Goal: Task Accomplishment & Management: Manage account settings

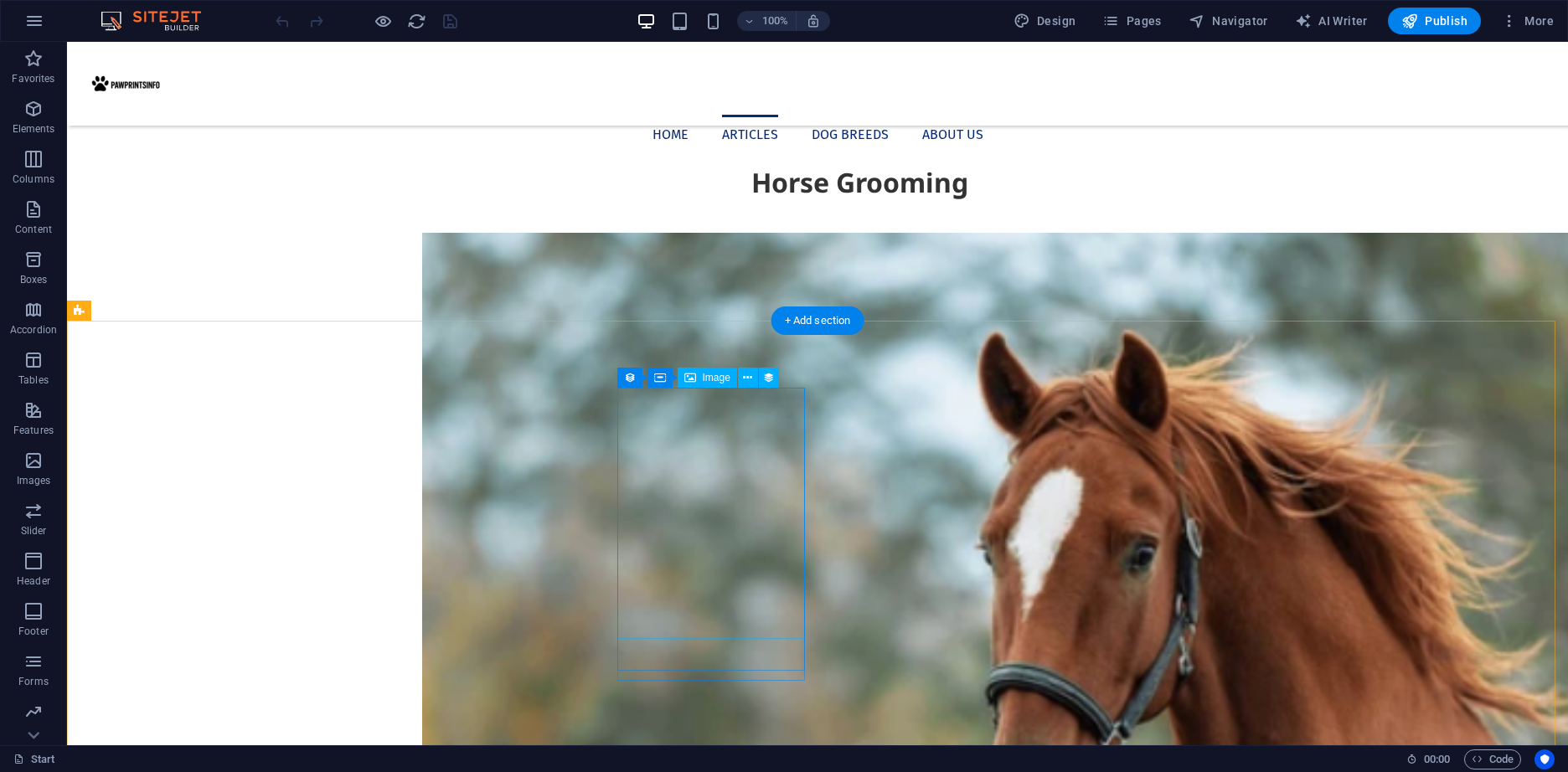
scroll to position [1340, 0]
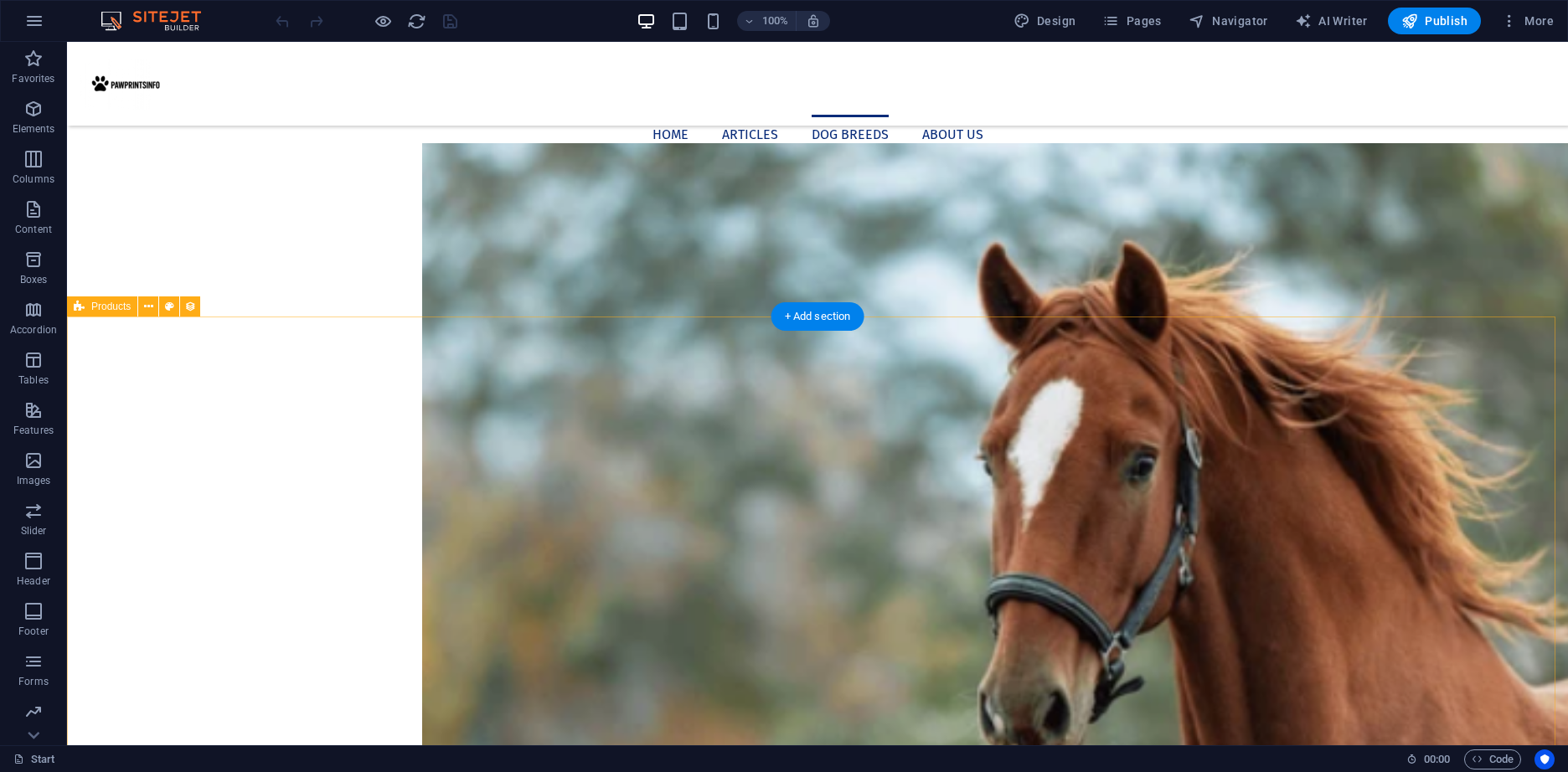
select select "68d640dd18dab35b8107a5c8"
select select "createdAt_DESC"
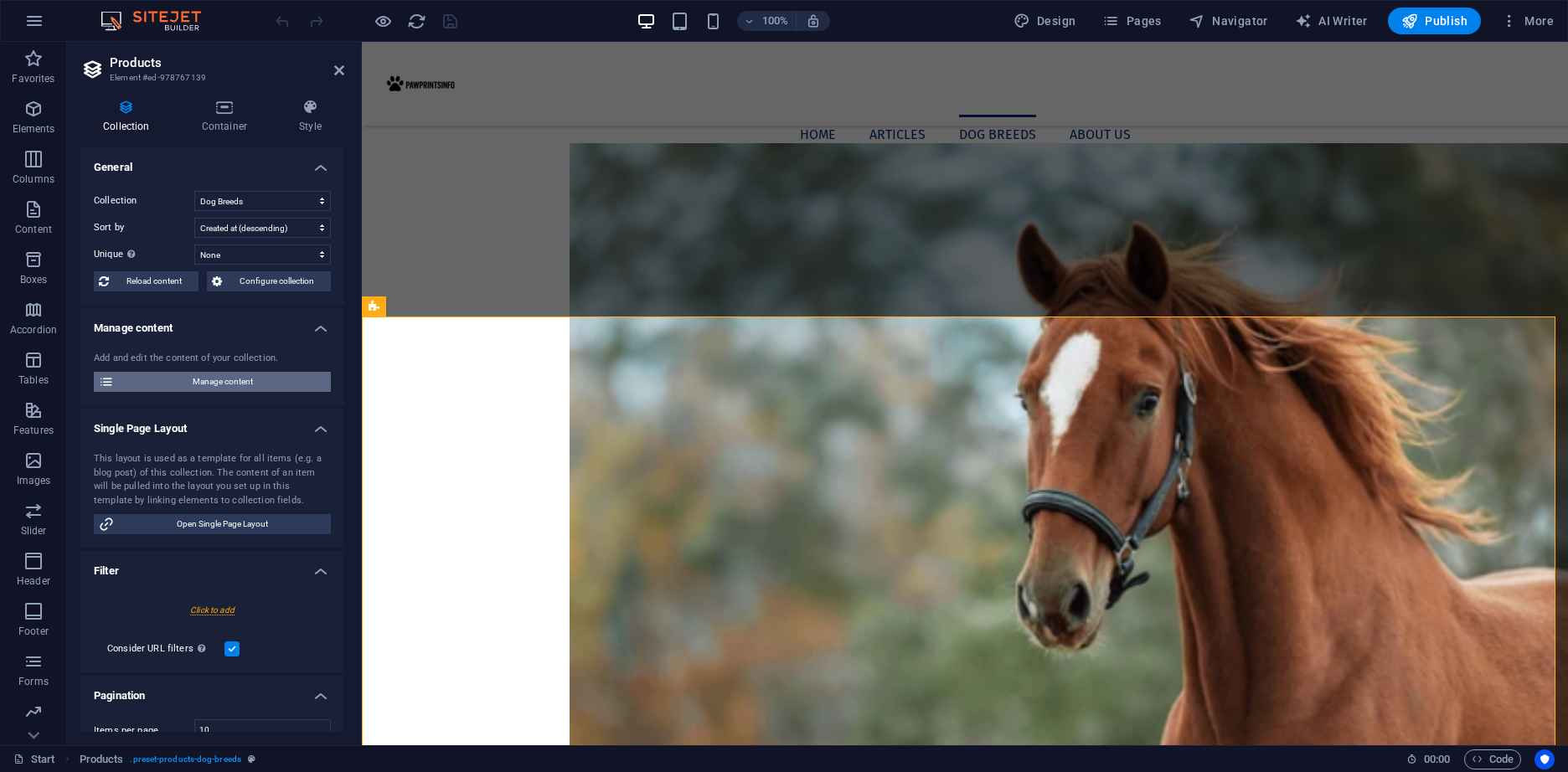
click at [207, 388] on span "Manage content" at bounding box center [223, 382] width 207 height 20
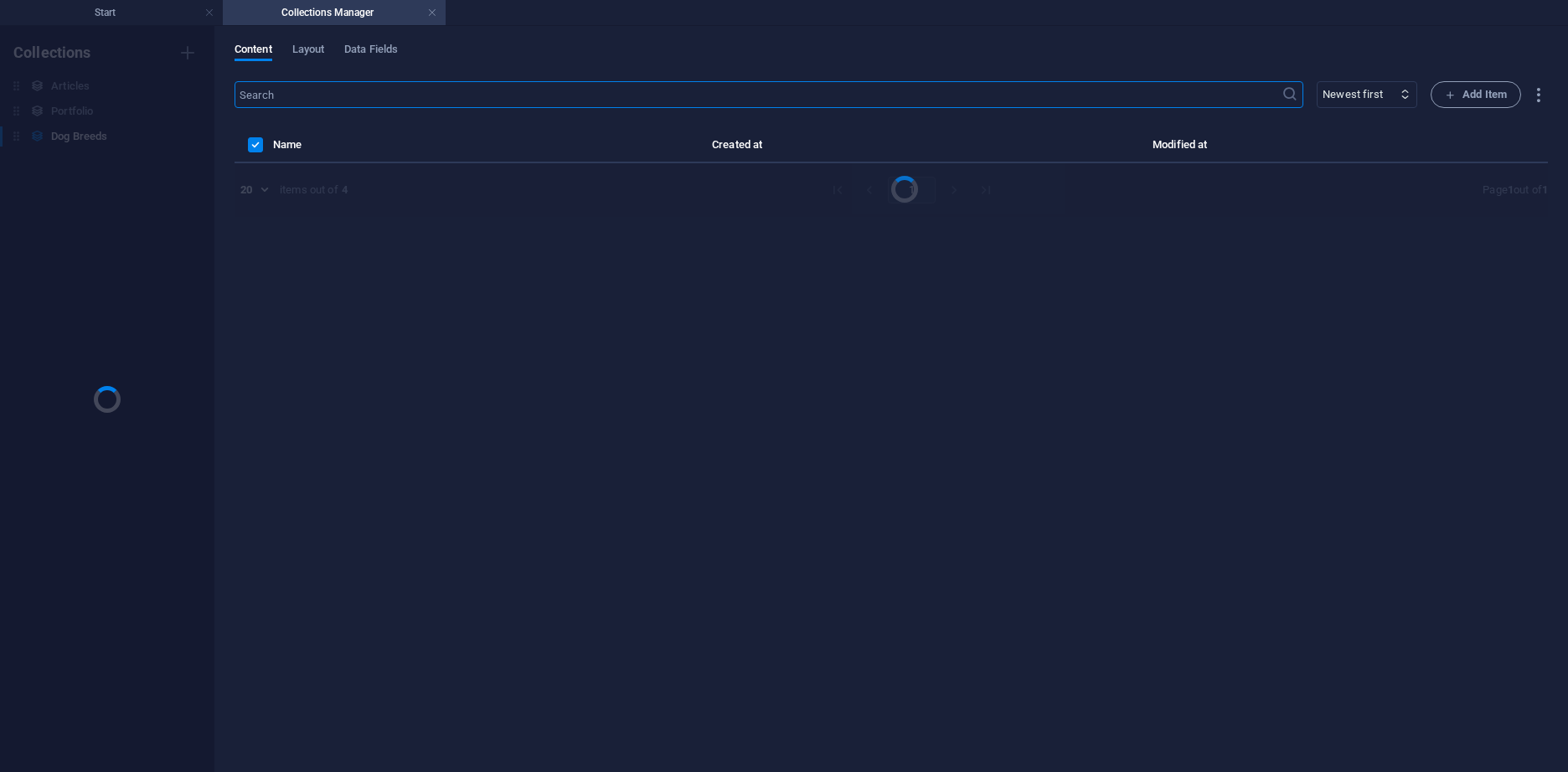
scroll to position [0, 0]
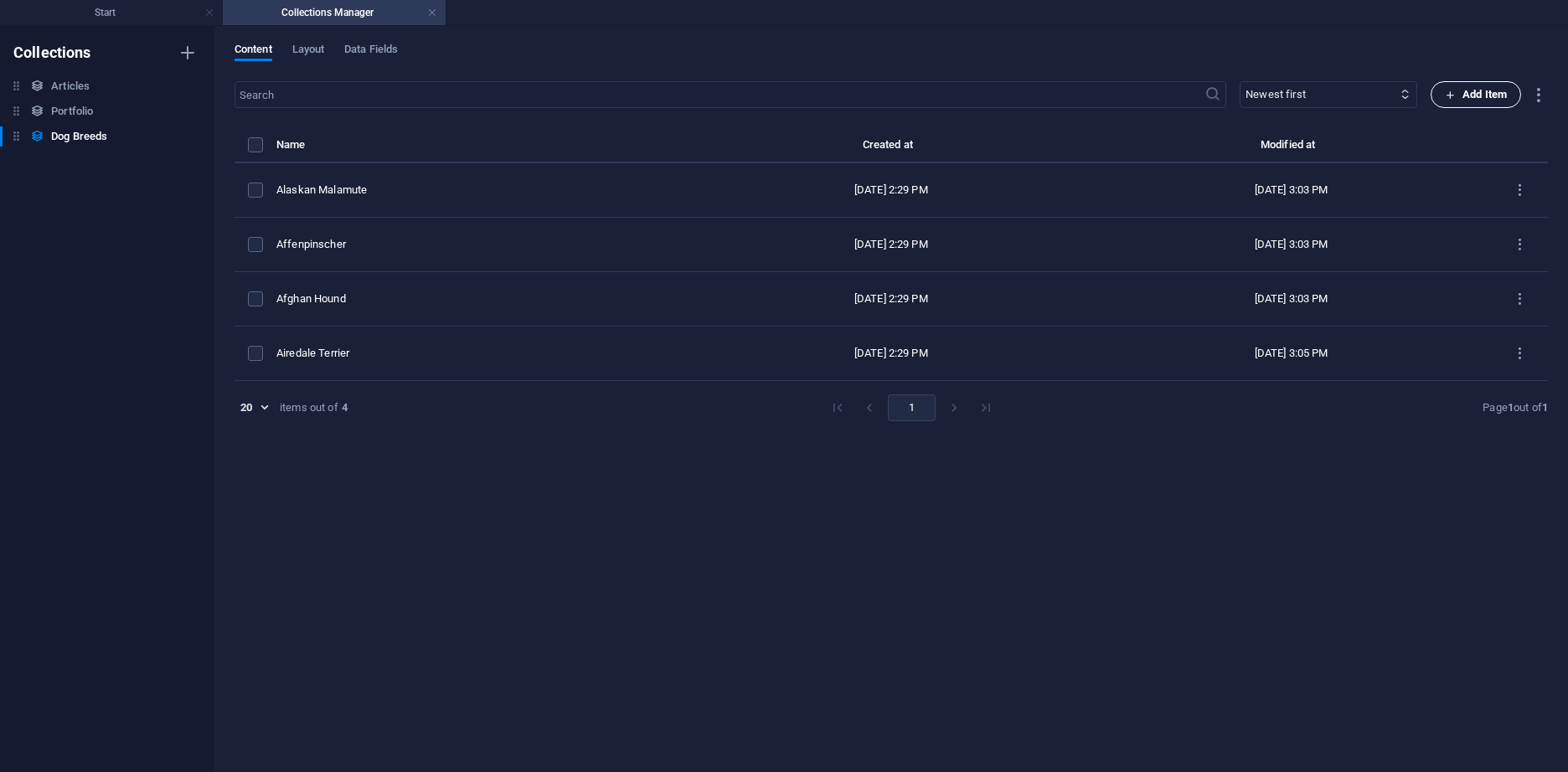
click at [1489, 94] on span "Add Item" at bounding box center [1475, 94] width 62 height 20
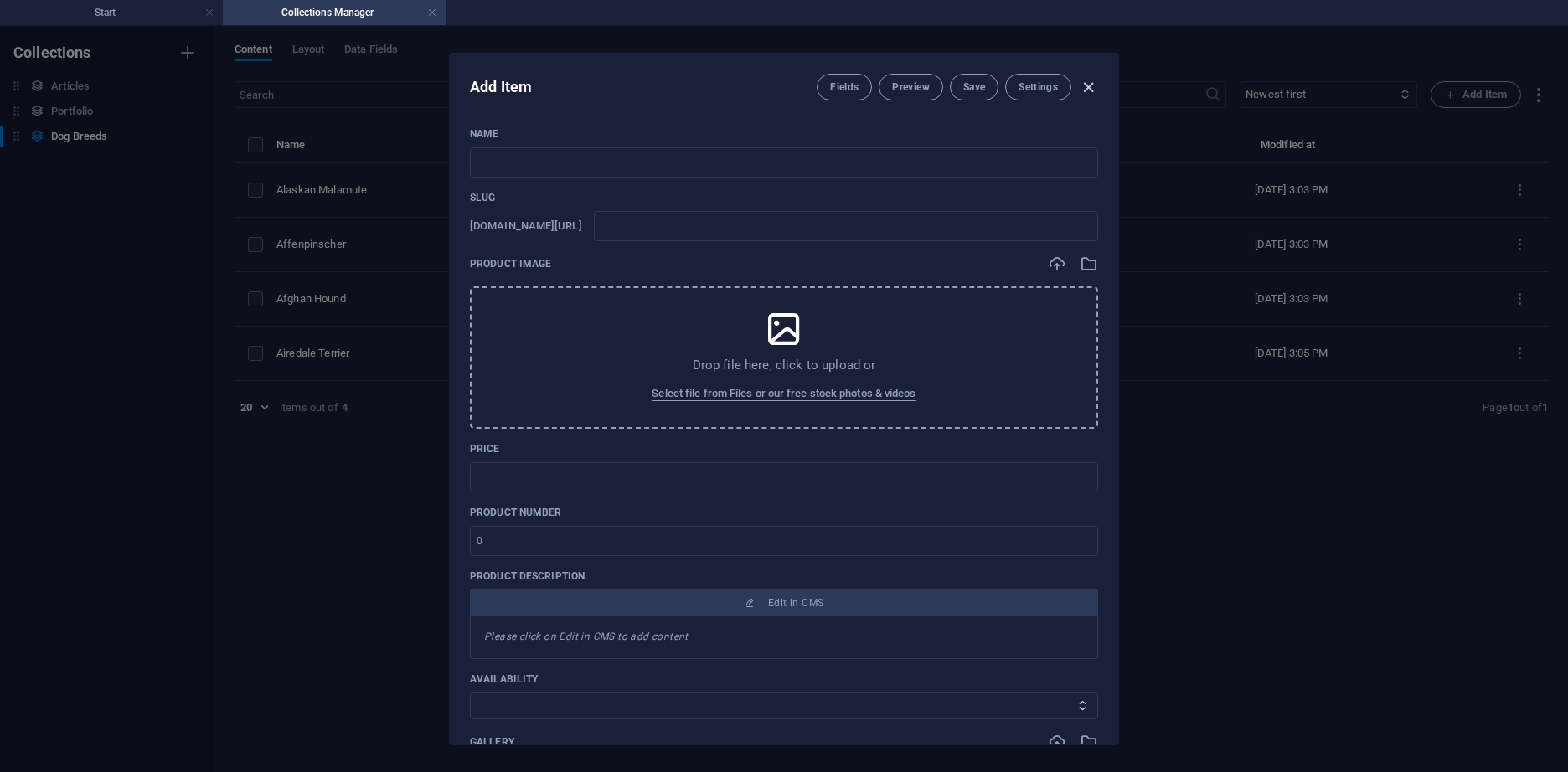
click at [1091, 92] on icon "button" at bounding box center [1088, 87] width 20 height 20
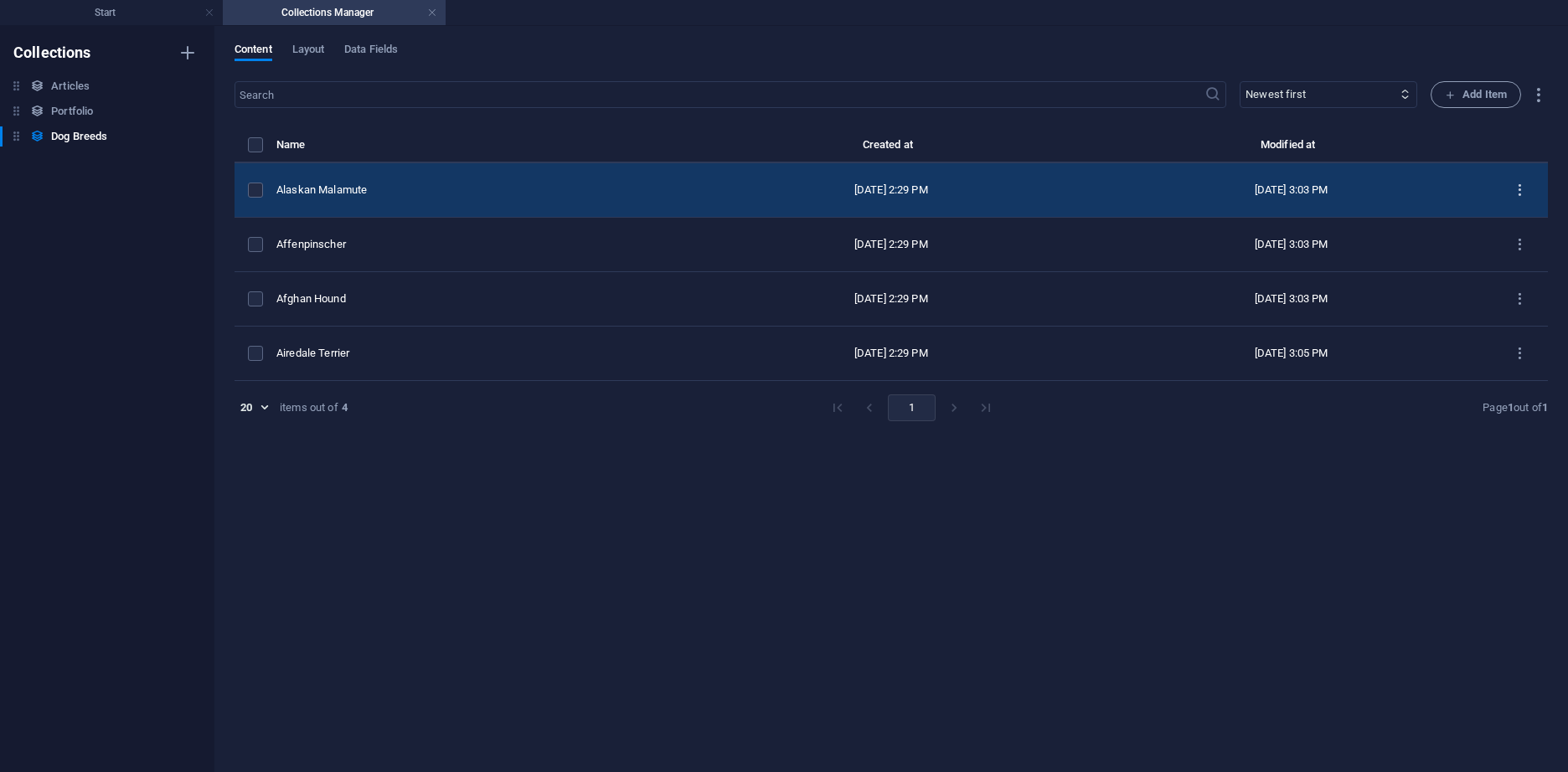
click at [1522, 191] on icon "items list" at bounding box center [1520, 191] width 16 height 16
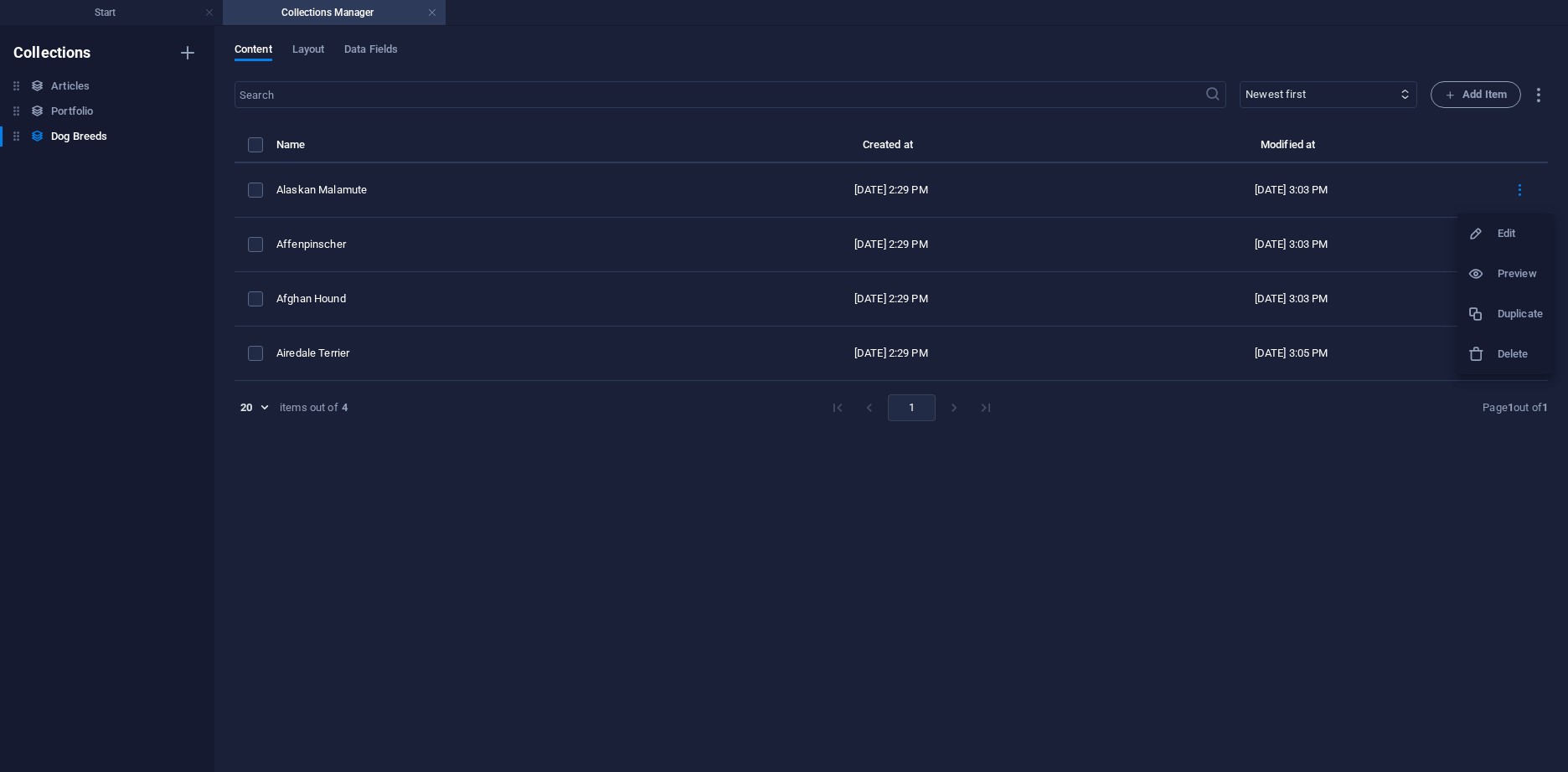
click at [1497, 321] on div at bounding box center [1483, 313] width 30 height 17
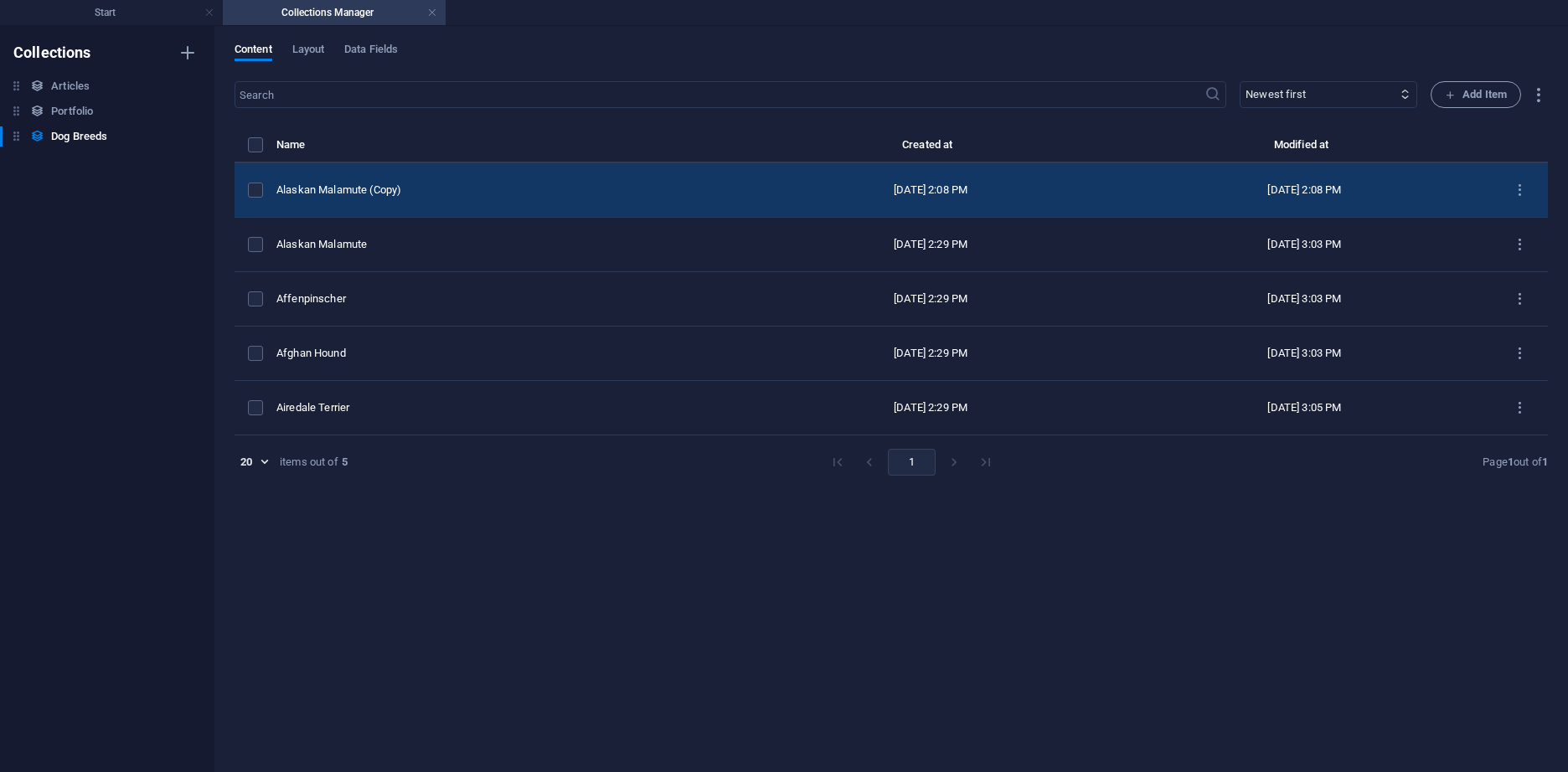
click at [1037, 179] on td "[DATE] 2:08 PM" at bounding box center [930, 190] width 373 height 54
select select "Out of stock"
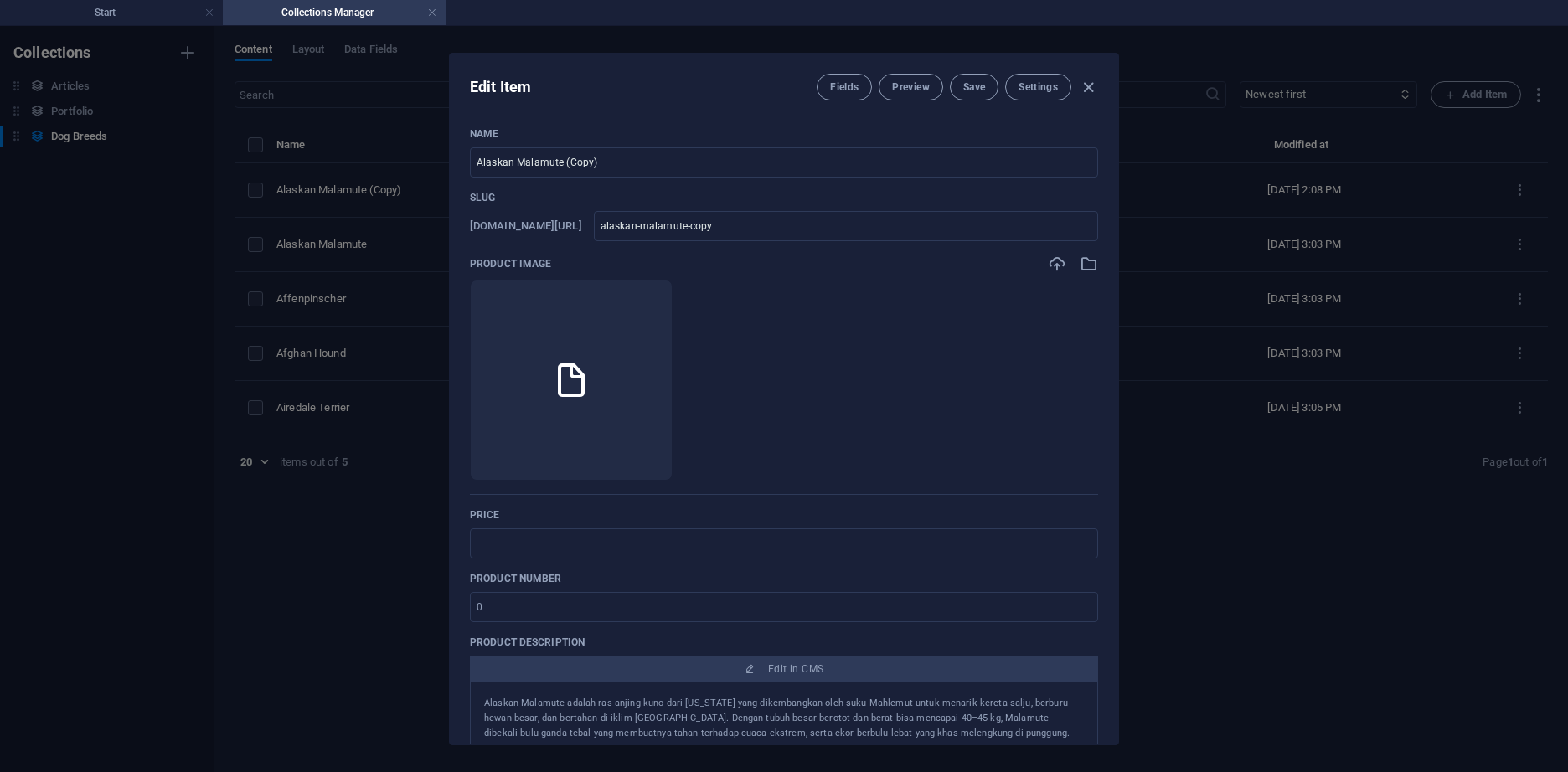
click at [1037, 180] on div "Name Alaskan Malamute (Copy) ​ Slug www.example.com/dog-breeds-item/ alaskan-ma…" at bounding box center [784, 648] width 628 height 1042
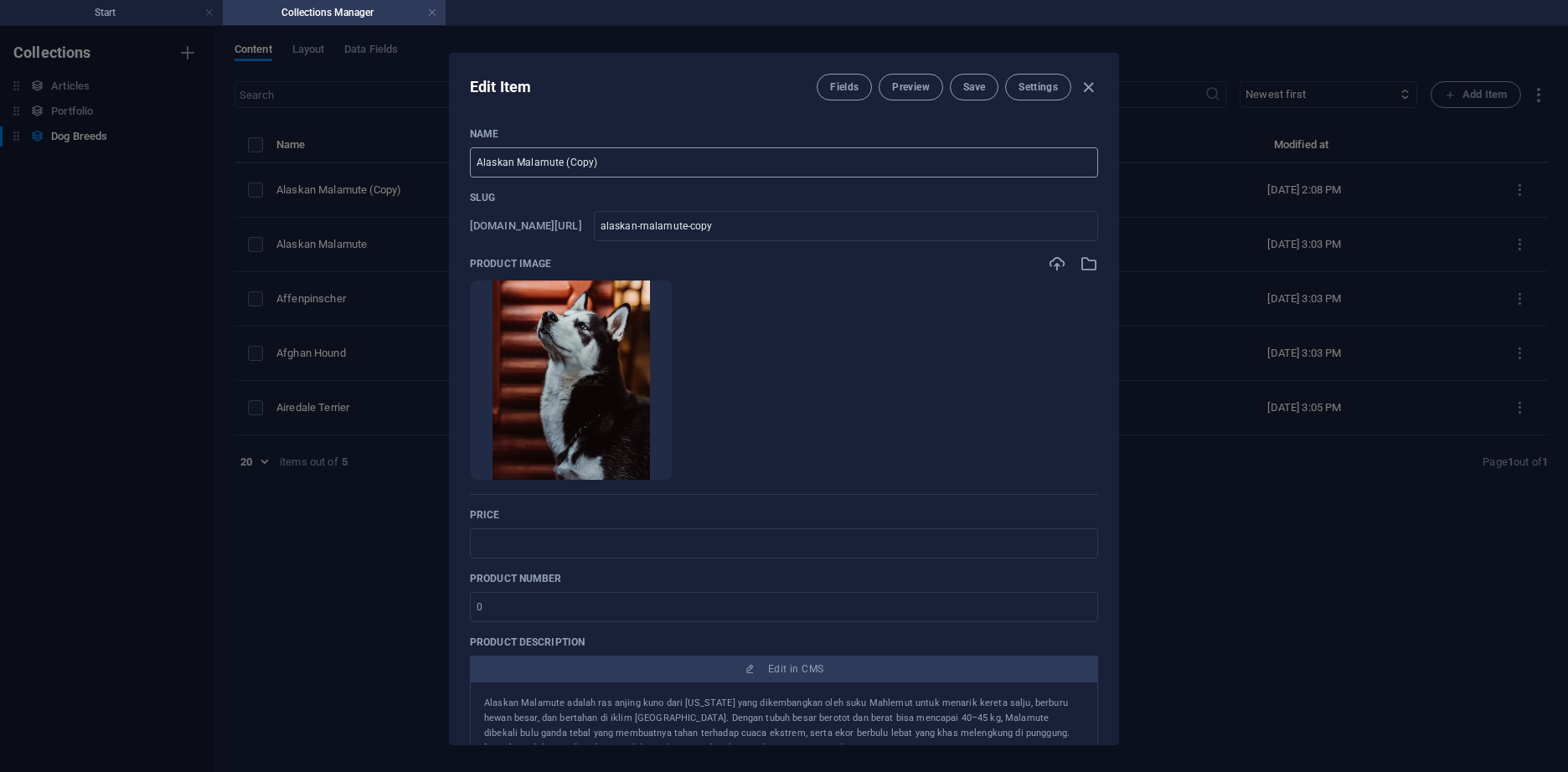
click at [663, 159] on input "Alaskan Malamute (Copy)" at bounding box center [784, 163] width 628 height 30
type input "Alaskan Malamute (Copy)S"
type input "alaskan-malamute-copy-s"
type input "A"
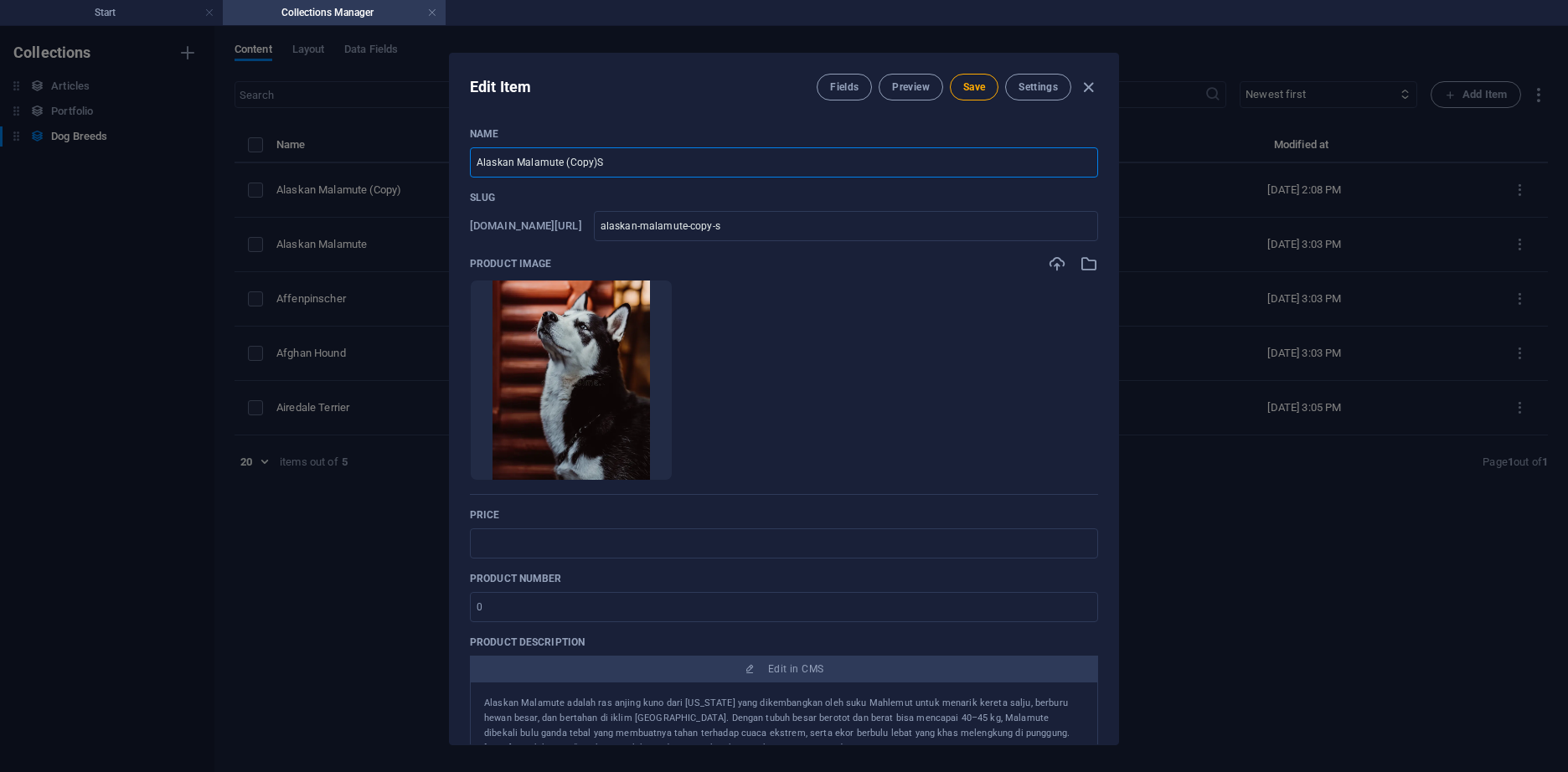
type input "a"
type input "Ak"
type input "ak"
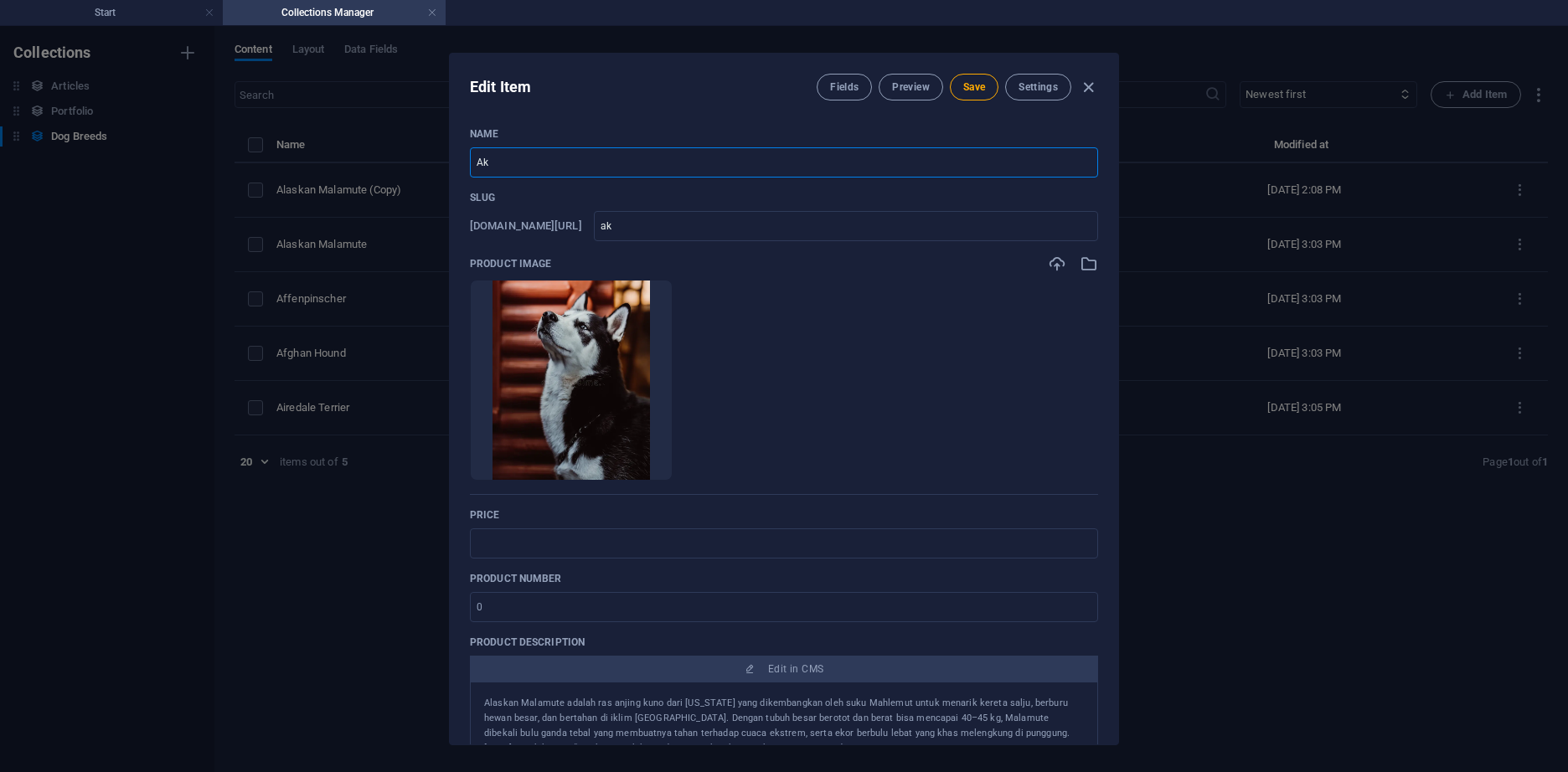
type input "Aki"
type input "aki"
type input "Akit"
type input "akit"
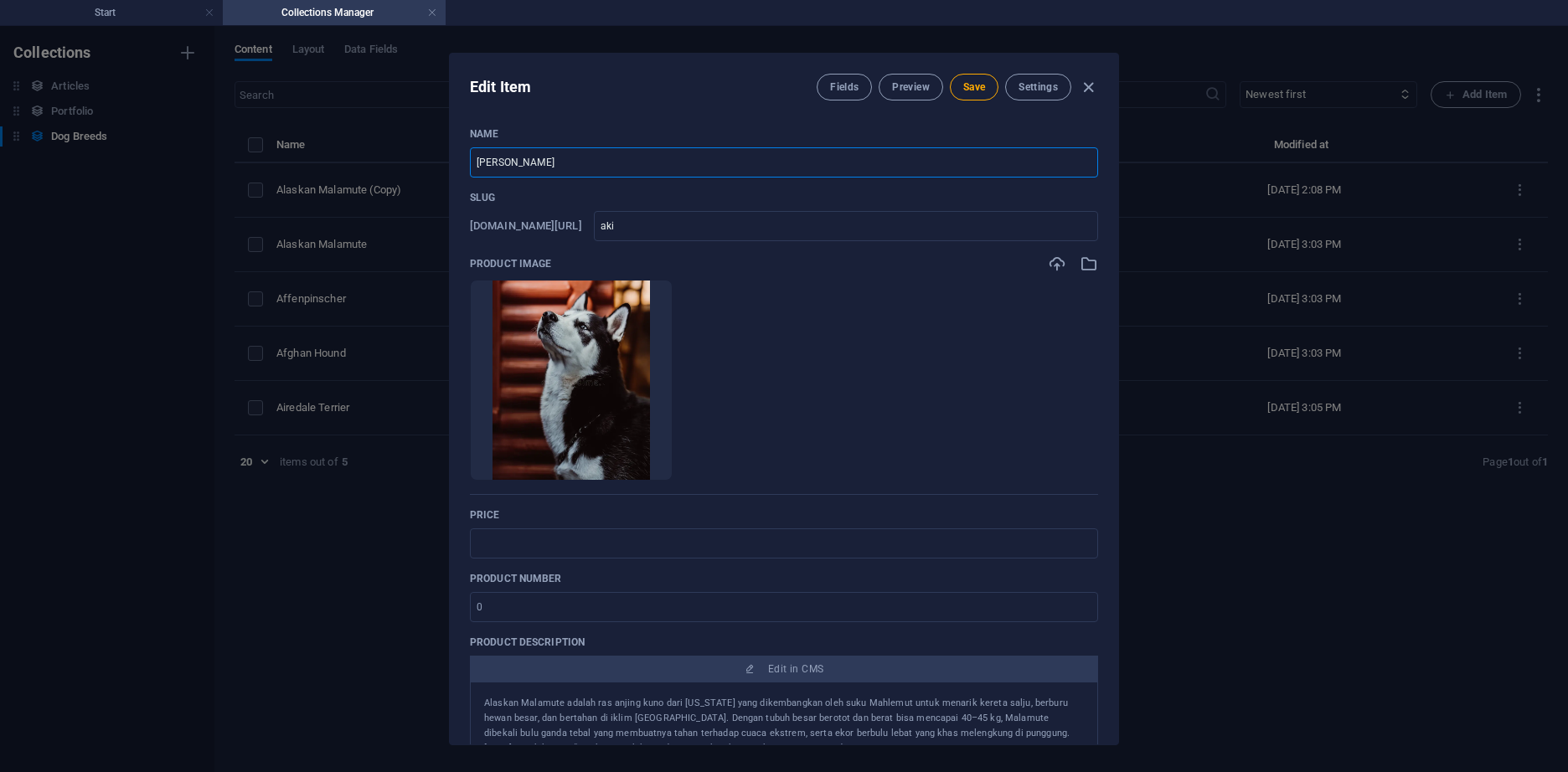
type input "akit"
type input "Akita"
type input "akita"
type input "Akita"
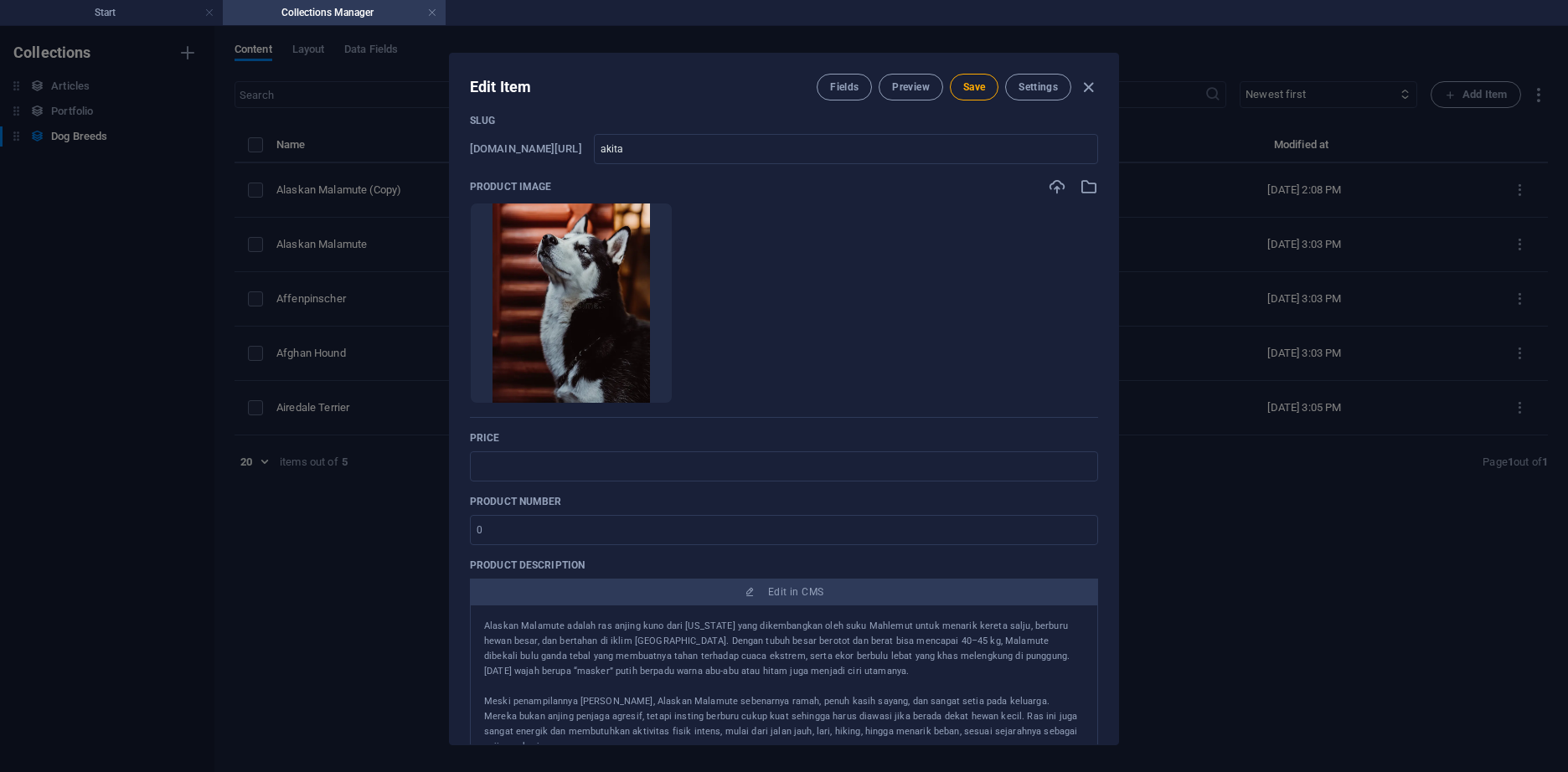
scroll to position [167, 0]
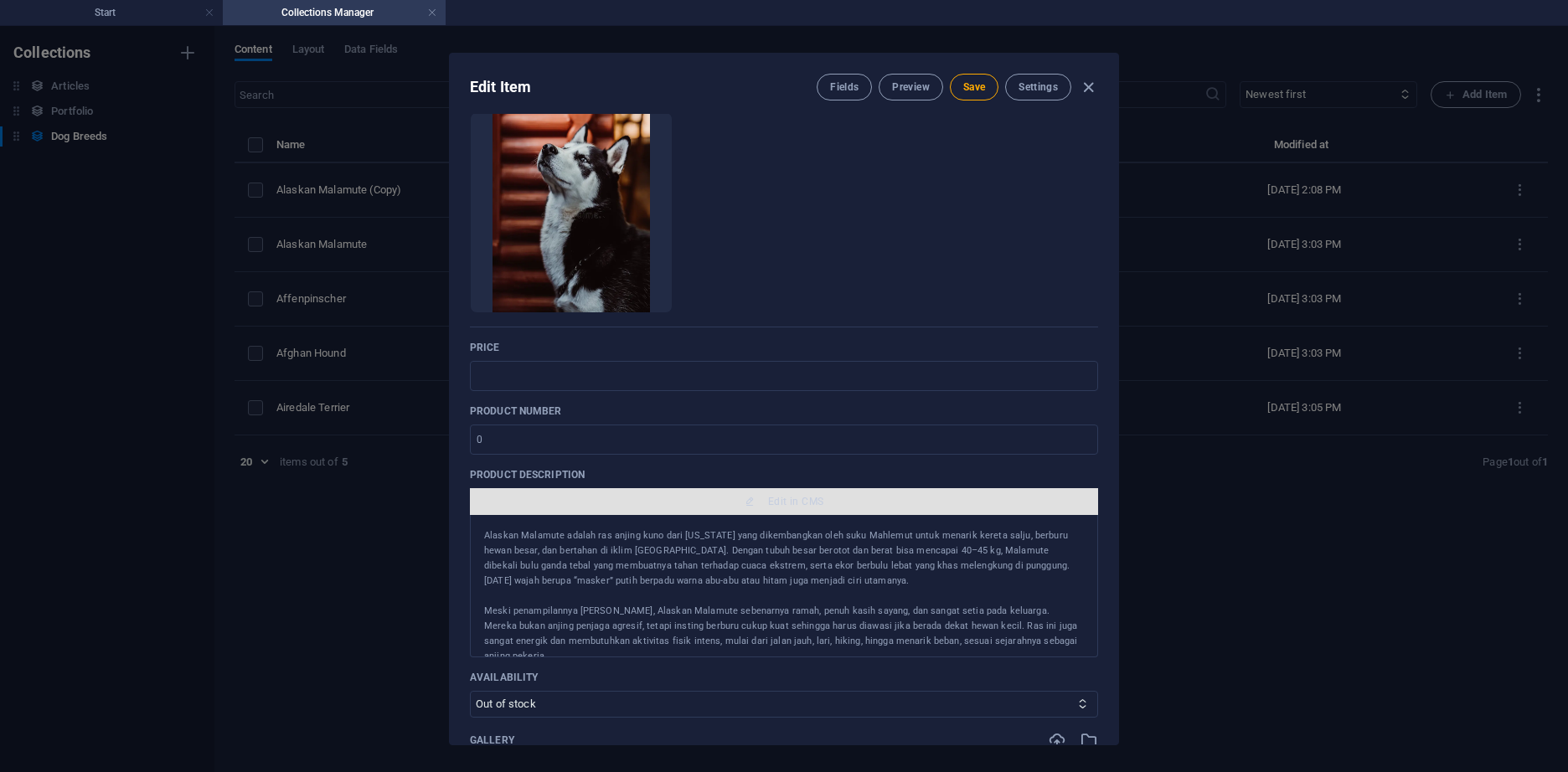
click at [753, 502] on span "Edit in CMS" at bounding box center [784, 501] width 614 height 13
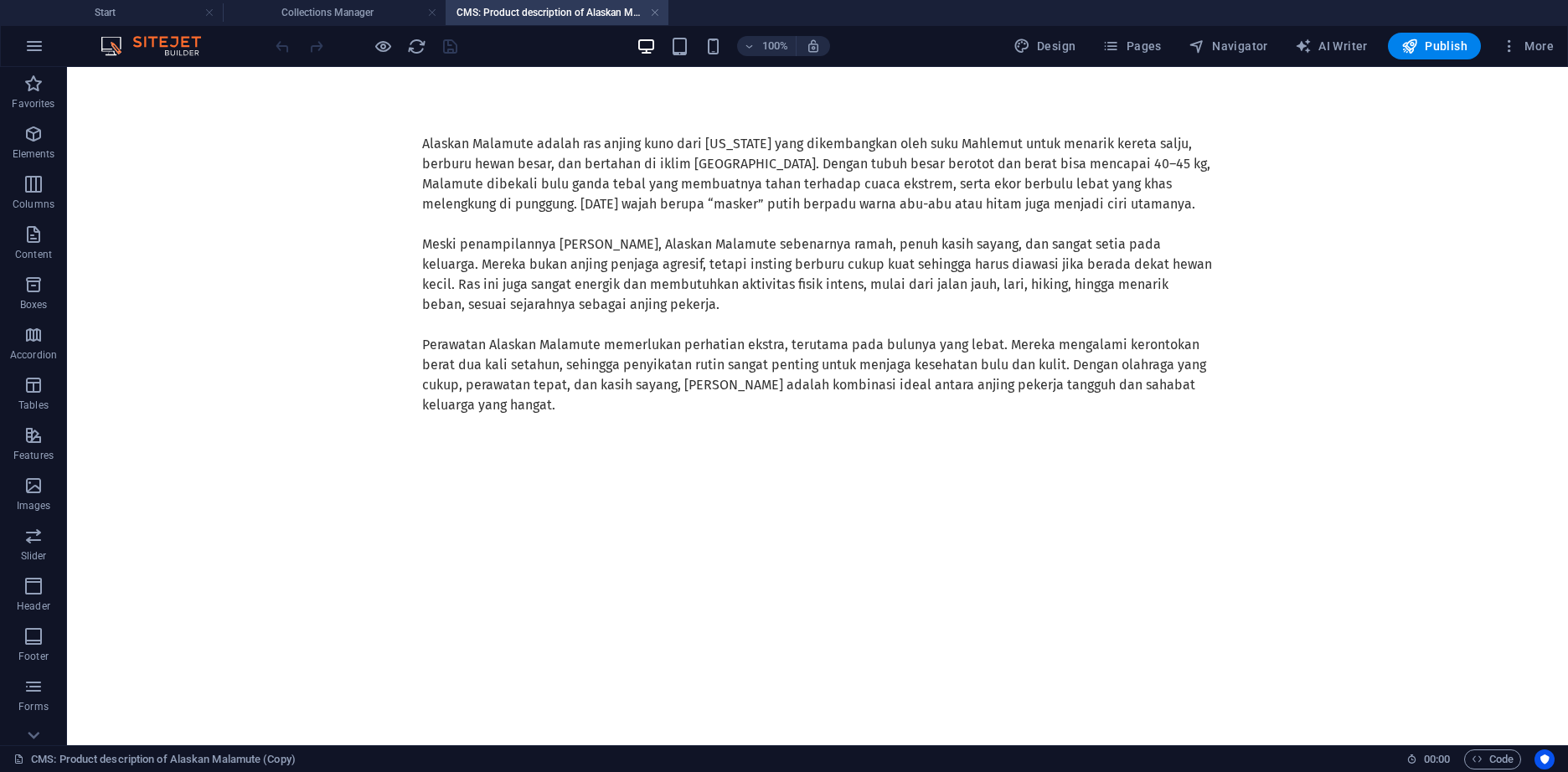
scroll to position [0, 0]
click at [527, 424] on div at bounding box center [817, 423] width 791 height 17
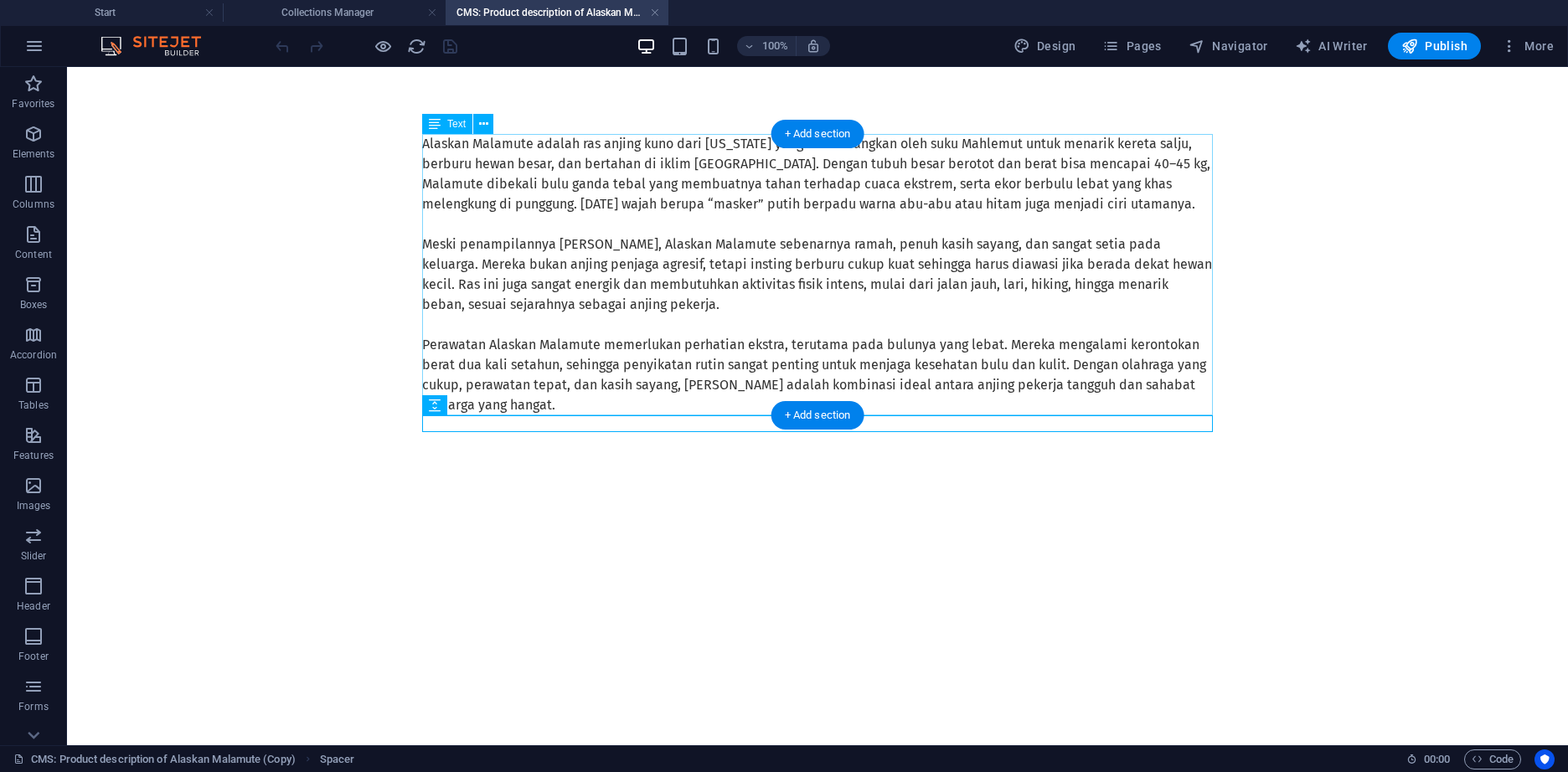
click at [537, 370] on div "Alaskan Malamute adalah ras anjing kuno dari Alaska yang dikembangkan oleh suku…" at bounding box center [817, 274] width 791 height 281
click at [242, 370] on body "Skip to main content Alaskan Malamute adalah ras anjing kuno dari Alaska yang d…" at bounding box center [816, 291] width 1500 height 449
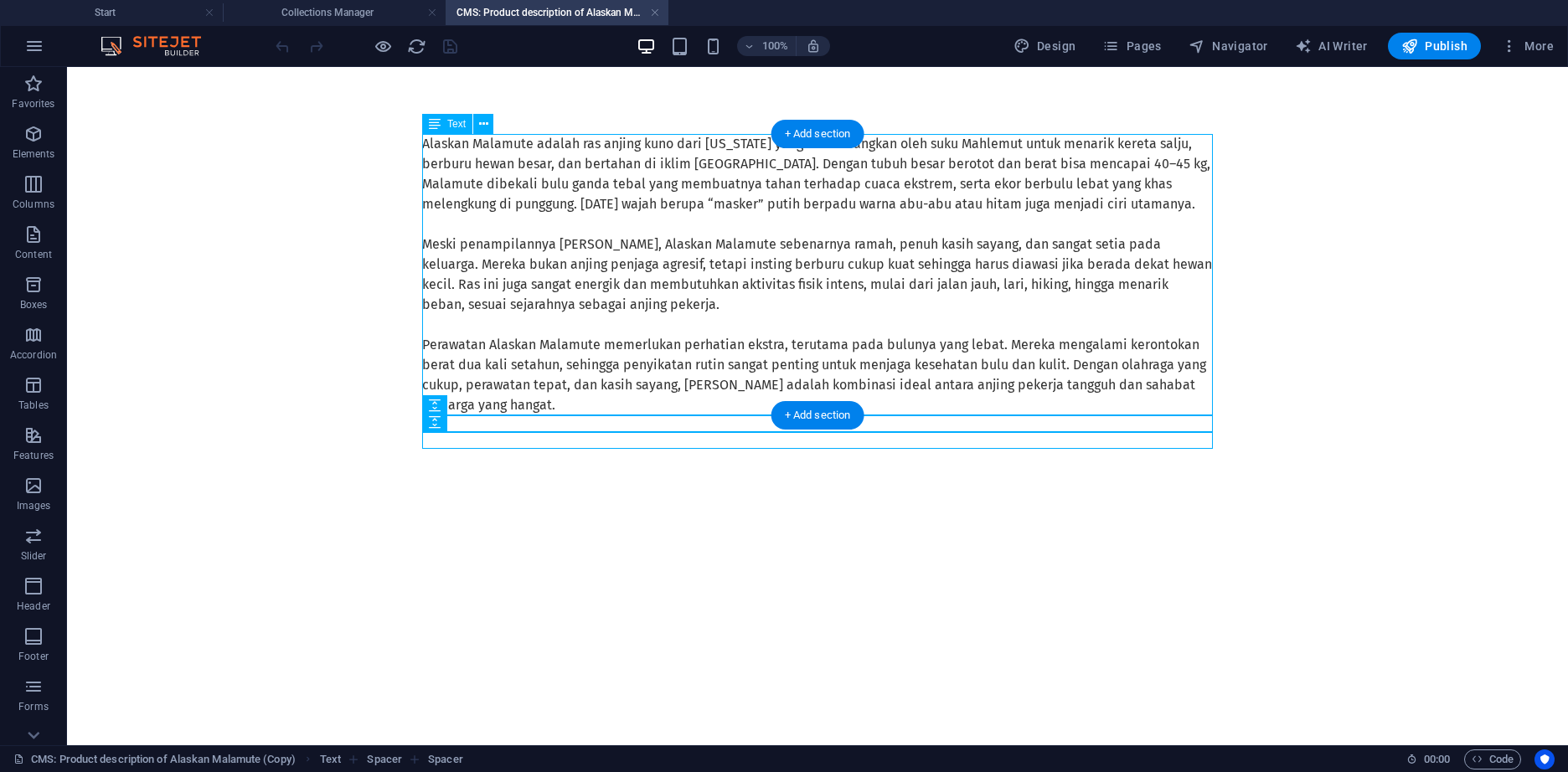
click at [794, 303] on div "Alaskan Malamute adalah ras anjing kuno dari Alaska yang dikembangkan oleh suku…" at bounding box center [817, 274] width 791 height 281
click at [813, 330] on div "Alaskan Malamute adalah ras anjing kuno dari Alaska yang dikembangkan oleh suku…" at bounding box center [817, 274] width 791 height 281
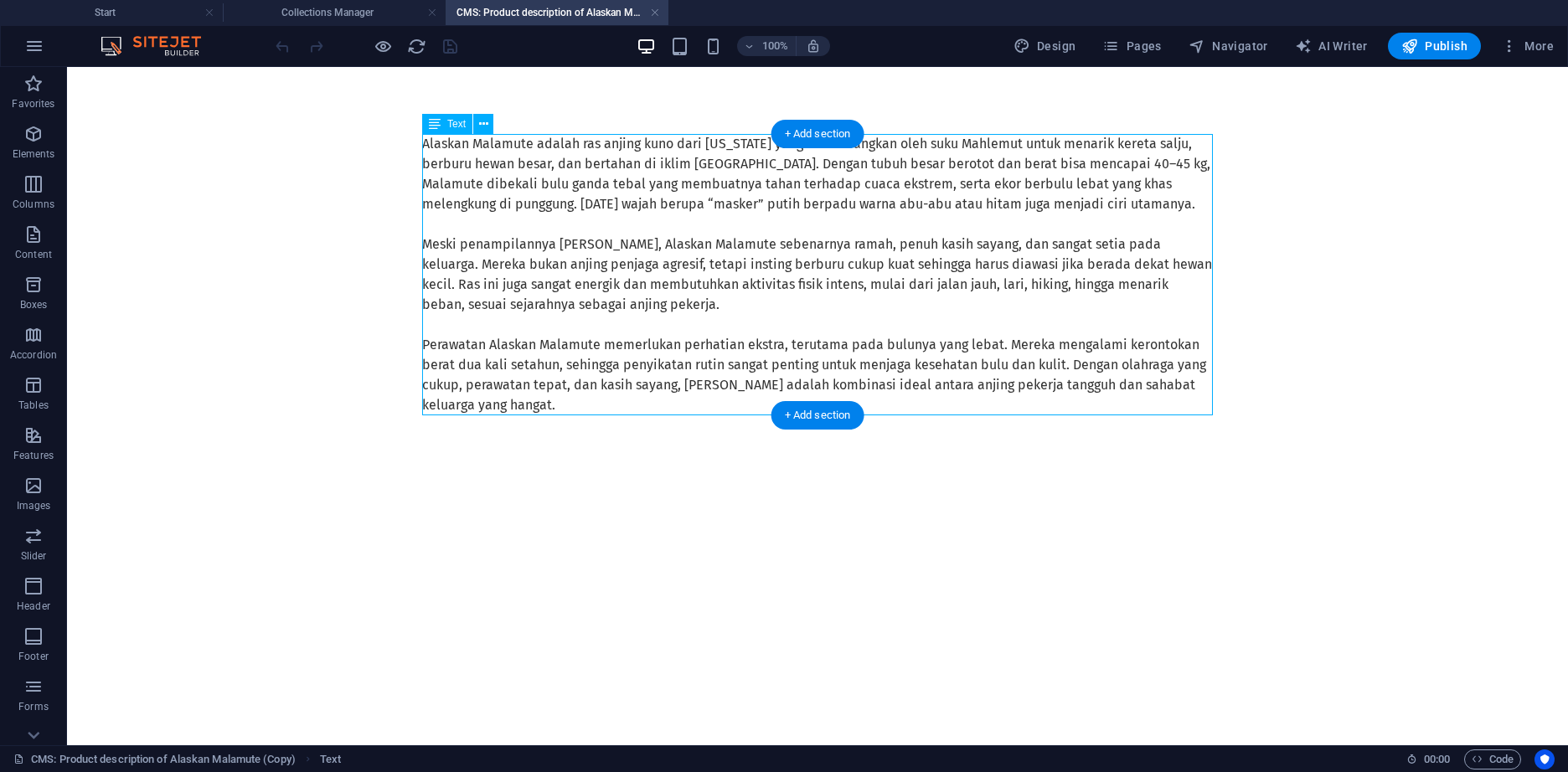
click at [813, 330] on div "Alaskan Malamute adalah ras anjing kuno dari Alaska yang dikembangkan oleh suku…" at bounding box center [817, 274] width 791 height 281
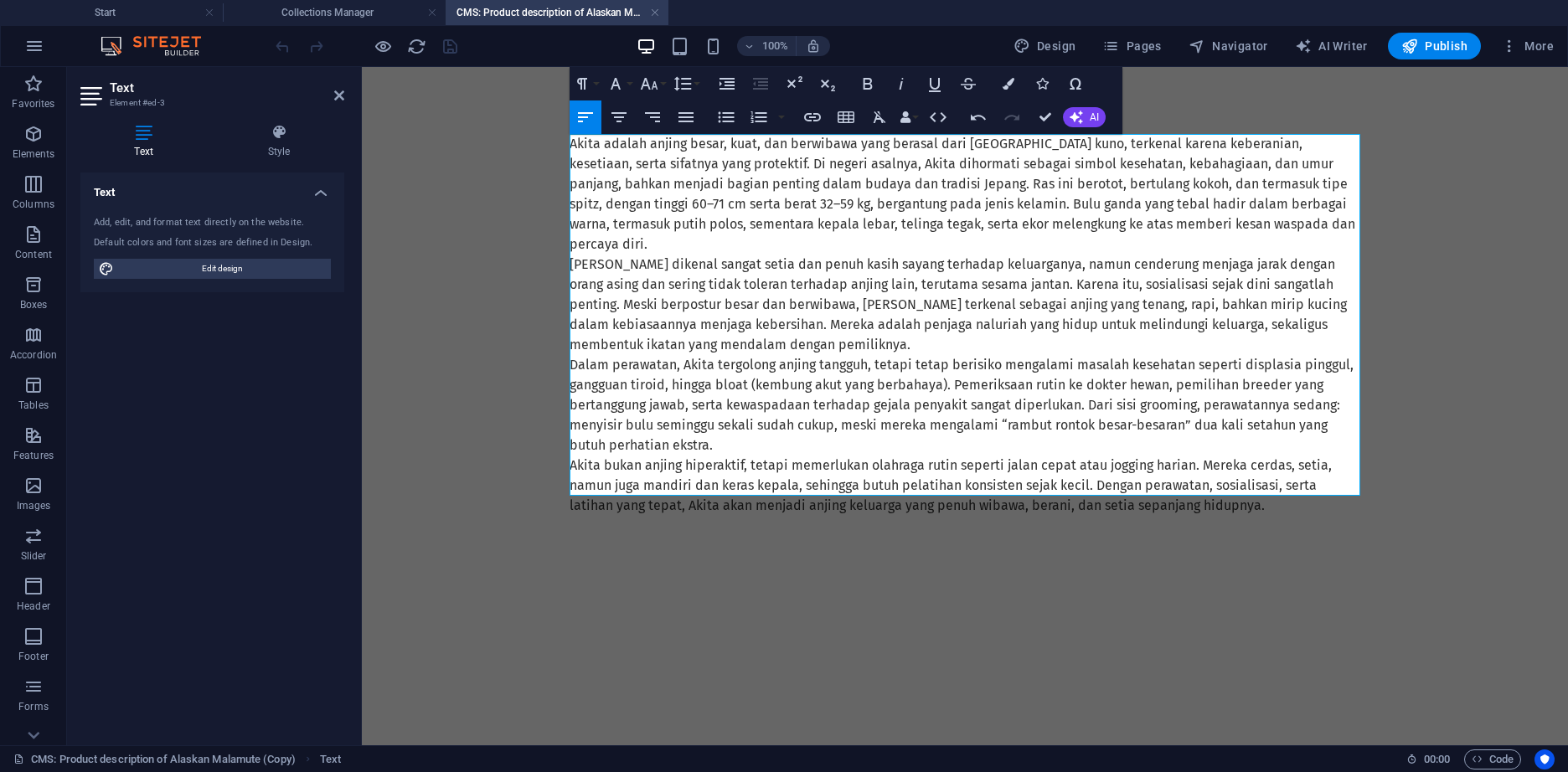
click at [1303, 224] on p "Akita adalah anjing besar, kuat, dan berwibawa yang berasal dari Jepang kuno, t…" at bounding box center [965, 193] width 791 height 120
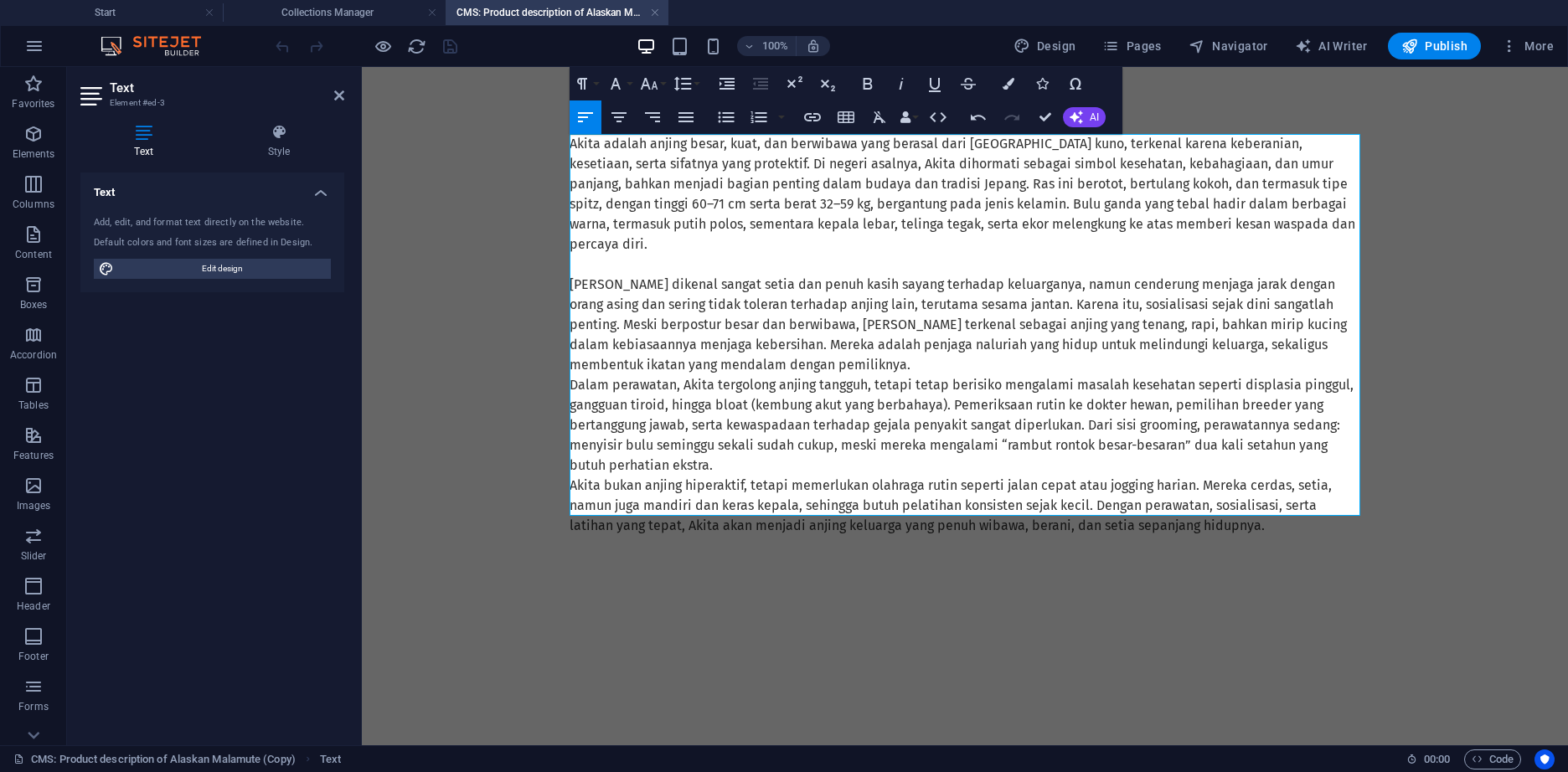
click at [920, 351] on p "Akita dikenal sangat setia dan penuh kasih sayang terhadap keluarganya, namun c…" at bounding box center [965, 324] width 791 height 101
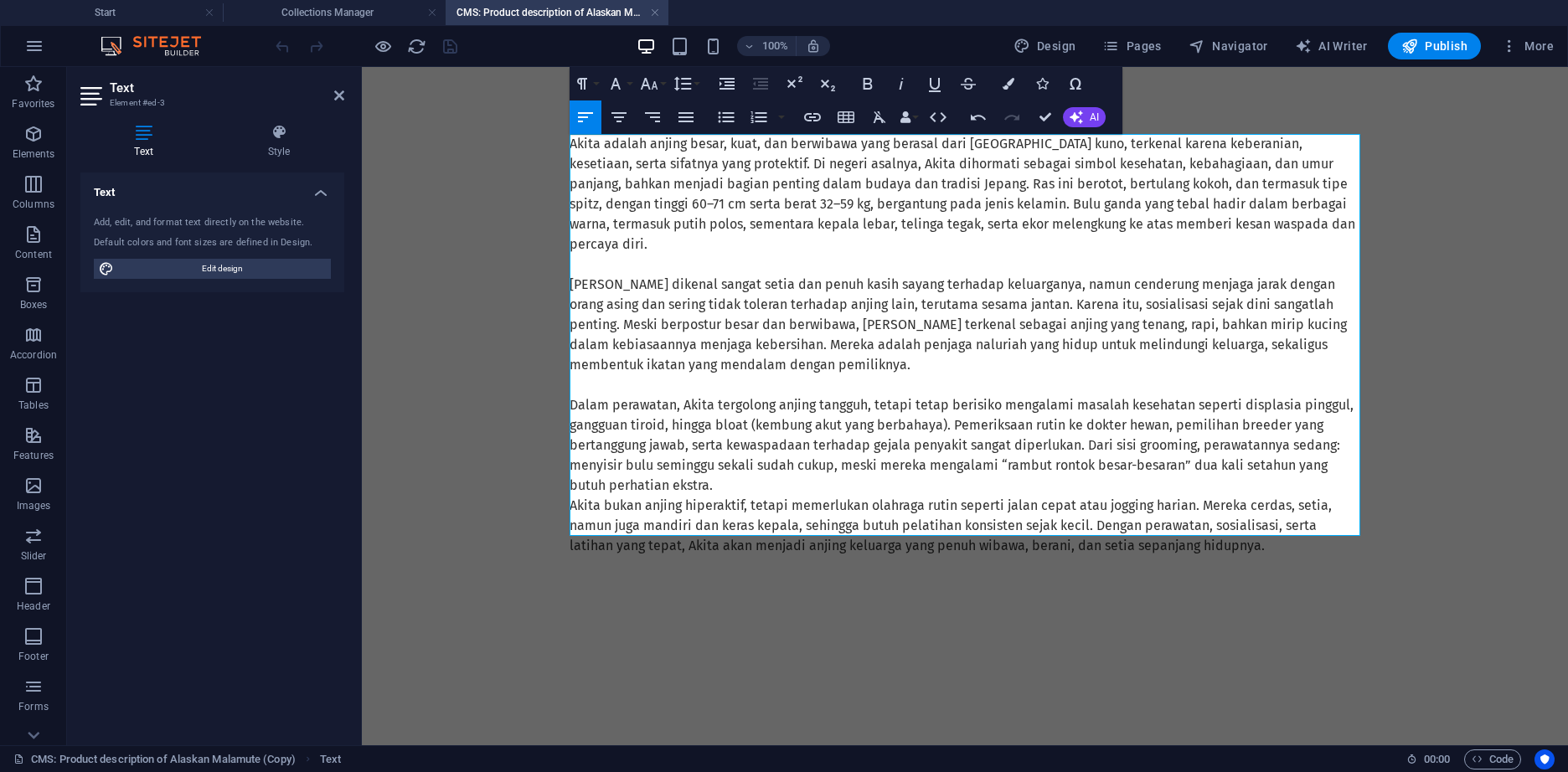
click at [729, 465] on p "Dalam perawatan, Akita tergolong anjing tangguh, tetapi tetap berisiko mengalam…" at bounding box center [965, 445] width 791 height 101
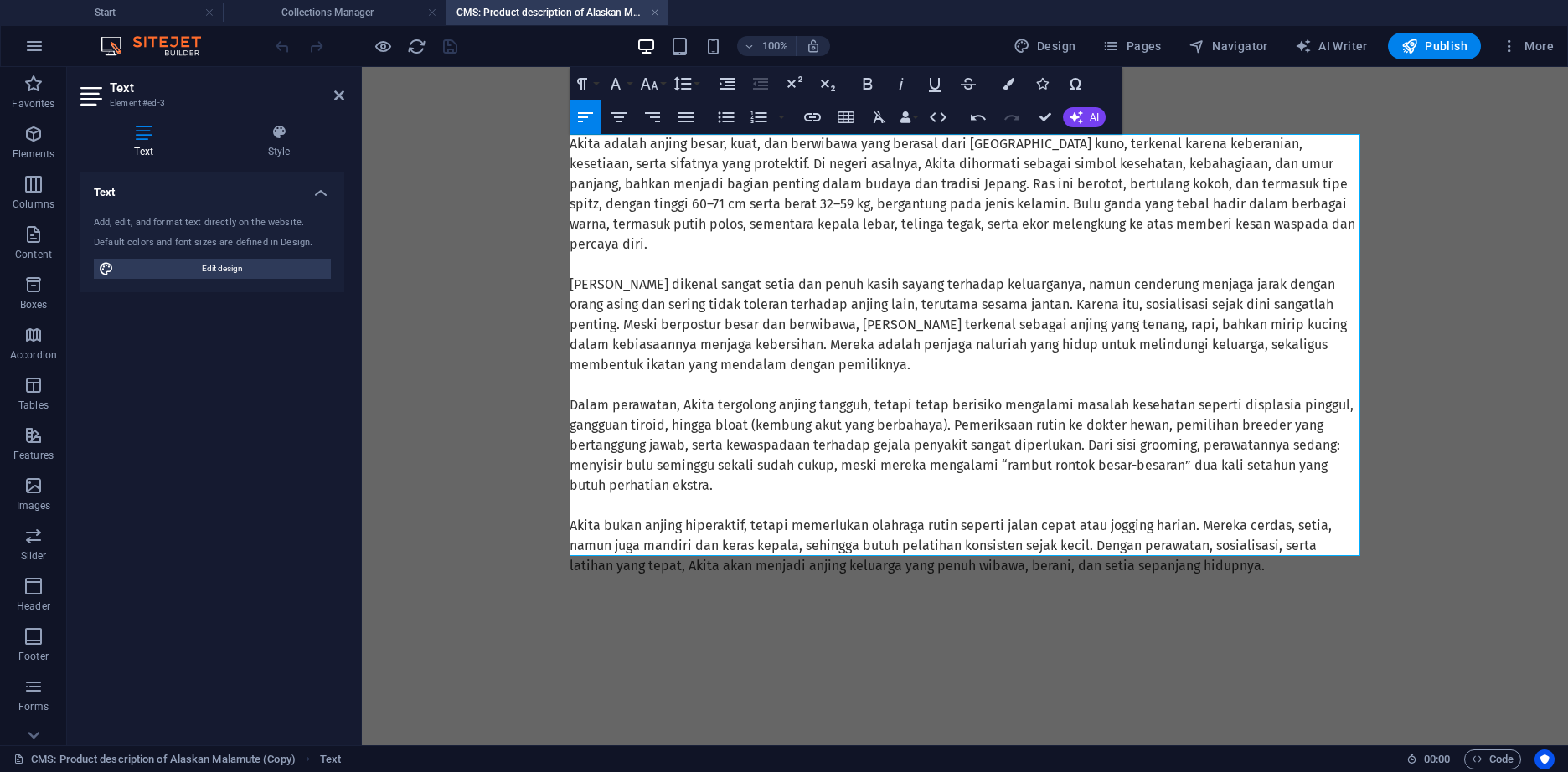
click at [458, 185] on body "Skip to main content Akita adalah anjing besar, kuat, dan berwibawa yang berasa…" at bounding box center [964, 371] width 1206 height 610
click at [508, 140] on body "Skip to main content Akita adalah anjing besar, kuat, dan berwibawa yang berasa…" at bounding box center [964, 371] width 1206 height 610
click at [1210, 124] on div "Akita adalah anjing besar, kuat, dan berwibawa yang berasal dari Jepang kuno, t…" at bounding box center [964, 371] width 817 height 610
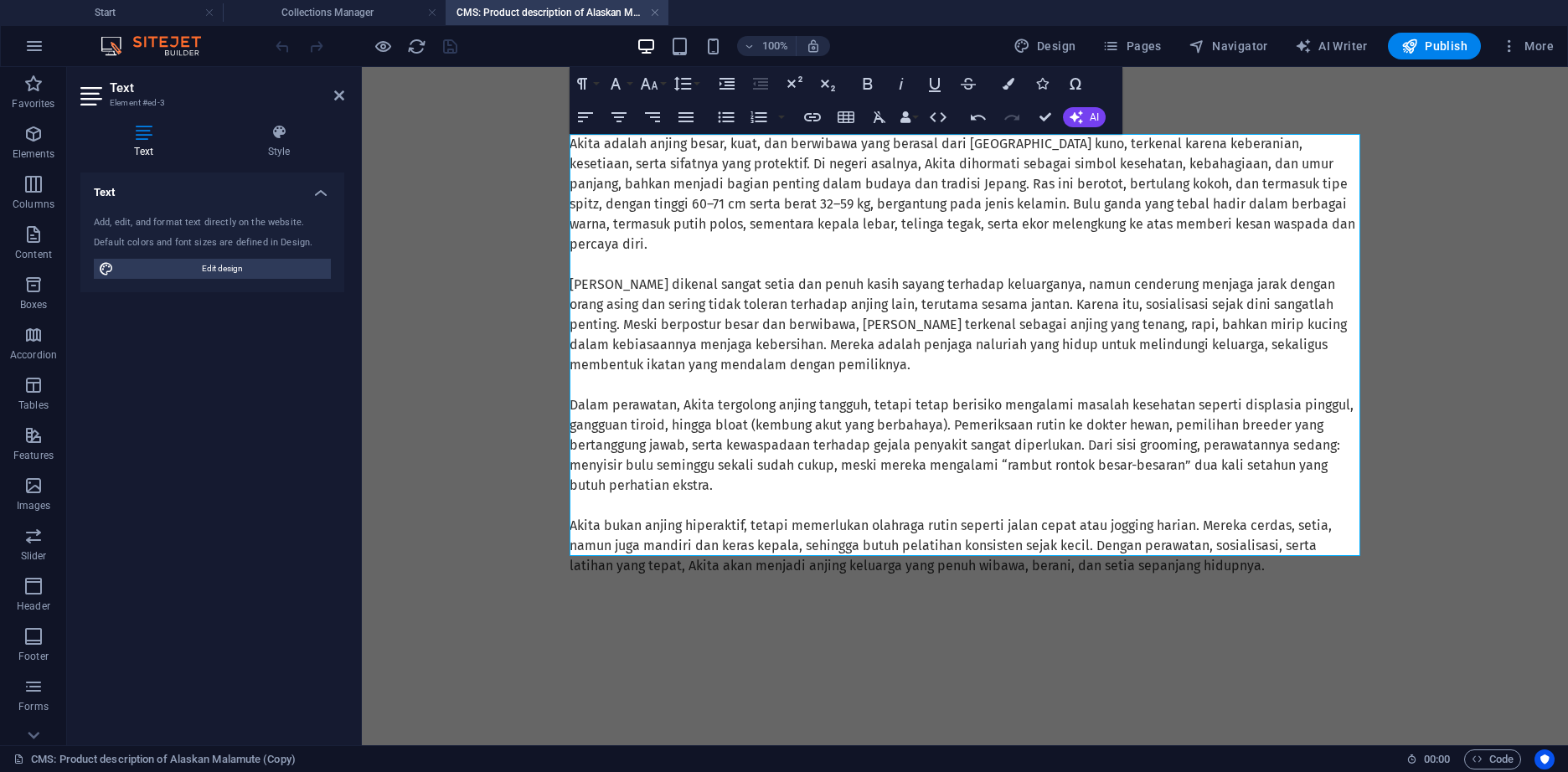
click at [1198, 110] on div "Akita adalah anjing besar, kuat, dan berwibawa yang berasal dari Jepang kuno, t…" at bounding box center [964, 371] width 817 height 610
click at [341, 94] on icon at bounding box center [338, 95] width 10 height 13
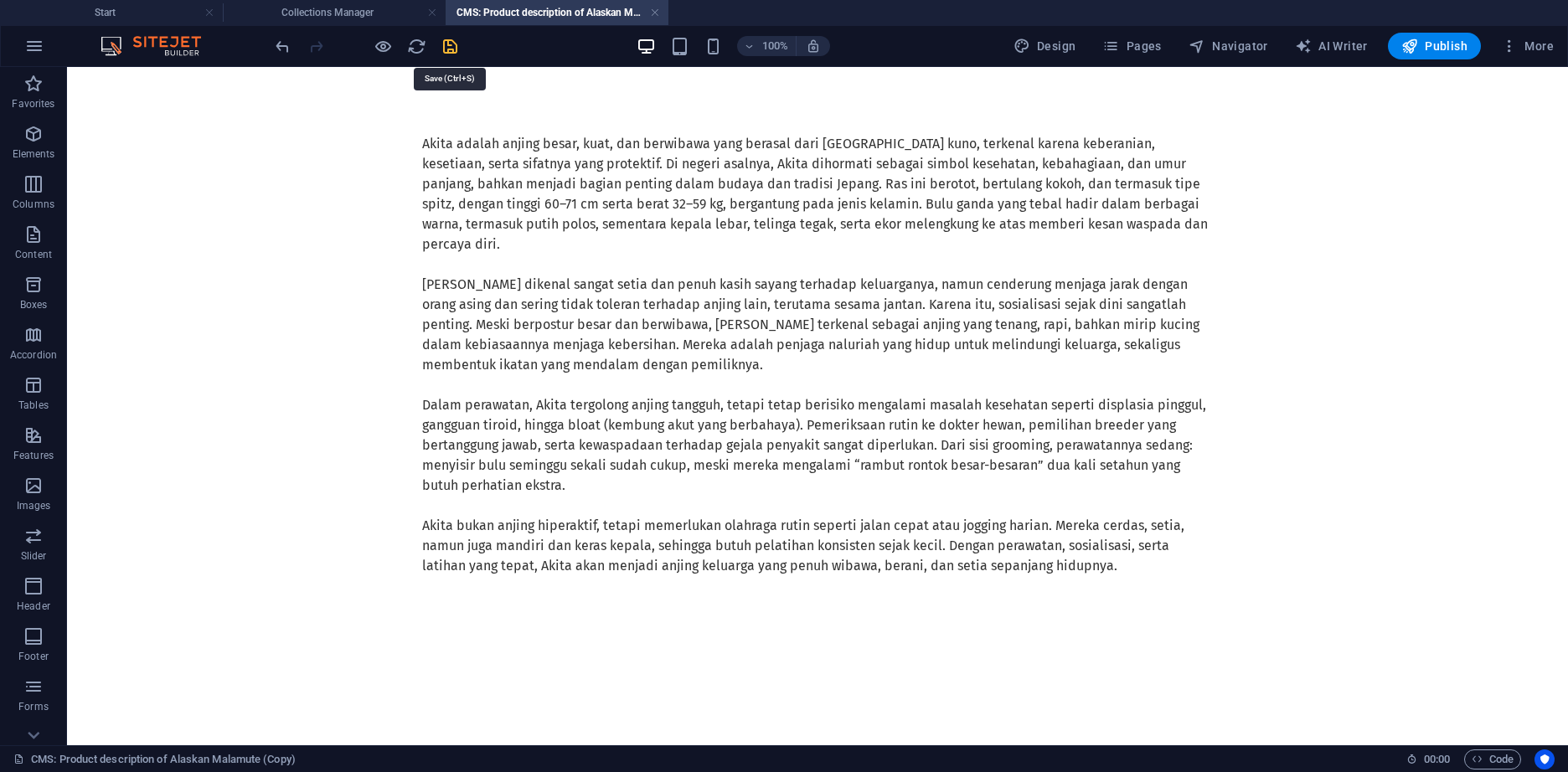
click at [451, 46] on icon "save" at bounding box center [451, 46] width 20 height 20
click at [353, 13] on h4 "Collections Manager" at bounding box center [334, 12] width 223 height 19
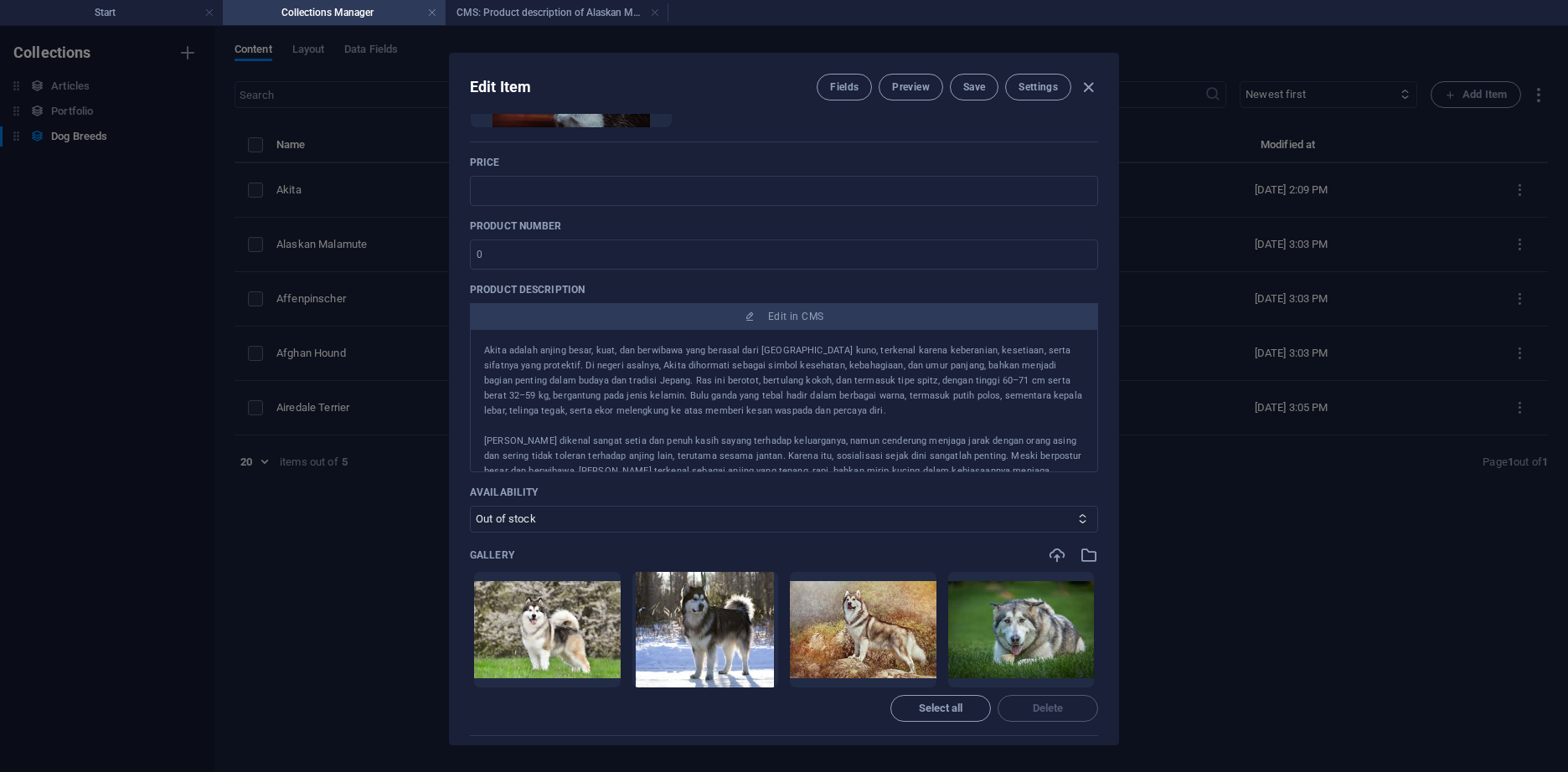
scroll to position [335, 0]
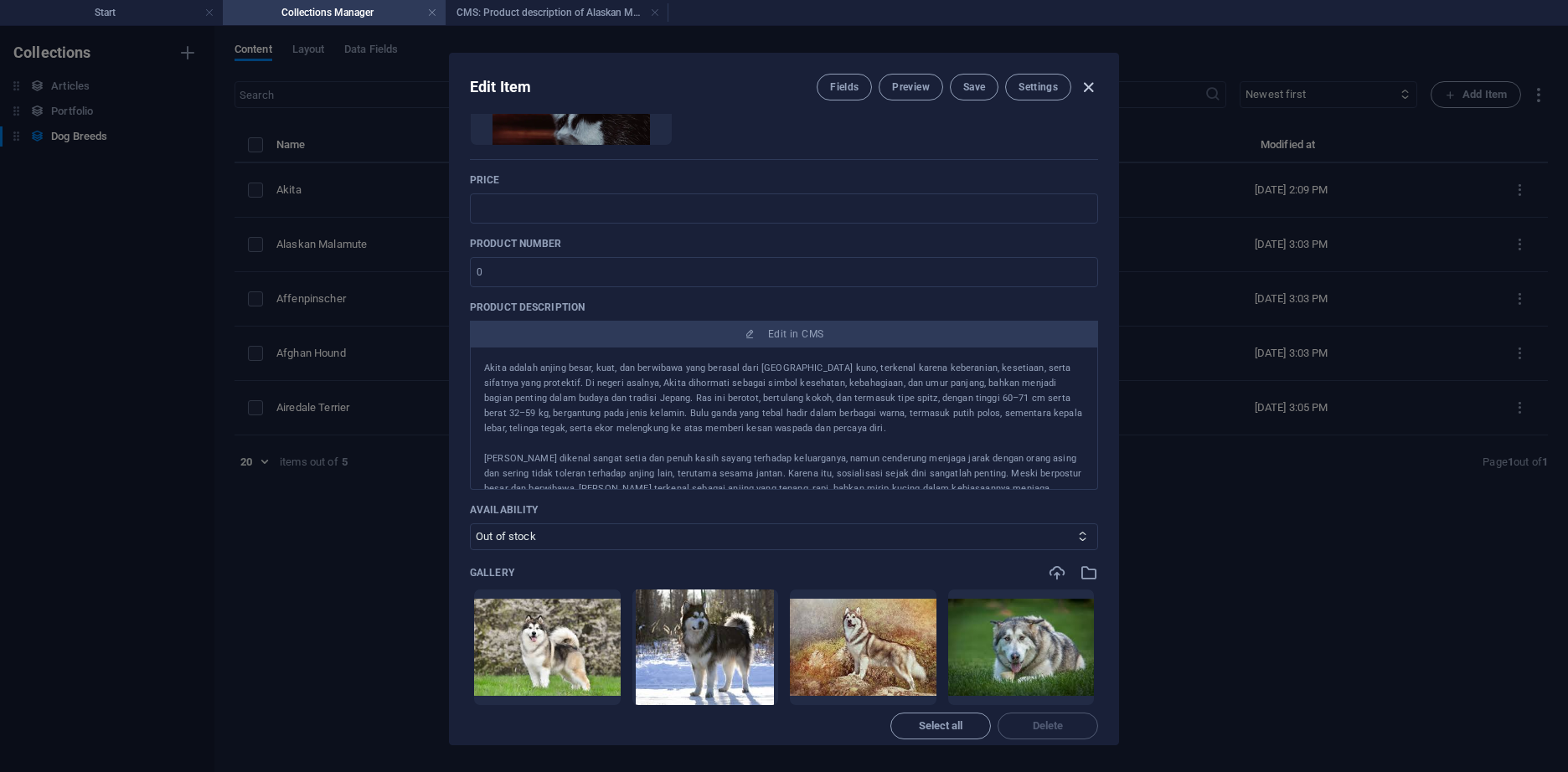
click at [1084, 92] on icon "button" at bounding box center [1088, 87] width 20 height 20
type input "akita"
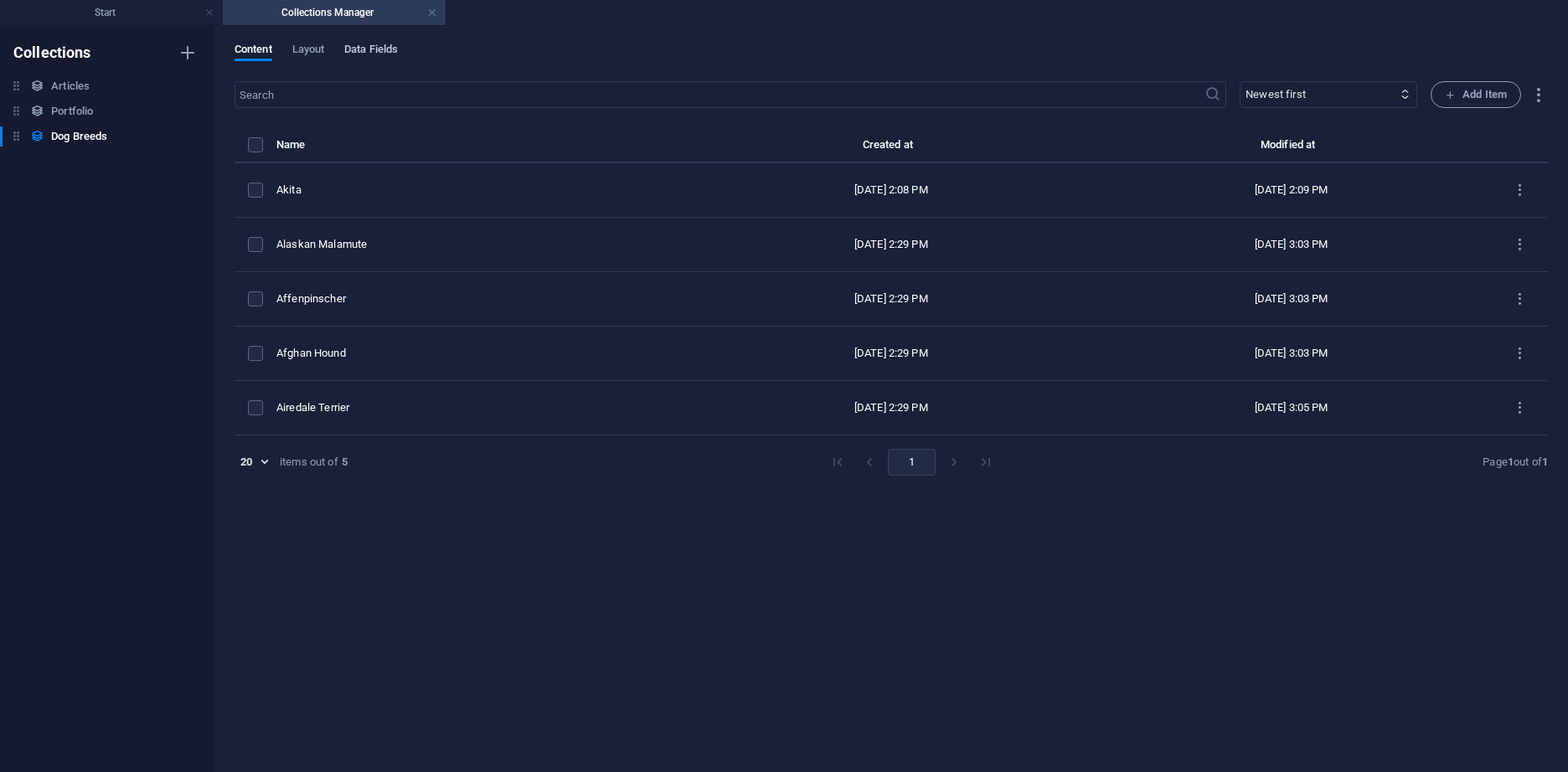
click at [360, 47] on span "Data Fields" at bounding box center [371, 51] width 53 height 23
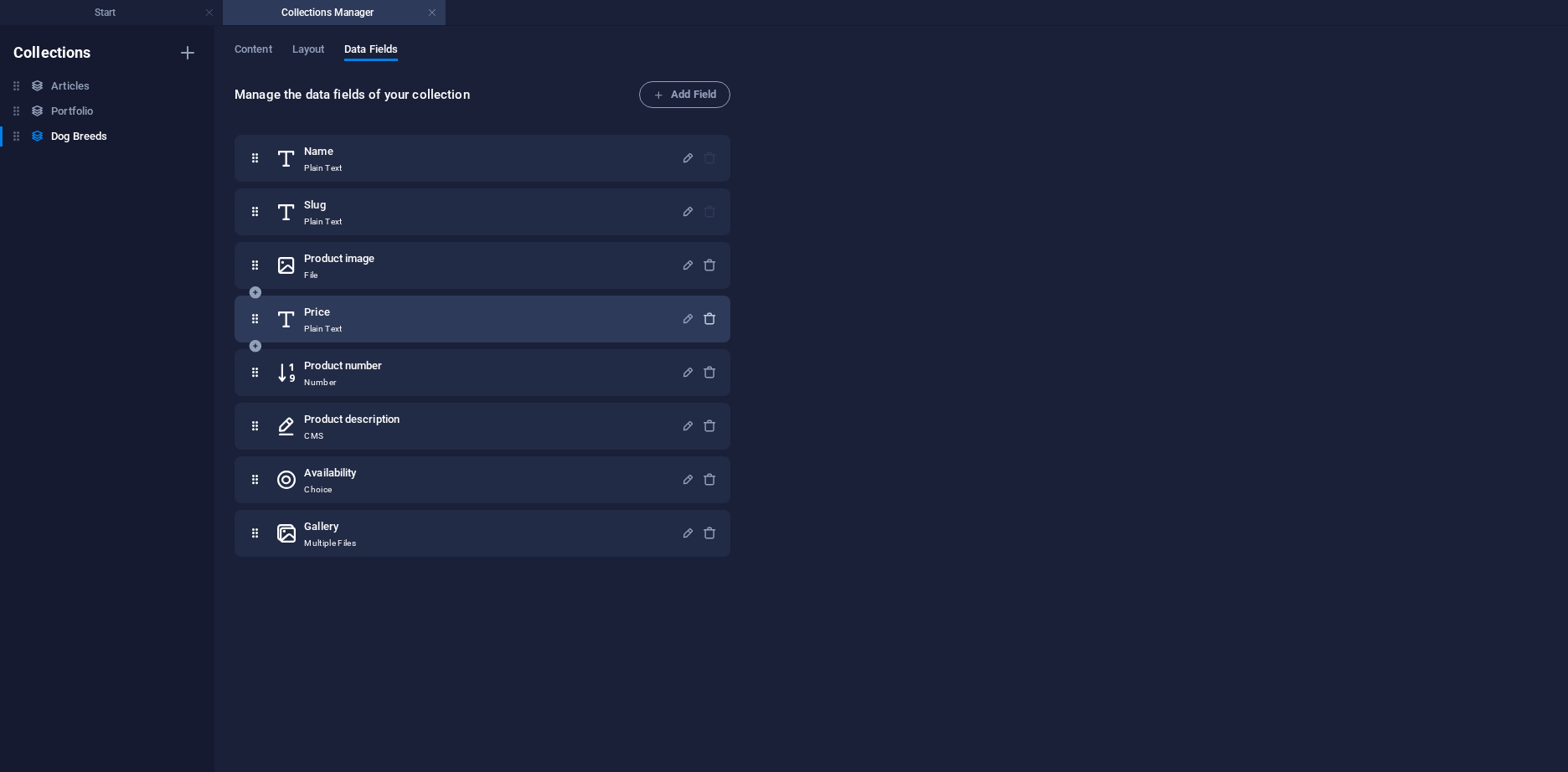
click at [703, 320] on icon "button" at bounding box center [710, 319] width 14 height 14
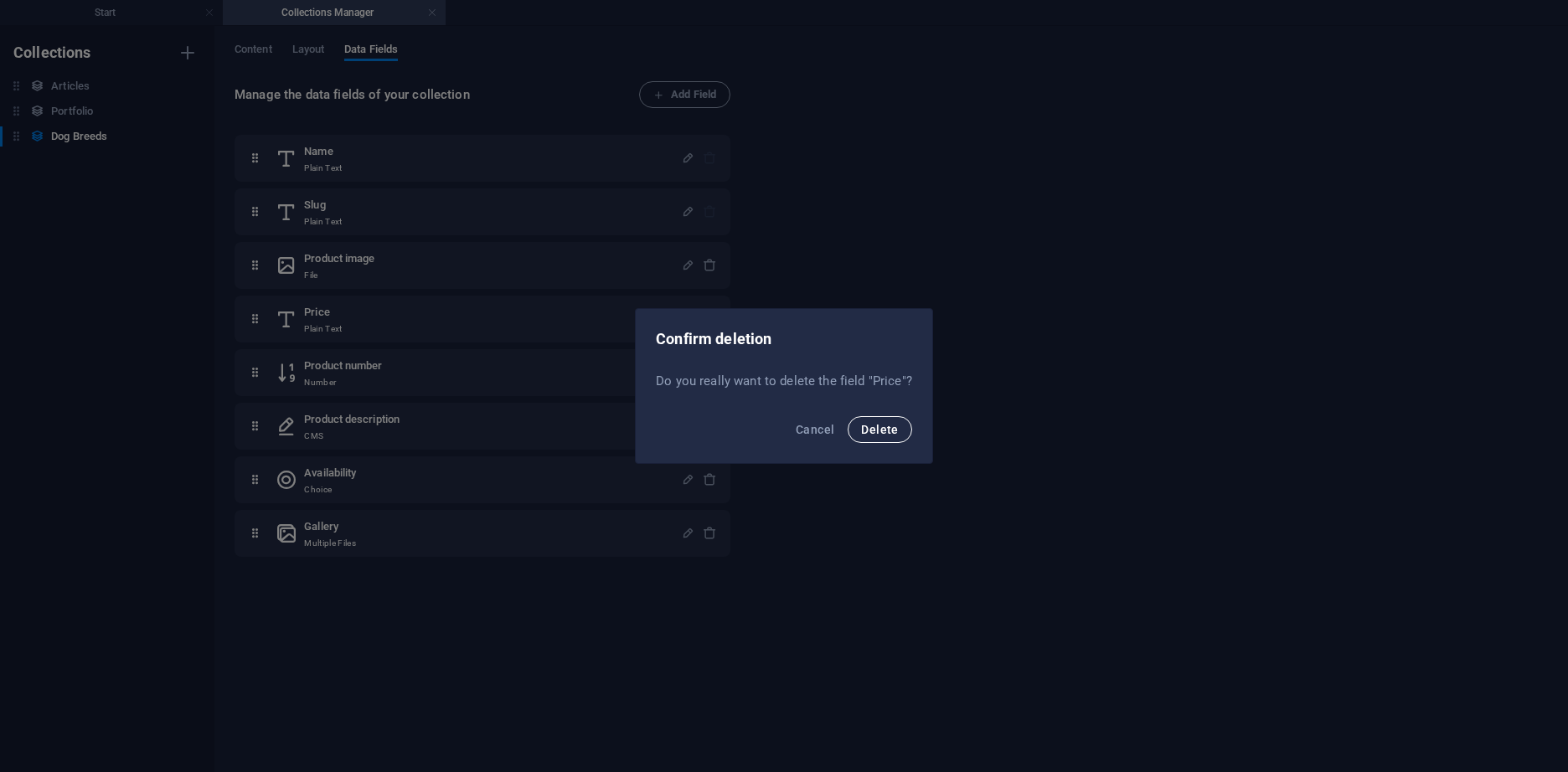
click at [872, 421] on button "Delete" at bounding box center [879, 429] width 63 height 27
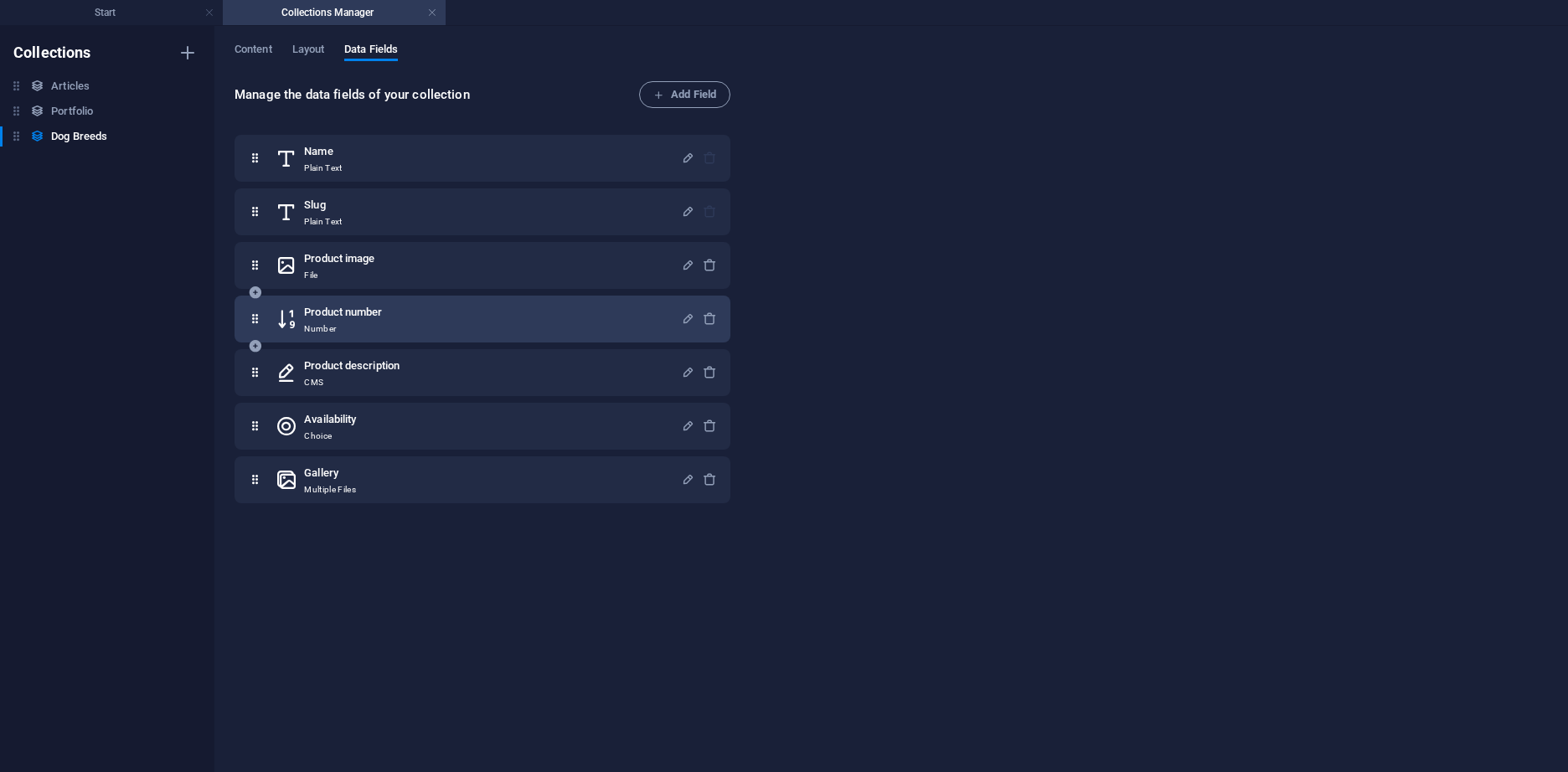
click at [713, 320] on div "Product number Number" at bounding box center [482, 319] width 496 height 47
click at [706, 317] on icon "button" at bounding box center [710, 319] width 14 height 14
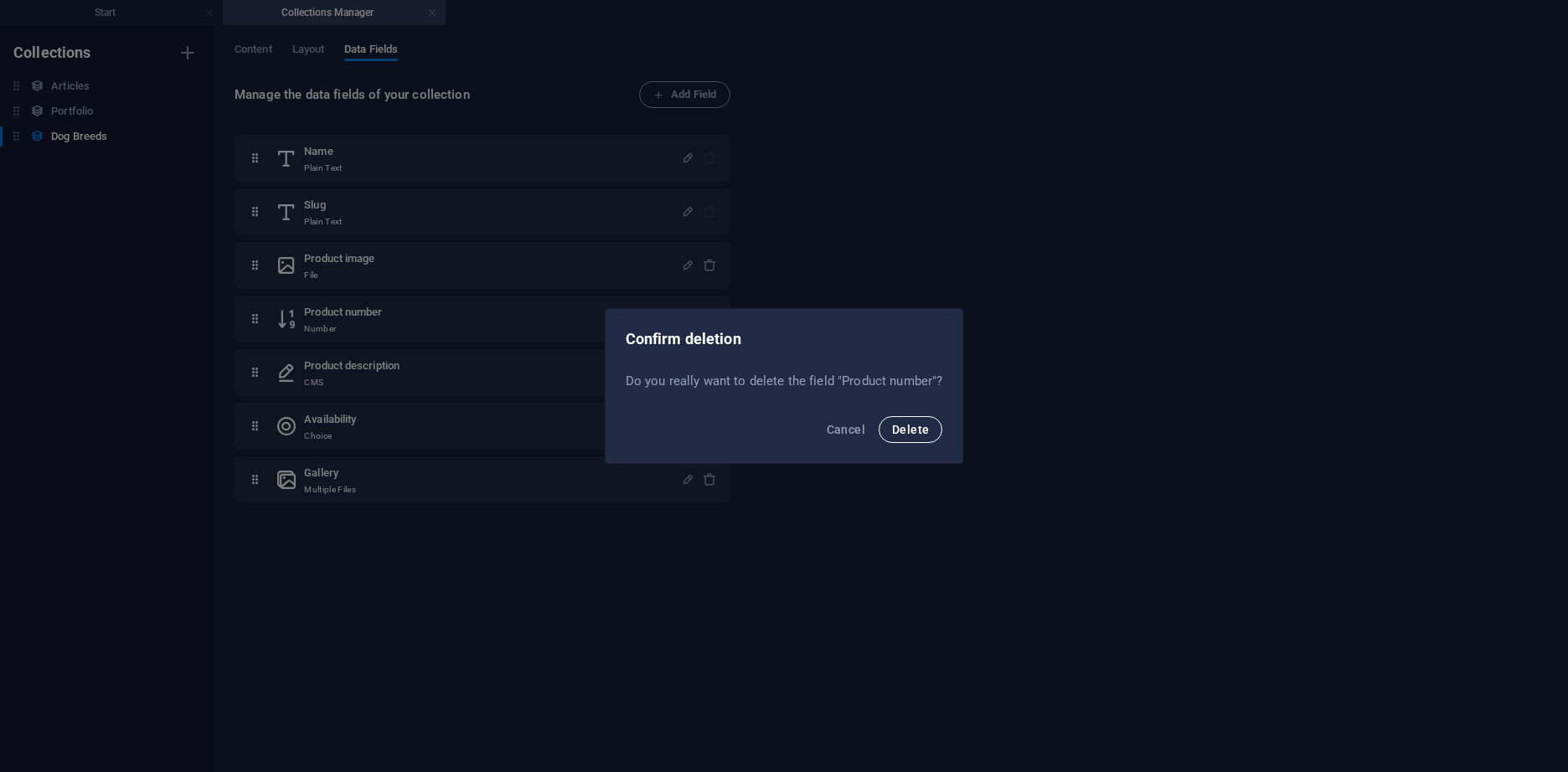
click at [898, 425] on span "Delete" at bounding box center [910, 429] width 37 height 13
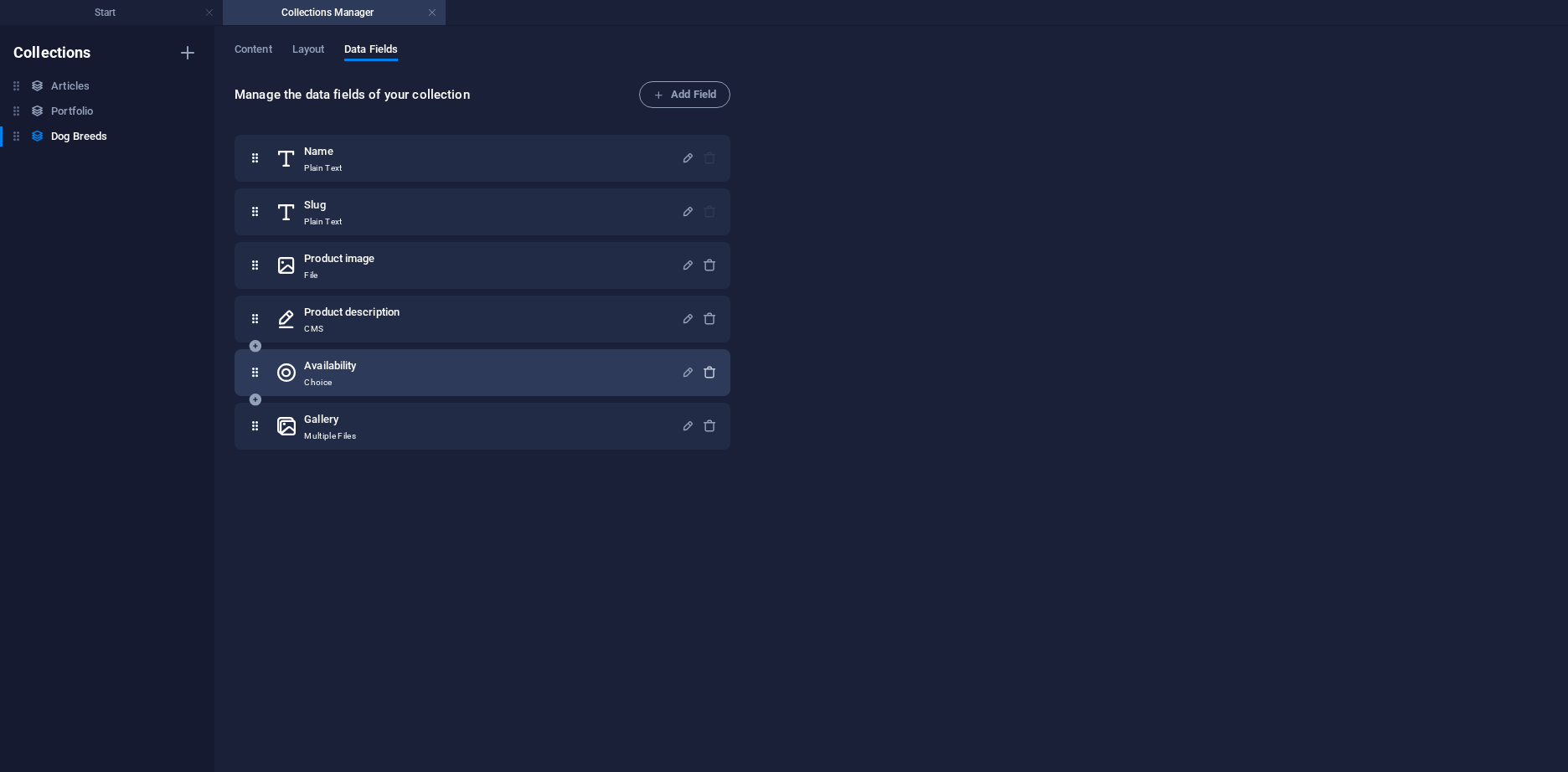
click at [703, 372] on icon "button" at bounding box center [710, 372] width 14 height 14
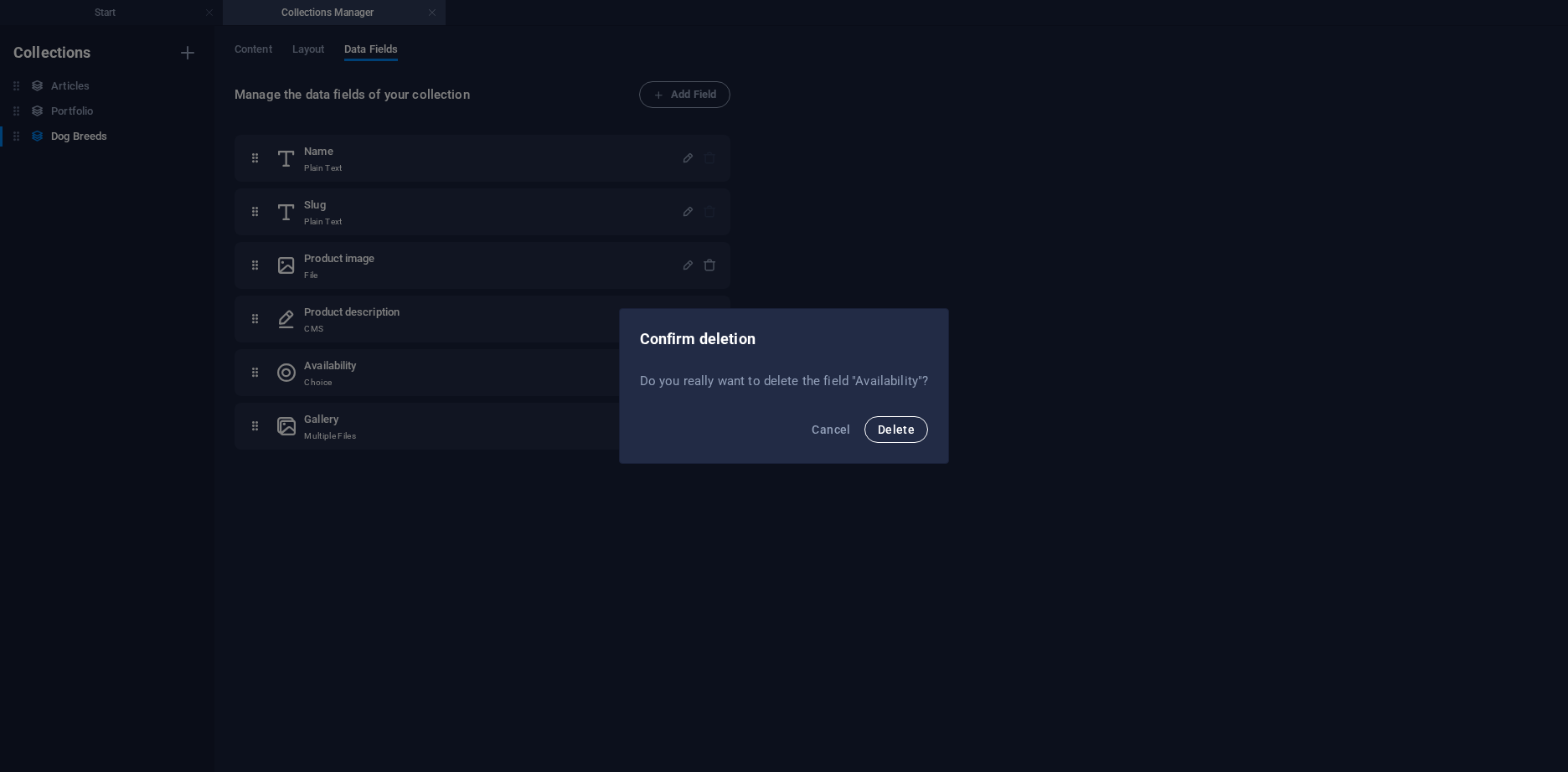
click at [896, 434] on span "Delete" at bounding box center [896, 429] width 37 height 13
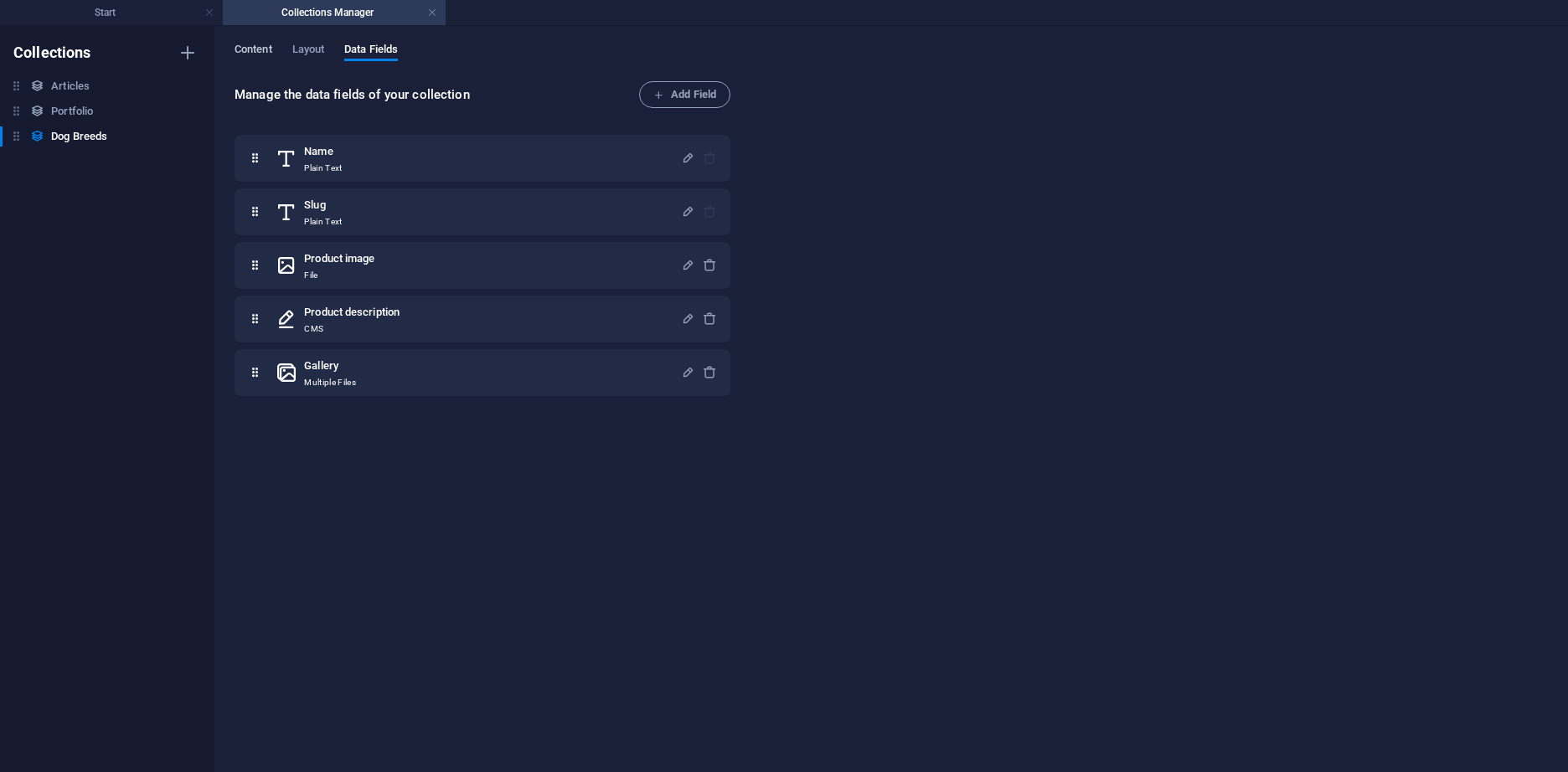
click at [260, 52] on span "Content" at bounding box center [253, 51] width 37 height 23
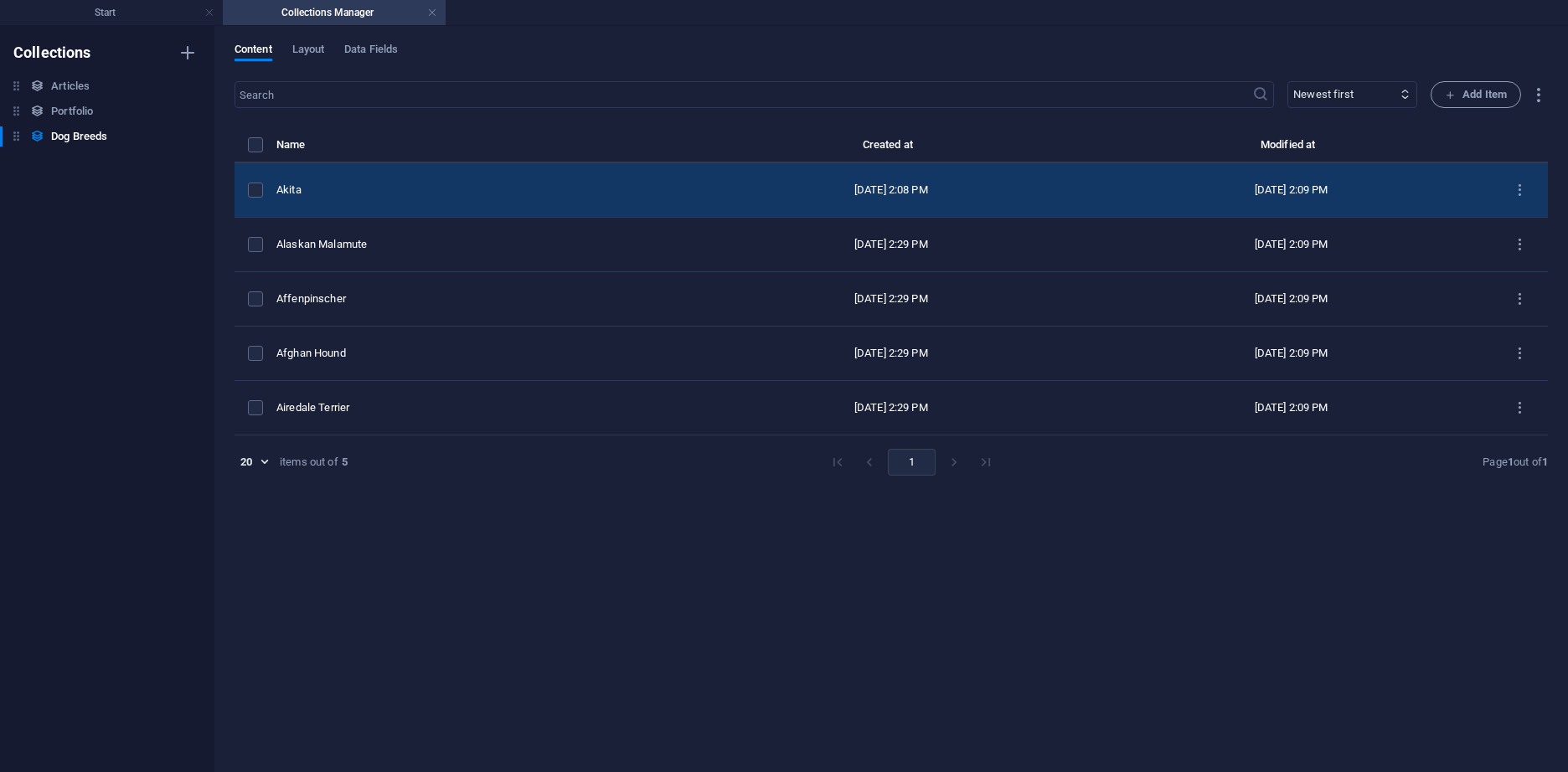
click at [409, 189] on div "Akita" at bounding box center [476, 190] width 401 height 15
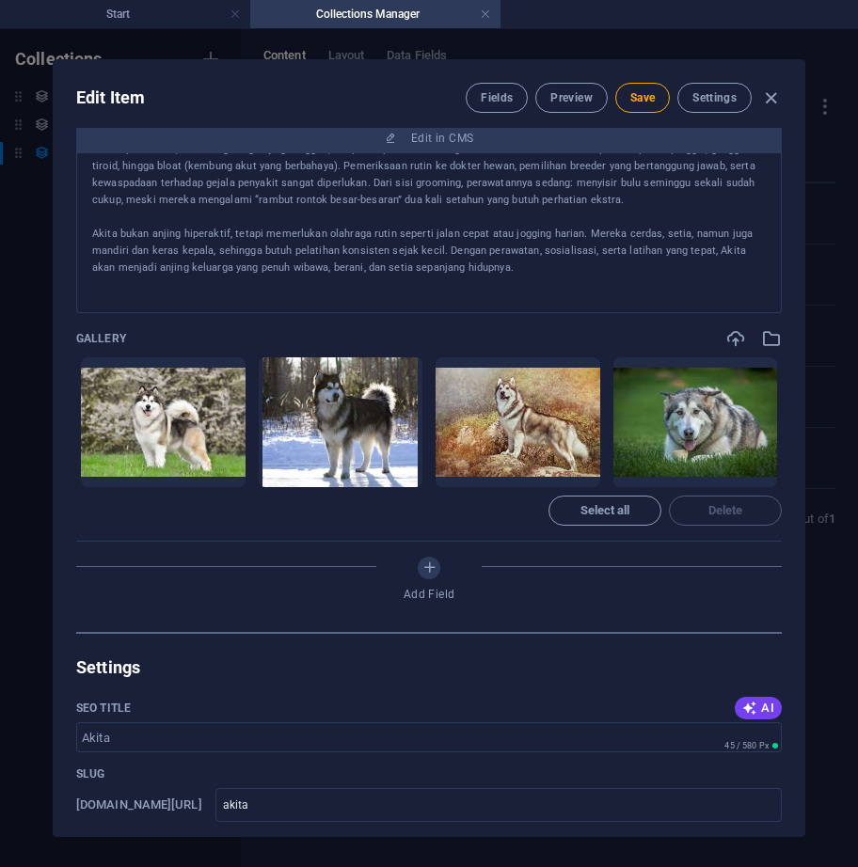
scroll to position [564, 0]
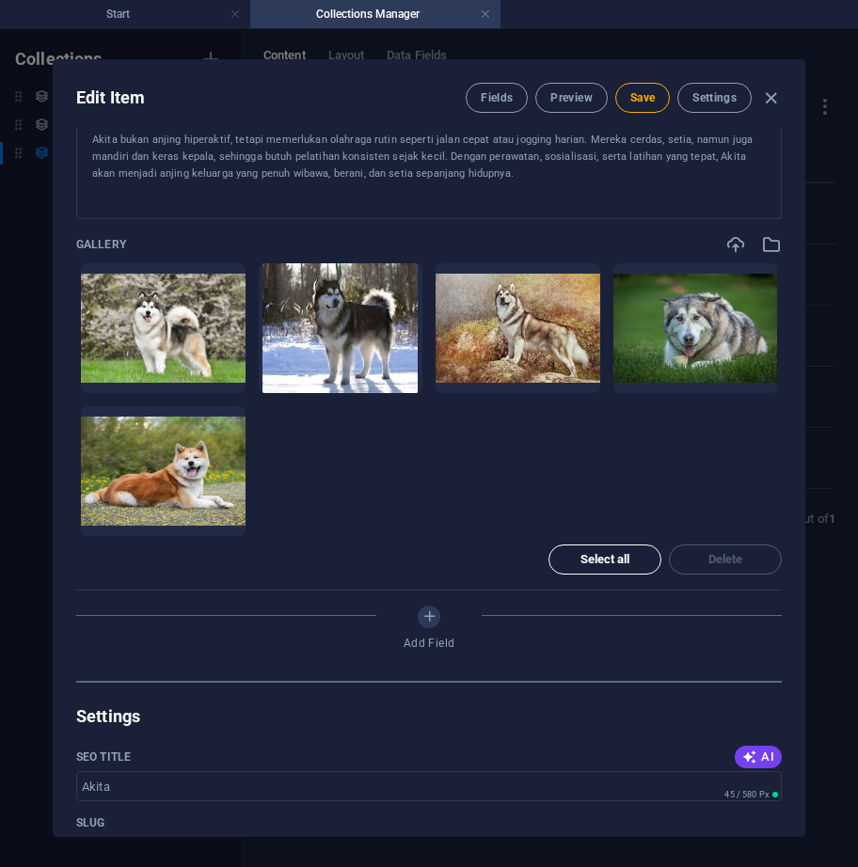
click at [581, 554] on span "Select all" at bounding box center [605, 559] width 50 height 11
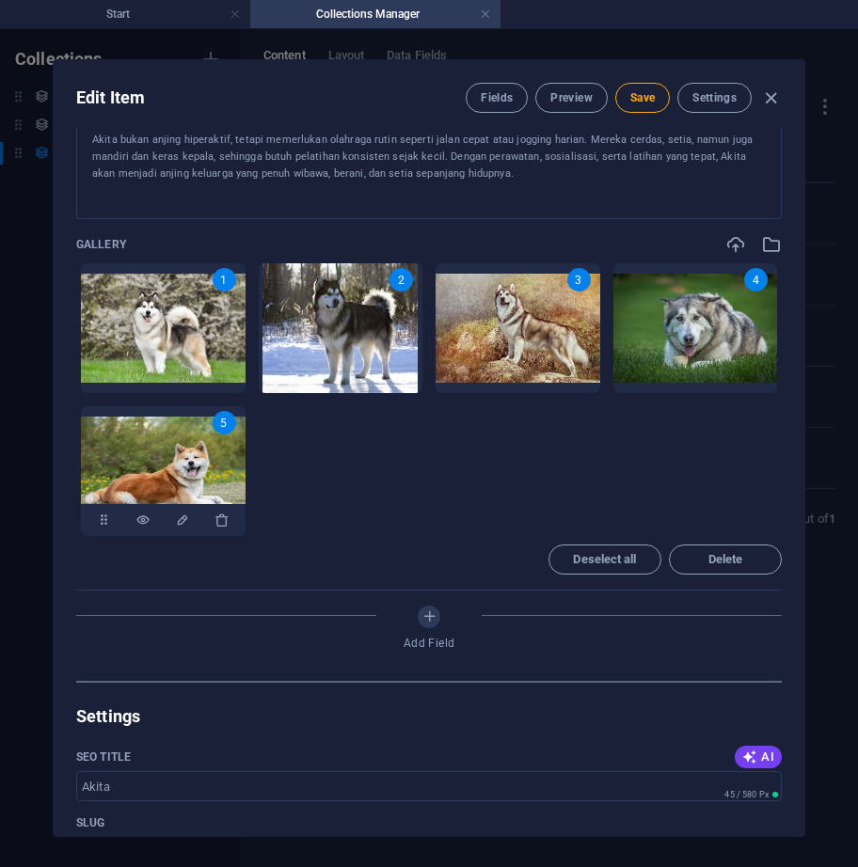
click at [219, 419] on div "5" at bounding box center [225, 423] width 24 height 24
click at [612, 554] on span "Select all" at bounding box center [605, 559] width 50 height 11
click at [700, 561] on span "Delete" at bounding box center [725, 559] width 96 height 11
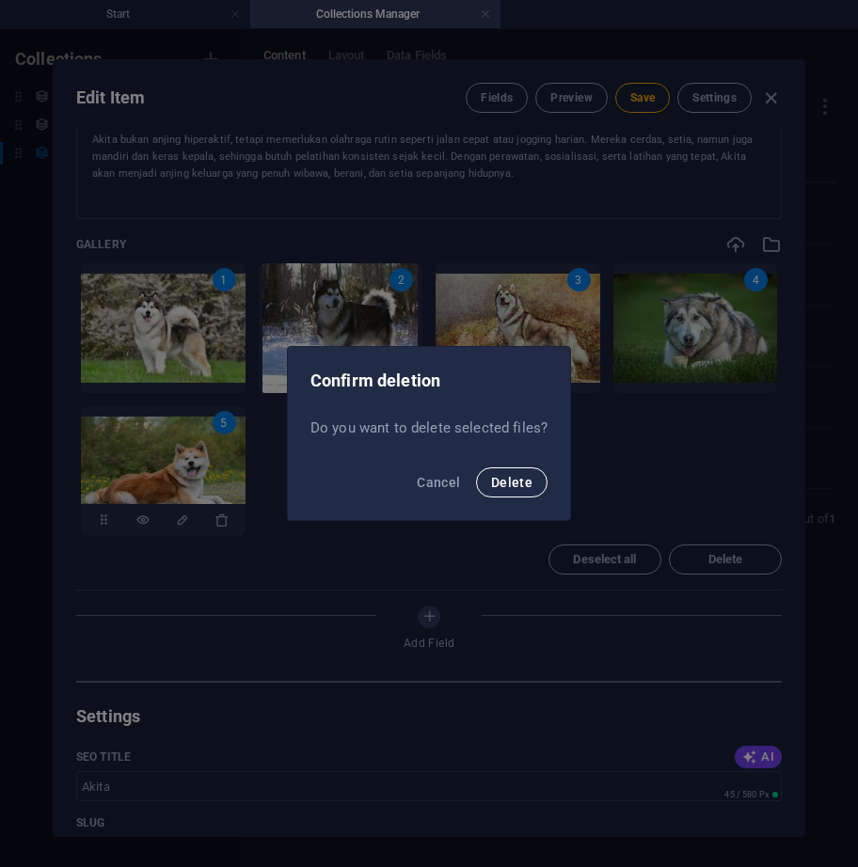
click at [518, 488] on span "Delete" at bounding box center [511, 482] width 41 height 15
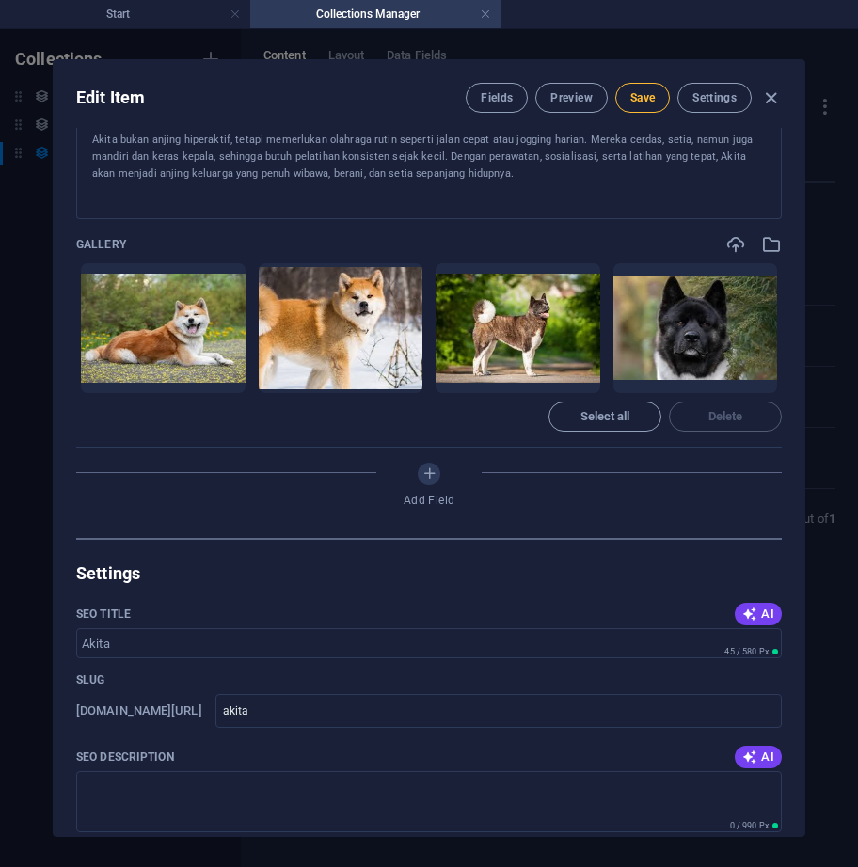
click at [638, 88] on button "Save" at bounding box center [642, 98] width 55 height 30
click at [769, 94] on icon "button" at bounding box center [771, 98] width 22 height 22
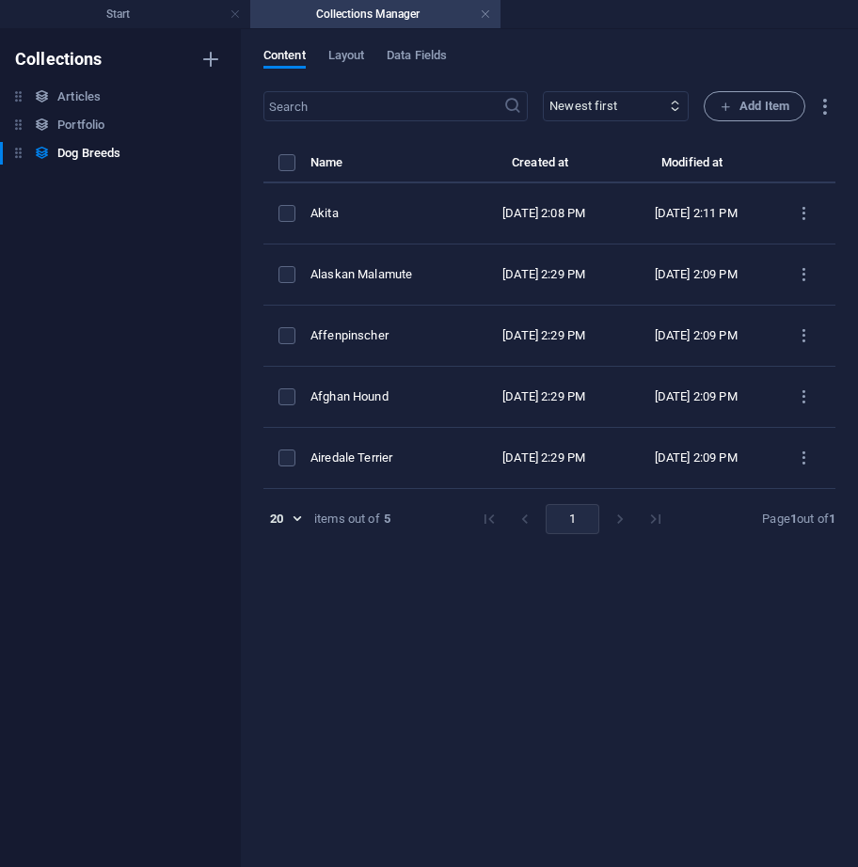
type input "akita"
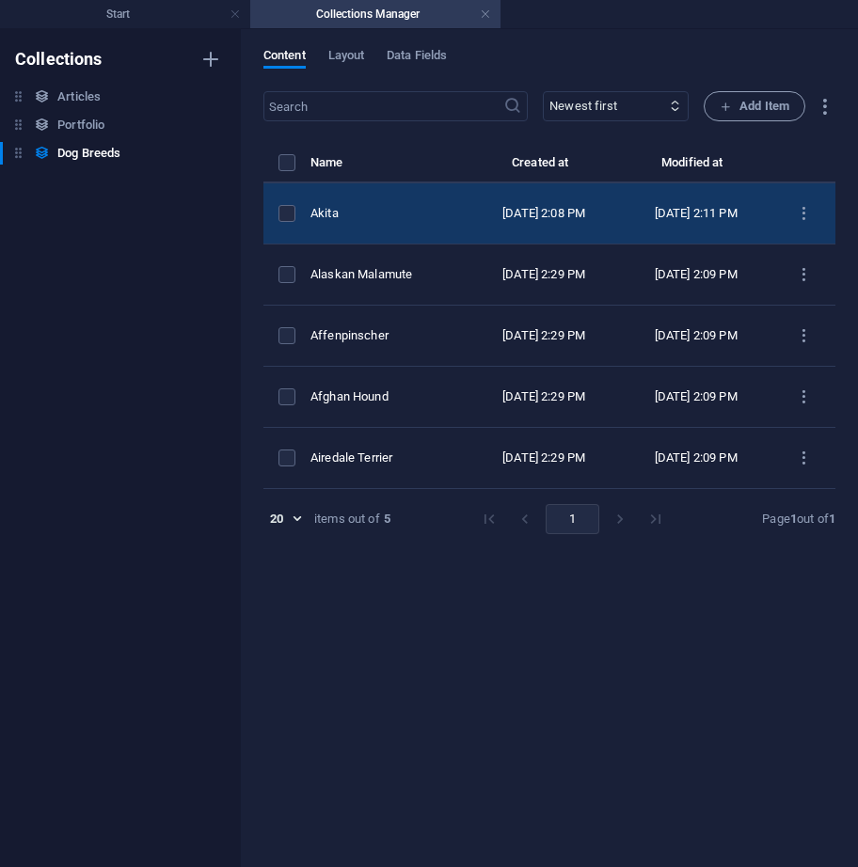
click at [671, 212] on div "Oct 3, 2025 2:11 PM" at bounding box center [696, 213] width 122 height 17
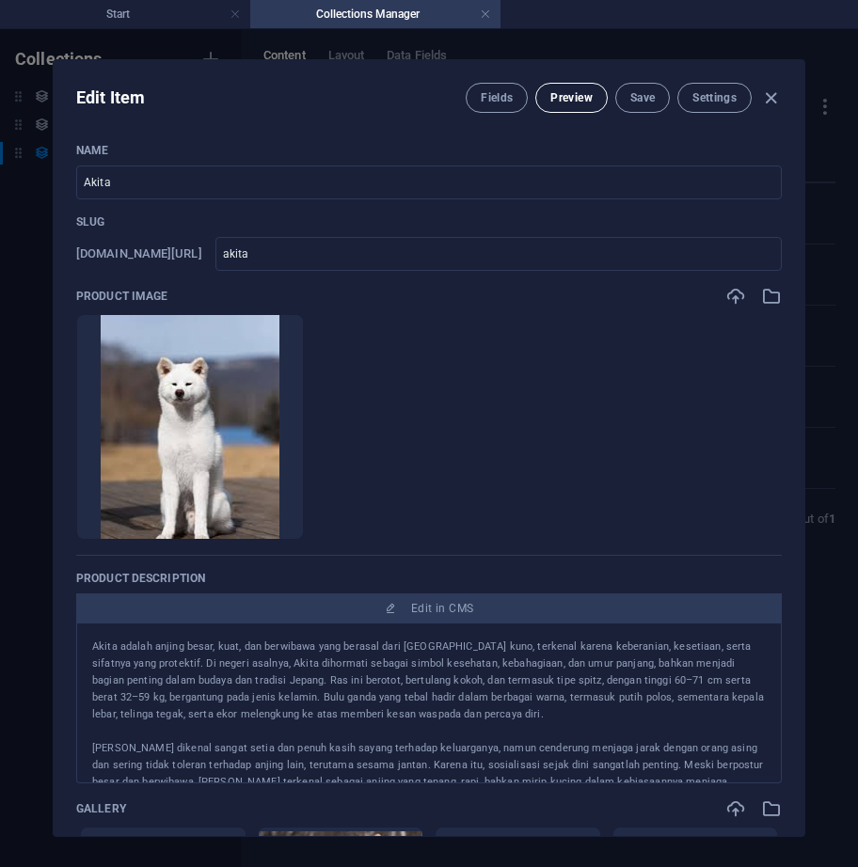
click at [578, 98] on span "Preview" at bounding box center [570, 97] width 41 height 15
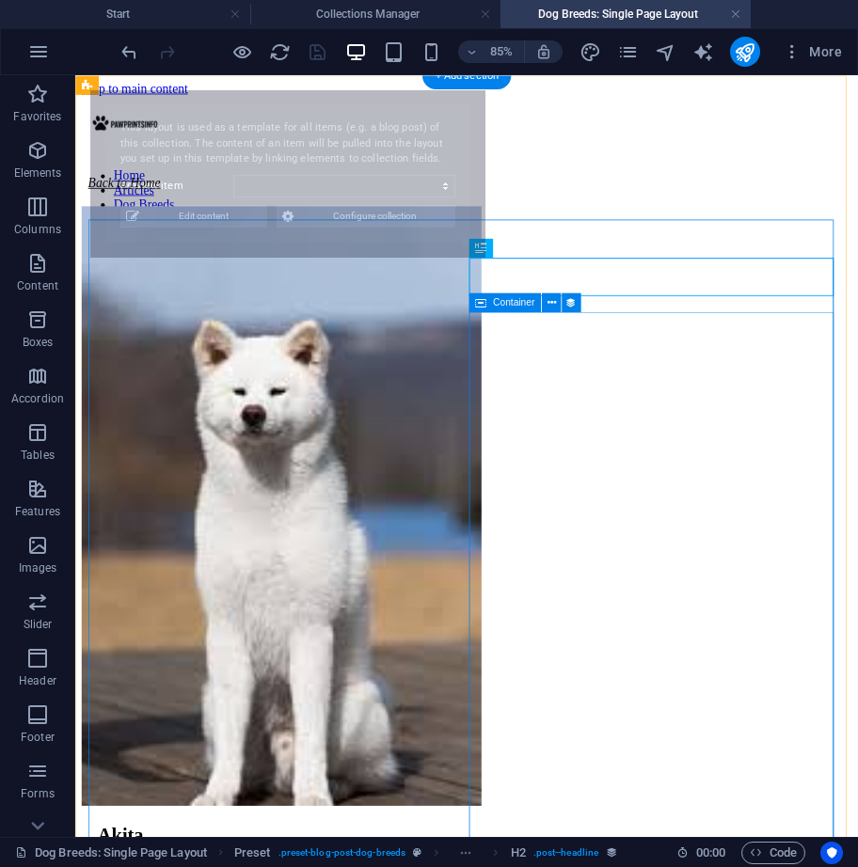
scroll to position [0, 0]
select select "68df7670de786da5ae08166c"
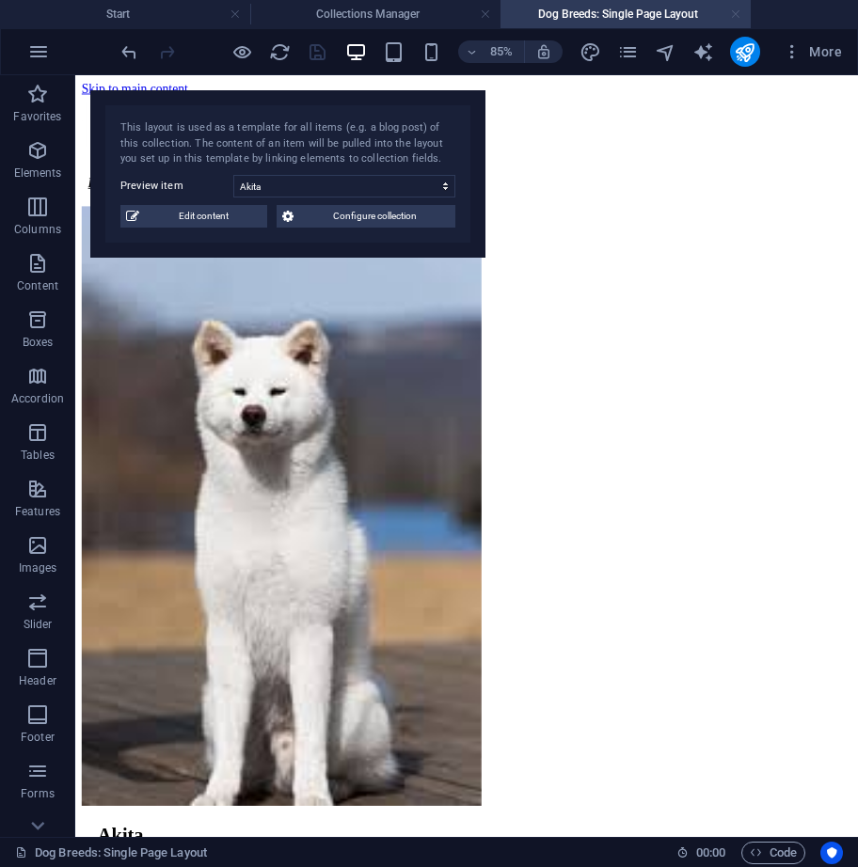
click at [736, 11] on link at bounding box center [735, 15] width 11 height 18
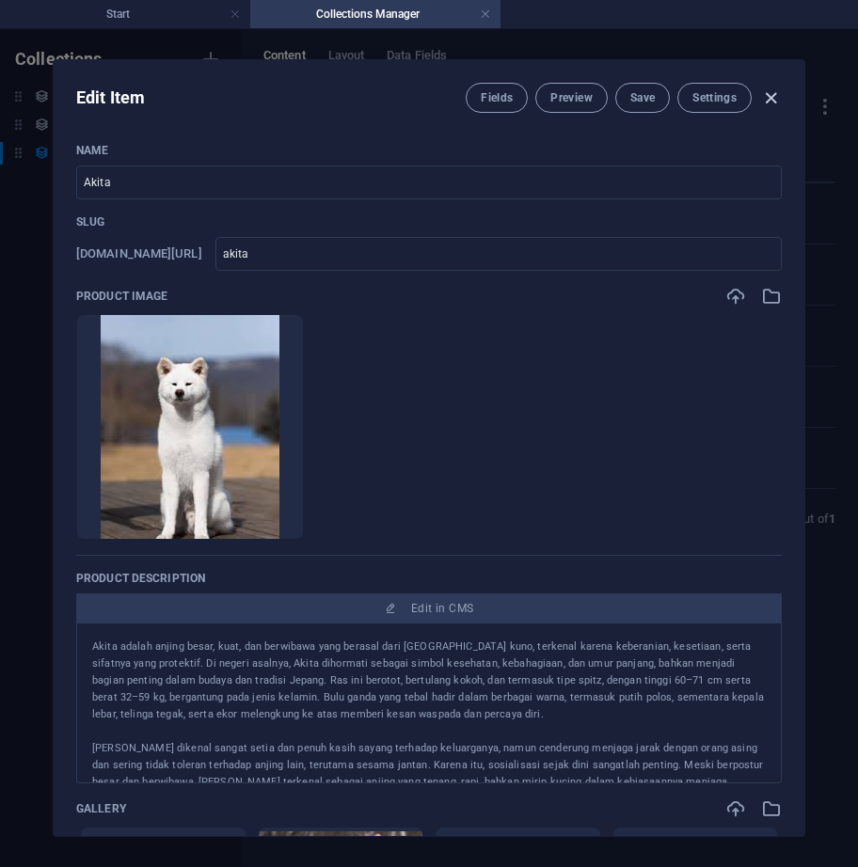
click at [766, 99] on icon "button" at bounding box center [771, 98] width 22 height 22
type input "akita"
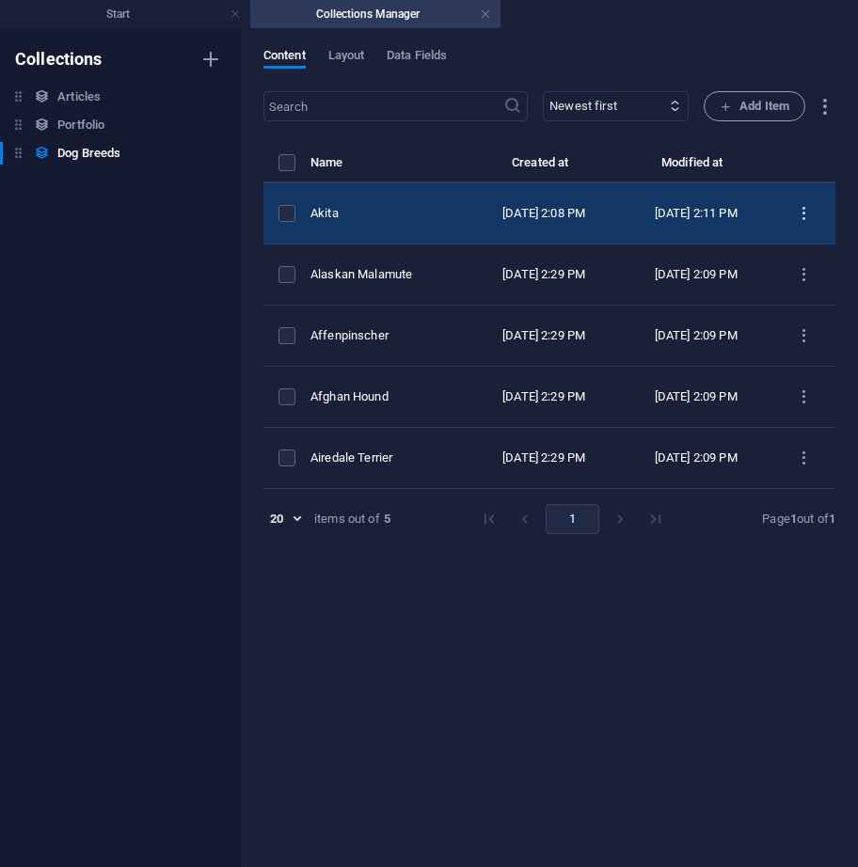
click at [804, 214] on icon "items list" at bounding box center [804, 214] width 18 height 18
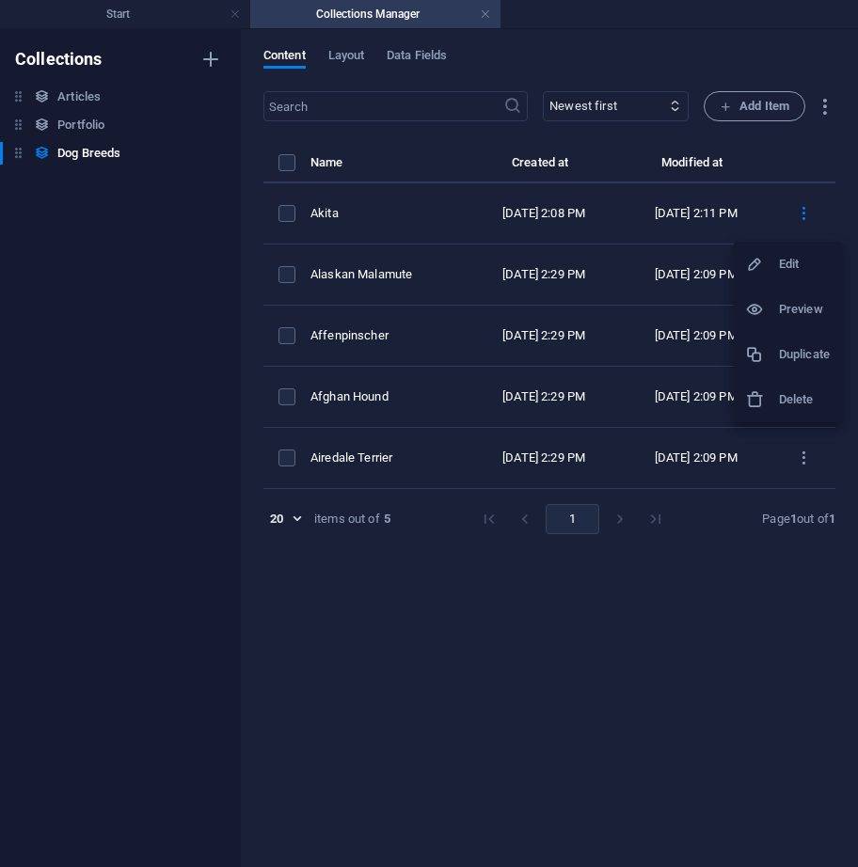
click at [785, 354] on h6 "Duplicate" at bounding box center [804, 354] width 51 height 23
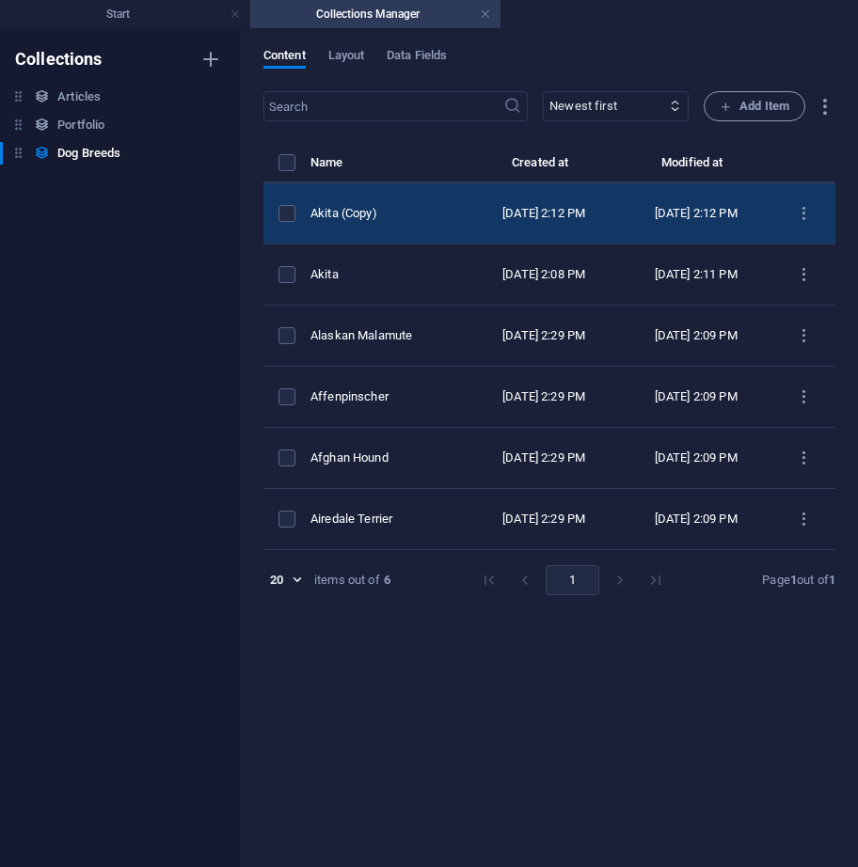
click at [455, 194] on td "Akita (Copy)" at bounding box center [388, 213] width 157 height 61
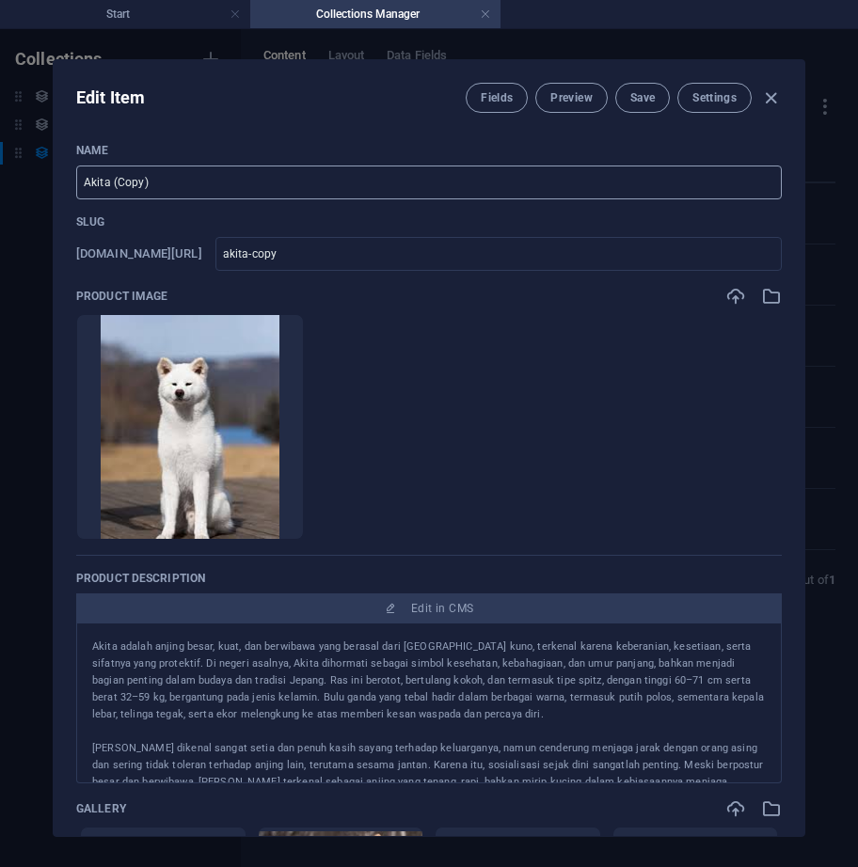
click at [216, 180] on input "Akita (Copy)" at bounding box center [428, 183] width 705 height 34
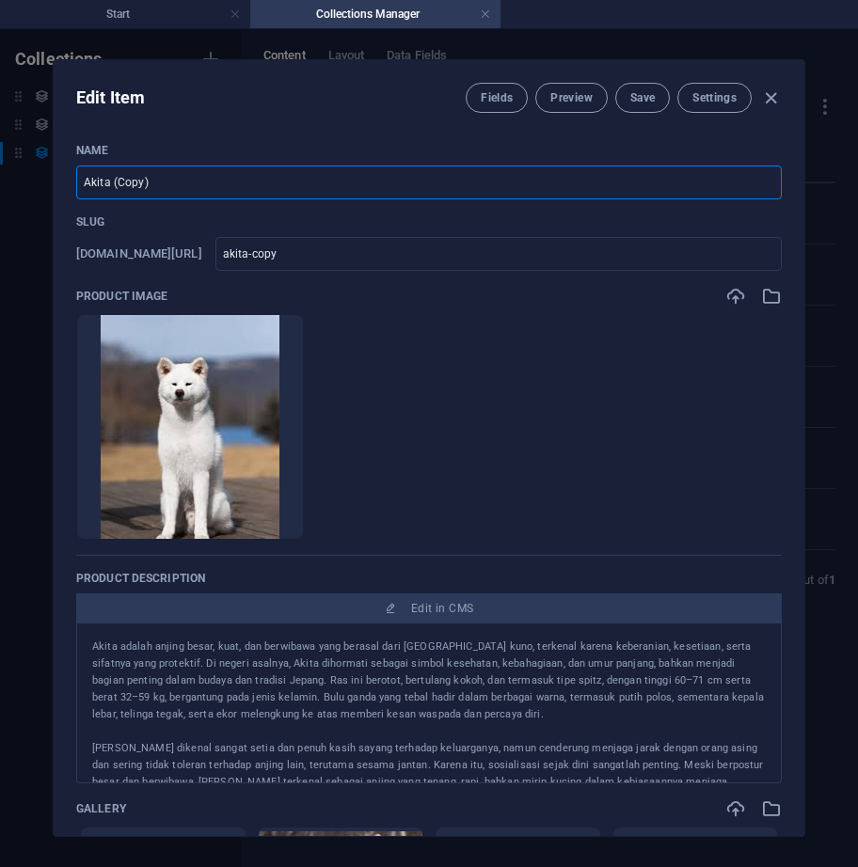
paste input "laskan Klee Kai"
type input "Alaskan [PERSON_NAME]"
type input "alaskan-klee-kai"
type input "Alaskan [PERSON_NAME]"
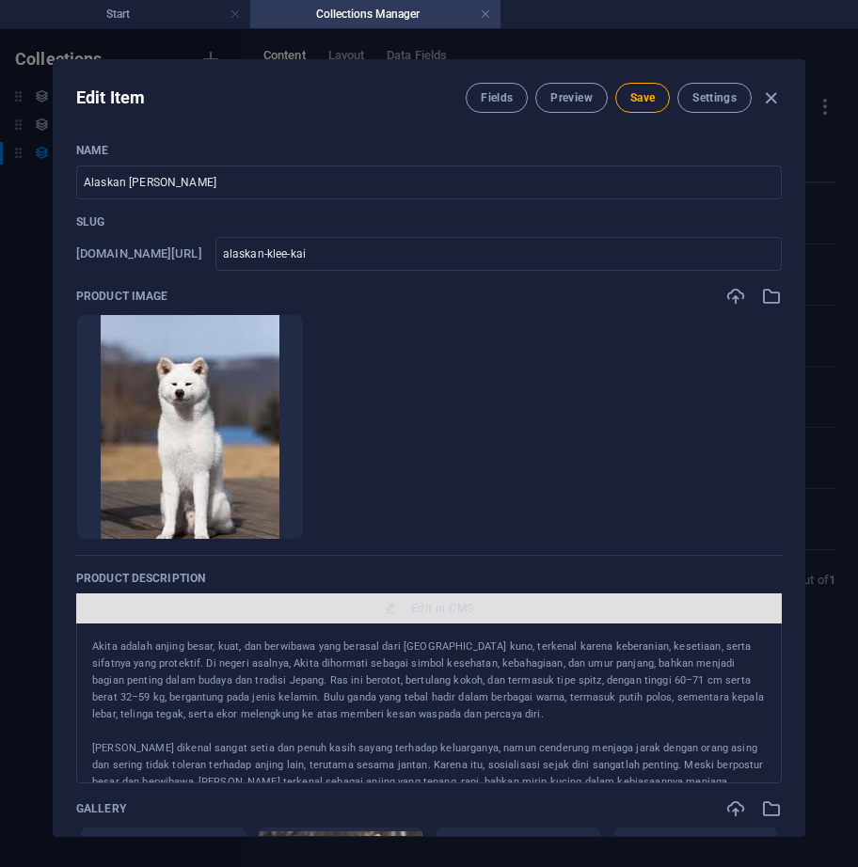
click at [511, 609] on span "Edit in CMS" at bounding box center [429, 608] width 690 height 15
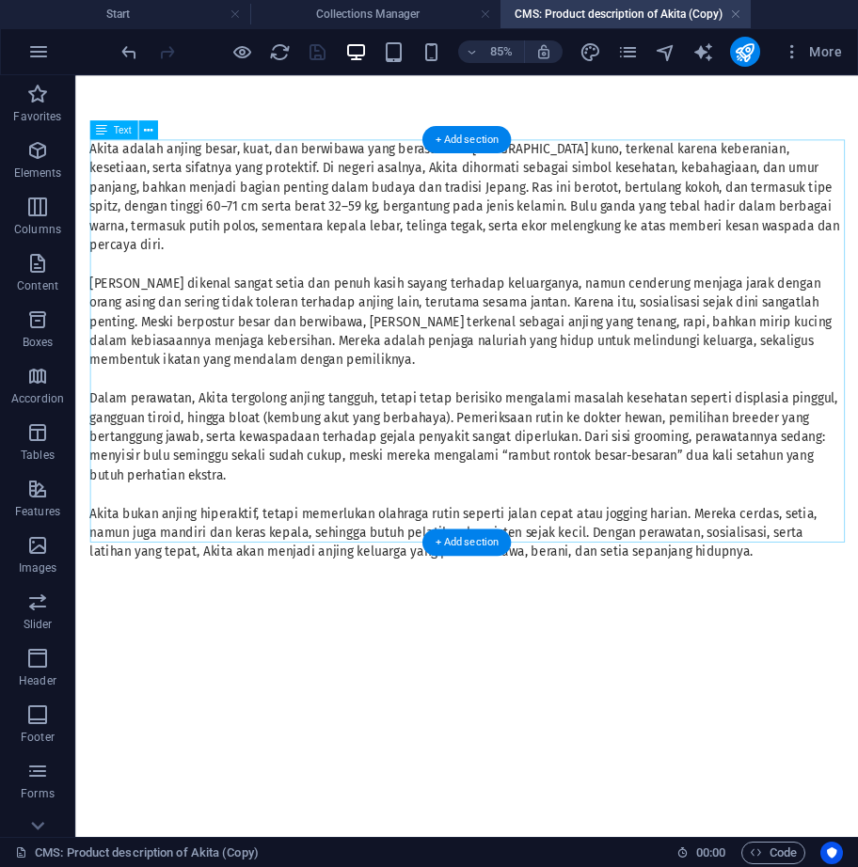
click at [541, 372] on div "Akita adalah anjing besar, kuat, dan berwibawa yang berasal dari Jepang kuno, t…" at bounding box center [536, 398] width 888 height 497
click at [541, 375] on div "Akita adalah anjing besar, kuat, dan berwibawa yang berasal dari Jepang kuno, t…" at bounding box center [536, 398] width 888 height 497
click at [541, 377] on div "Akita adalah anjing besar, kuat, dan berwibawa yang berasal dari Jepang kuno, t…" at bounding box center [536, 398] width 888 height 497
click at [566, 366] on div "Akita adalah anjing besar, kuat, dan berwibawa yang berasal dari Jepang kuno, t…" at bounding box center [536, 398] width 888 height 497
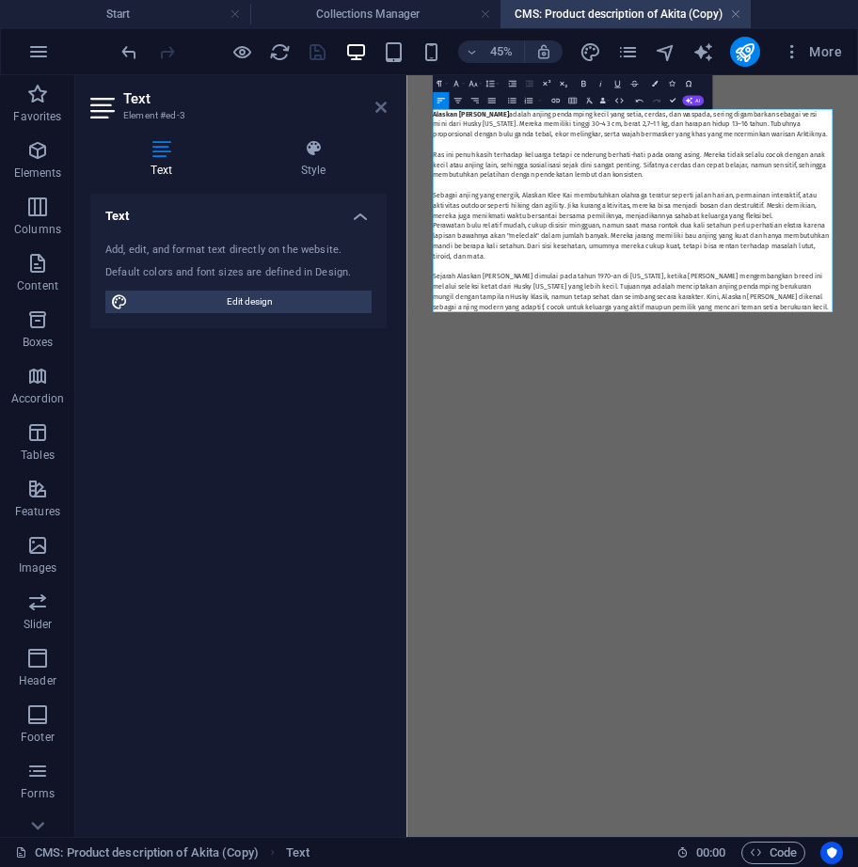
click at [377, 103] on icon at bounding box center [380, 107] width 11 height 15
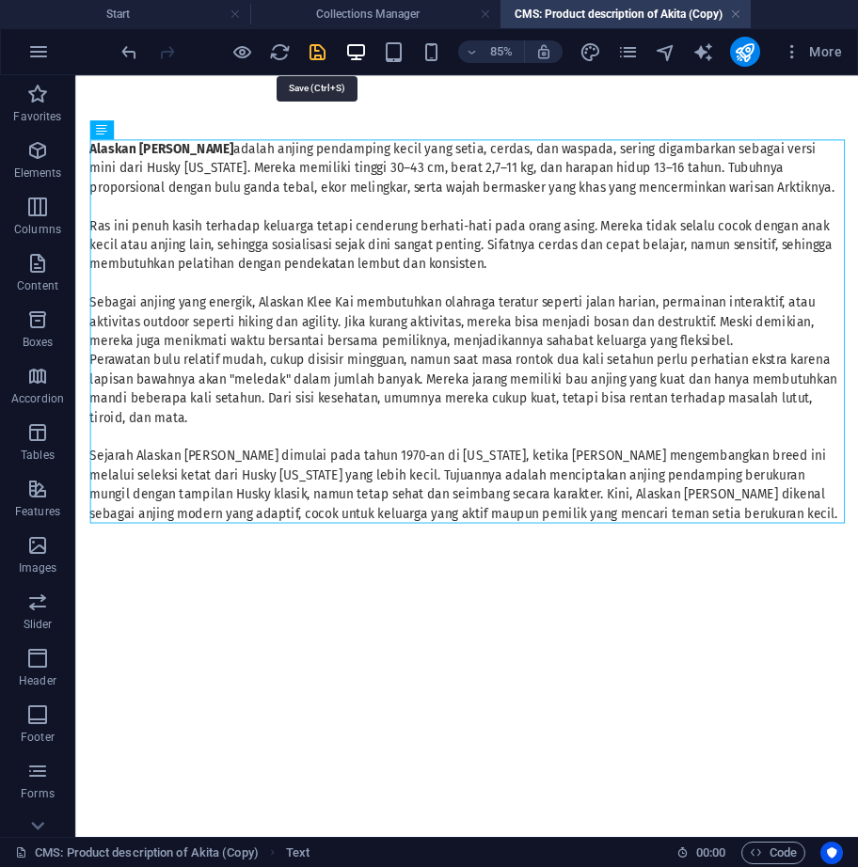
click at [309, 47] on icon "save" at bounding box center [318, 52] width 22 height 22
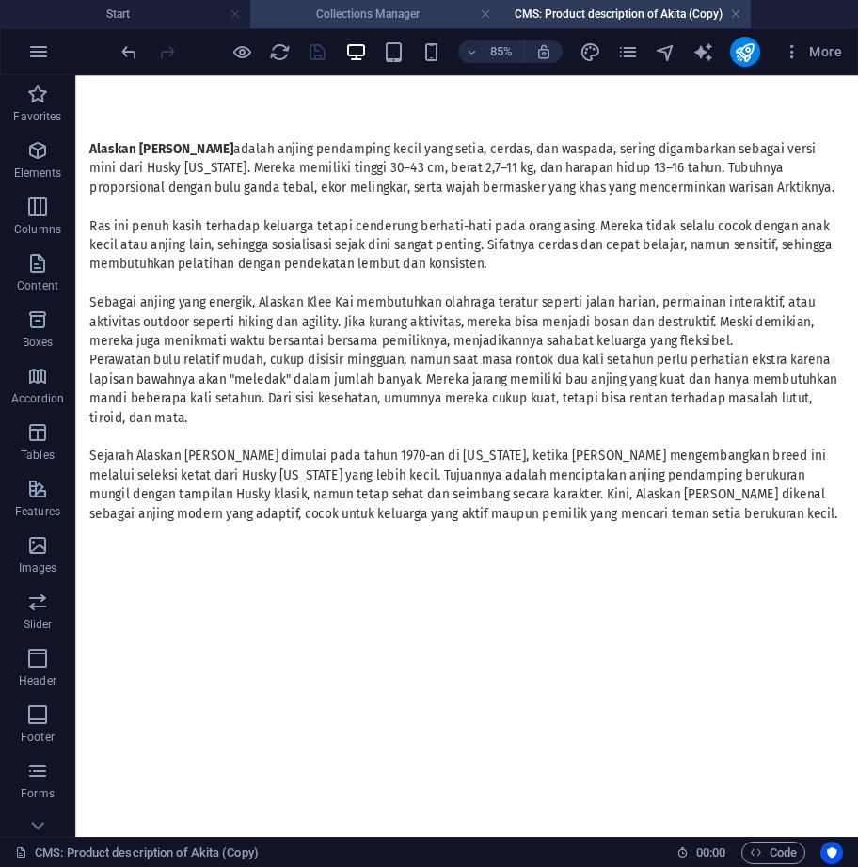
type input "alaskan-klee-kai"
click at [341, 13] on h4 "Collections Manager" at bounding box center [375, 14] width 250 height 21
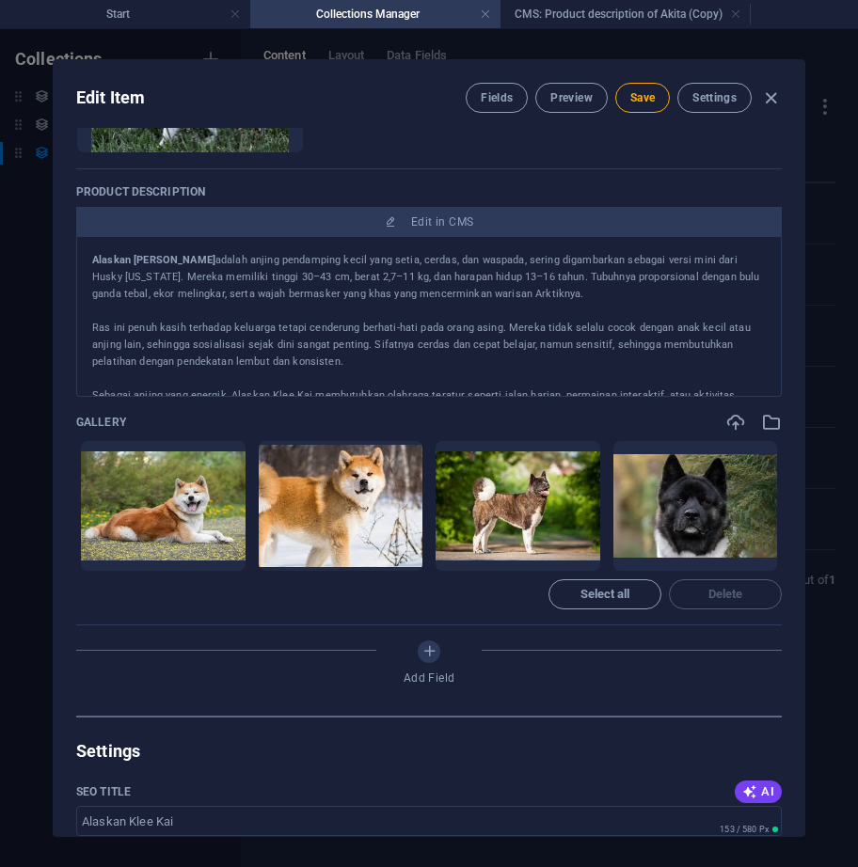
scroll to position [376, 0]
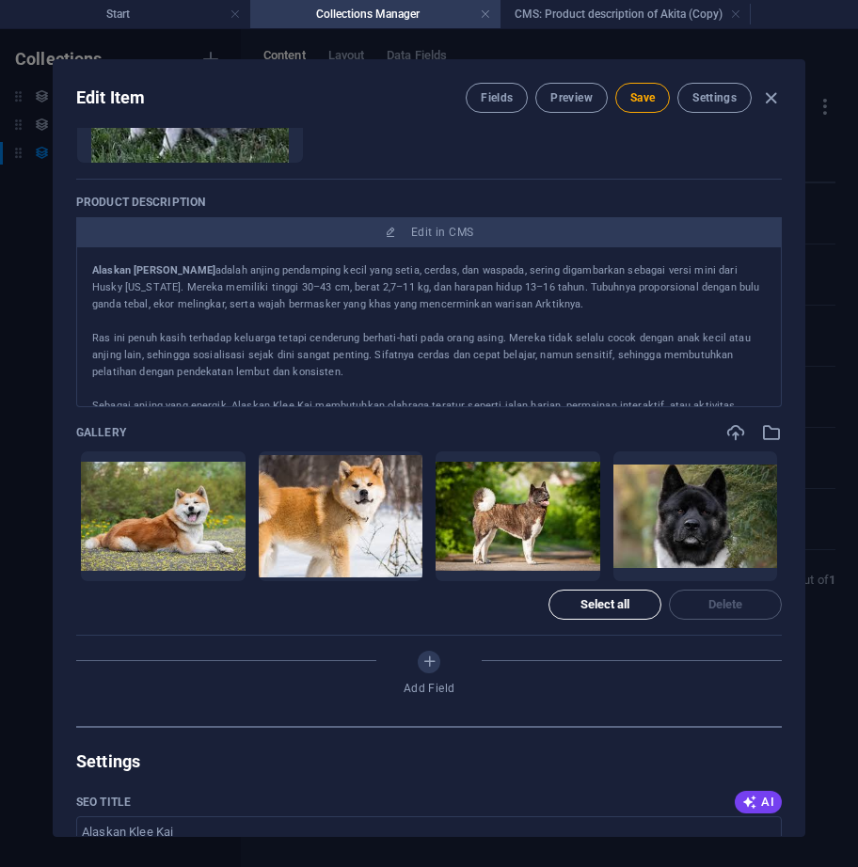
click at [621, 612] on button "Select all" at bounding box center [604, 605] width 113 height 30
click at [713, 602] on span "Delete" at bounding box center [725, 604] width 35 height 11
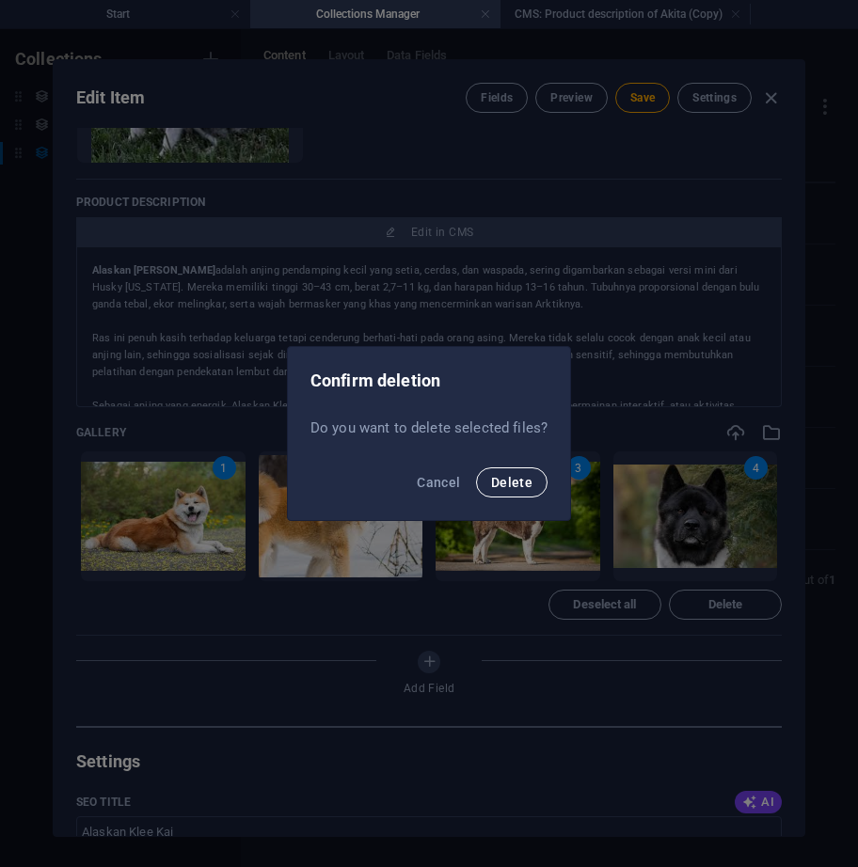
click at [521, 483] on span "Delete" at bounding box center [511, 482] width 41 height 15
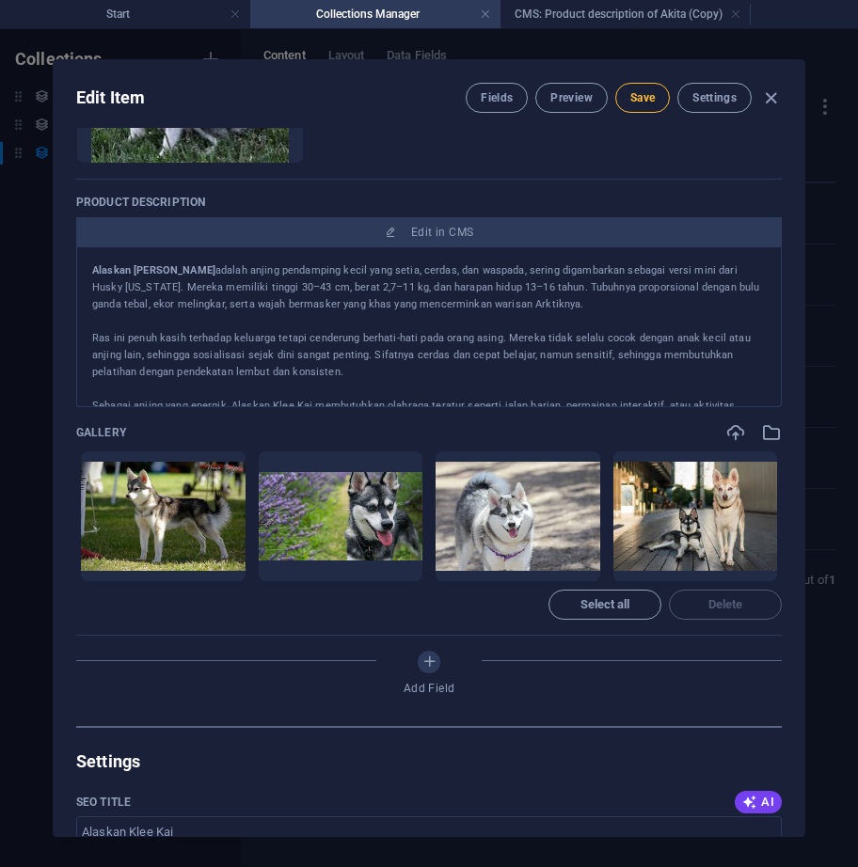
click at [639, 93] on span "Save" at bounding box center [642, 97] width 24 height 15
click at [568, 101] on span "Preview" at bounding box center [570, 97] width 41 height 15
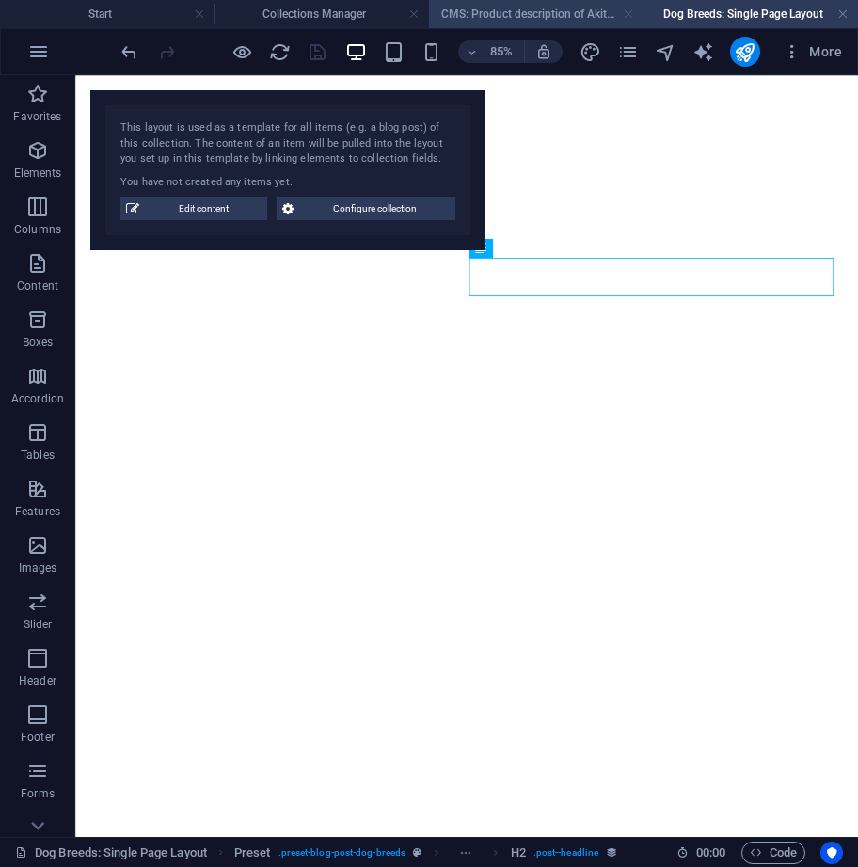
click at [627, 12] on link at bounding box center [628, 15] width 11 height 18
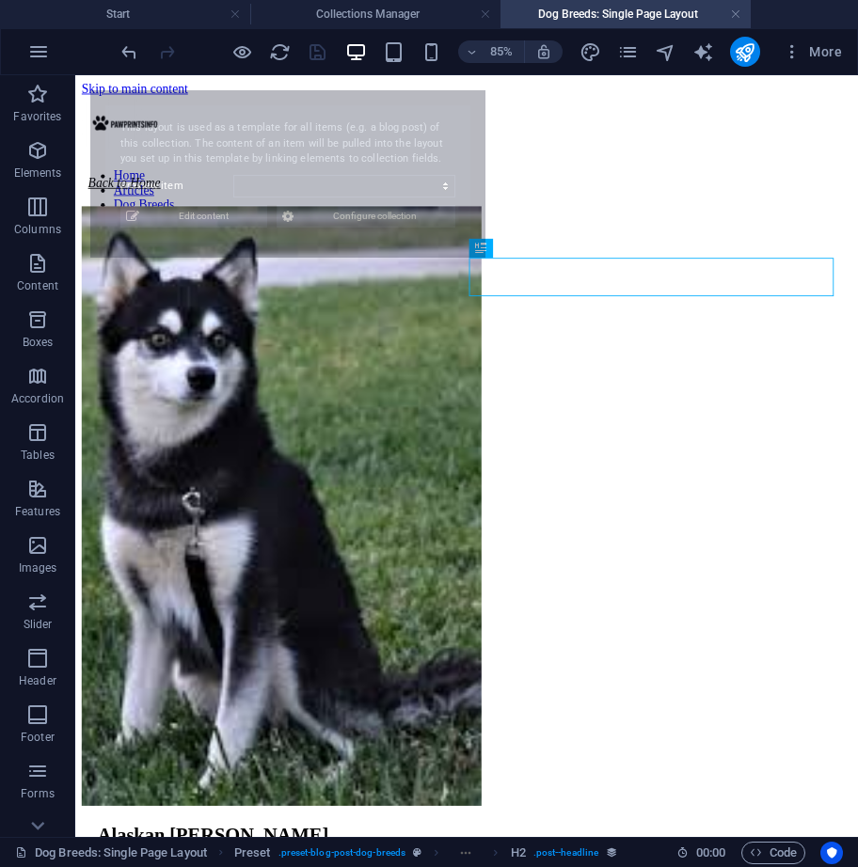
scroll to position [0, 0]
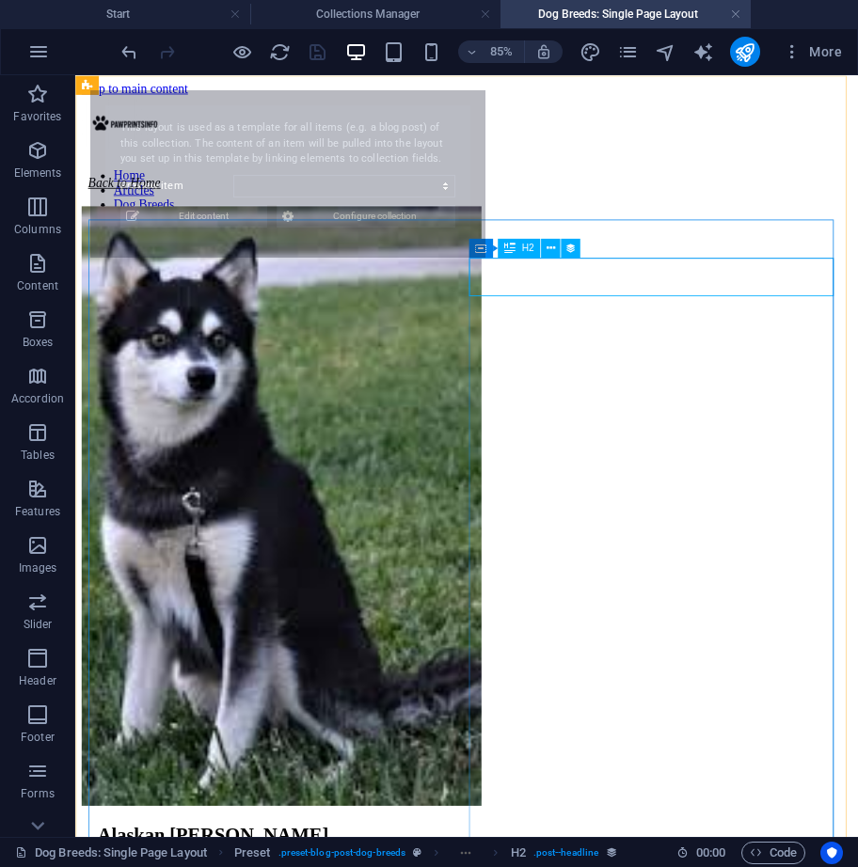
select select "68df77413d7b5afd760e5792"
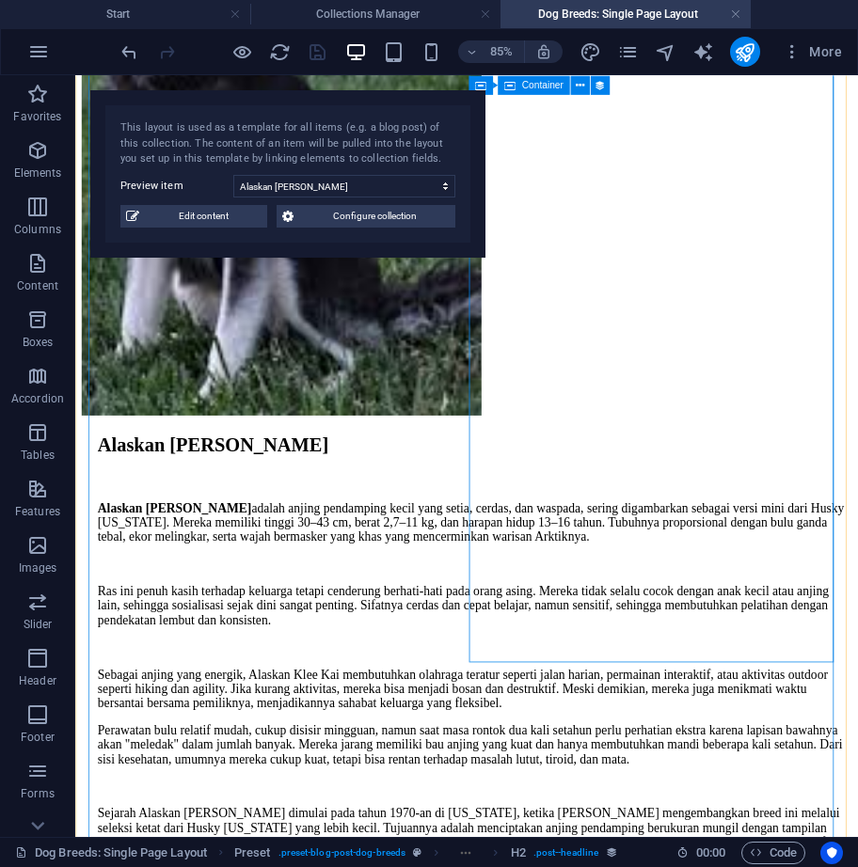
scroll to position [531, 0]
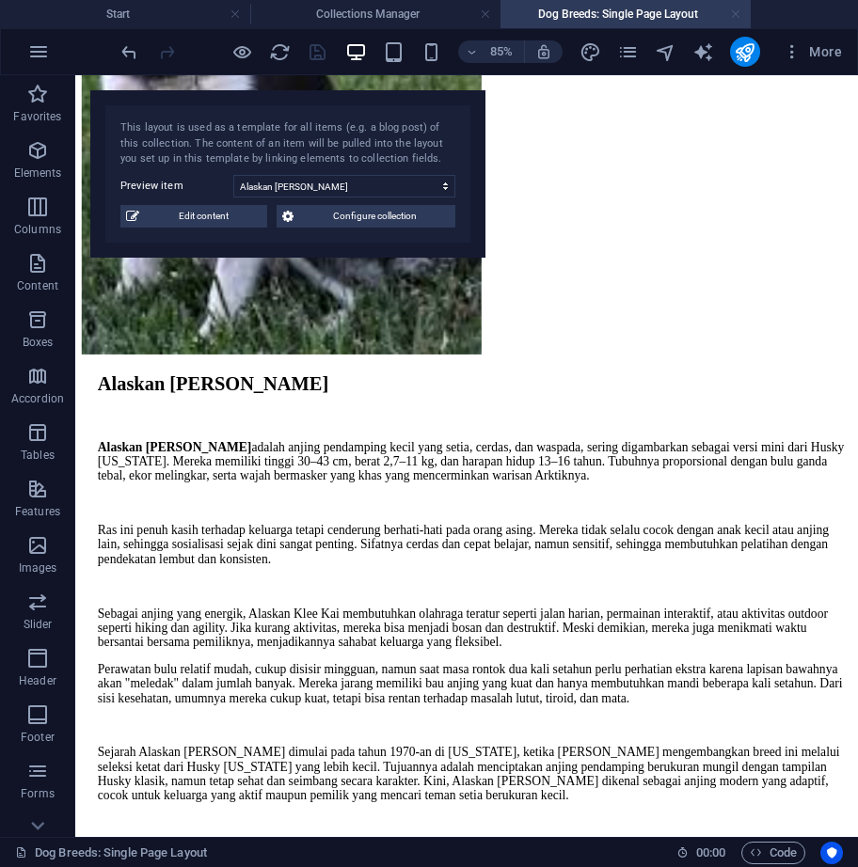
click at [737, 8] on link at bounding box center [735, 15] width 11 height 18
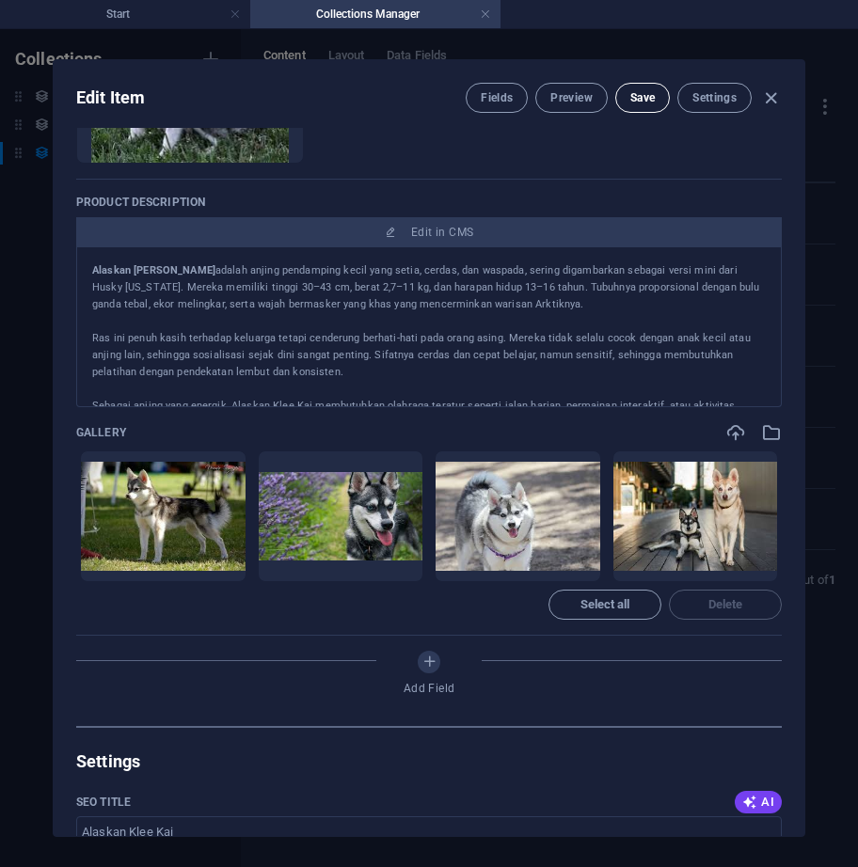
click at [652, 92] on span "Save" at bounding box center [642, 97] width 24 height 15
click at [772, 98] on icon "button" at bounding box center [771, 98] width 22 height 22
type input "alaskan-klee-kai"
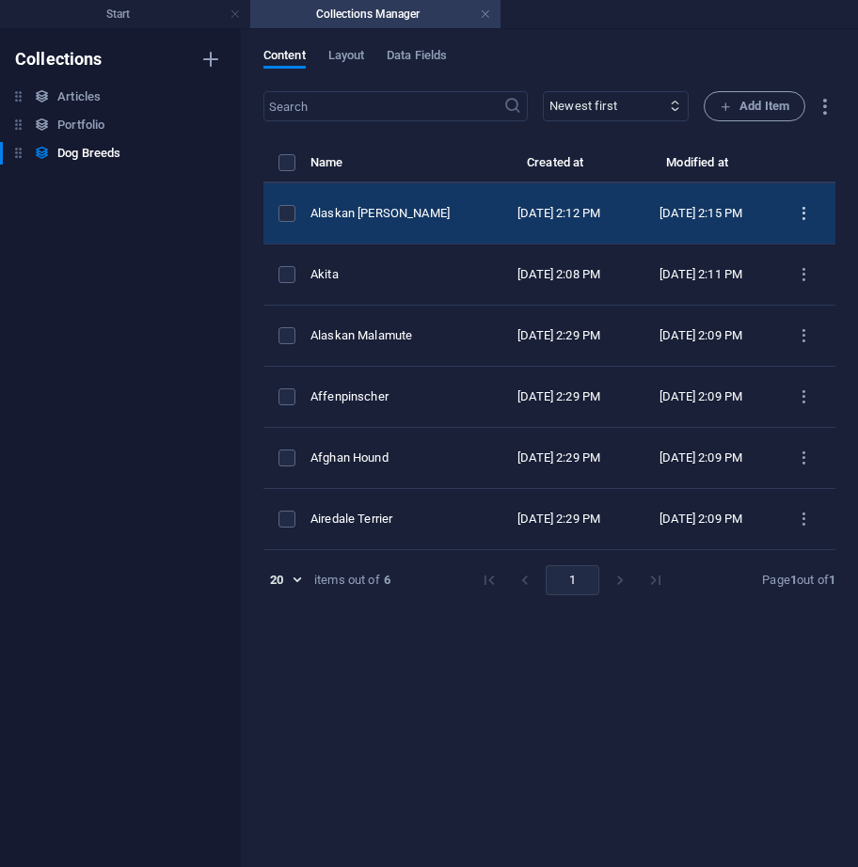
click at [801, 211] on icon "items list" at bounding box center [804, 214] width 18 height 18
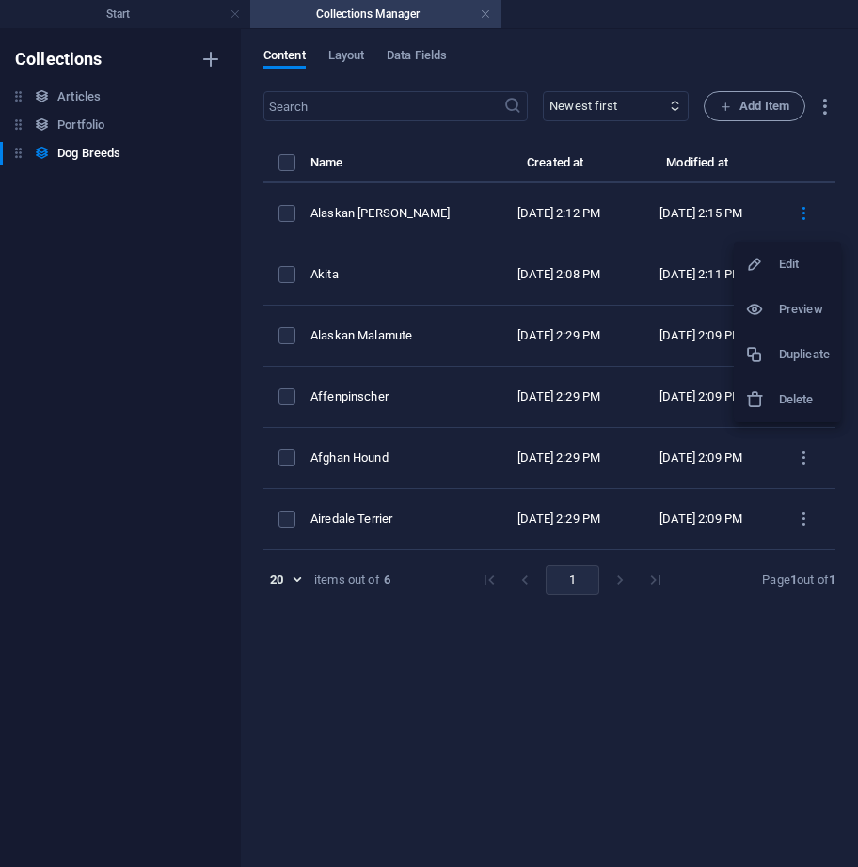
click at [783, 356] on h6 "Duplicate" at bounding box center [804, 354] width 51 height 23
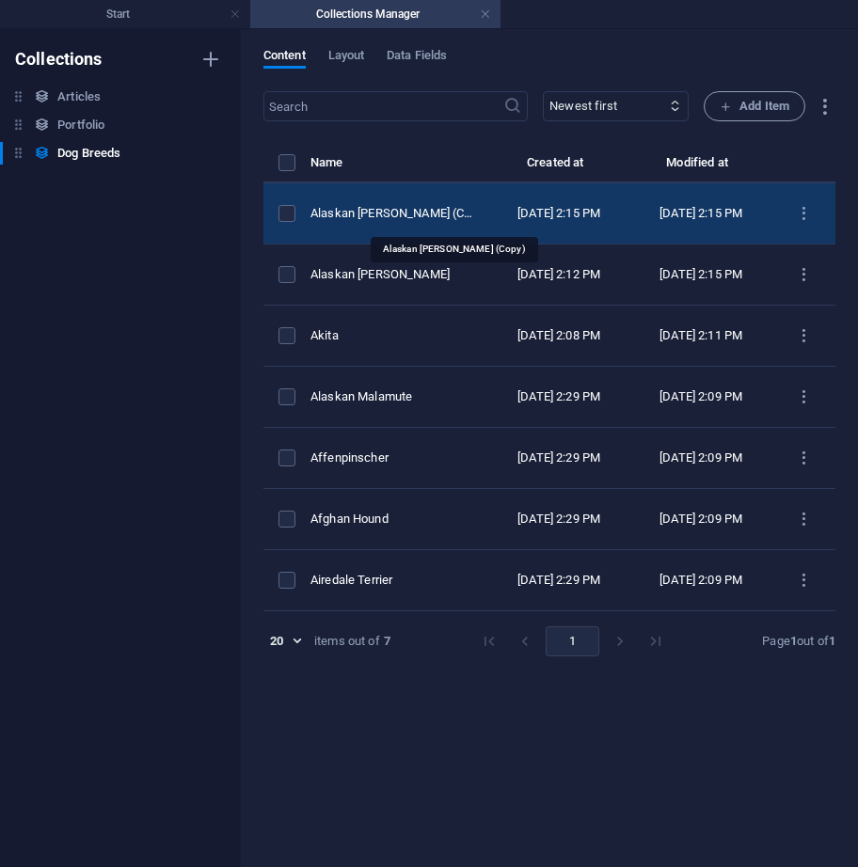
click at [432, 209] on div "Alaskan Klee Kai (Copy)" at bounding box center [391, 213] width 163 height 17
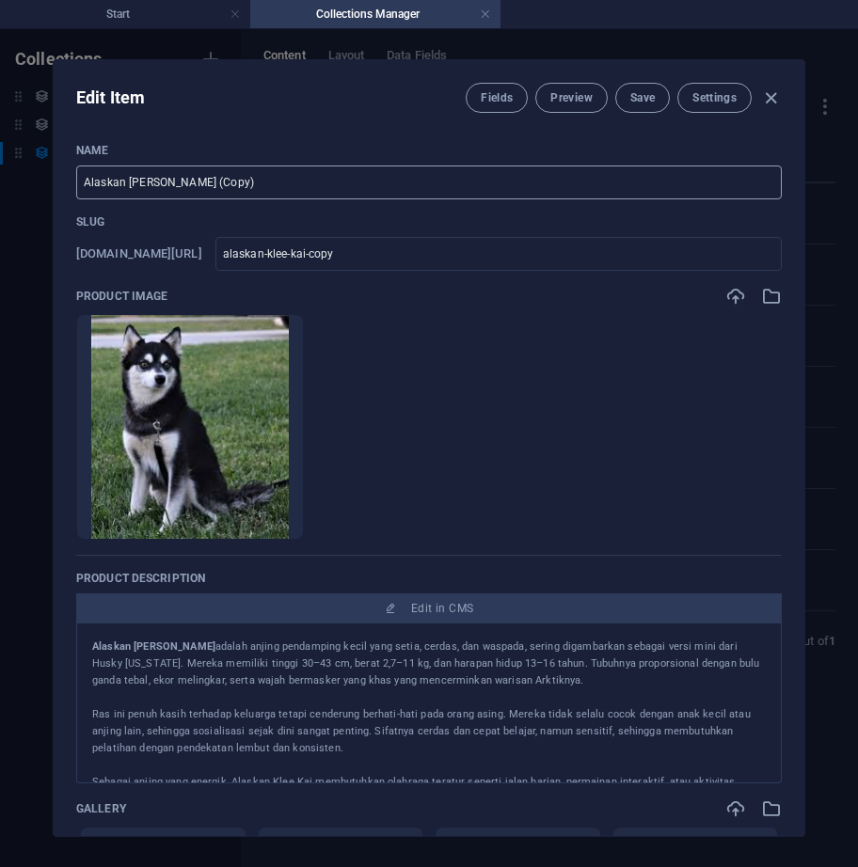
click at [231, 173] on input "Alaskan Klee Kai (Copy)" at bounding box center [428, 183] width 705 height 34
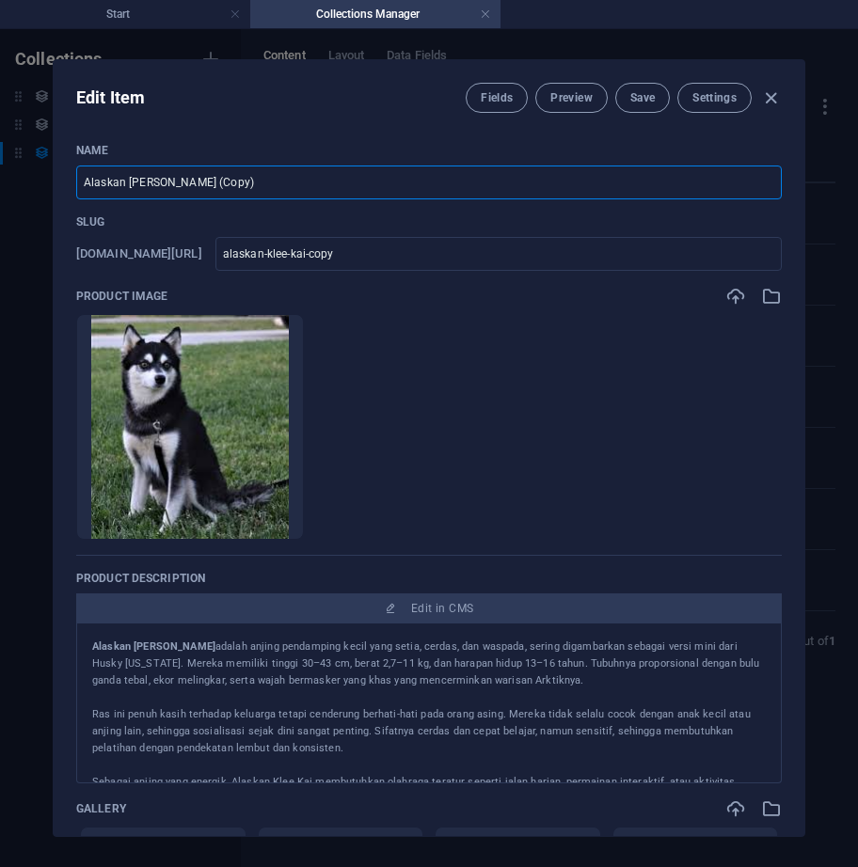
paste input "merican Bulldog"
type input "American Bulldog"
type input "american-bulldog"
type input "American Bulldog"
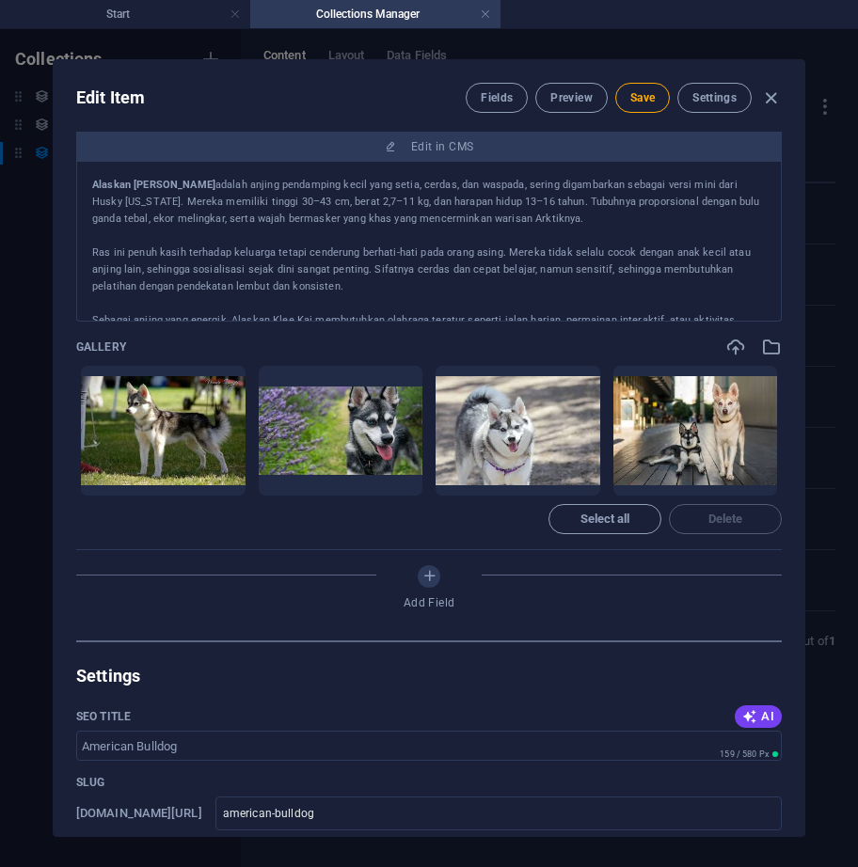
scroll to position [564, 0]
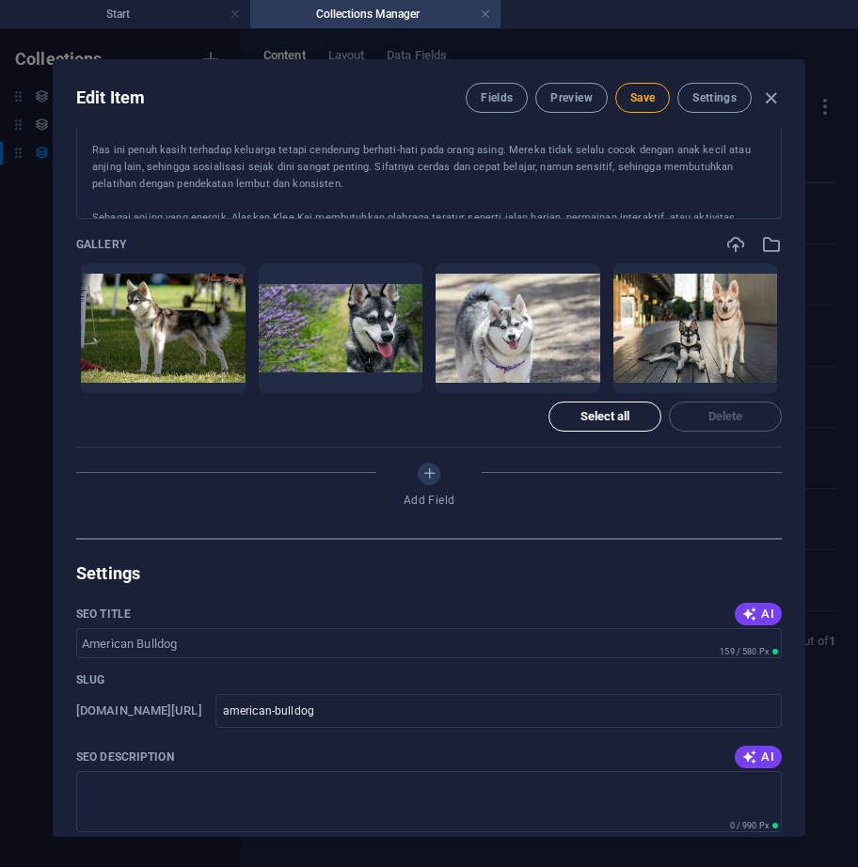
click at [630, 403] on button "Select all" at bounding box center [604, 417] width 113 height 30
click at [719, 411] on span "Delete" at bounding box center [725, 416] width 35 height 11
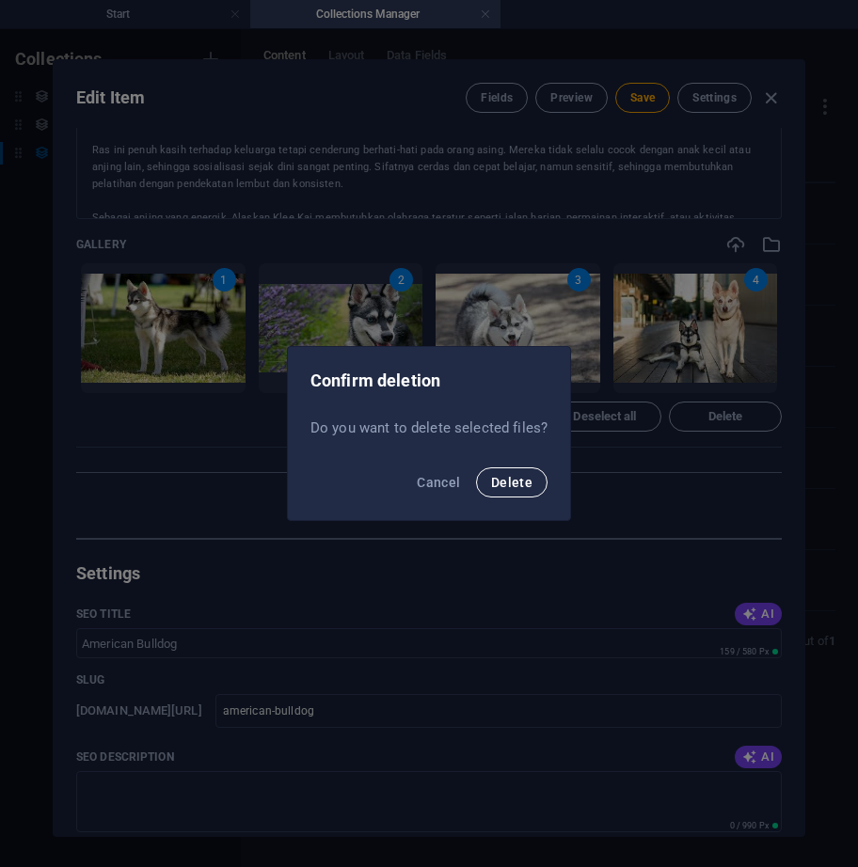
click at [514, 479] on span "Delete" at bounding box center [511, 482] width 41 height 15
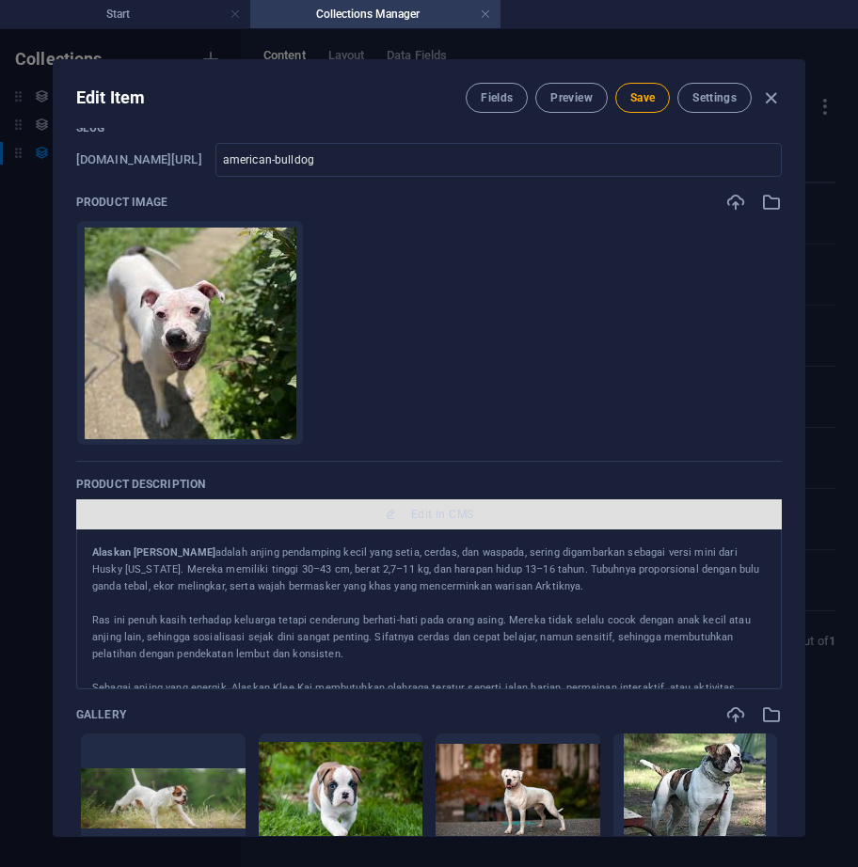
scroll to position [0, 0]
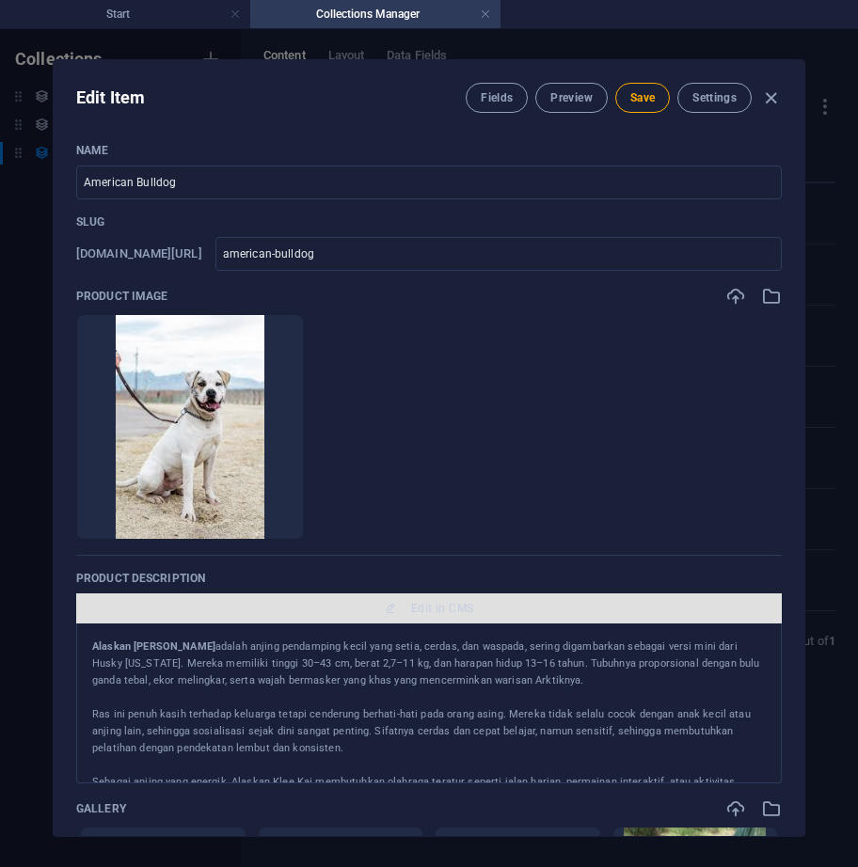
click at [479, 603] on span "Edit in CMS" at bounding box center [429, 608] width 690 height 15
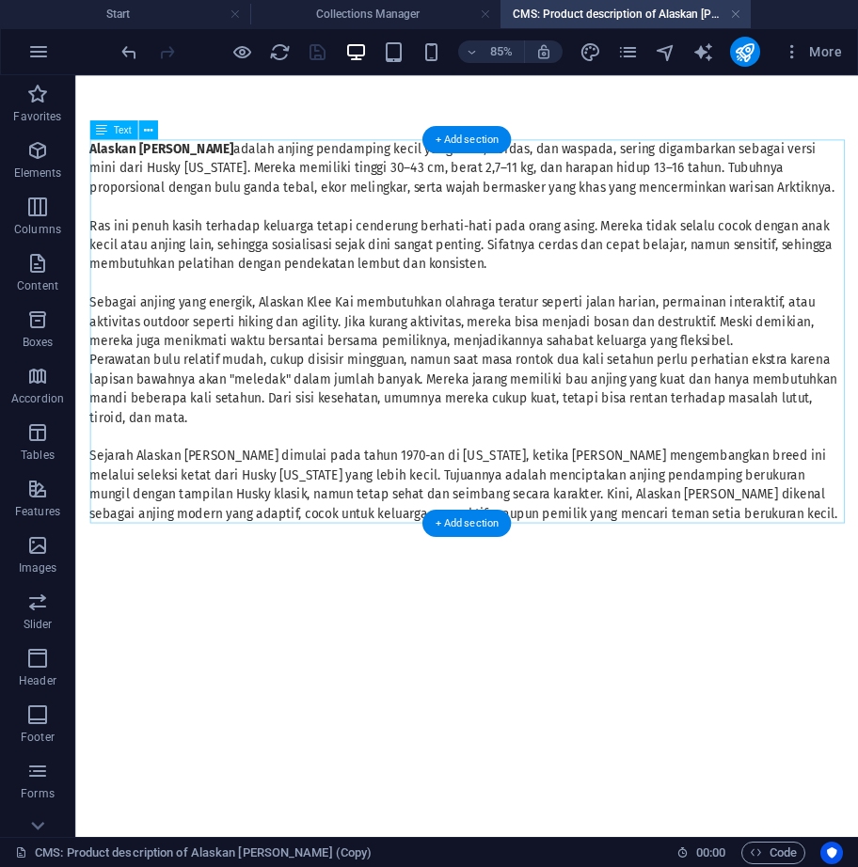
click at [455, 466] on div "Alaskan Klee Kai adalah anjing pendamping kecil yang setia, cerdas, dan waspada…" at bounding box center [536, 375] width 888 height 451
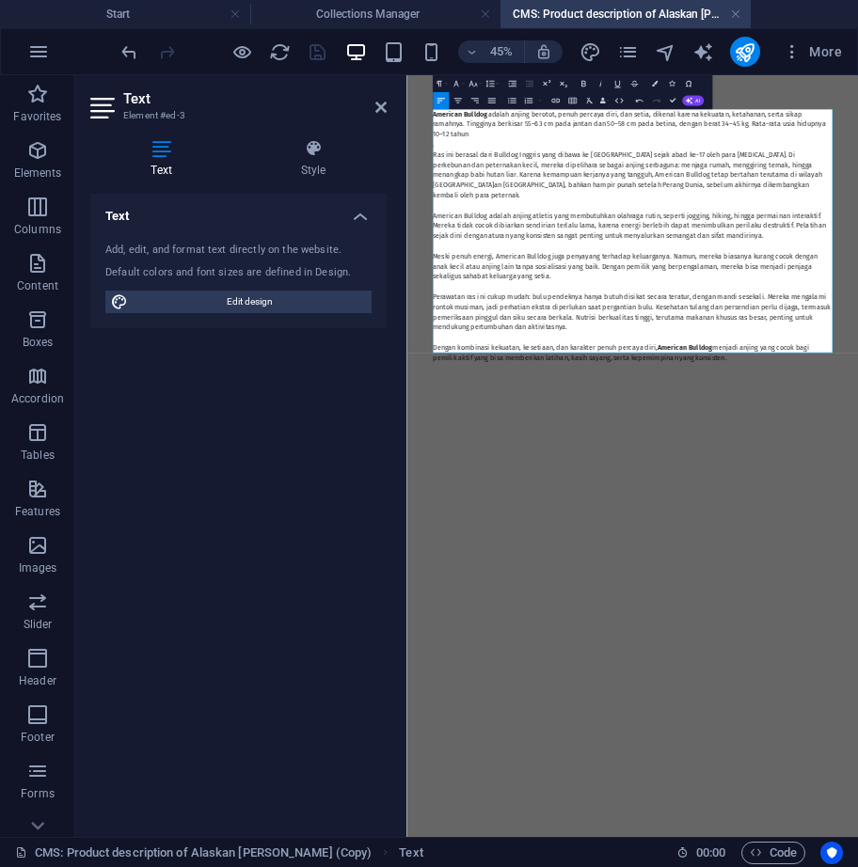
click at [385, 97] on h2 "Text" at bounding box center [254, 98] width 263 height 17
drag, startPoint x: 381, startPoint y: 115, endPoint x: 305, endPoint y: 4, distance: 134.6
click at [381, 115] on link at bounding box center [380, 108] width 11 height 16
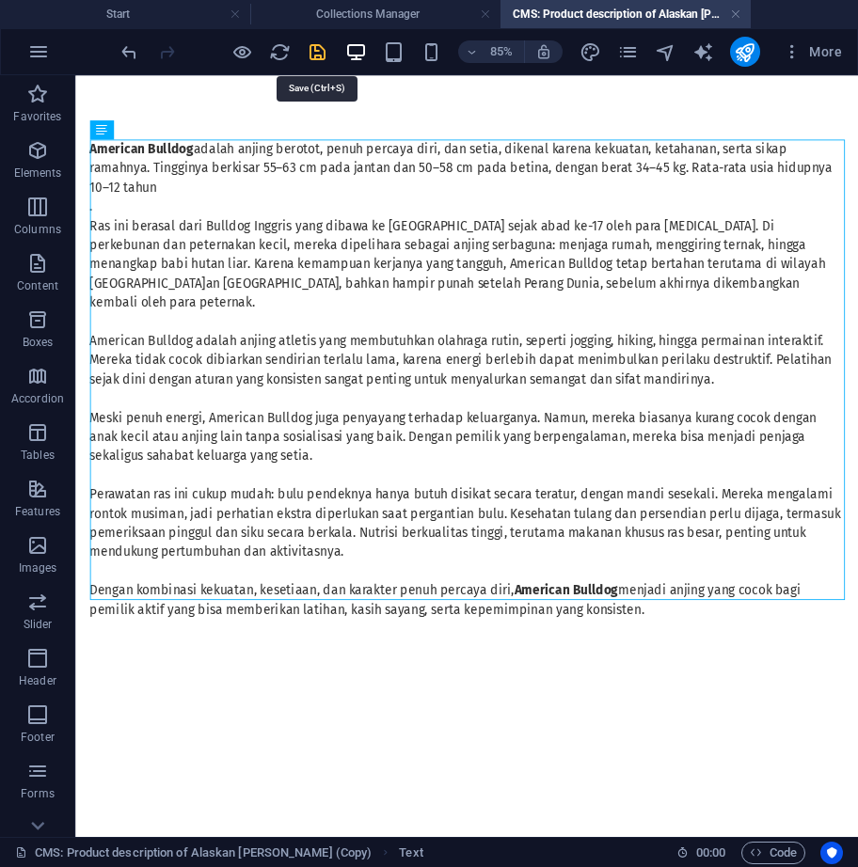
click at [310, 59] on icon "save" at bounding box center [318, 52] width 22 height 22
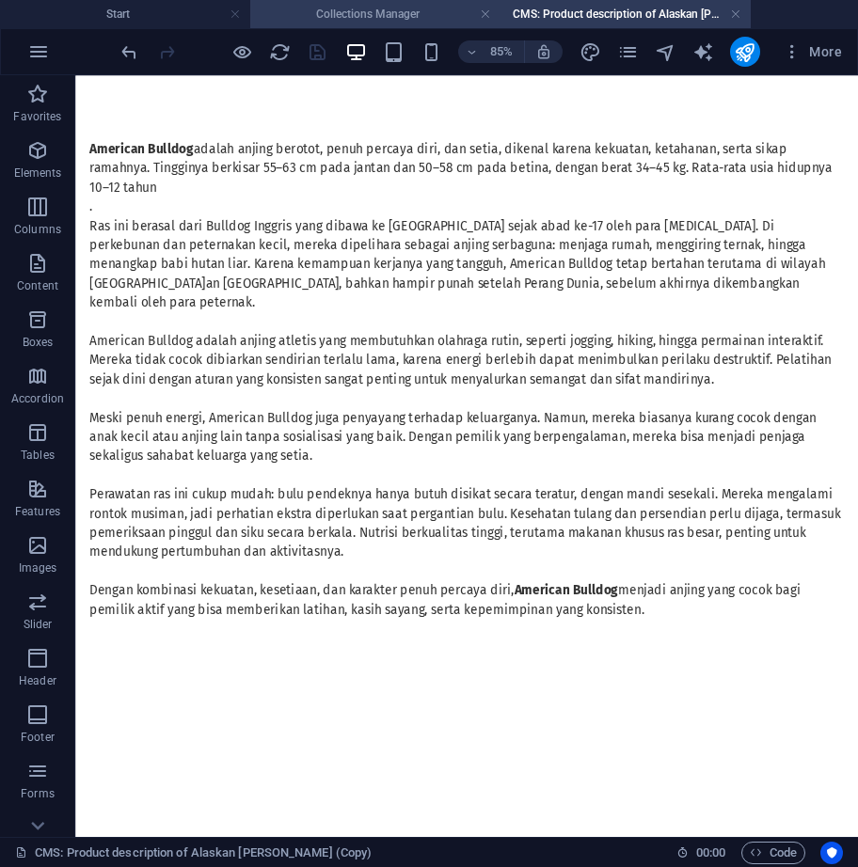
type input "american-bulldog"
click at [373, 10] on h4 "Collections Manager" at bounding box center [375, 14] width 250 height 21
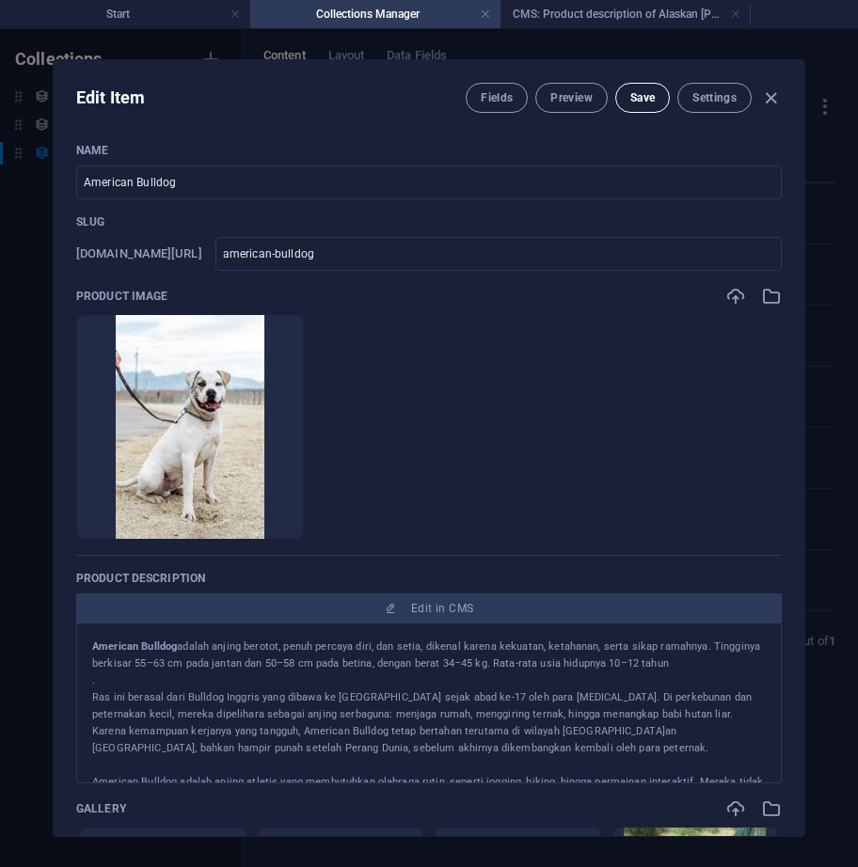
click at [620, 96] on button "Save" at bounding box center [642, 98] width 55 height 30
click at [577, 88] on button "Preview" at bounding box center [570, 98] width 71 height 30
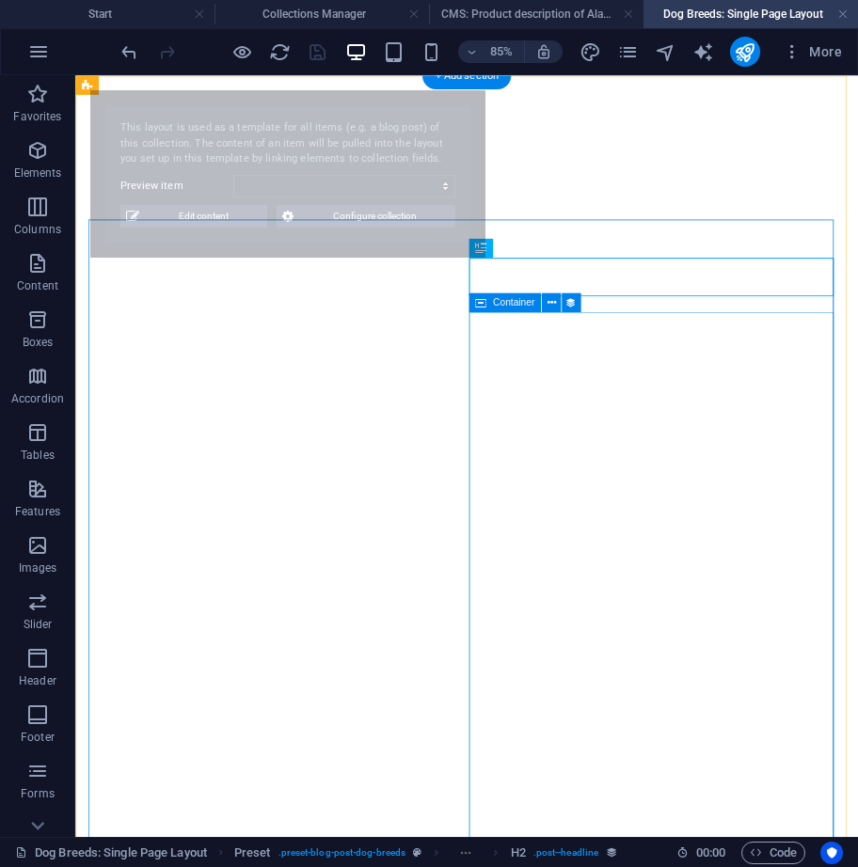
select select "68df78178196cd56cc082859"
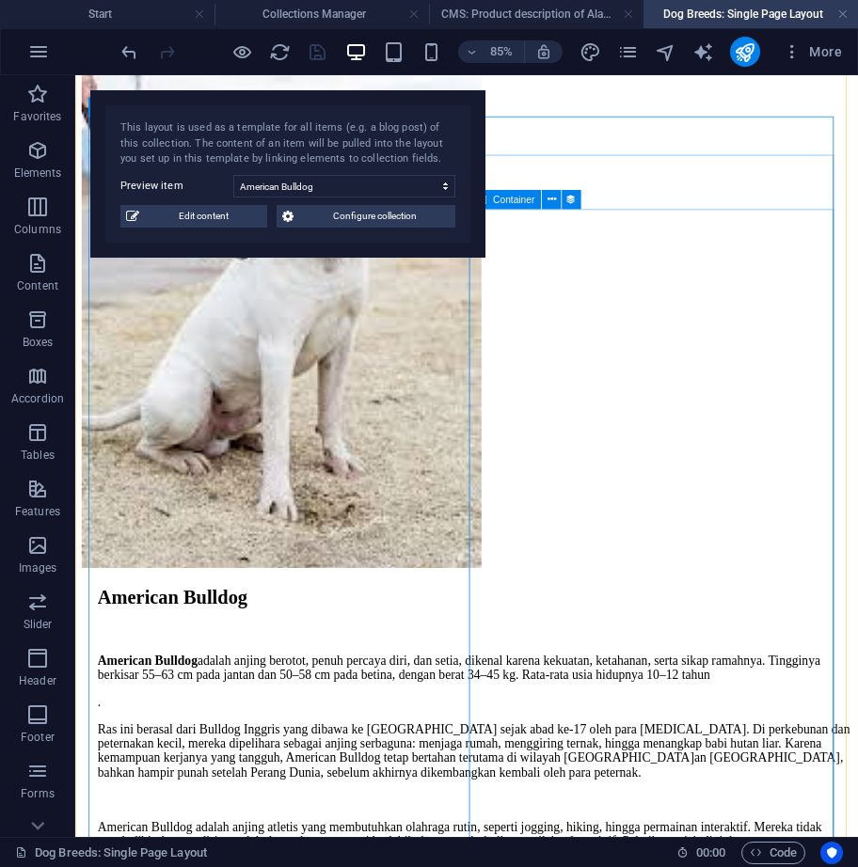
scroll to position [470, 0]
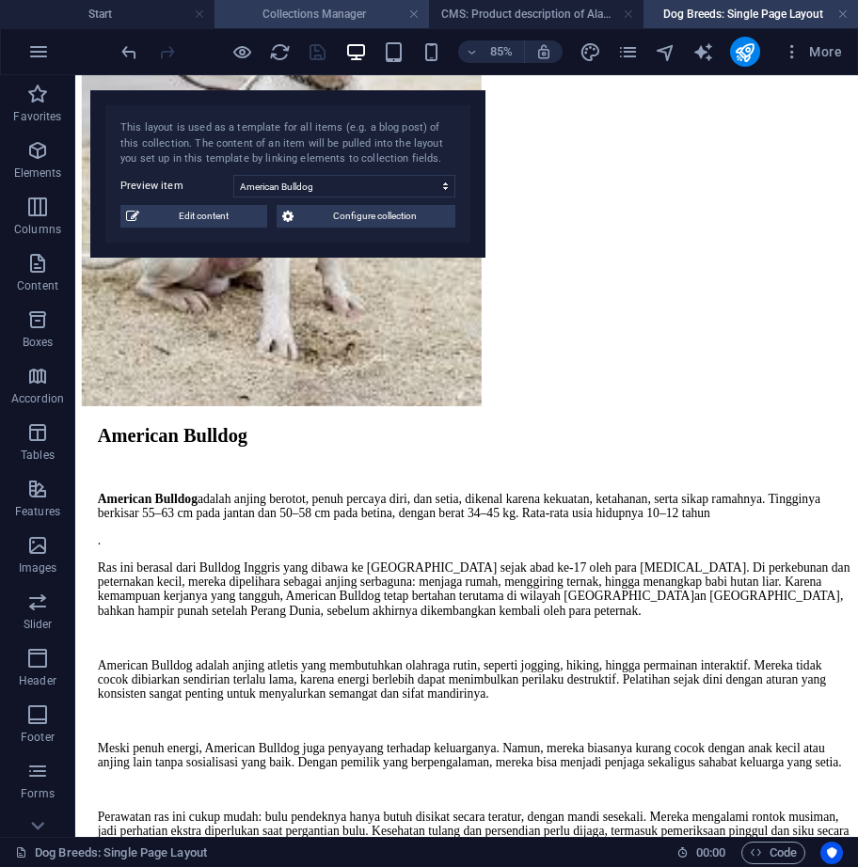
click at [342, 12] on h4 "Collections Manager" at bounding box center [321, 14] width 214 height 21
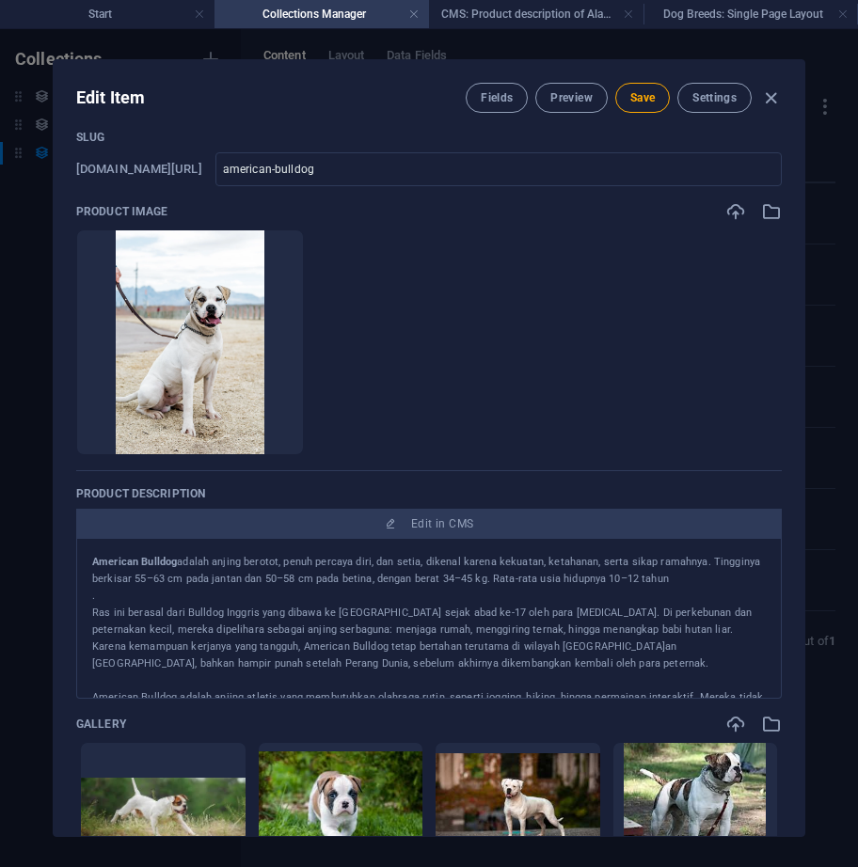
scroll to position [0, 0]
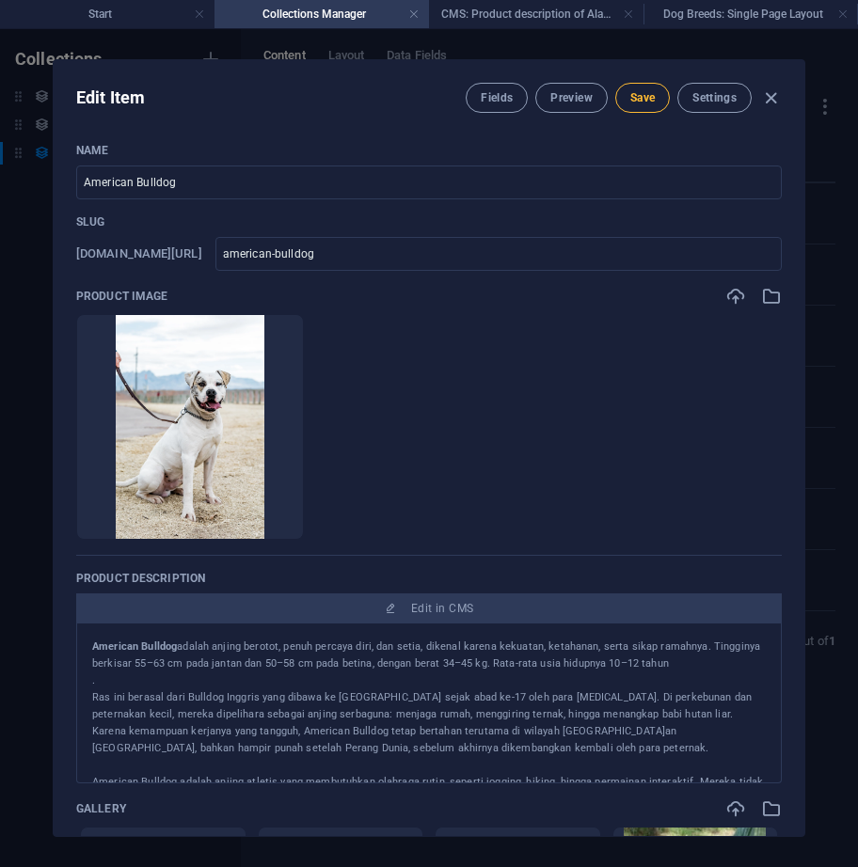
click at [625, 104] on button "Save" at bounding box center [642, 98] width 55 height 30
click at [572, 101] on span "Preview" at bounding box center [570, 97] width 41 height 15
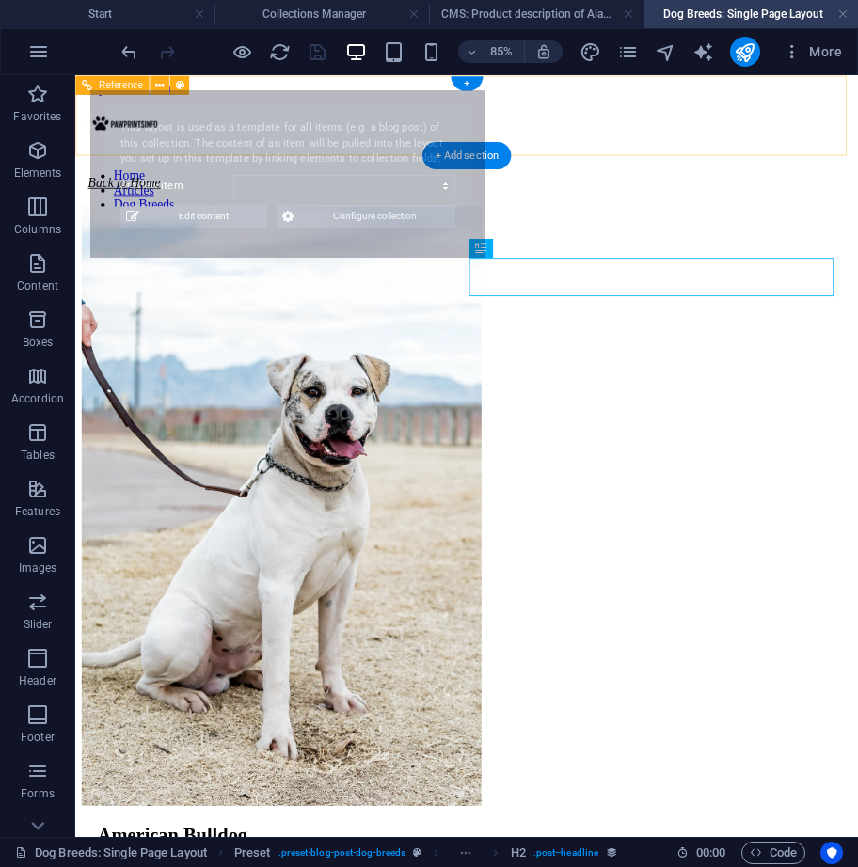
select select "68df78178196cd56cc082859"
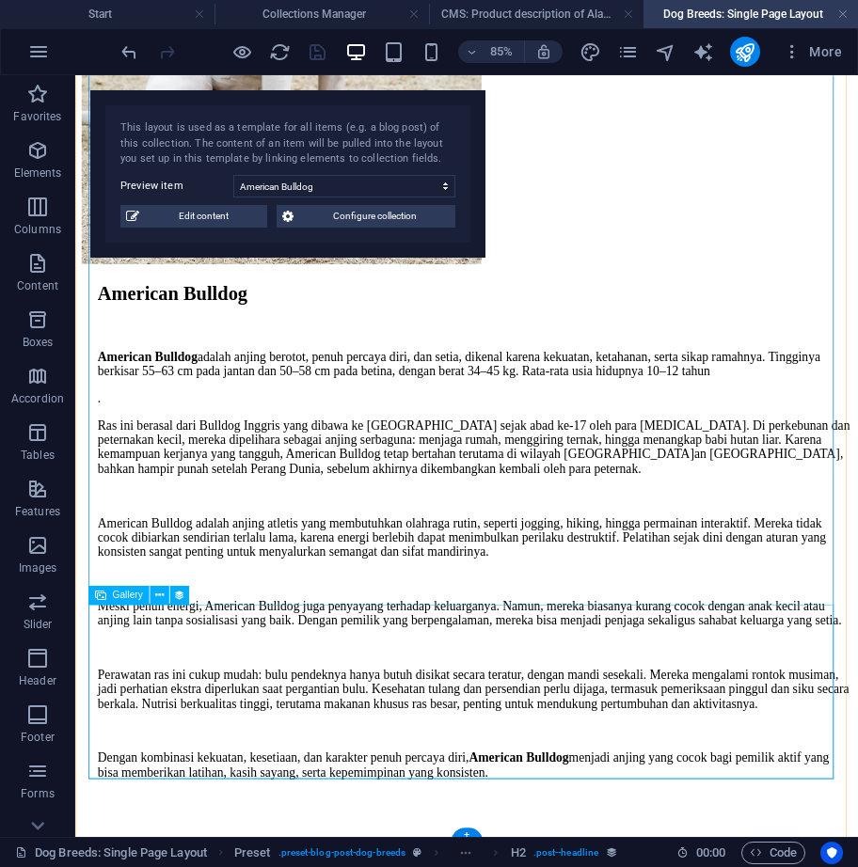
scroll to position [644, 0]
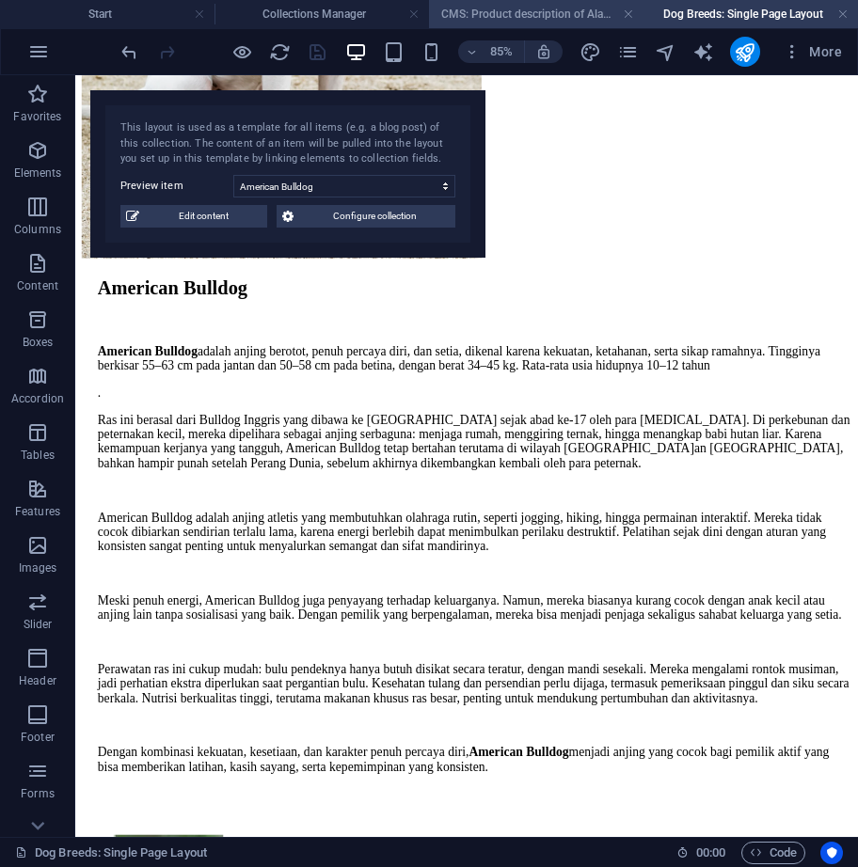
click at [458, 24] on h4 "CMS: Product description of Alaskan Klee Kai (Copy)" at bounding box center [536, 14] width 214 height 21
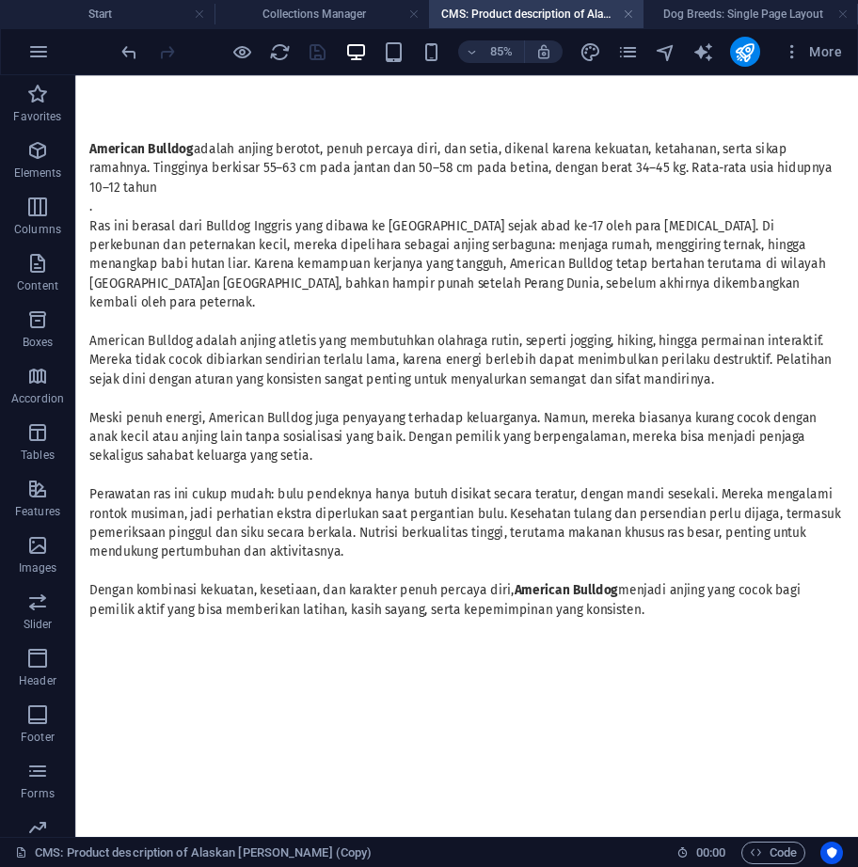
scroll to position [0, 0]
click at [377, 14] on h4 "Collections Manager" at bounding box center [321, 14] width 214 height 21
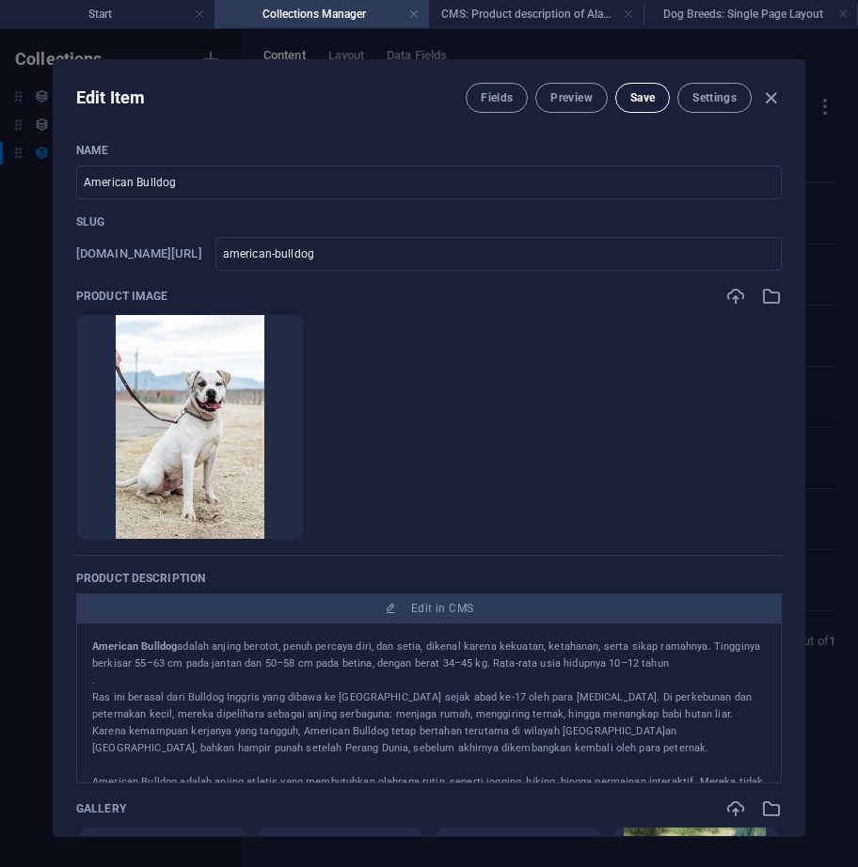
click at [650, 103] on span "Save" at bounding box center [642, 97] width 24 height 15
click at [775, 98] on icon "button" at bounding box center [771, 98] width 22 height 22
type input "american-bulldog"
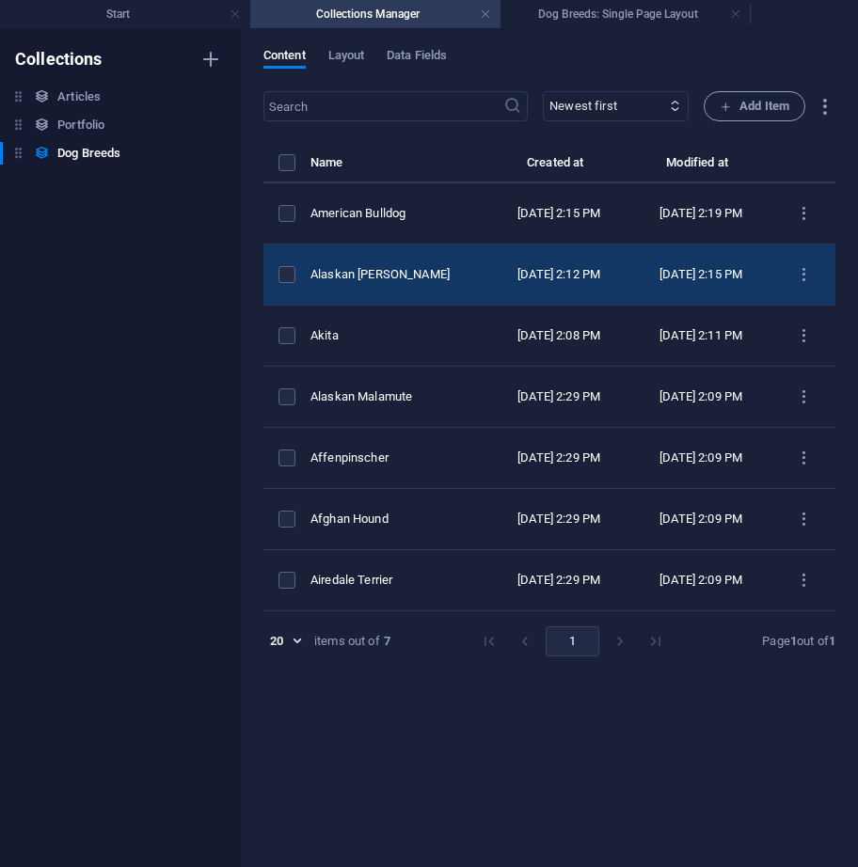
click at [396, 283] on div "Alaskan [PERSON_NAME]" at bounding box center [391, 274] width 163 height 17
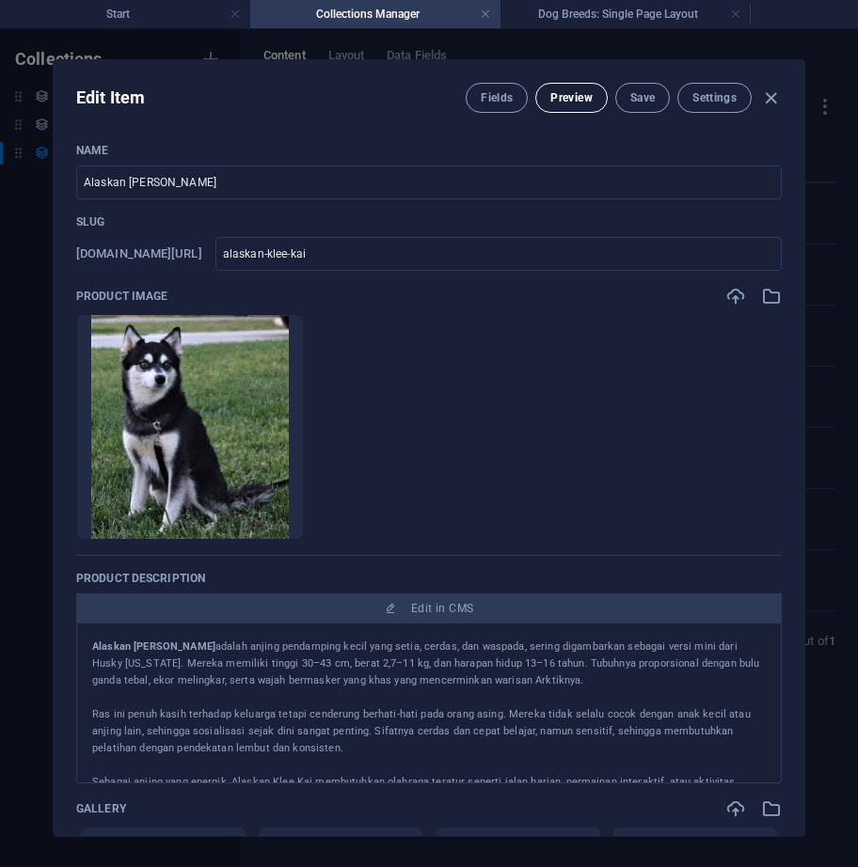
click at [559, 99] on span "Preview" at bounding box center [570, 97] width 41 height 15
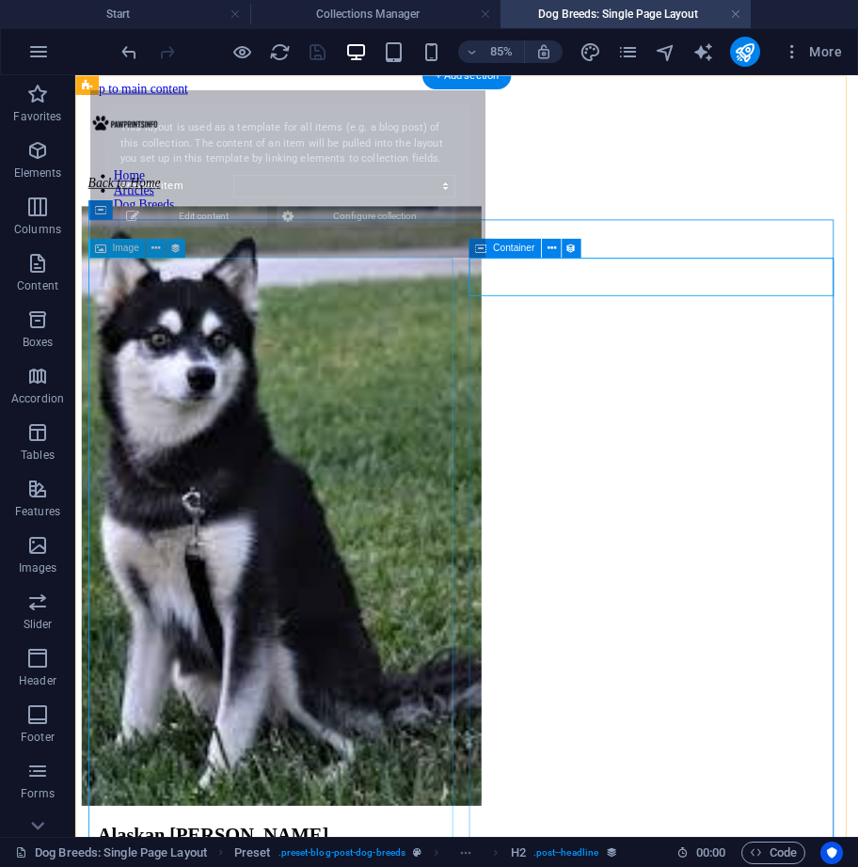
select select "68df77413d7b5afd760e5792"
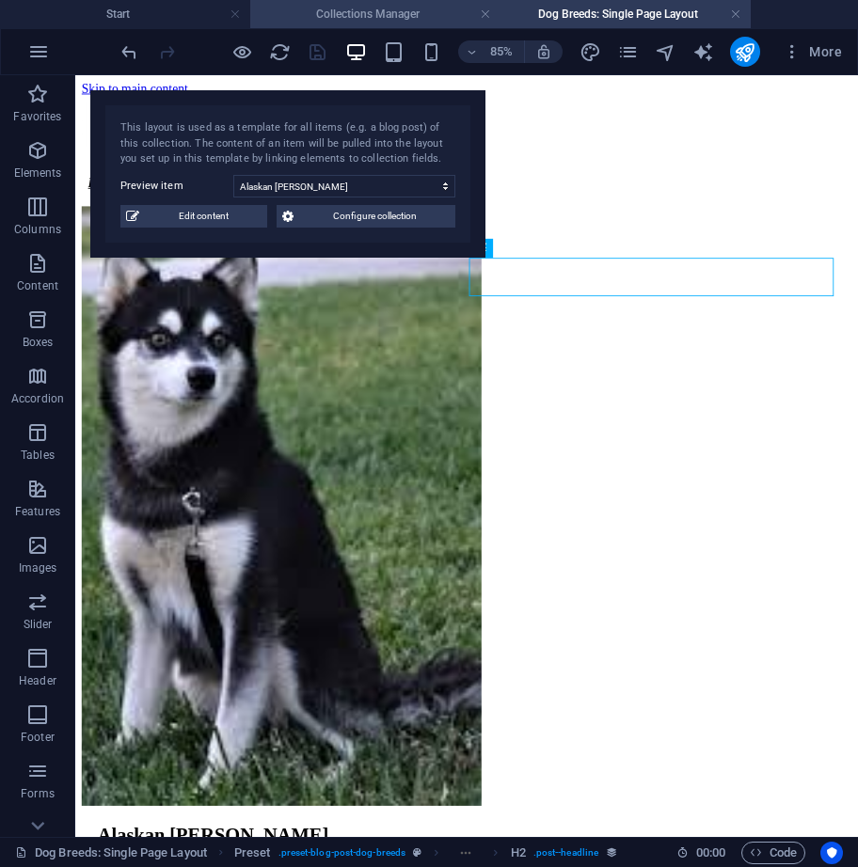
click at [447, 9] on h4 "Collections Manager" at bounding box center [375, 14] width 250 height 21
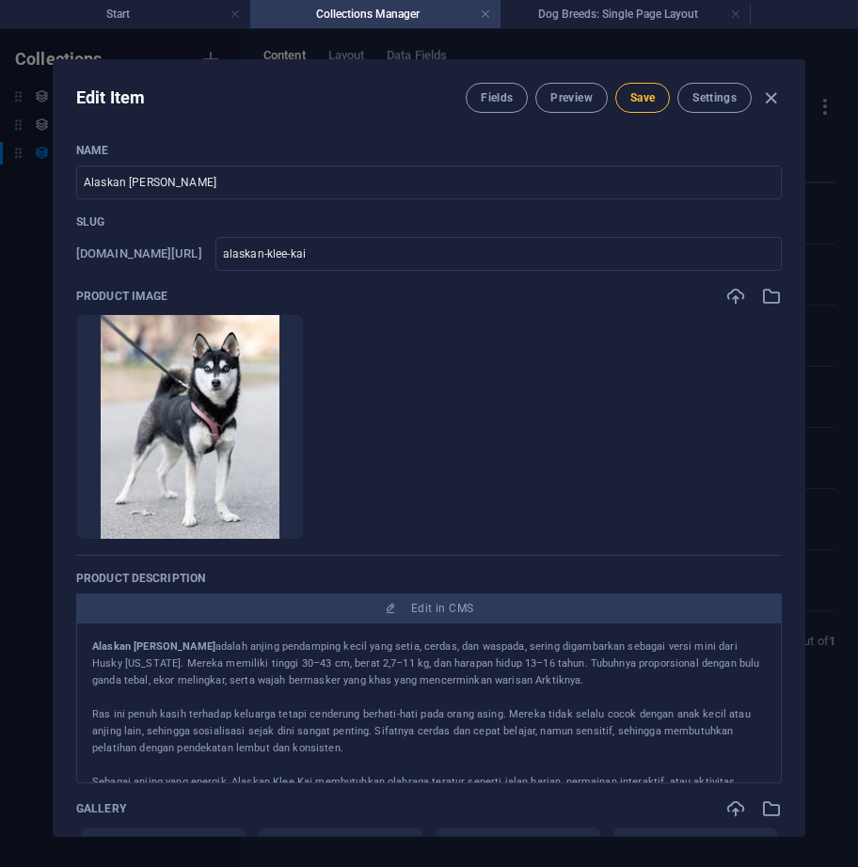
click at [634, 93] on span "Save" at bounding box center [642, 97] width 24 height 15
click at [769, 92] on icon "button" at bounding box center [771, 98] width 22 height 22
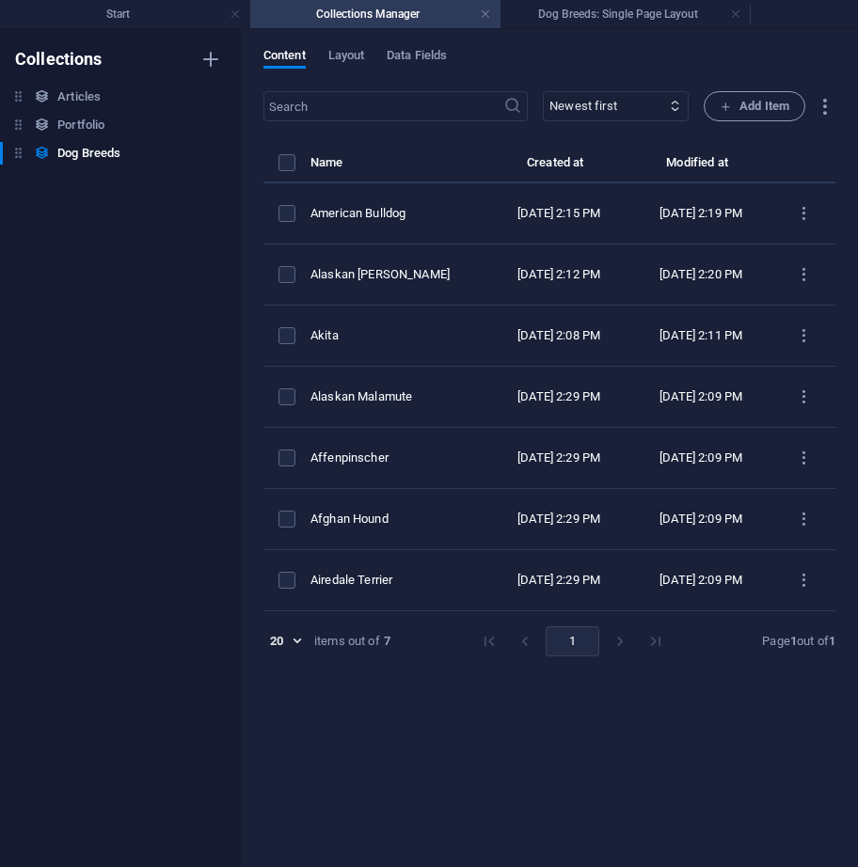
type input "alaskan-klee-kai"
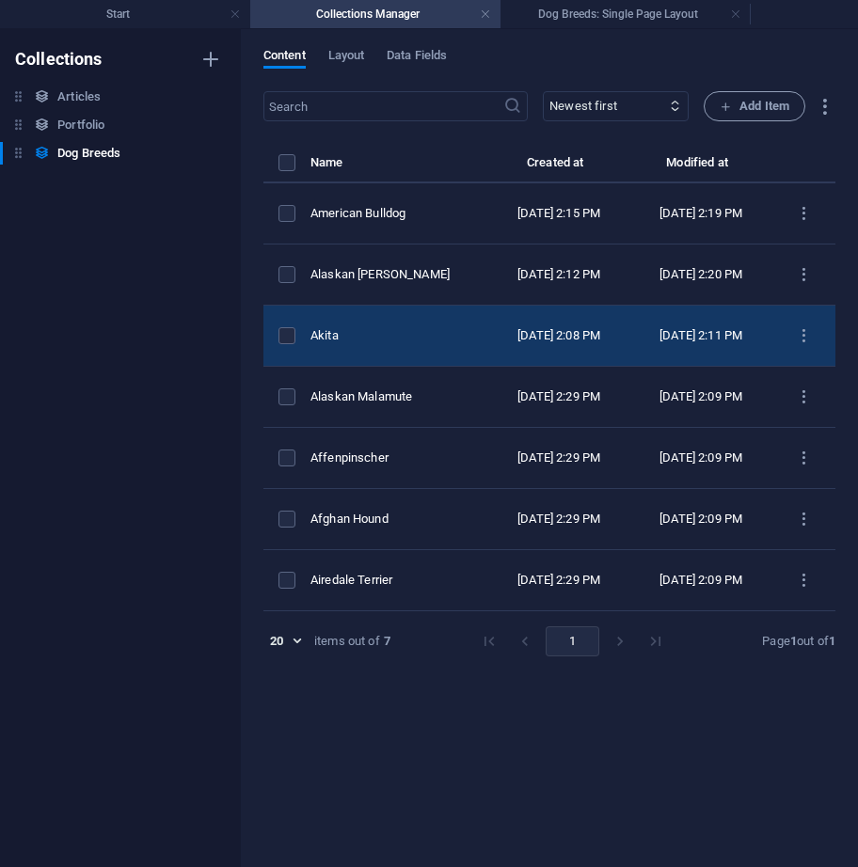
click at [442, 344] on div "Akita" at bounding box center [391, 335] width 163 height 17
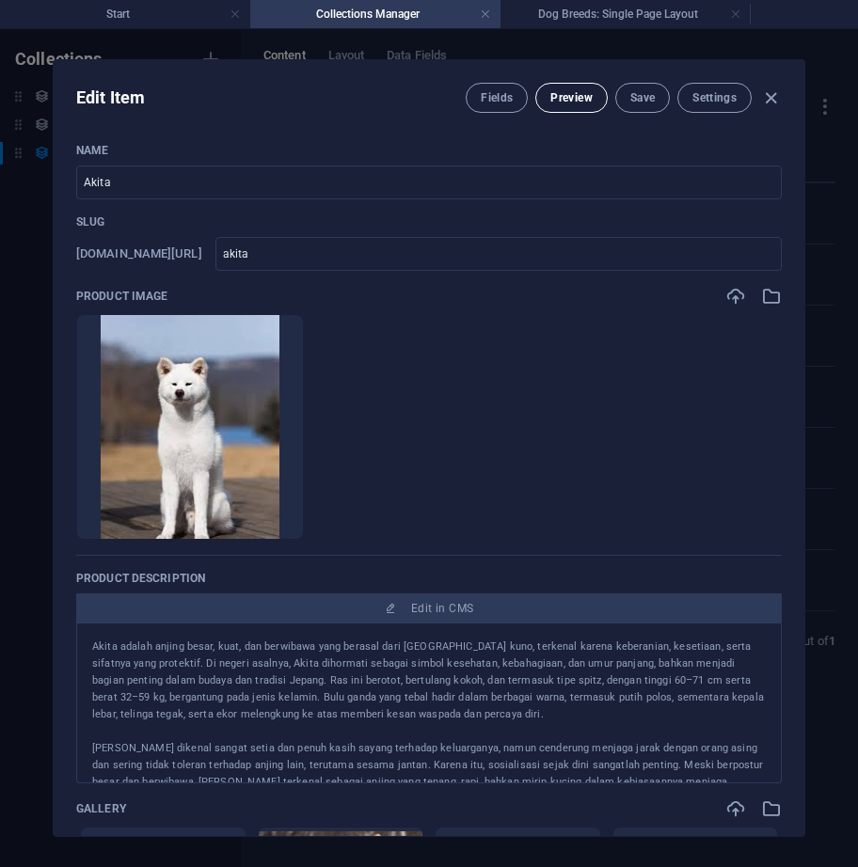
click at [584, 94] on span "Preview" at bounding box center [570, 97] width 41 height 15
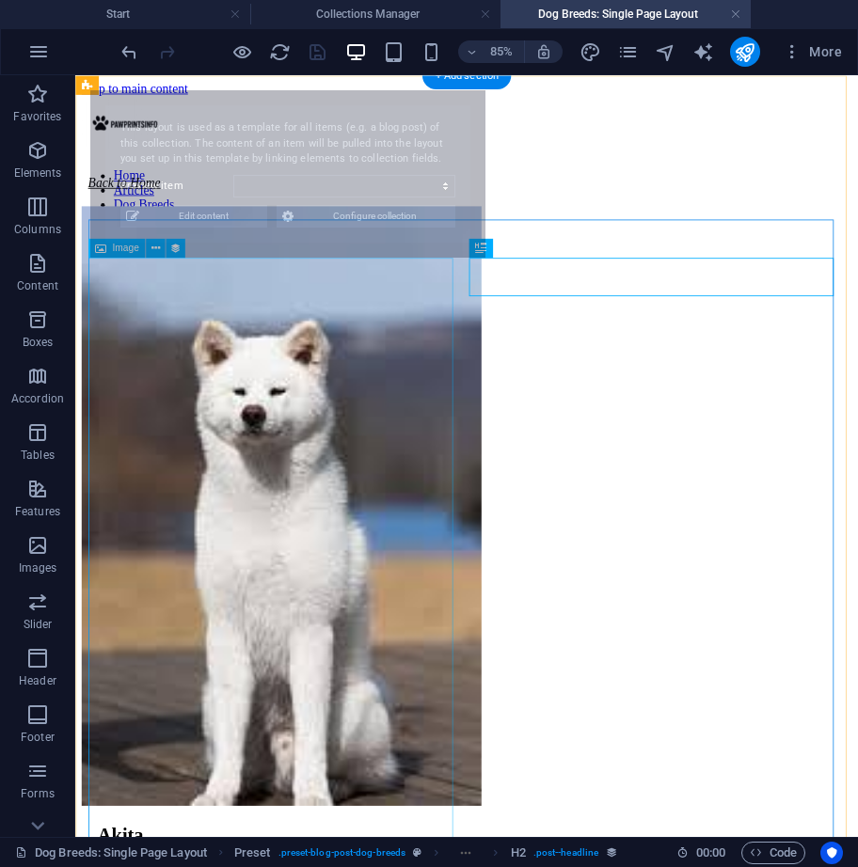
select select "68df7670de786da5ae08166c"
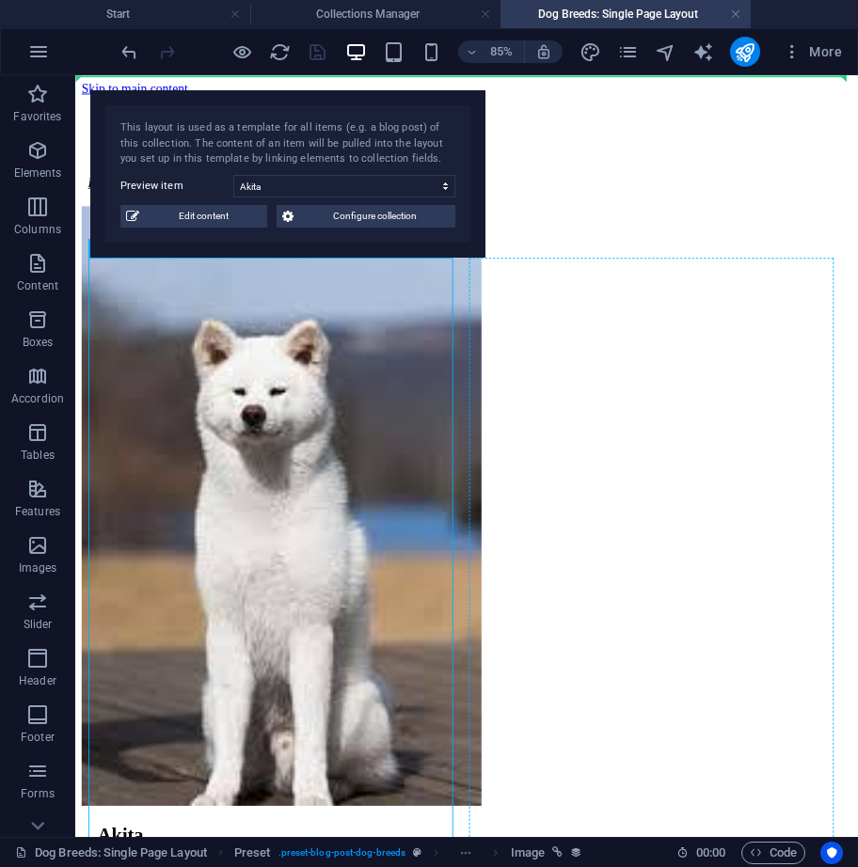
drag, startPoint x: 371, startPoint y: 640, endPoint x: 1253, endPoint y: 577, distance: 883.5
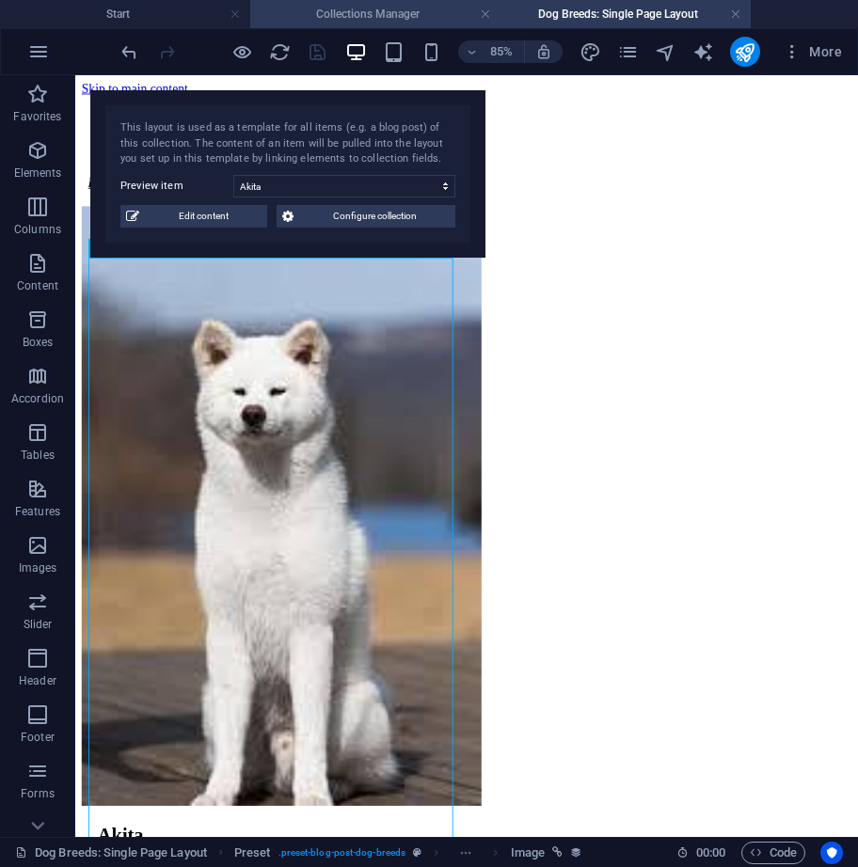
click at [418, 21] on h4 "Collections Manager" at bounding box center [375, 14] width 250 height 21
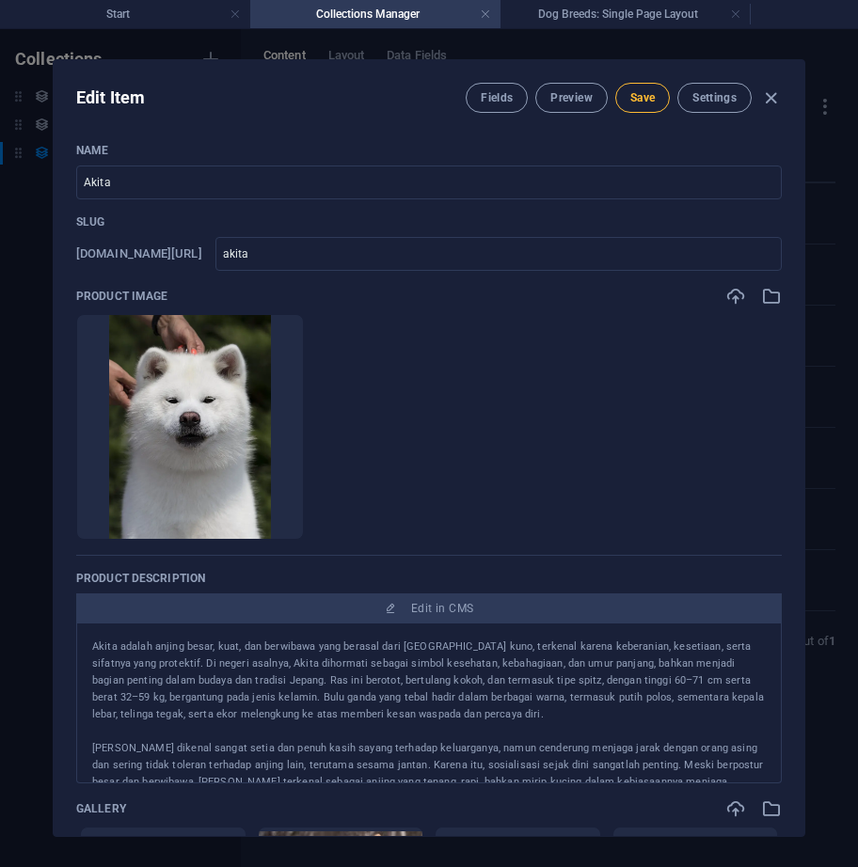
click at [632, 100] on span "Save" at bounding box center [642, 97] width 24 height 15
click at [585, 95] on span "Preview" at bounding box center [570, 97] width 41 height 15
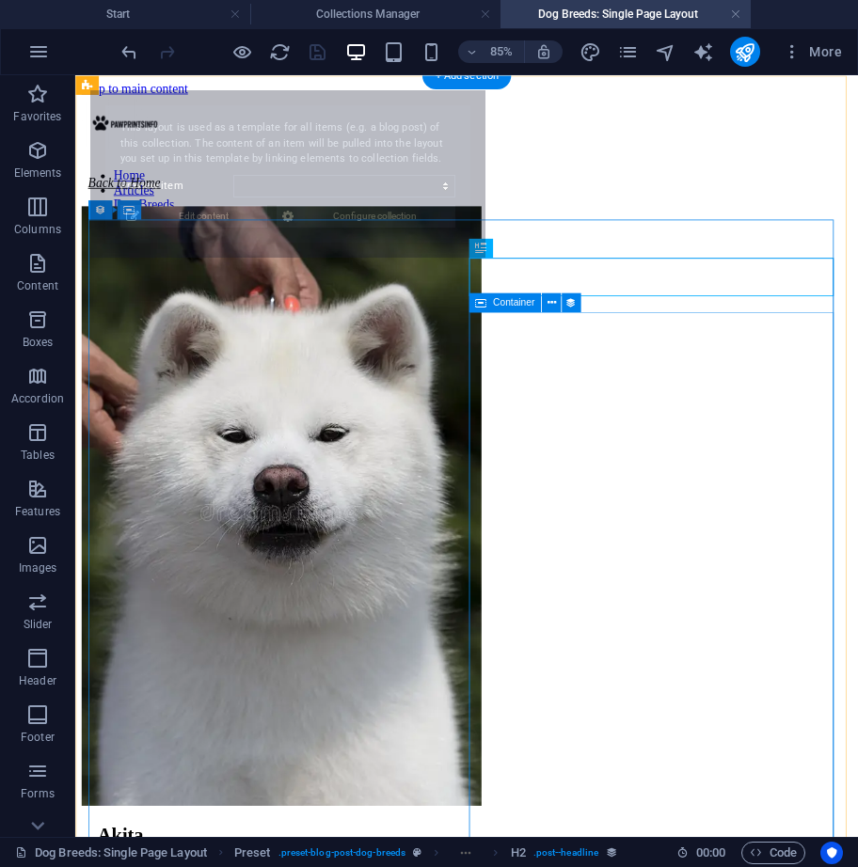
select select "68df7670de786da5ae08166c"
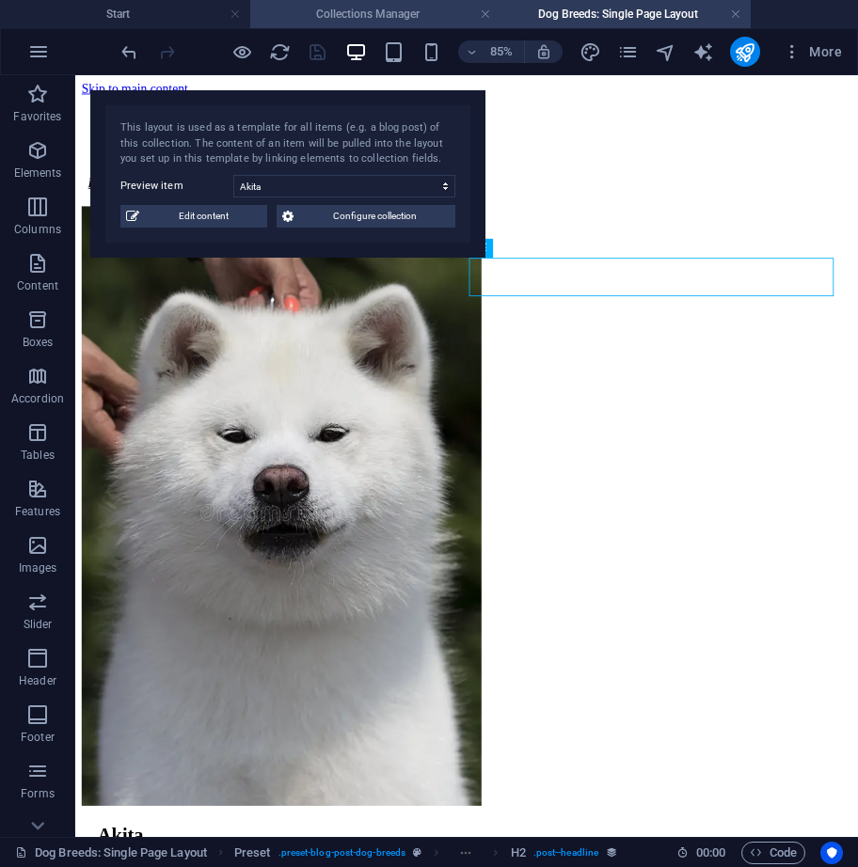
click at [401, 11] on h4 "Collections Manager" at bounding box center [375, 14] width 250 height 21
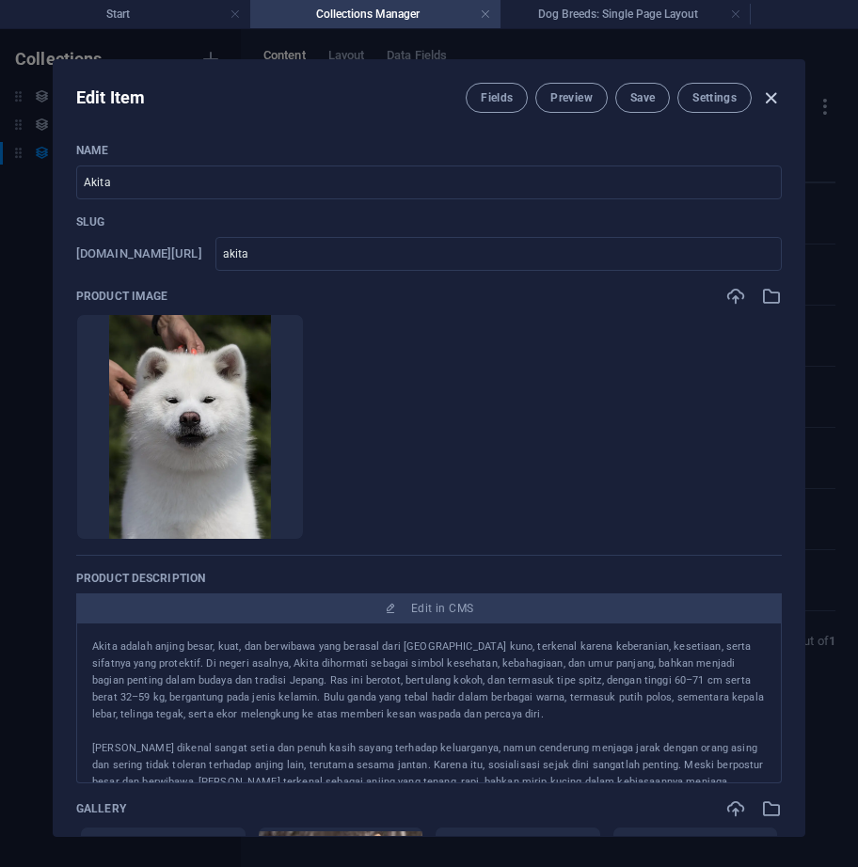
click at [776, 96] on icon "button" at bounding box center [771, 98] width 22 height 22
type input "akita"
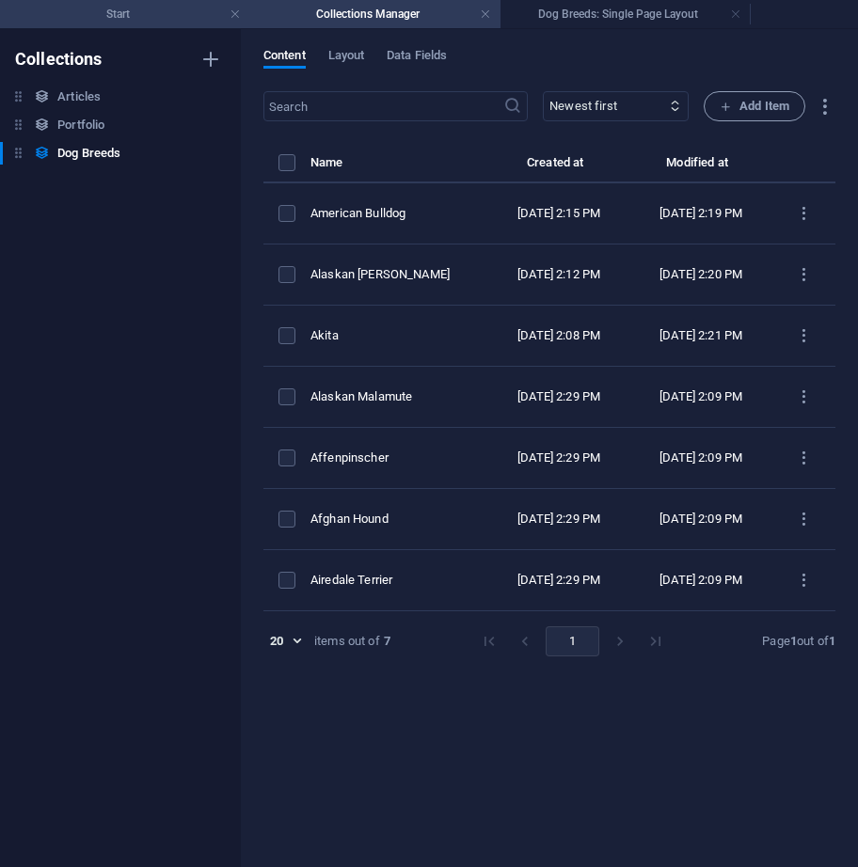
click at [126, 9] on h4 "Start" at bounding box center [125, 14] width 250 height 21
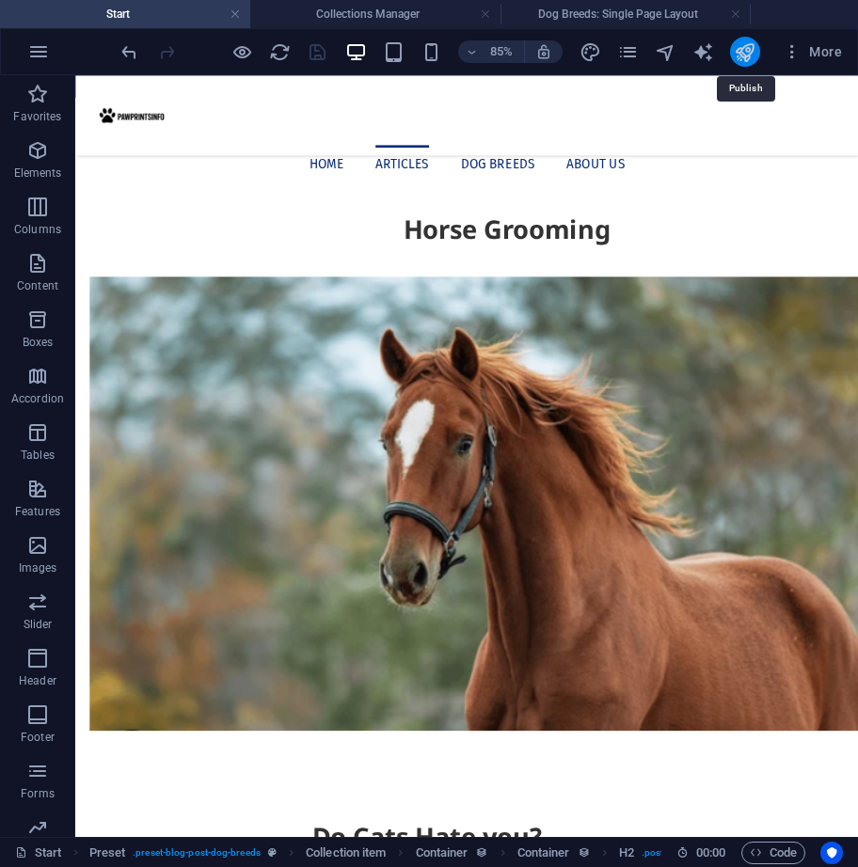
click at [748, 49] on icon "publish" at bounding box center [745, 52] width 22 height 22
click at [734, 54] on button "publish" at bounding box center [745, 52] width 30 height 30
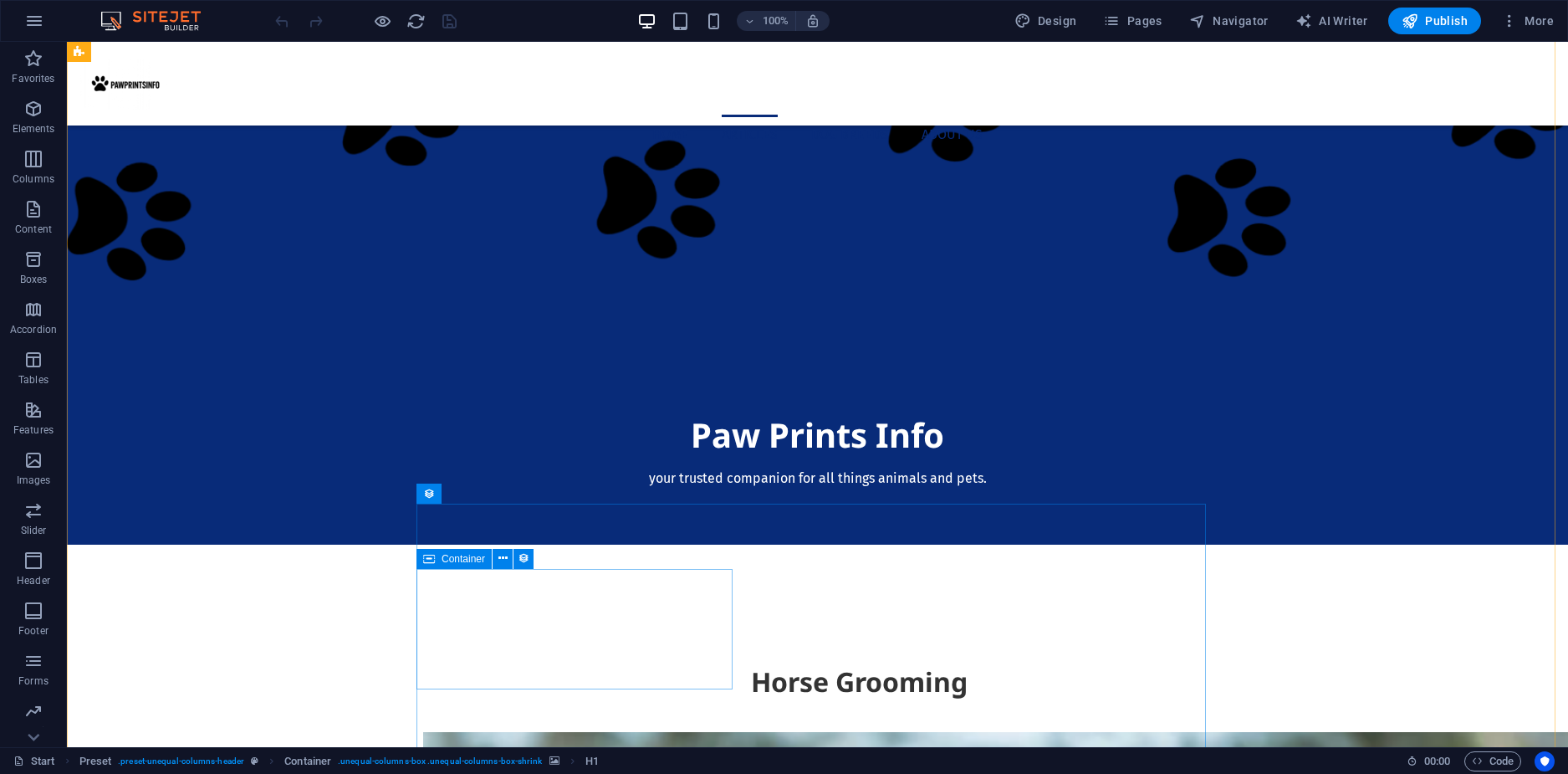
scroll to position [1088, 0]
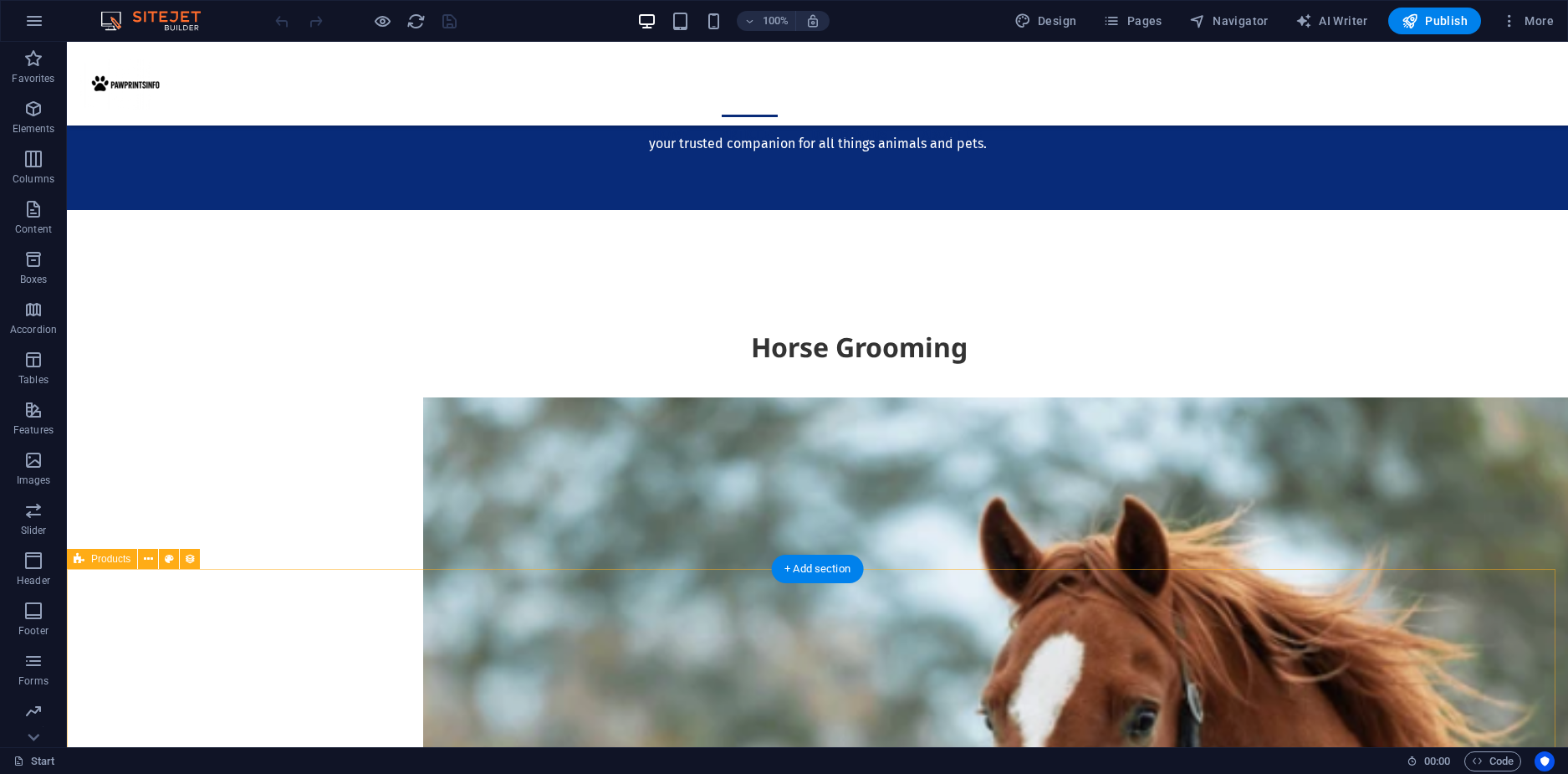
select select "68d640dd18dab35b8107a5c8"
select select "createdAt_DESC"
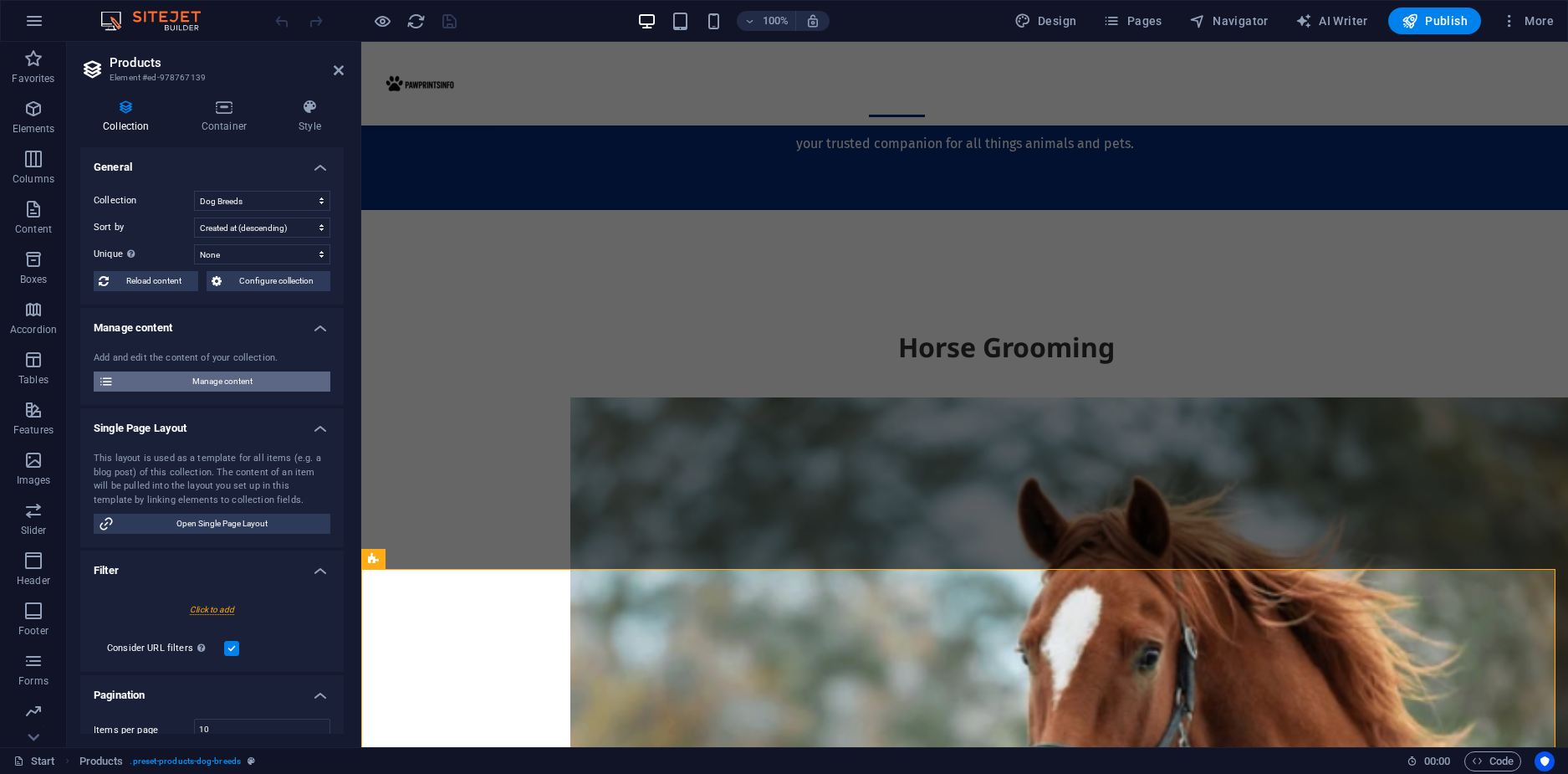
click at [220, 385] on span "Manage content" at bounding box center [222, 382] width 206 height 20
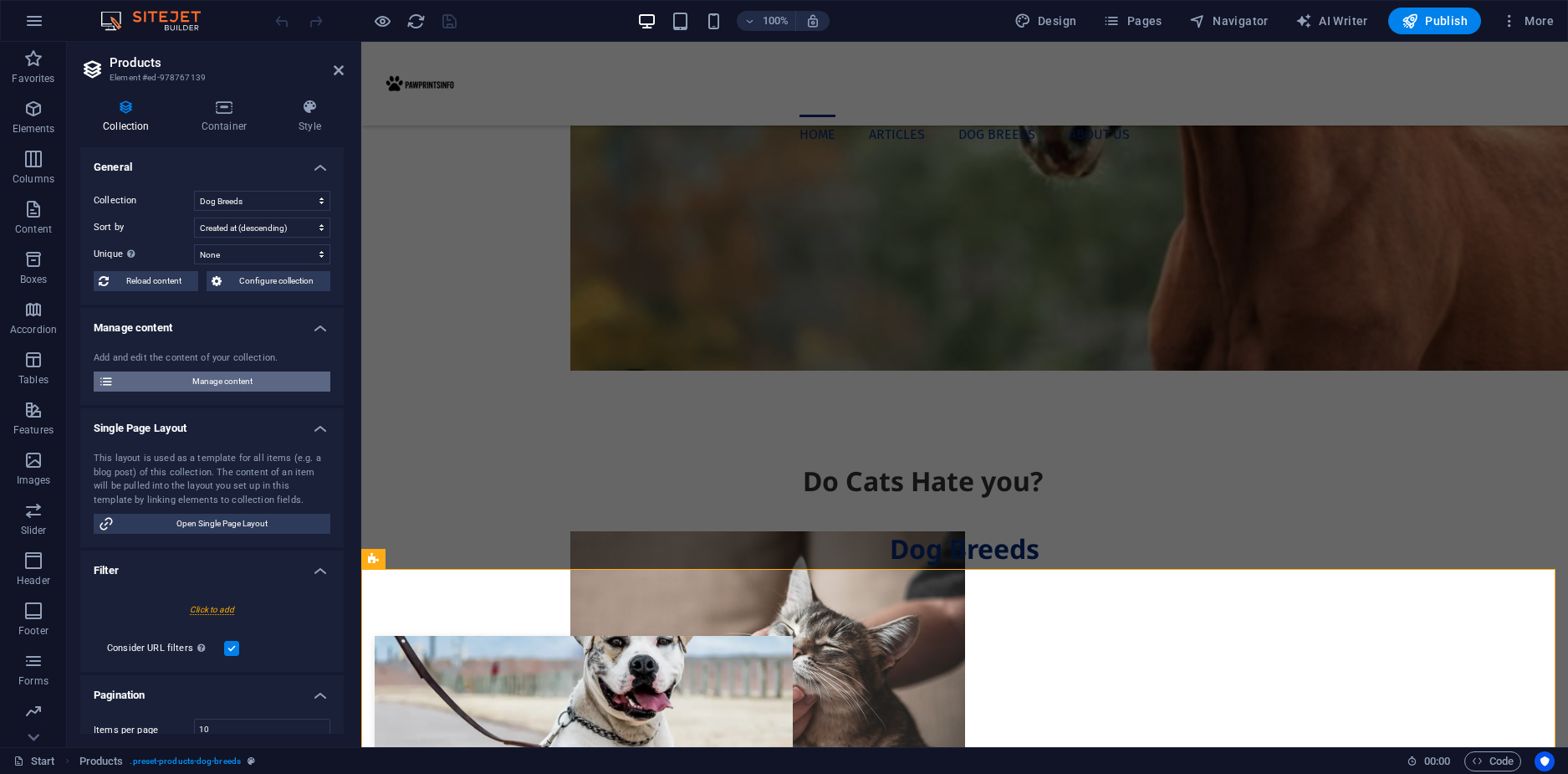
scroll to position [0, 0]
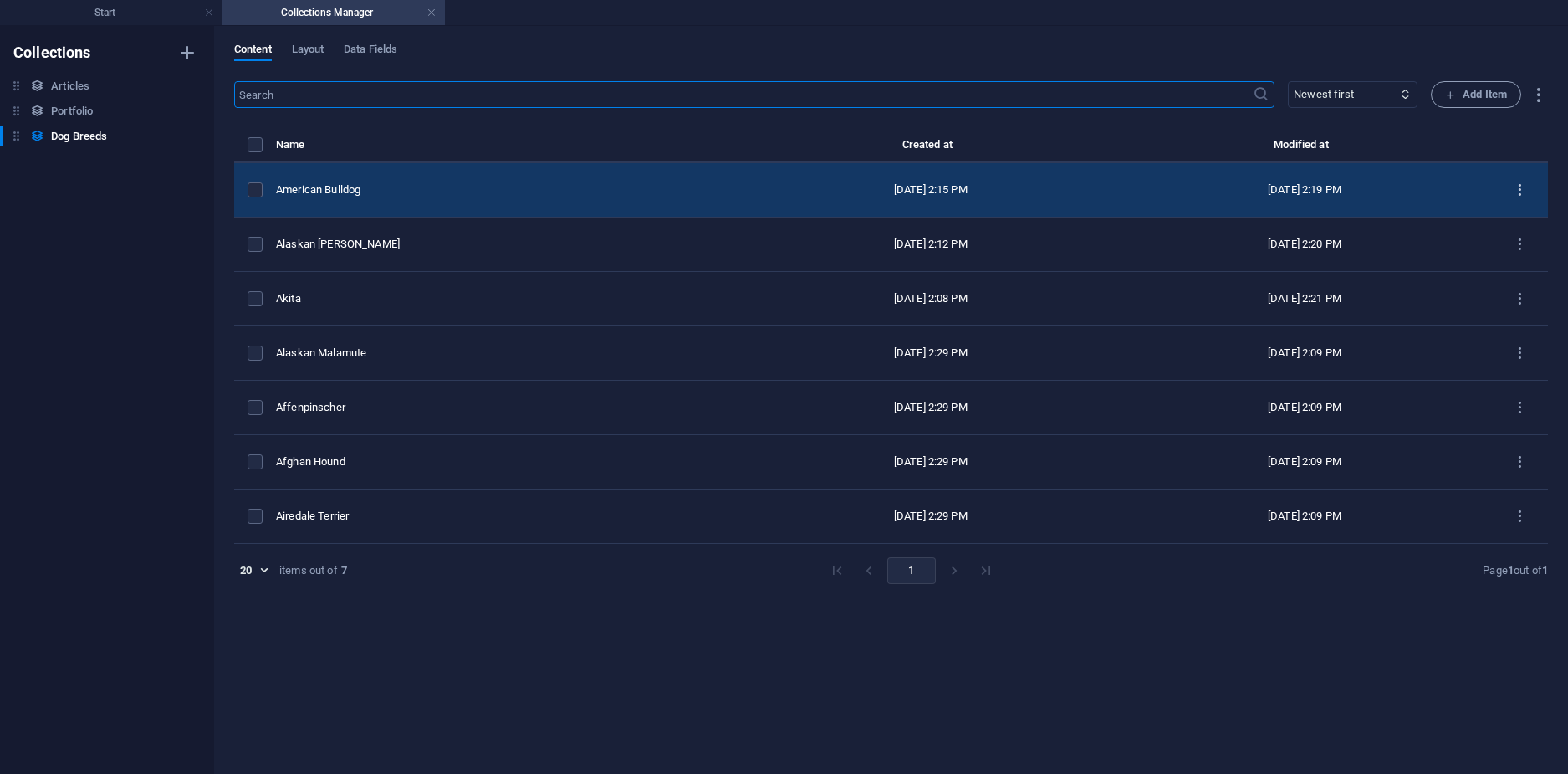
click at [1524, 187] on icon "items list" at bounding box center [1520, 190] width 16 height 16
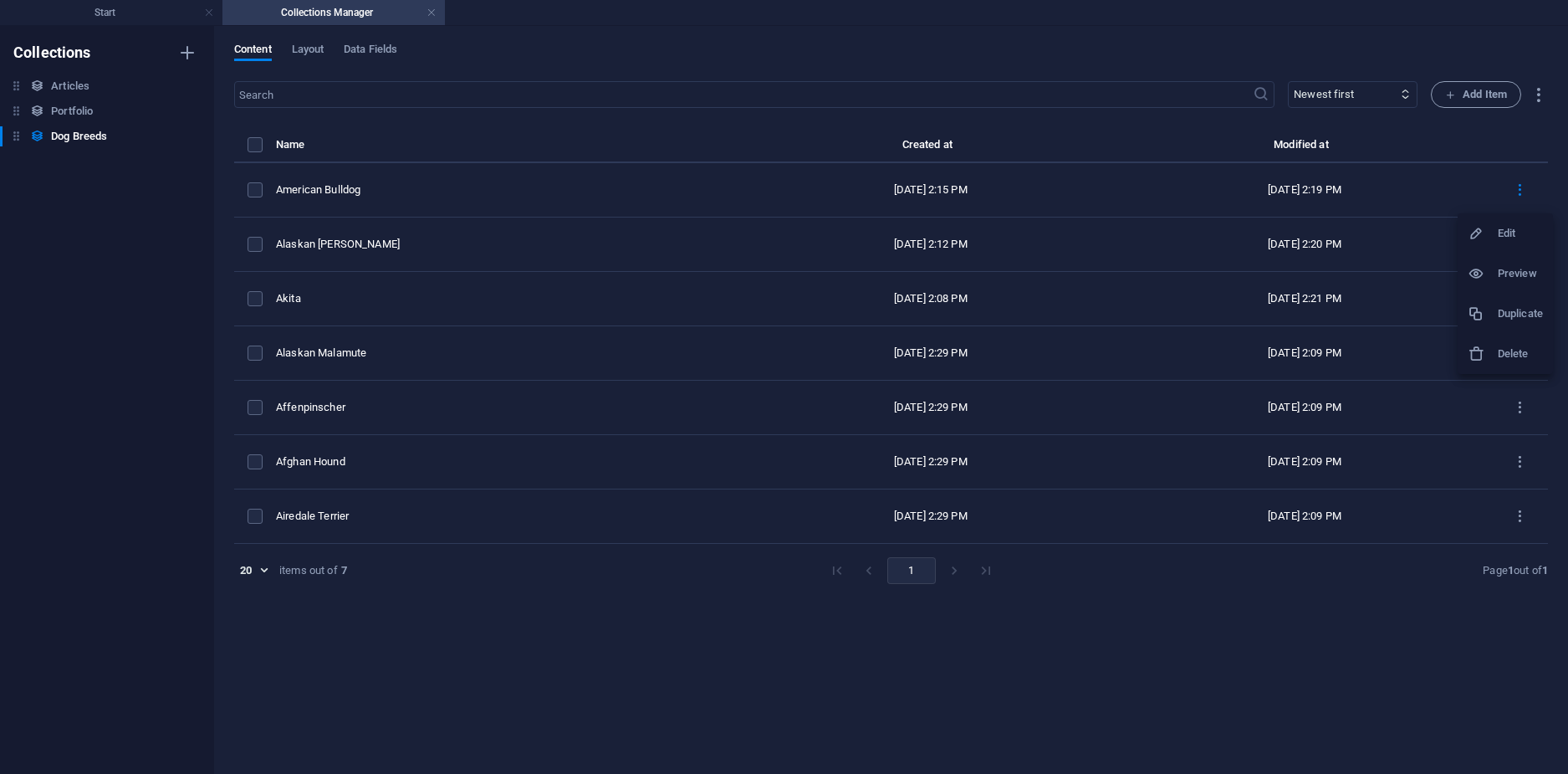
click at [1509, 320] on h6 "Duplicate" at bounding box center [1520, 313] width 45 height 20
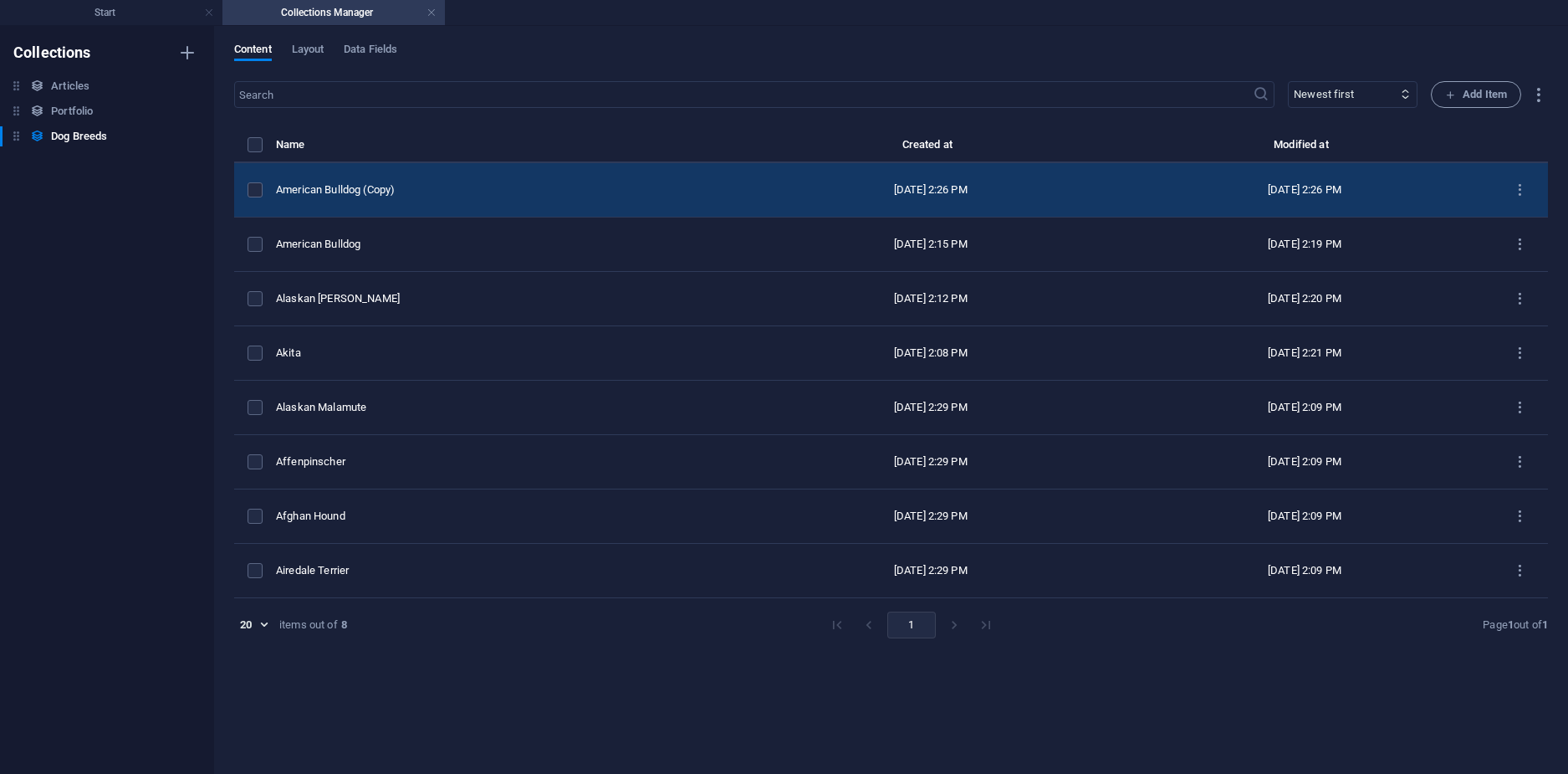
click at [449, 200] on td "American Bulldog (Copy)" at bounding box center [510, 189] width 468 height 54
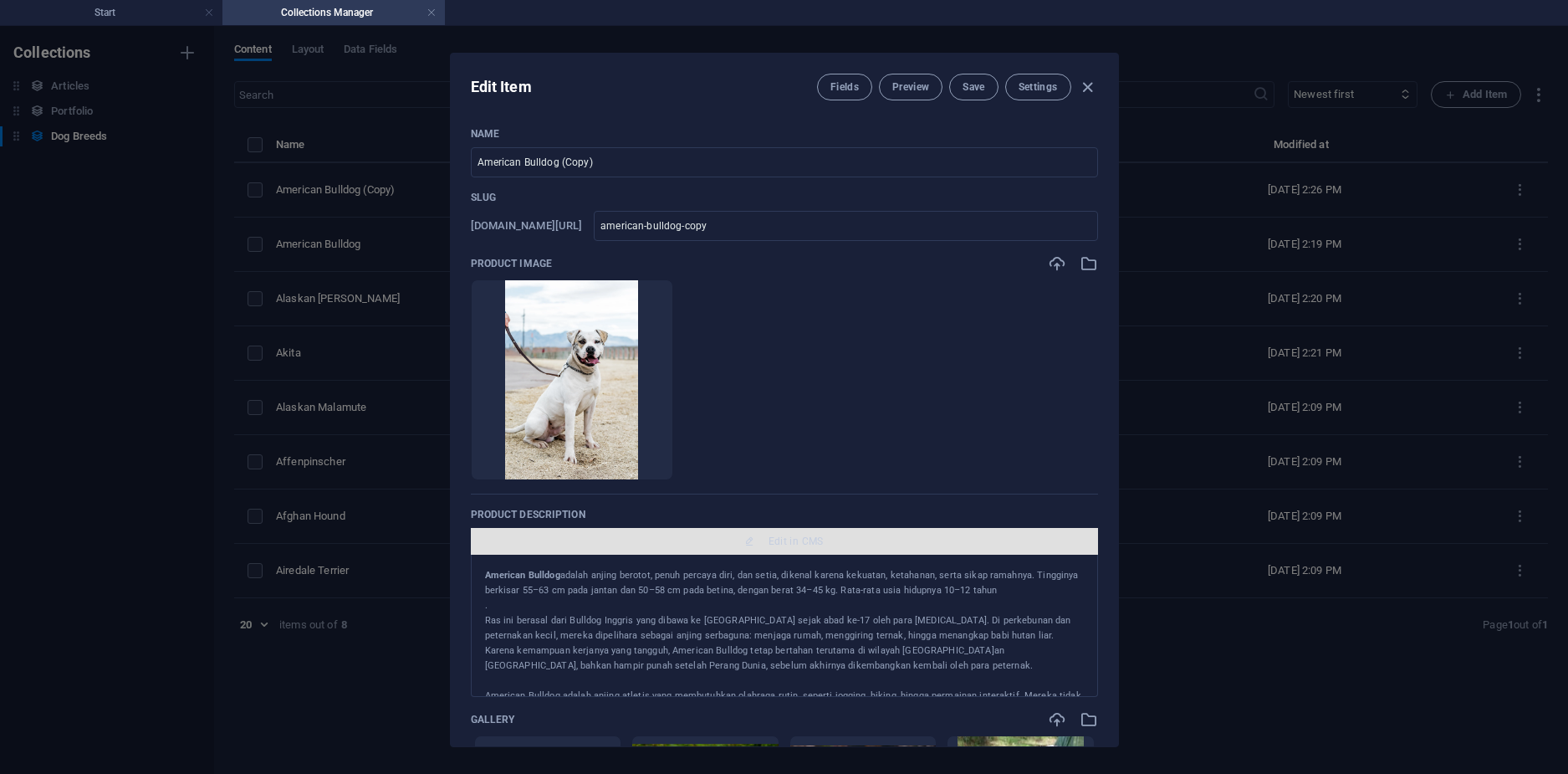
click at [754, 542] on span "Edit in CMS" at bounding box center [784, 541] width 614 height 13
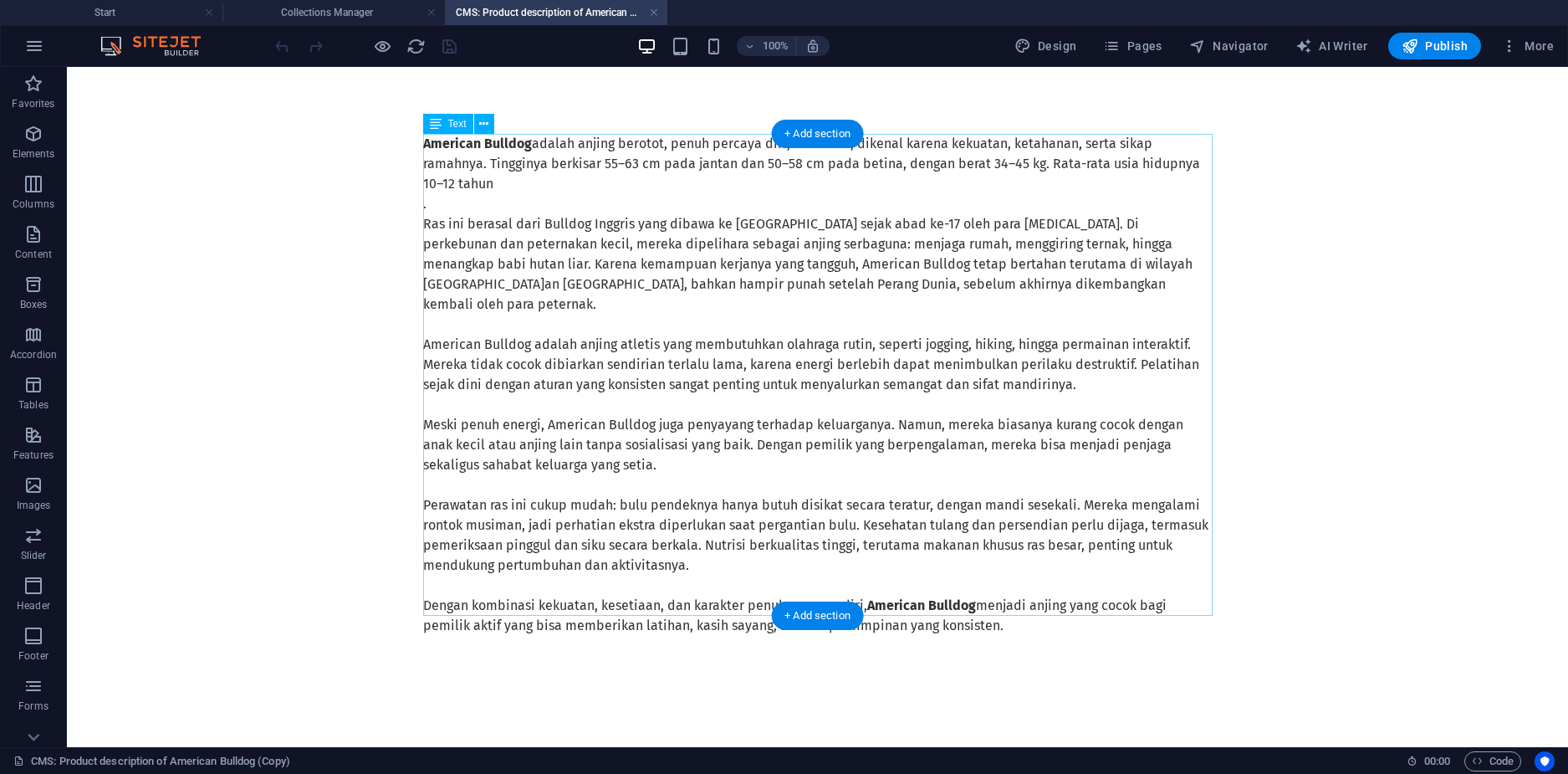
click at [793, 388] on div "American Bulldog adalah anjing berotot, penuh percaya diri, dan setia, dikenal …" at bounding box center [818, 384] width 790 height 502
click at [792, 391] on div "American Bulldog adalah anjing berotot, penuh percaya diri, dan setia, dikenal …" at bounding box center [818, 384] width 790 height 502
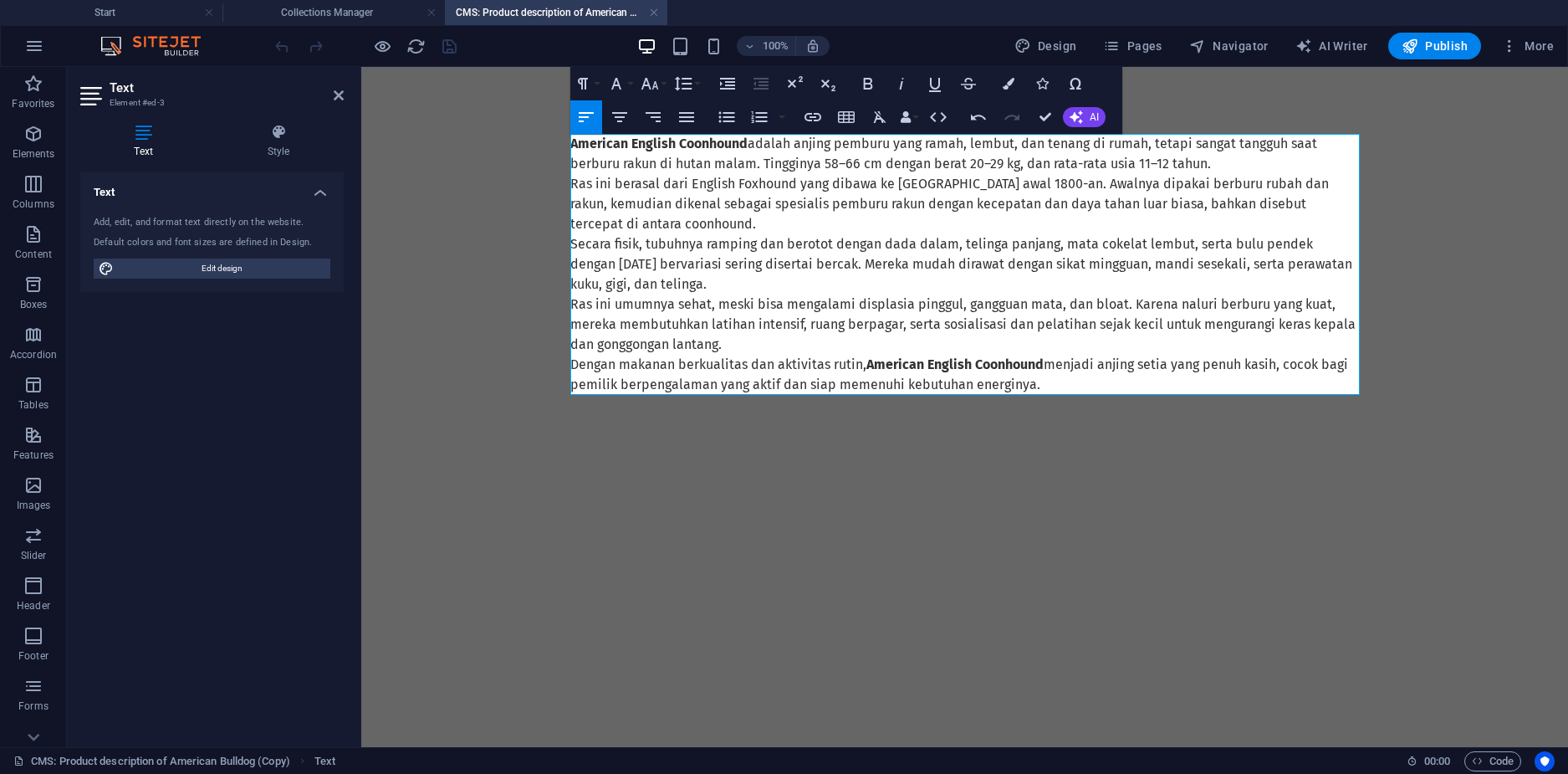
click at [795, 222] on p "Ras ini berasal dari English Foxhound yang dibawa ke [GEOGRAPHIC_DATA] awal 180…" at bounding box center [965, 205] width 790 height 60
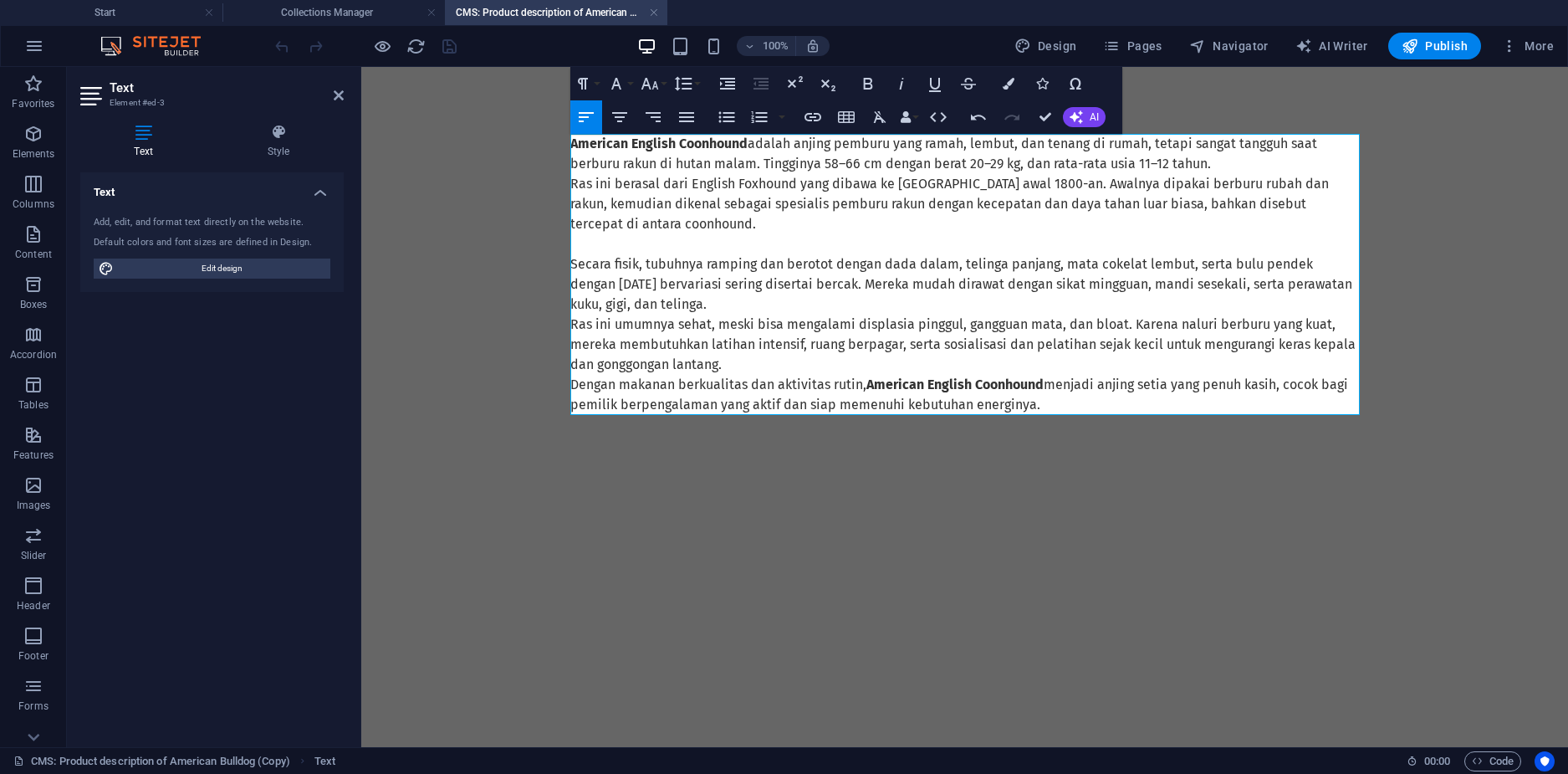
click at [830, 324] on p "Ras ini umumnya sehat, meski bisa mengalami displasia pinggul, gangguan mata, d…" at bounding box center [965, 345] width 790 height 60
click at [825, 311] on p "Secara fisik, tubuhnya ramping dan berotot dengan dada dalam, telinga panjang, …" at bounding box center [965, 285] width 790 height 60
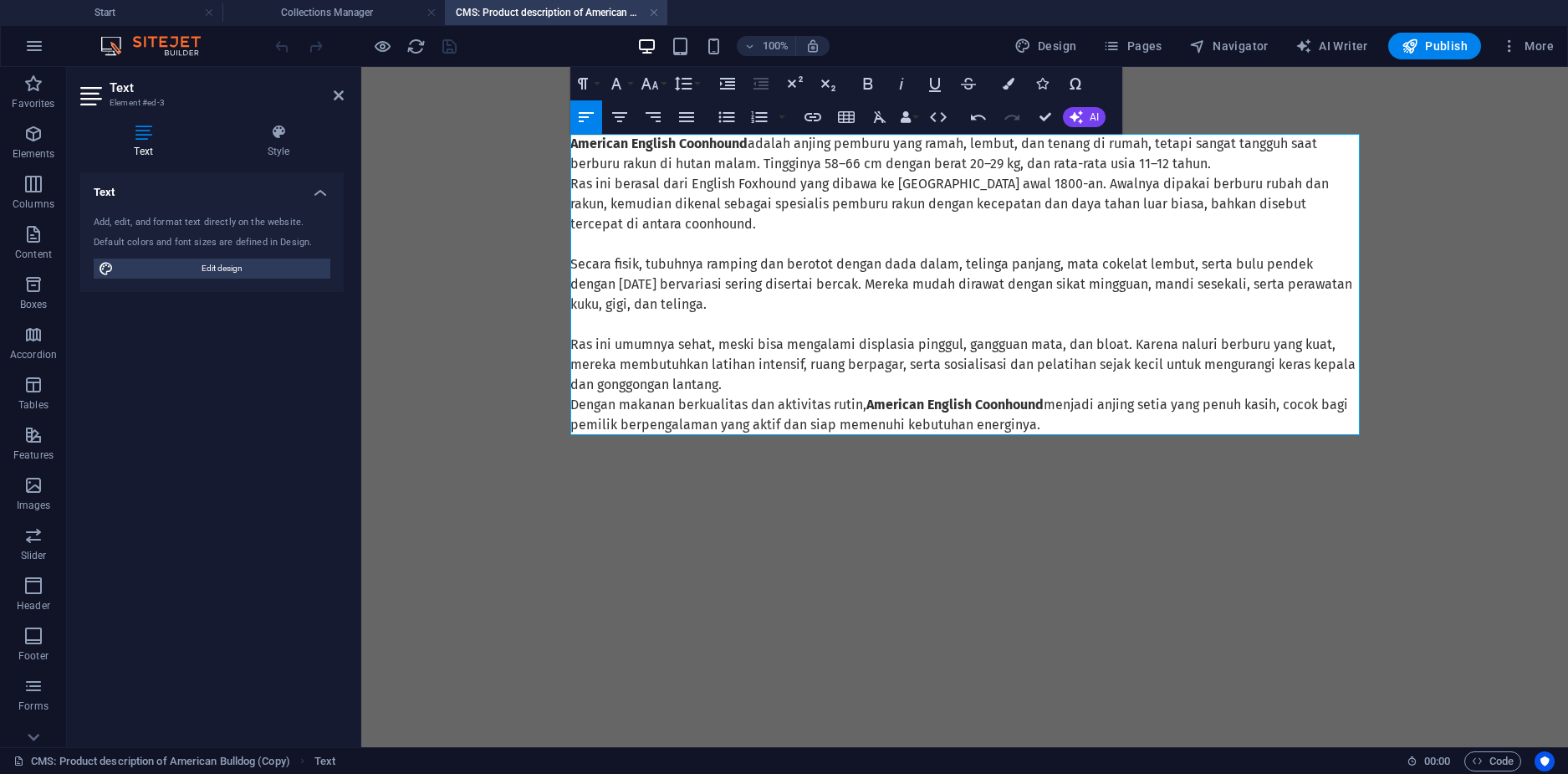
click at [793, 389] on p "Ras ini umumnya sehat, meski bisa mengalami displasia pinggul, gangguan mata, d…" at bounding box center [965, 365] width 790 height 60
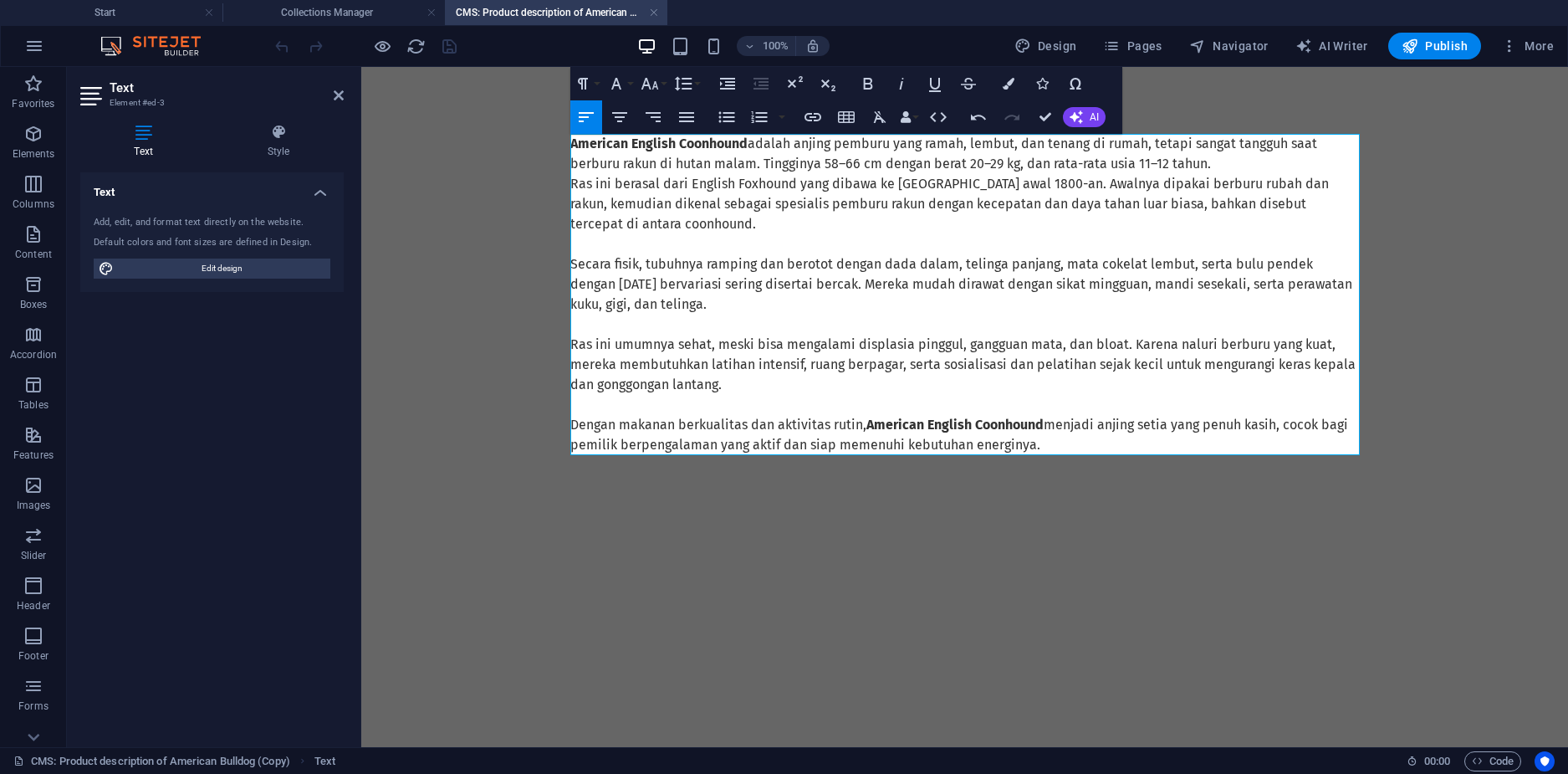
click at [495, 149] on body "Skip to main content American English Coonhound adalah anjing pemburu yang rama…" at bounding box center [964, 310] width 1207 height 488
click at [494, 152] on body "Skip to main content American English Coonhound adalah anjing pemburu yang rama…" at bounding box center [964, 310] width 1207 height 488
click at [331, 98] on header "Text Element #ed-3" at bounding box center [212, 88] width 263 height 44
click at [341, 98] on icon at bounding box center [338, 95] width 10 height 13
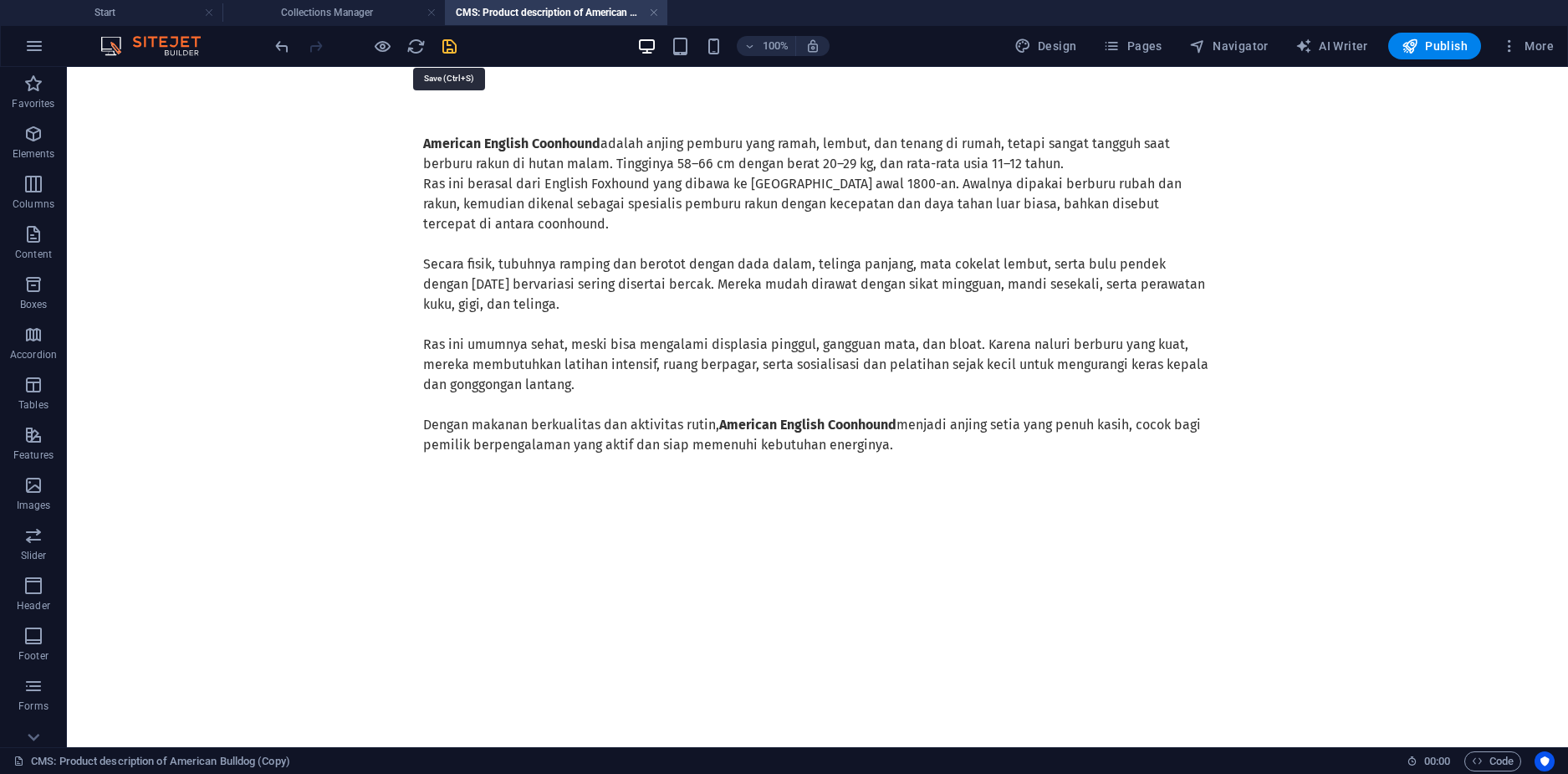
click at [440, 50] on icon "save" at bounding box center [450, 46] width 20 height 20
click at [375, 7] on h4 "Collections Manager" at bounding box center [334, 12] width 222 height 19
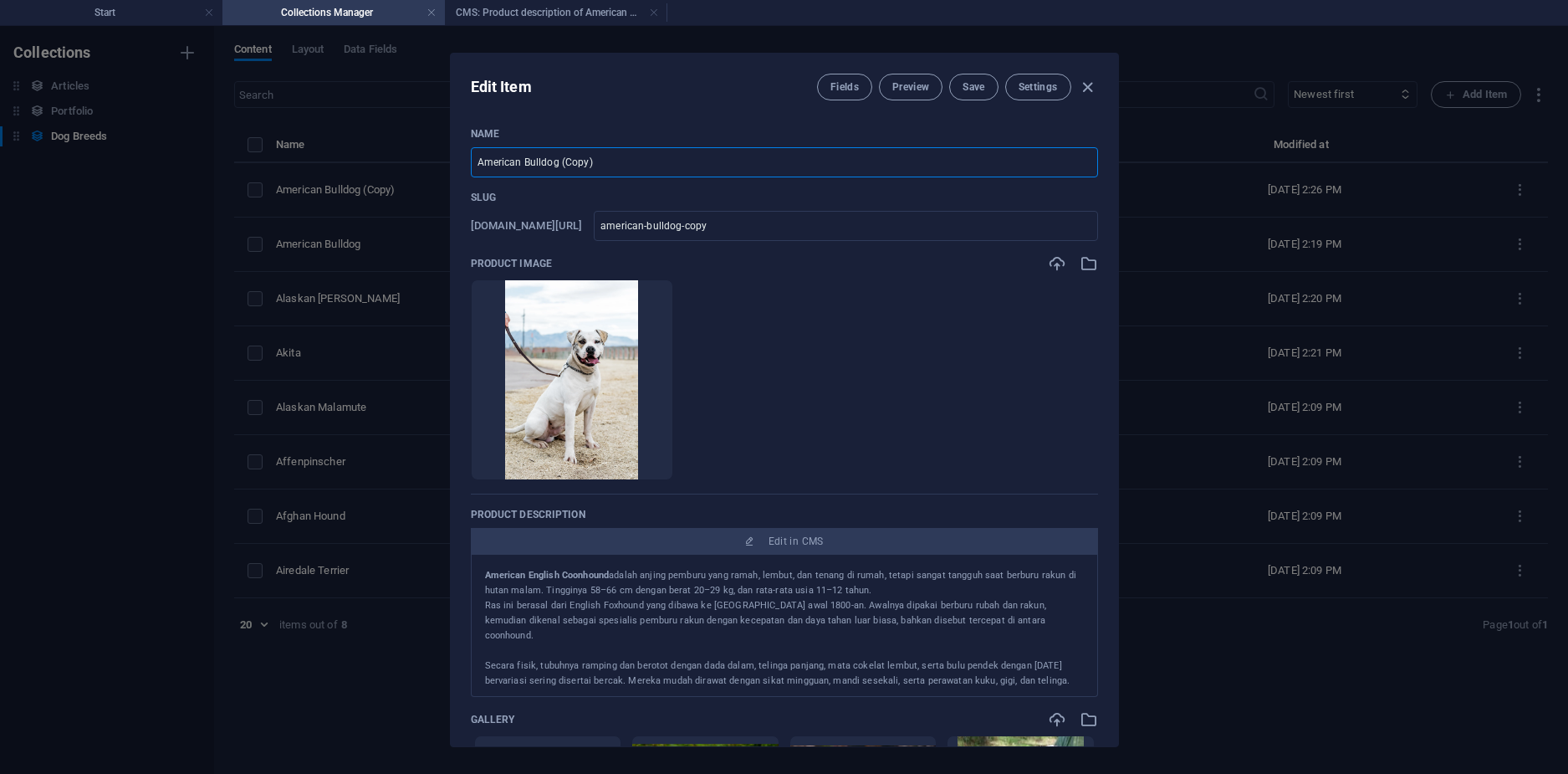
drag, startPoint x: 661, startPoint y: 166, endPoint x: 381, endPoint y: 167, distance: 280.0
click at [381, 167] on div "Edit Item Fields Preview Save Settings Name American Bulldog (Copy) ​ Slug [DOM…" at bounding box center [784, 399] width 1568 height 748
click at [584, 570] on strong "American English Coonhound" at bounding box center [547, 575] width 125 height 11
drag, startPoint x: 618, startPoint y: 572, endPoint x: 455, endPoint y: 573, distance: 163.0
click at [455, 573] on div "Name American Bulldog (Copy) ​ Slug [DOMAIN_NAME][URL] american-bulldog-copy ​ …" at bounding box center [784, 430] width 667 height 633
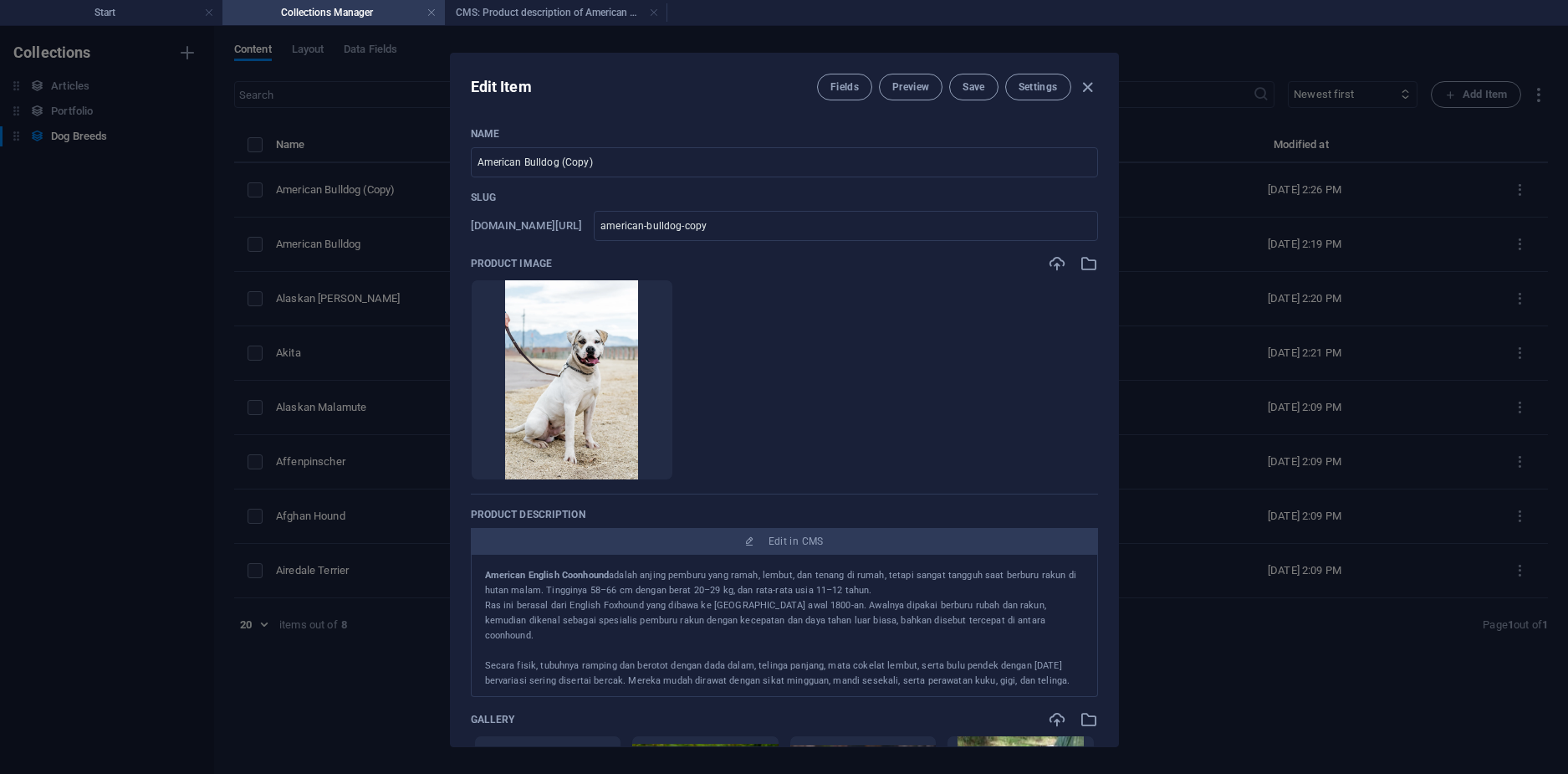
copy p "American English Coonhound a"
click at [611, 165] on input "American Bulldog (Copy)" at bounding box center [784, 163] width 627 height 30
paste input "English Coonhound a"
type input "American English Coonhound a"
type input "american-english-coonhound-a"
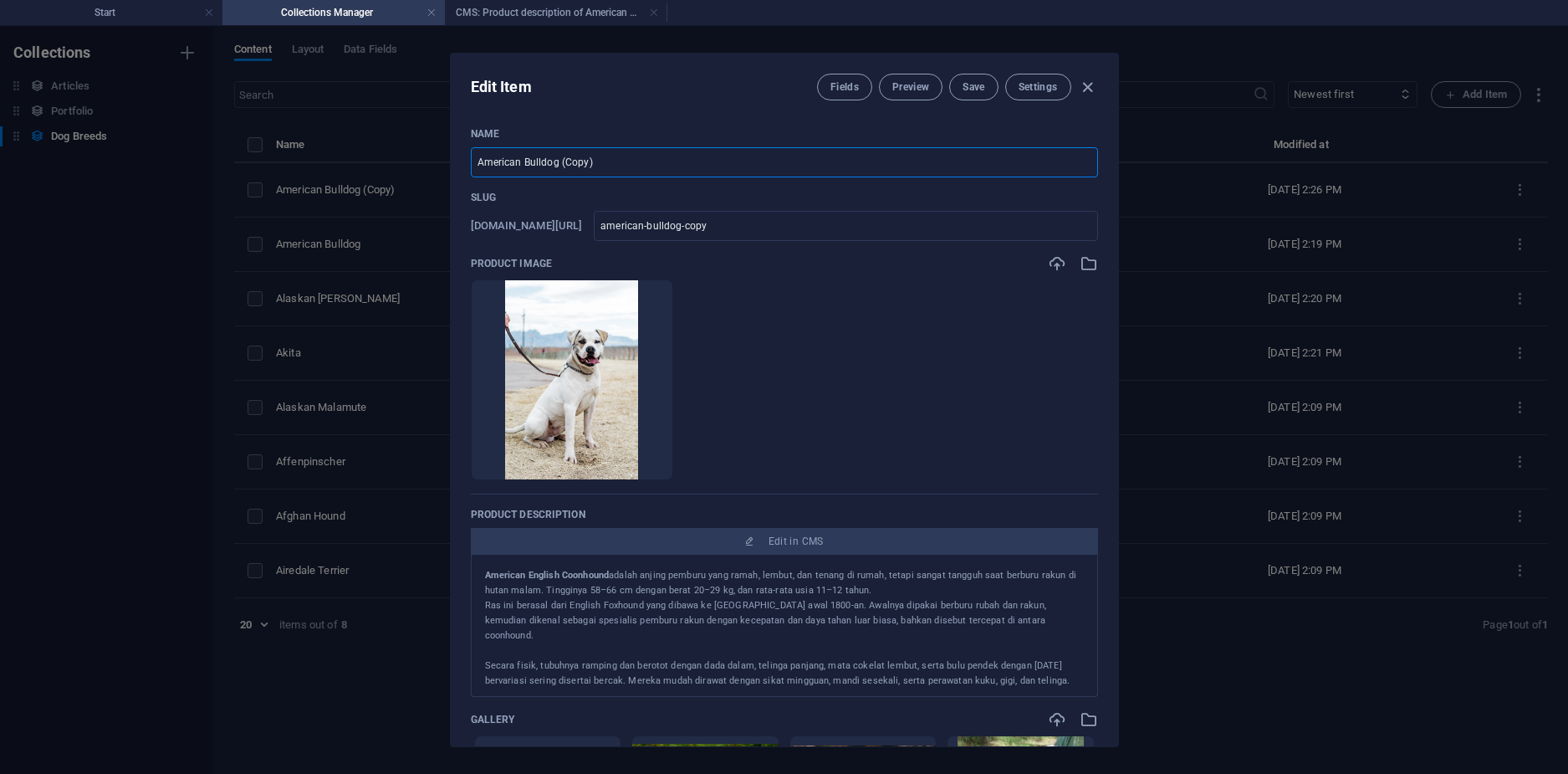
type input "american-english-coonhound-a"
type input "American English Coonhound"
type input "american-english-coonhound"
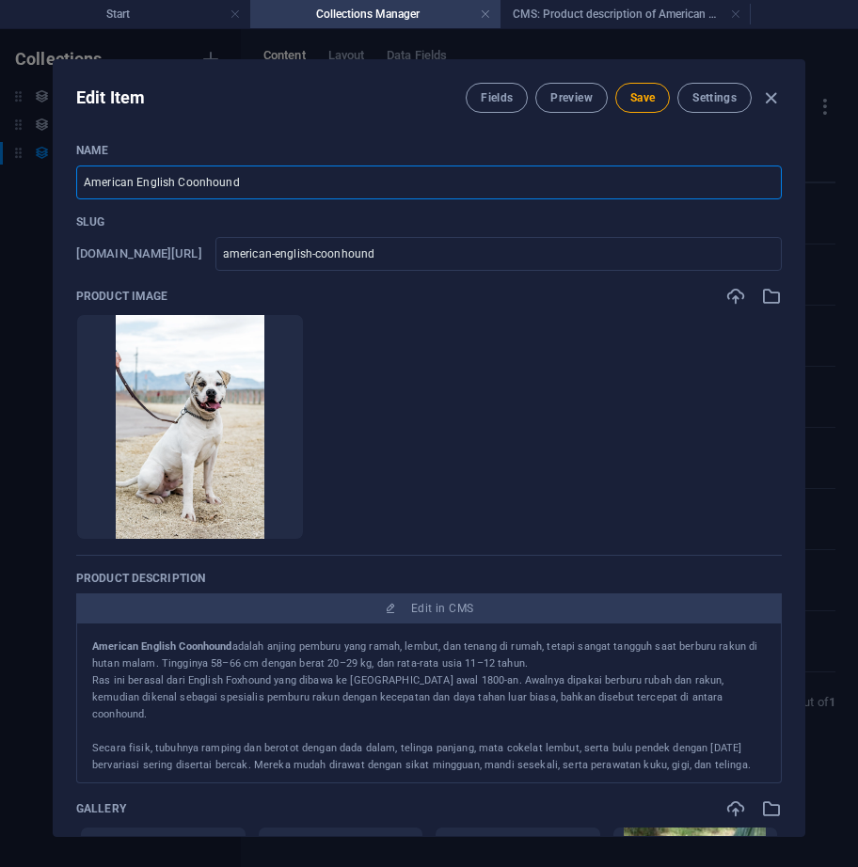
type input "American English Coonhound"
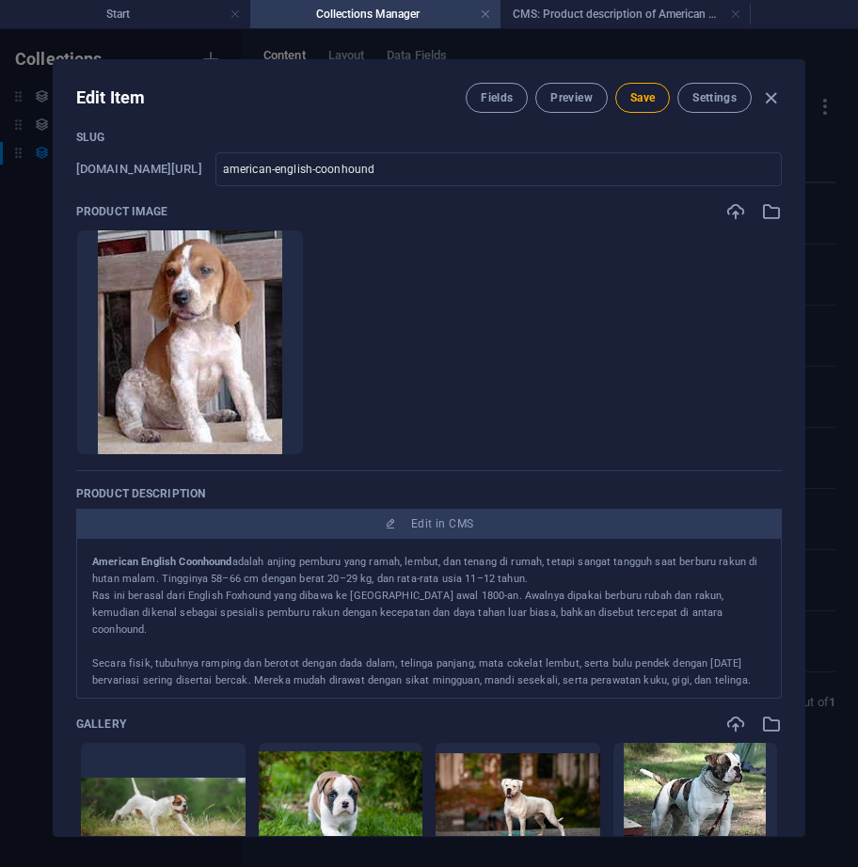
scroll to position [188, 0]
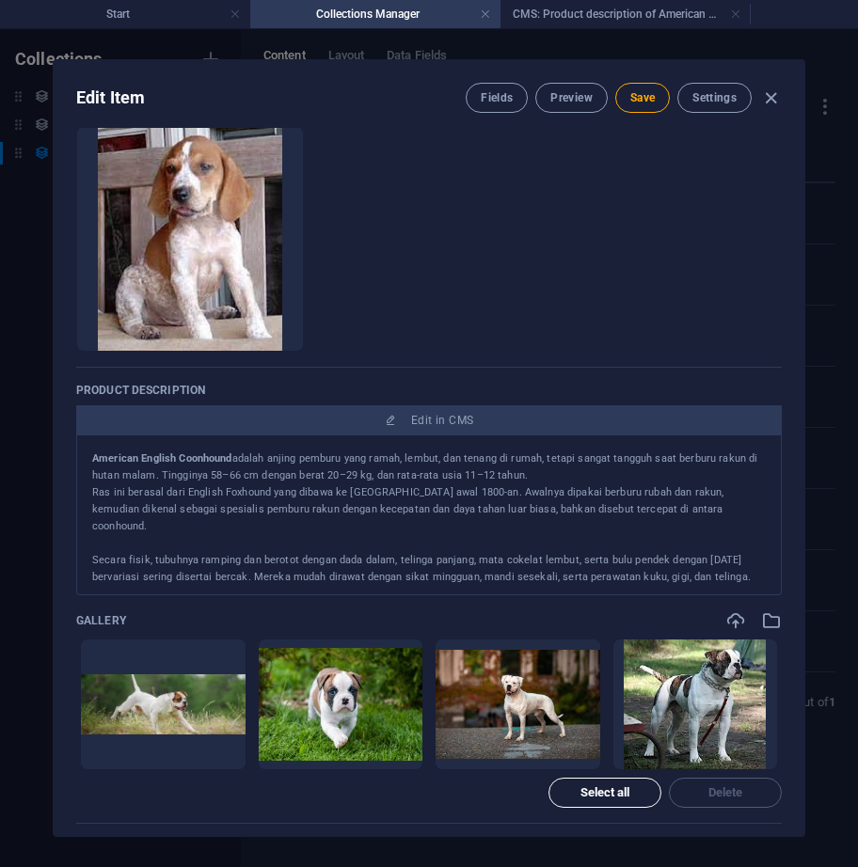
click at [582, 788] on span "Select all" at bounding box center [605, 792] width 50 height 11
click at [698, 788] on span "Delete" at bounding box center [725, 792] width 96 height 11
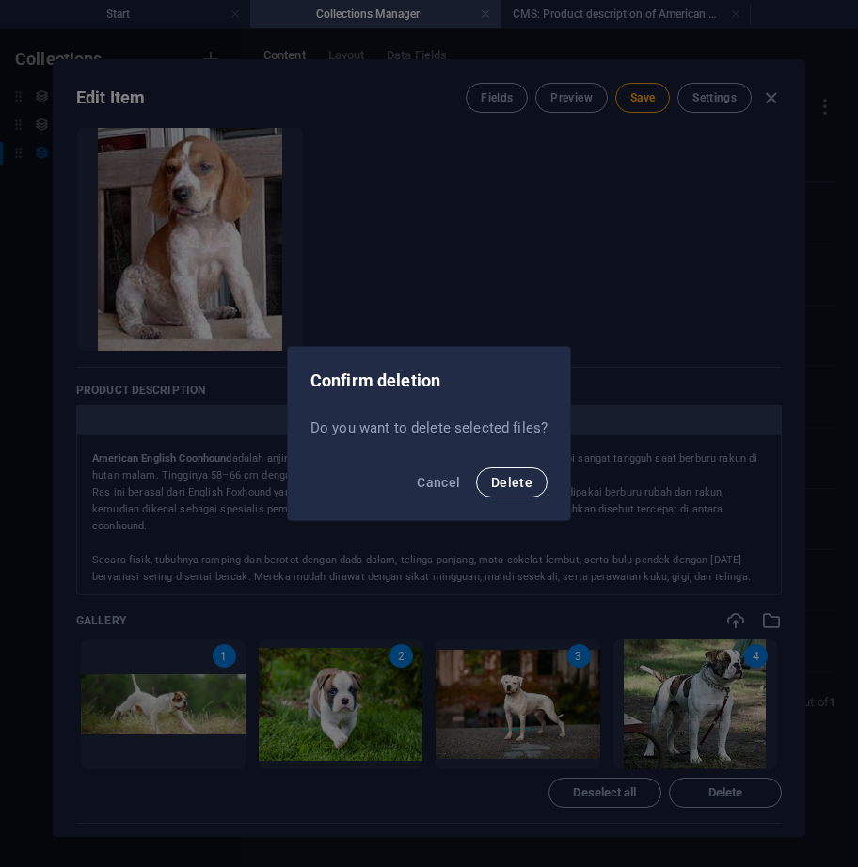
click at [507, 484] on span "Delete" at bounding box center [511, 482] width 41 height 15
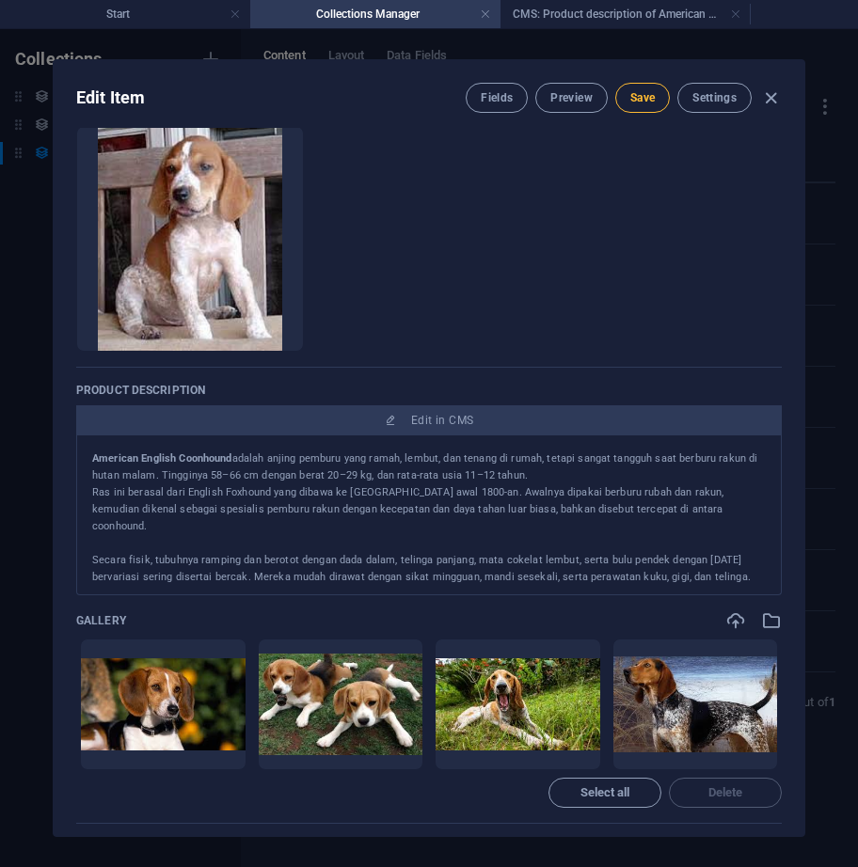
click at [633, 92] on span "Save" at bounding box center [642, 97] width 24 height 15
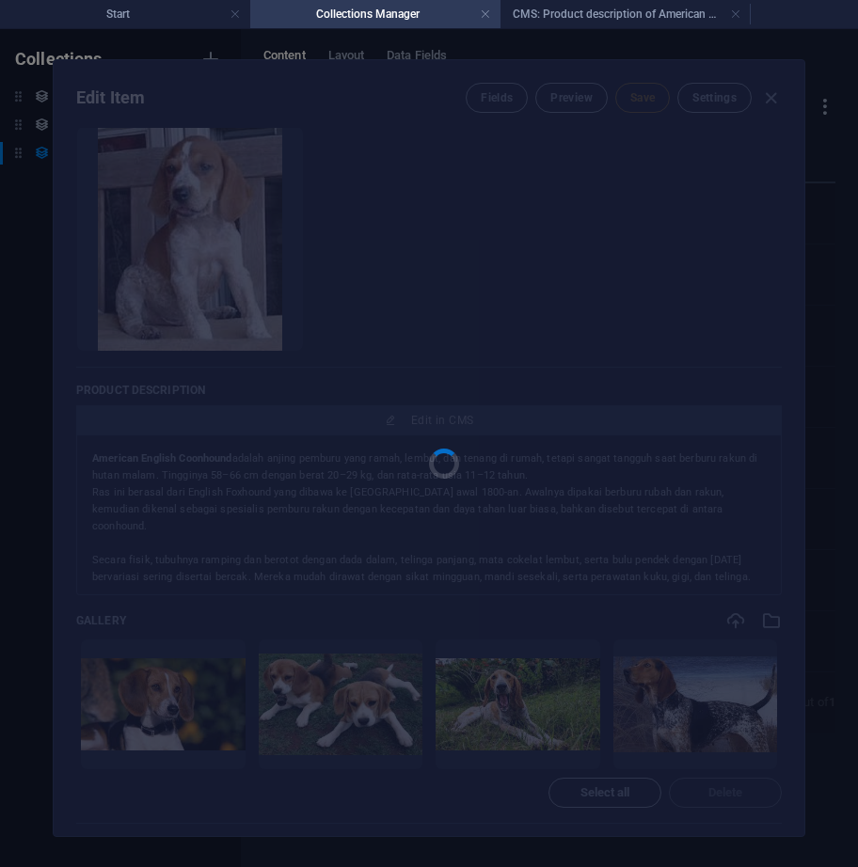
type input "american-english-coonhound"
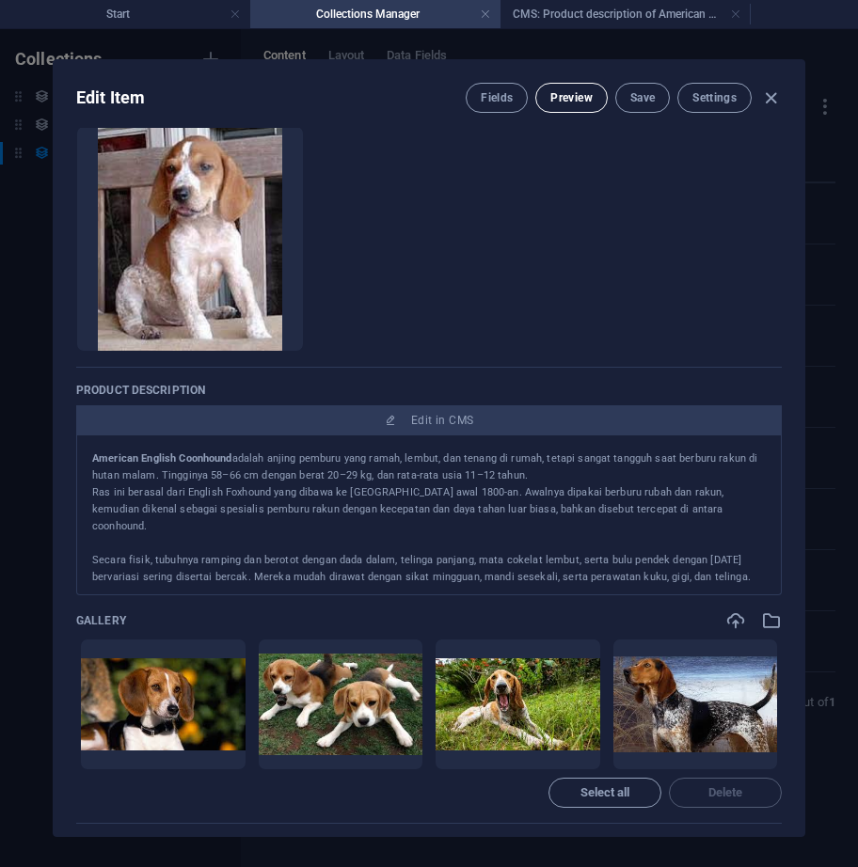
click at [564, 96] on span "Preview" at bounding box center [570, 97] width 41 height 15
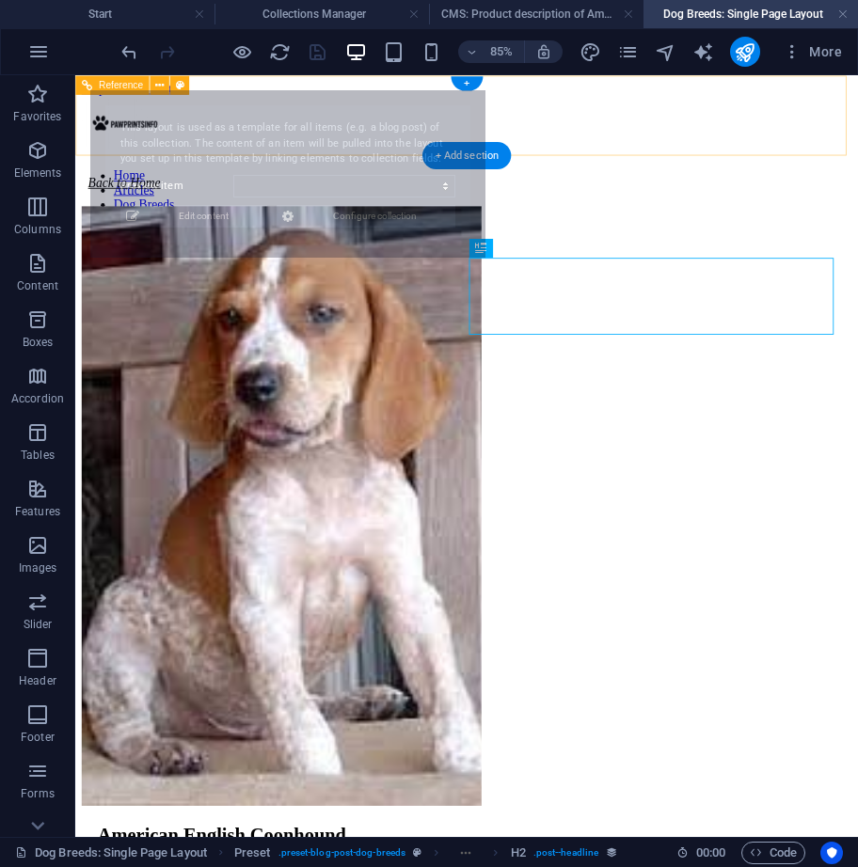
scroll to position [0, 0]
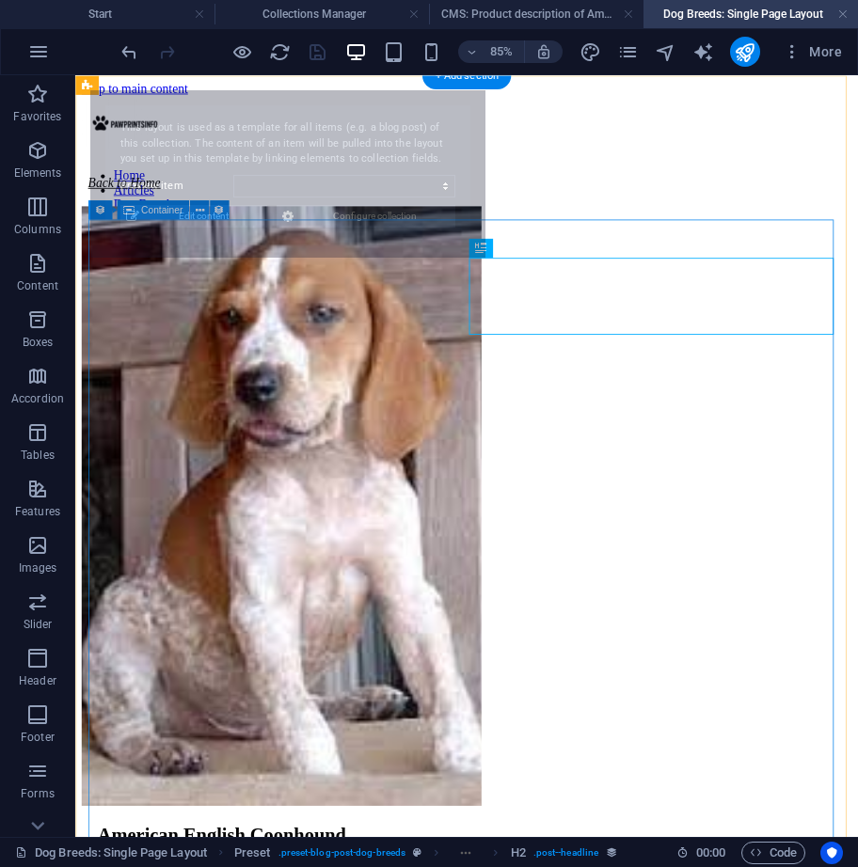
select select "68df7a90e63f673fa20b9b0a"
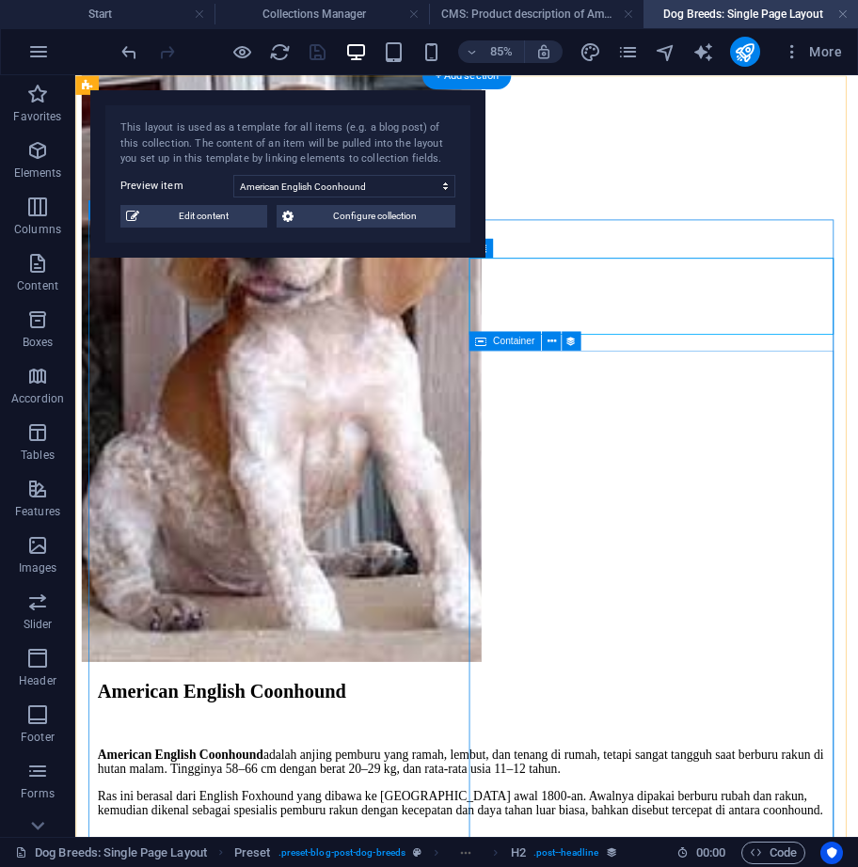
scroll to position [351, 0]
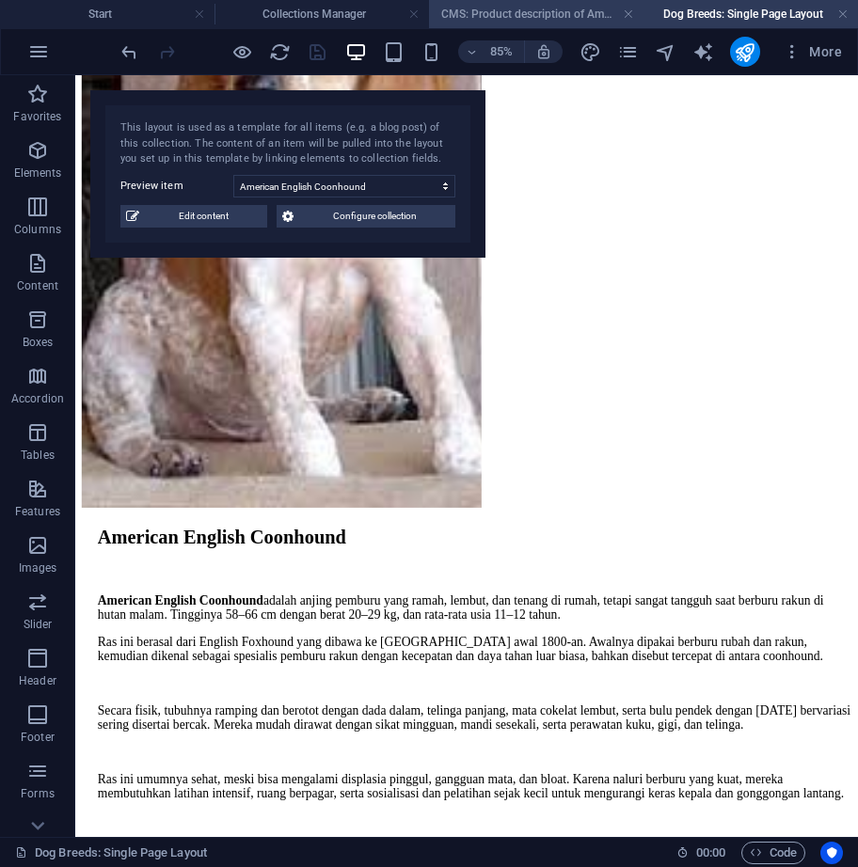
click at [476, 4] on h4 "CMS: Product description of American Bulldog (Copy)" at bounding box center [536, 14] width 214 height 21
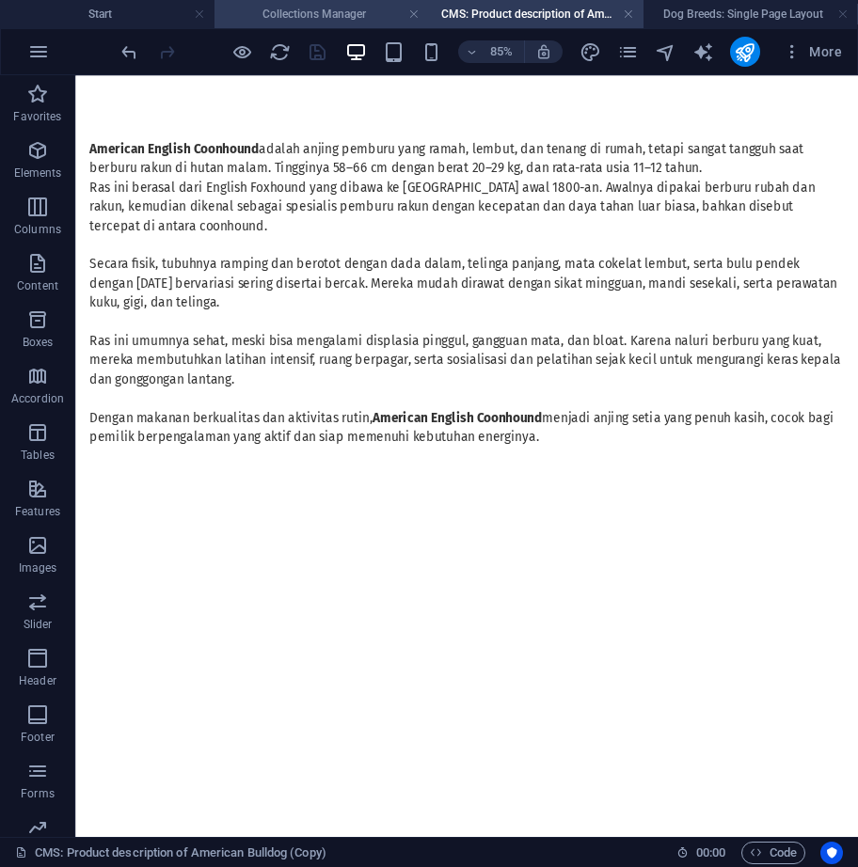
click at [382, 14] on h4 "Collections Manager" at bounding box center [321, 14] width 214 height 21
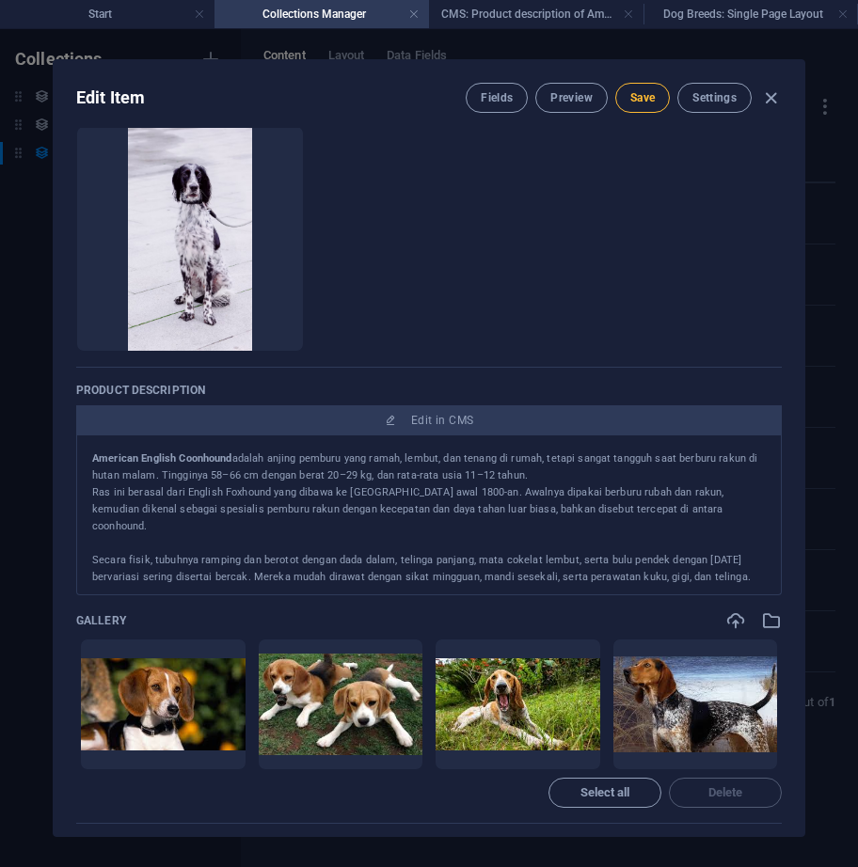
click at [640, 97] on span "Save" at bounding box center [642, 97] width 24 height 15
click at [567, 98] on span "Preview" at bounding box center [570, 97] width 41 height 15
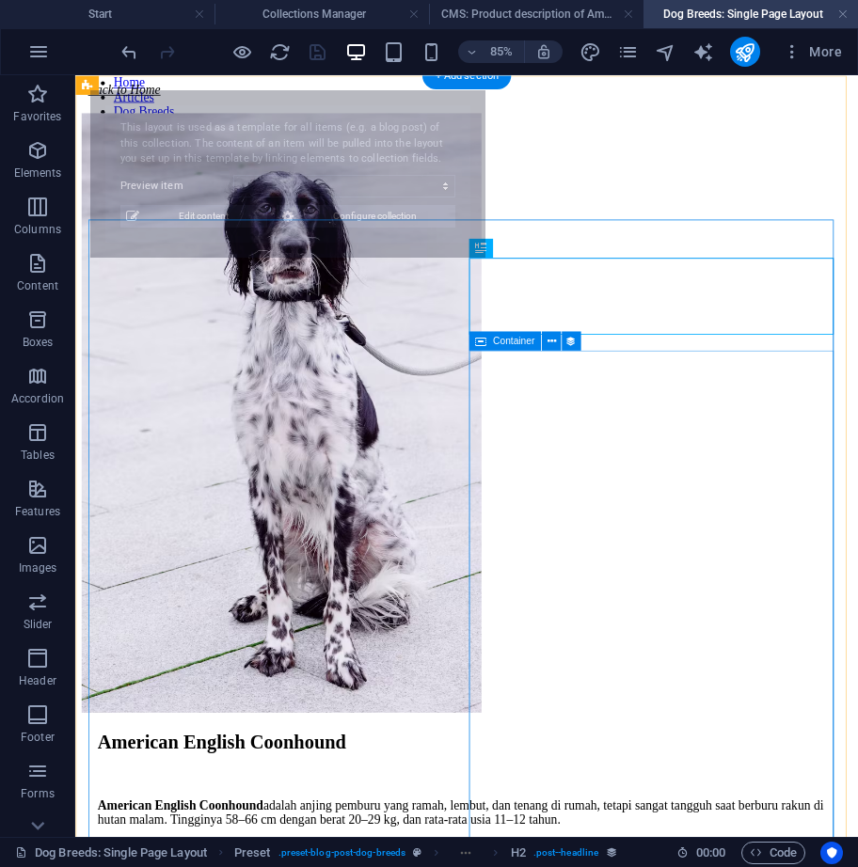
select select "68df7a90e63f673fa20b9b0a"
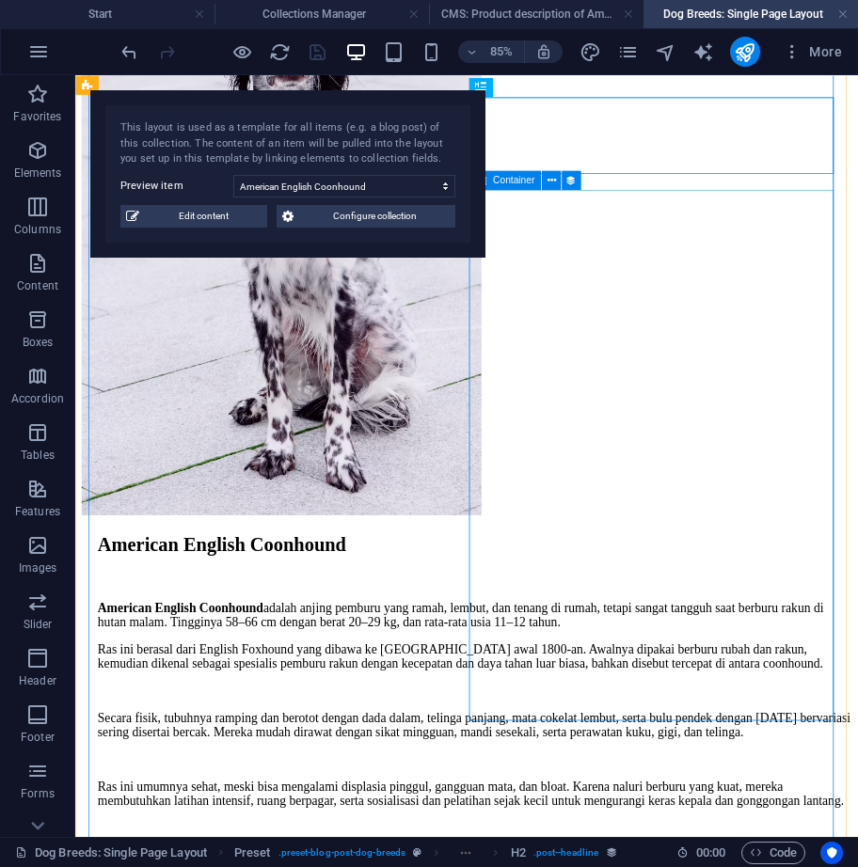
scroll to position [351, 0]
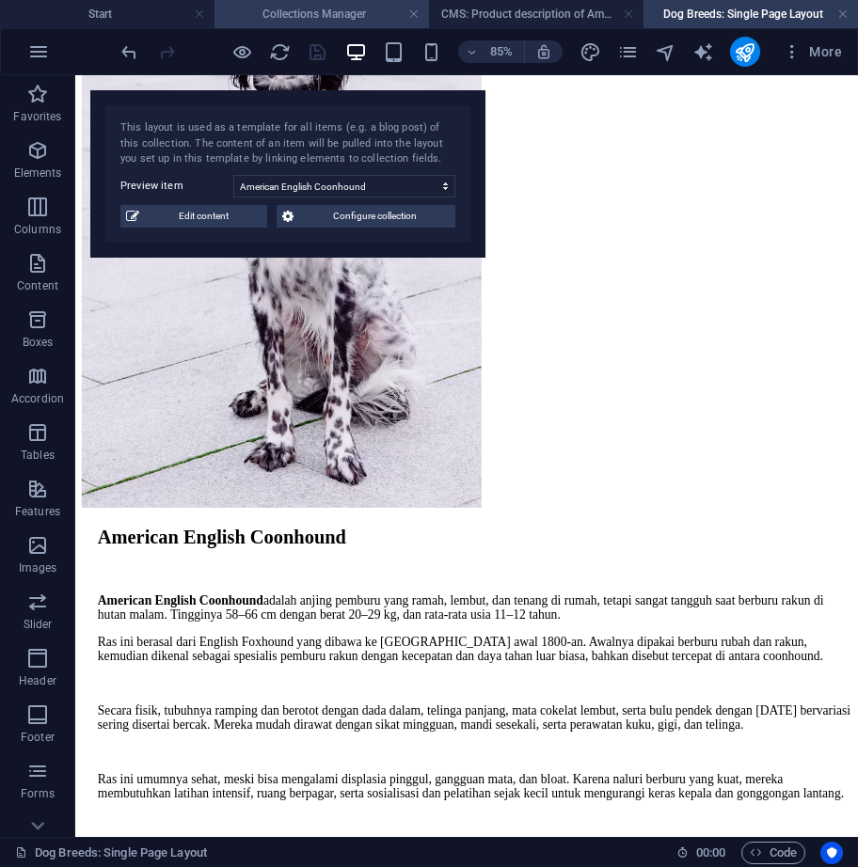
click at [316, 9] on h4 "Collections Manager" at bounding box center [321, 14] width 214 height 21
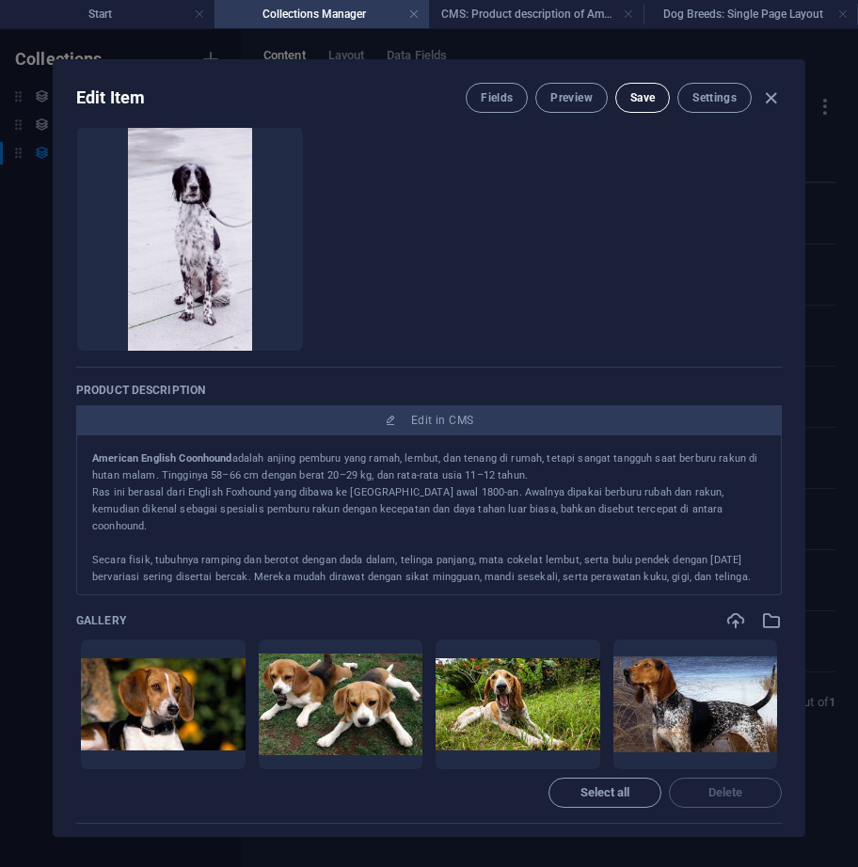
click at [648, 94] on span "Save" at bounding box center [642, 97] width 24 height 15
click at [771, 83] on div "Fields Preview Save Settings" at bounding box center [624, 98] width 316 height 30
click at [773, 90] on icon "button" at bounding box center [771, 98] width 22 height 22
type input "american-english-coonhound"
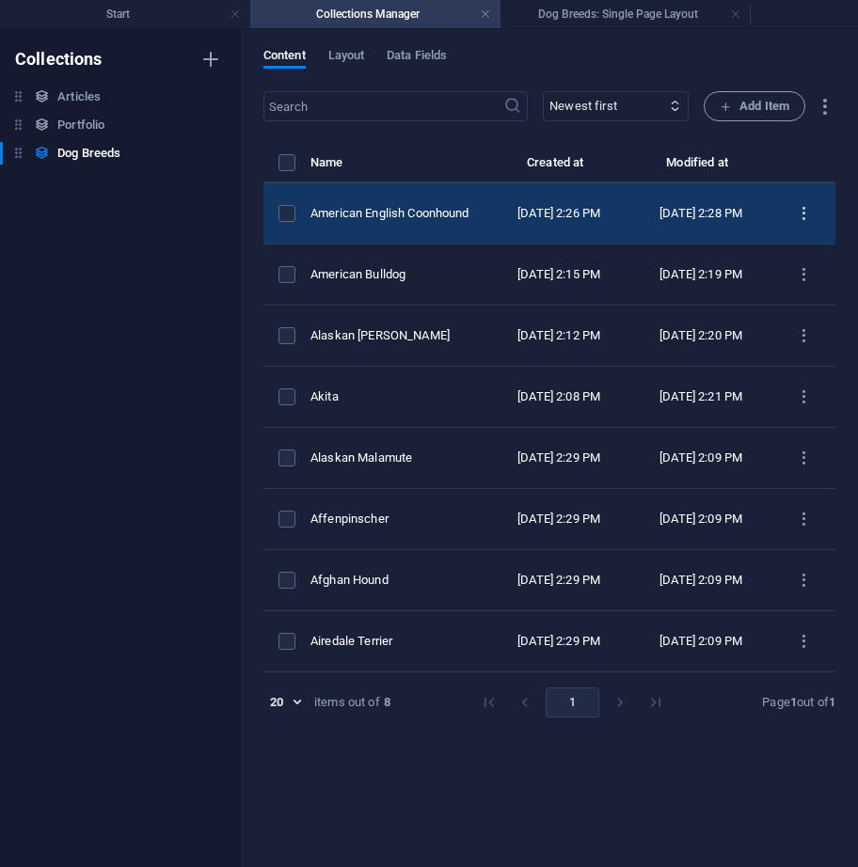
click at [803, 215] on icon "items list" at bounding box center [804, 214] width 18 height 18
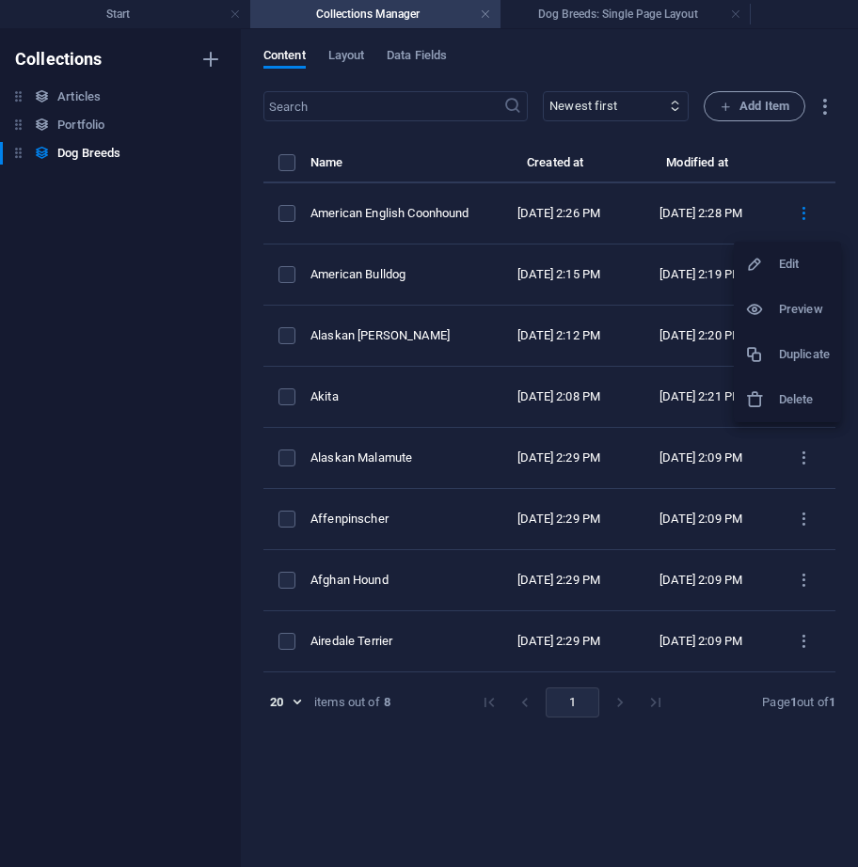
click at [801, 358] on h6 "Duplicate" at bounding box center [804, 354] width 51 height 23
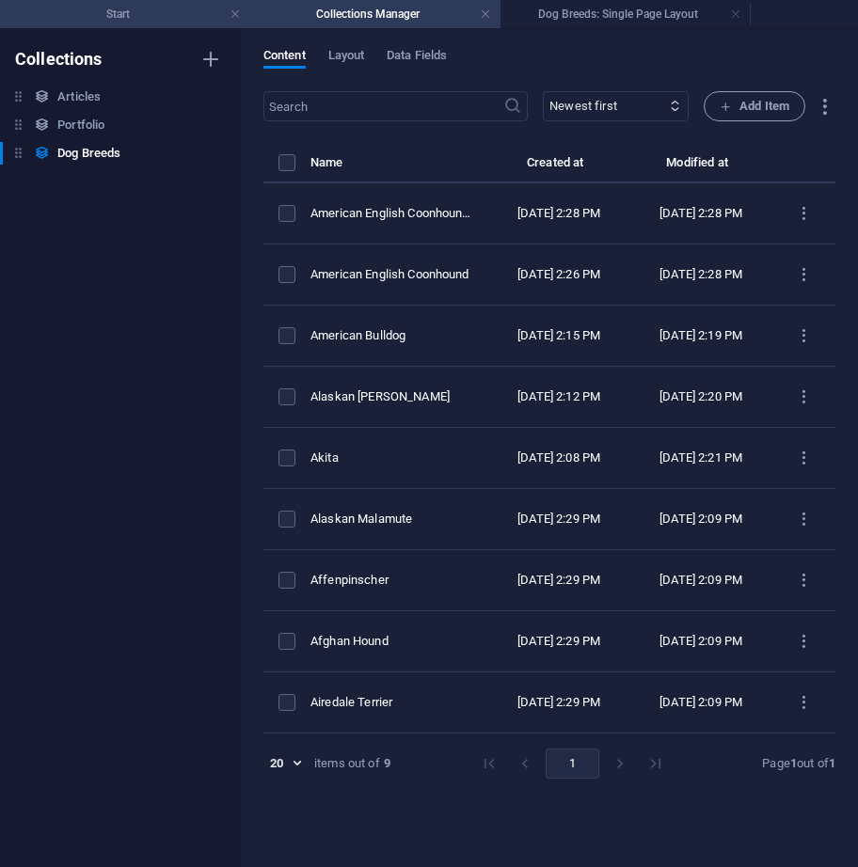
click at [194, 26] on li "Start" at bounding box center [125, 14] width 250 height 28
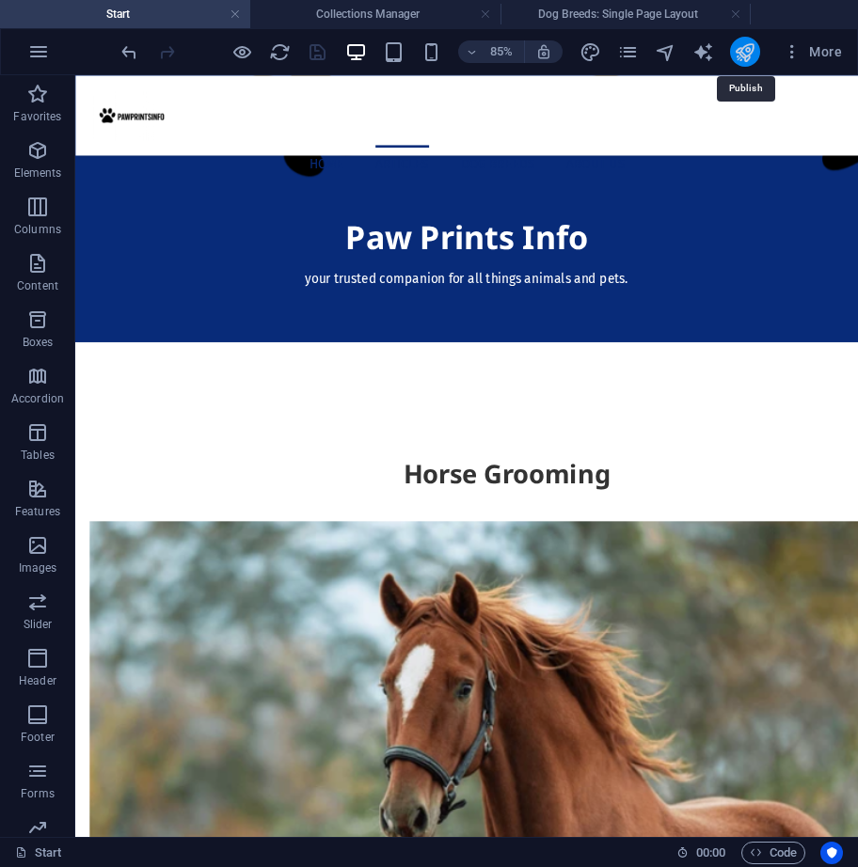
click at [753, 43] on icon "publish" at bounding box center [745, 52] width 22 height 22
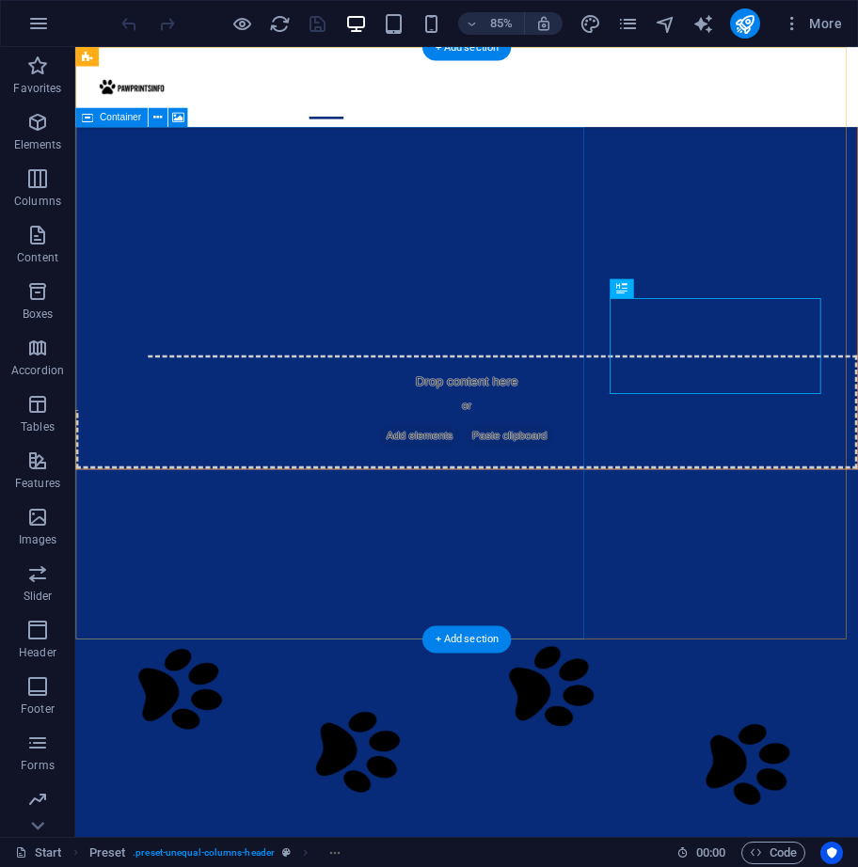
scroll to position [376, 0]
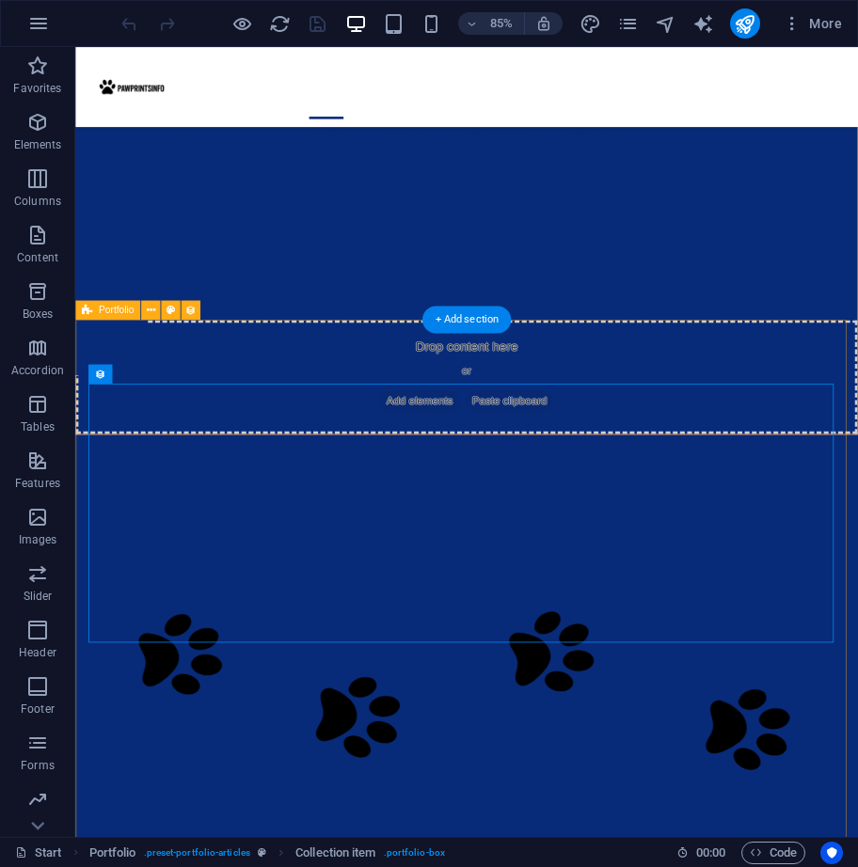
select select "createdAt_DESC"
select select "px"
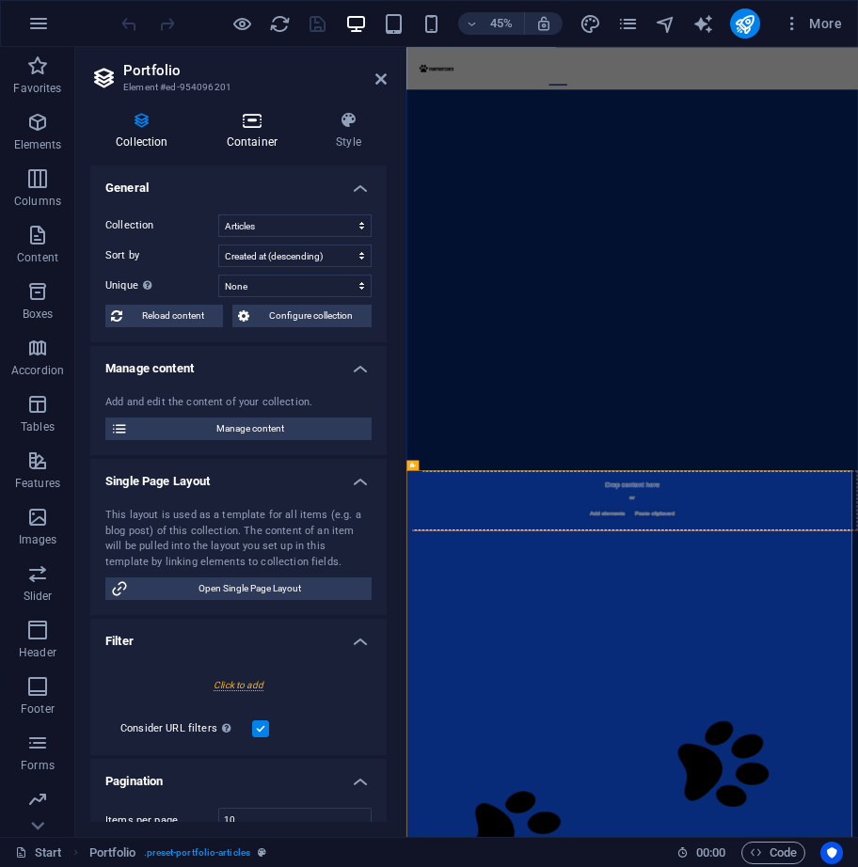
click at [263, 121] on icon at bounding box center [252, 120] width 102 height 19
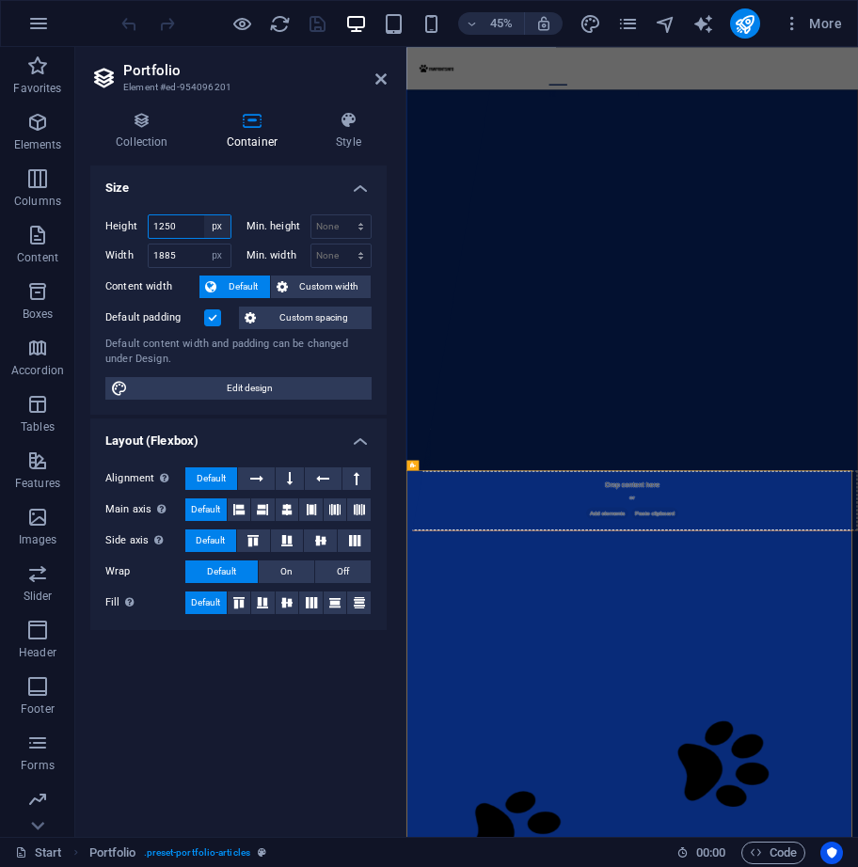
click at [219, 228] on select "Default px rem % vh vw" at bounding box center [217, 226] width 26 height 23
select select "default"
click at [204, 215] on select "Default px rem % vh vw" at bounding box center [217, 226] width 26 height 23
select select "DISABLED_OPTION_VALUE"
click at [217, 252] on select "Default px rem % em vh vw" at bounding box center [217, 256] width 26 height 23
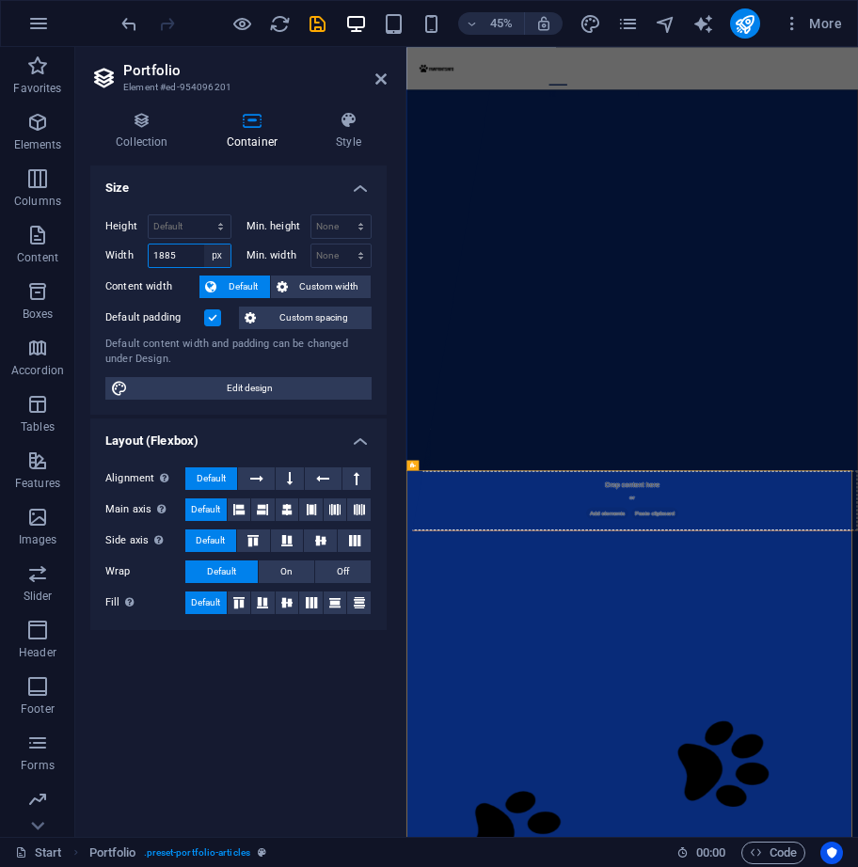
select select "default"
click at [204, 245] on select "Default px rem % em vh vw" at bounding box center [217, 256] width 26 height 23
select select "DISABLED_OPTION_VALUE"
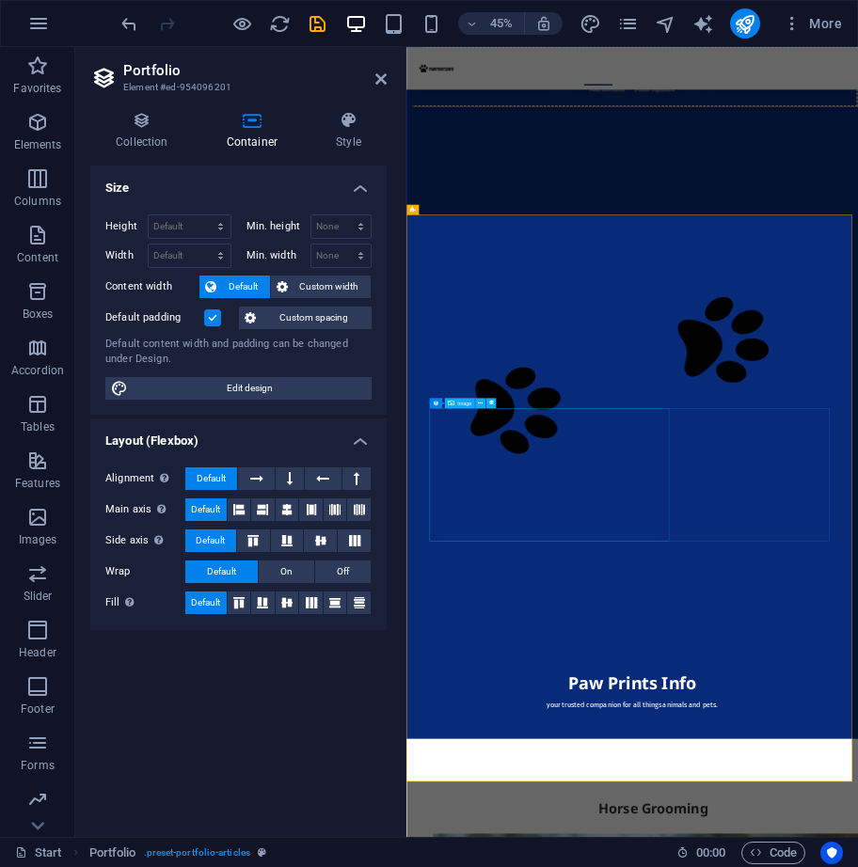
scroll to position [1505, 0]
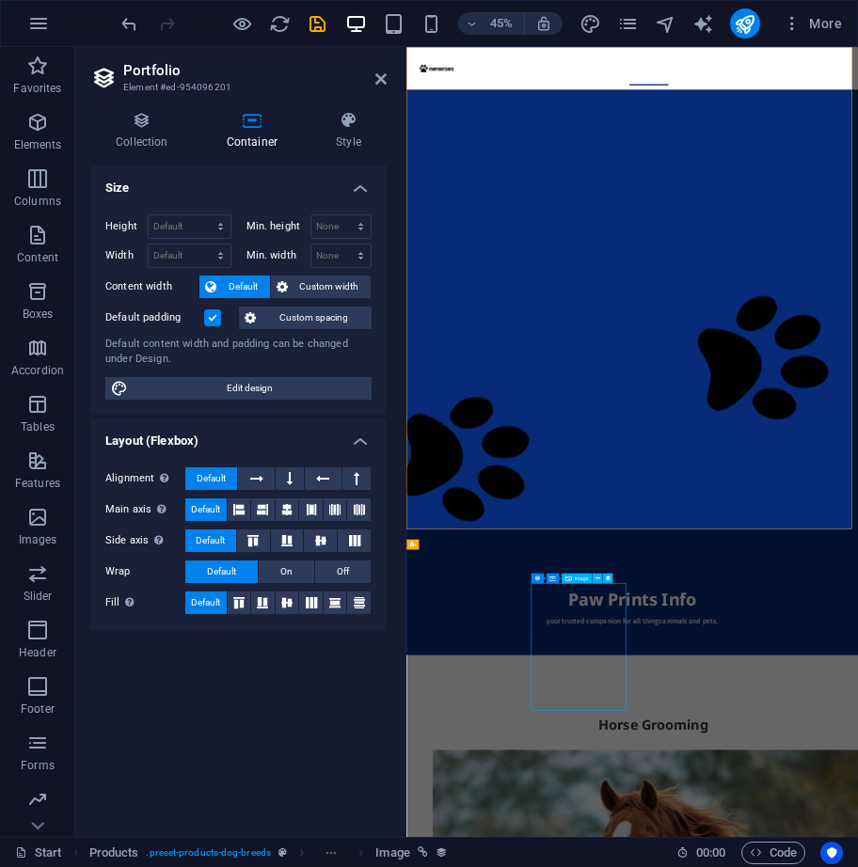
select select "px"
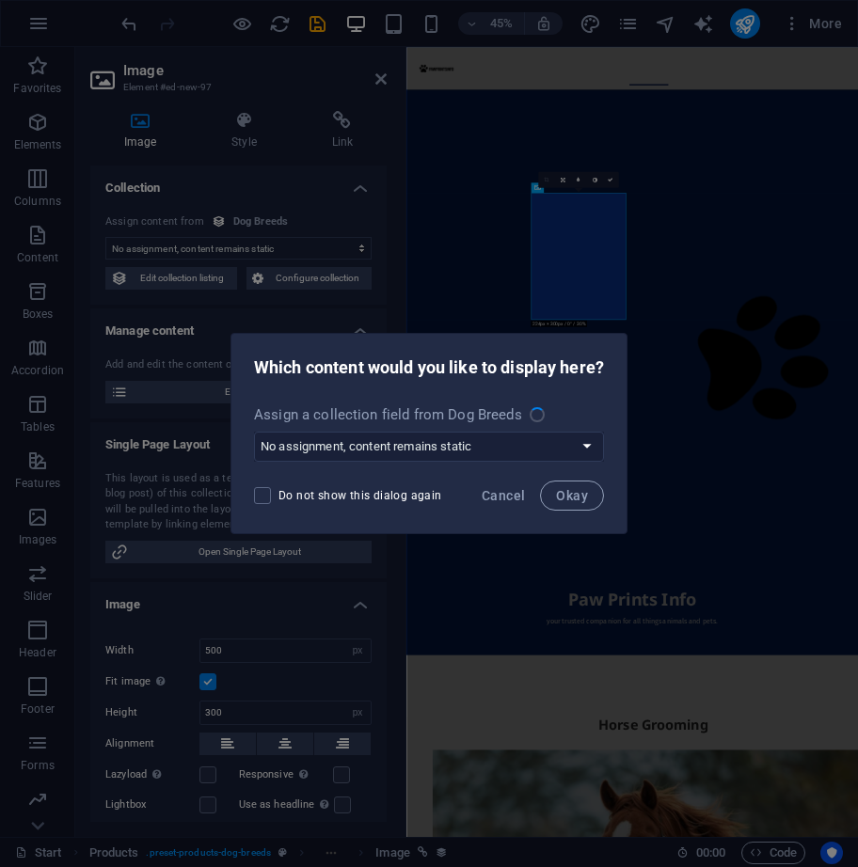
scroll to position [2373, 0]
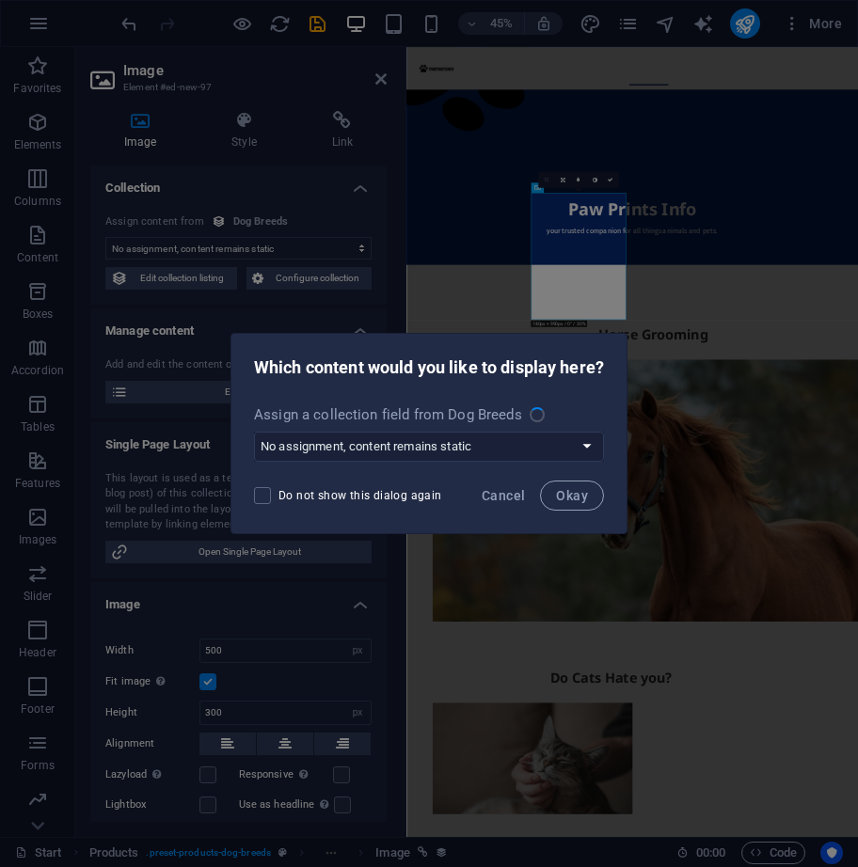
select select "image"
click at [498, 496] on span "Cancel" at bounding box center [503, 495] width 43 height 15
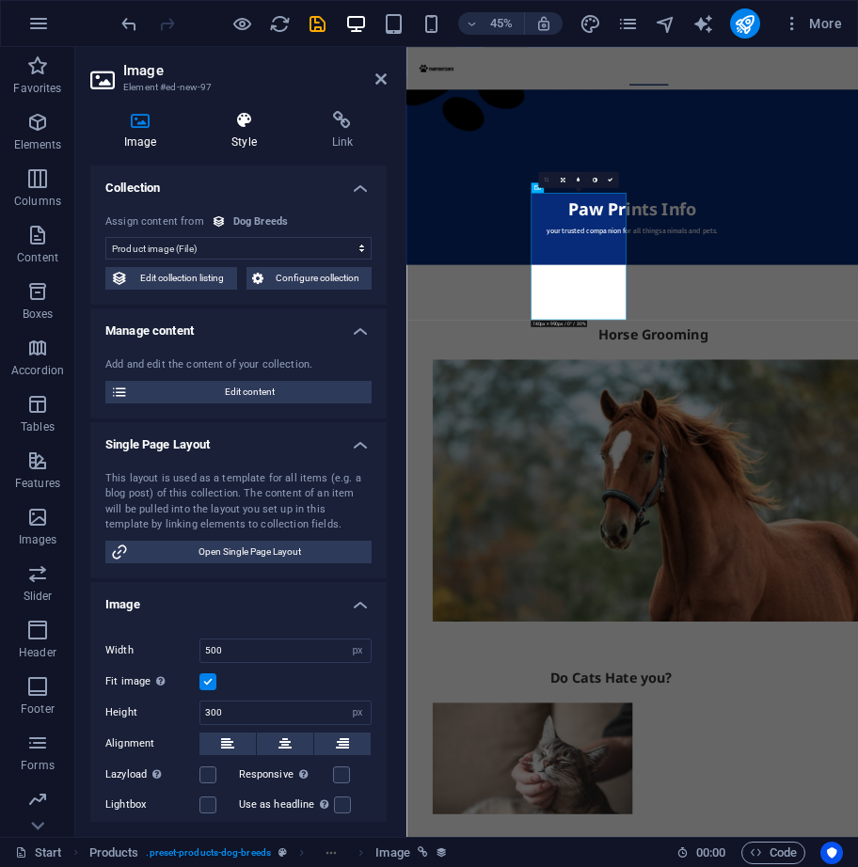
click at [256, 121] on icon at bounding box center [243, 120] width 92 height 19
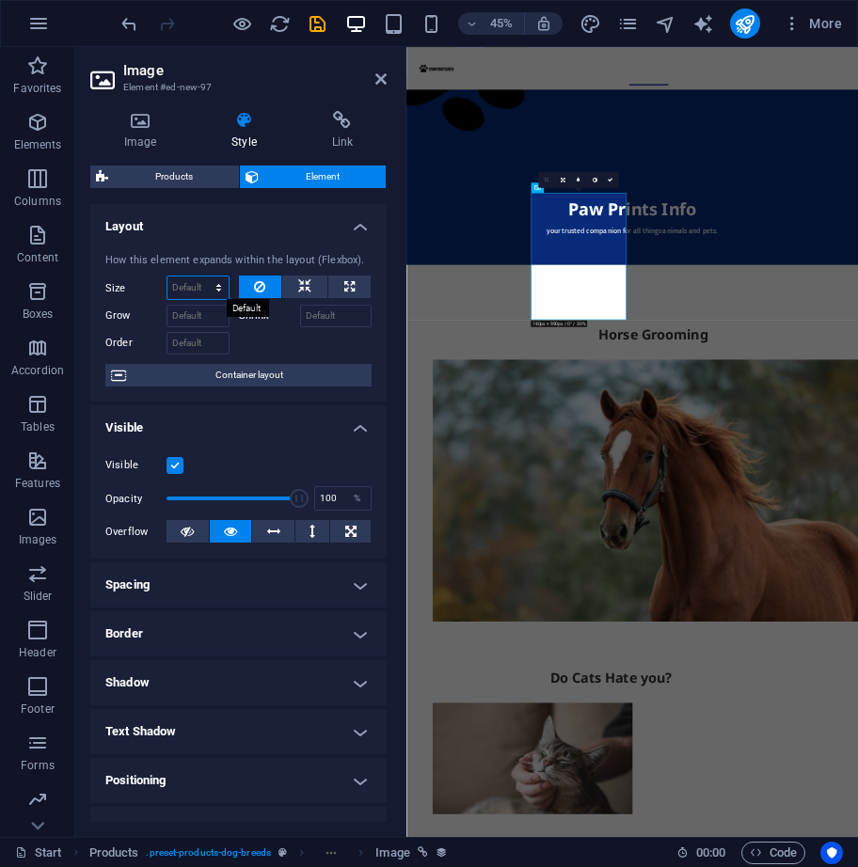
click at [214, 283] on select "Default auto px % 1/1 1/2 1/3 1/4 1/5 1/6 1/7 1/8 1/9 1/10" at bounding box center [197, 287] width 61 height 23
click at [167, 276] on select "Default auto px % 1/1 1/2 1/3 1/4 1/5 1/6 1/7 1/8 1/9 1/10" at bounding box center [197, 287] width 61 height 23
select select "DISABLED_OPTION_VALUE"
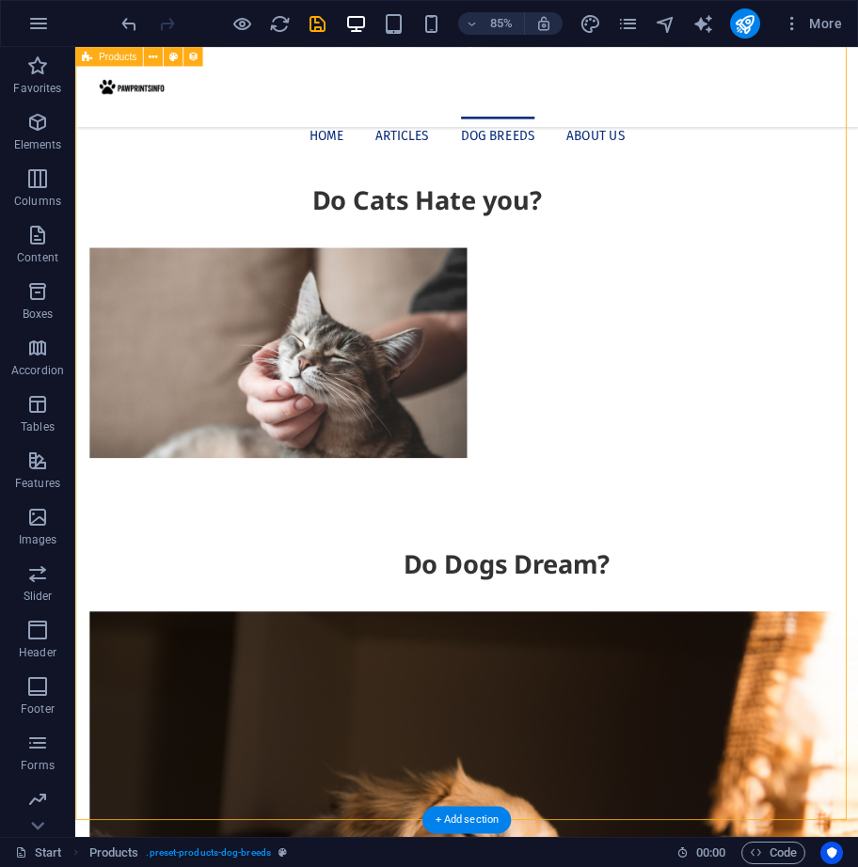
drag, startPoint x: 622, startPoint y: 796, endPoint x: 137, endPoint y: 995, distance: 523.8
select select "68d640dd18dab35b8107a5c8"
select select "createdAt_DESC"
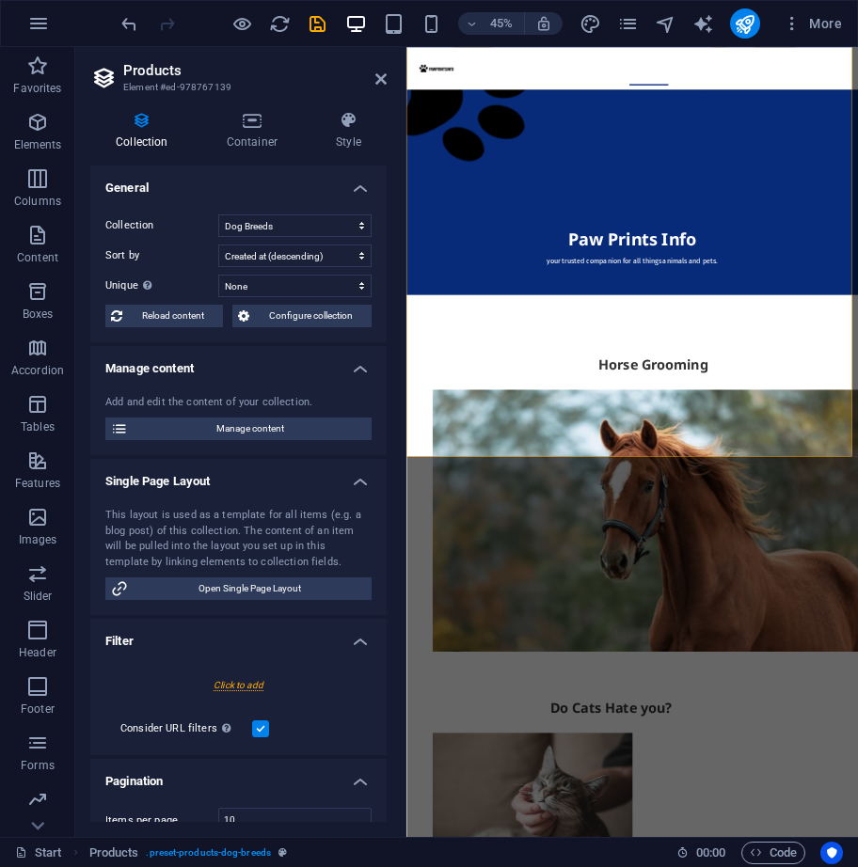
scroll to position [2937, 0]
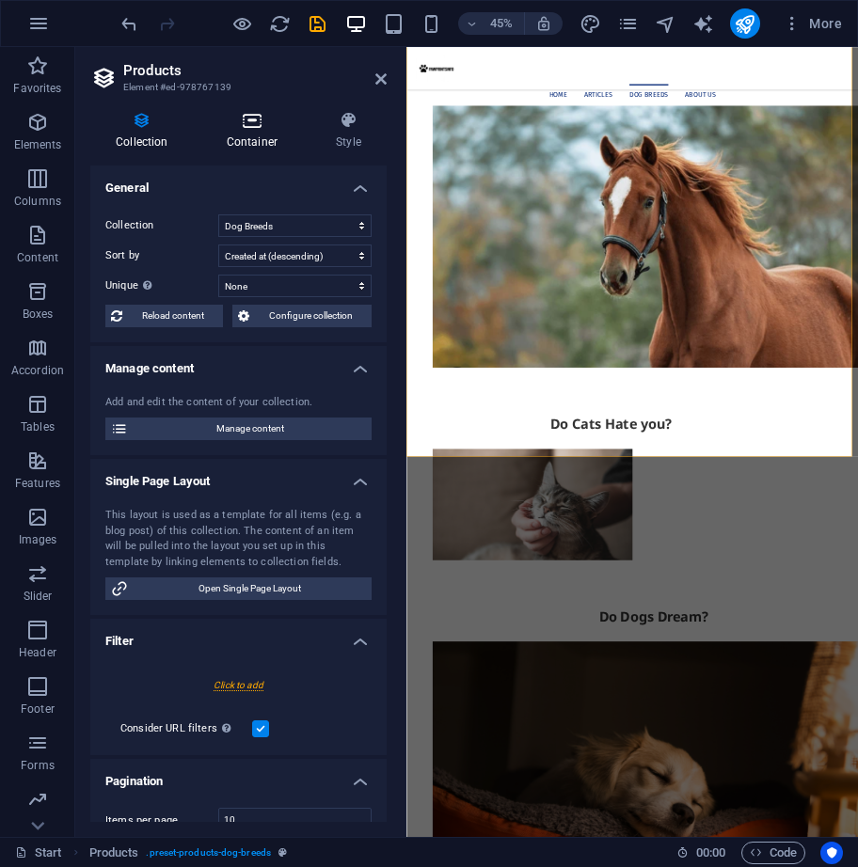
click at [253, 145] on h4 "Container" at bounding box center [255, 130] width 109 height 39
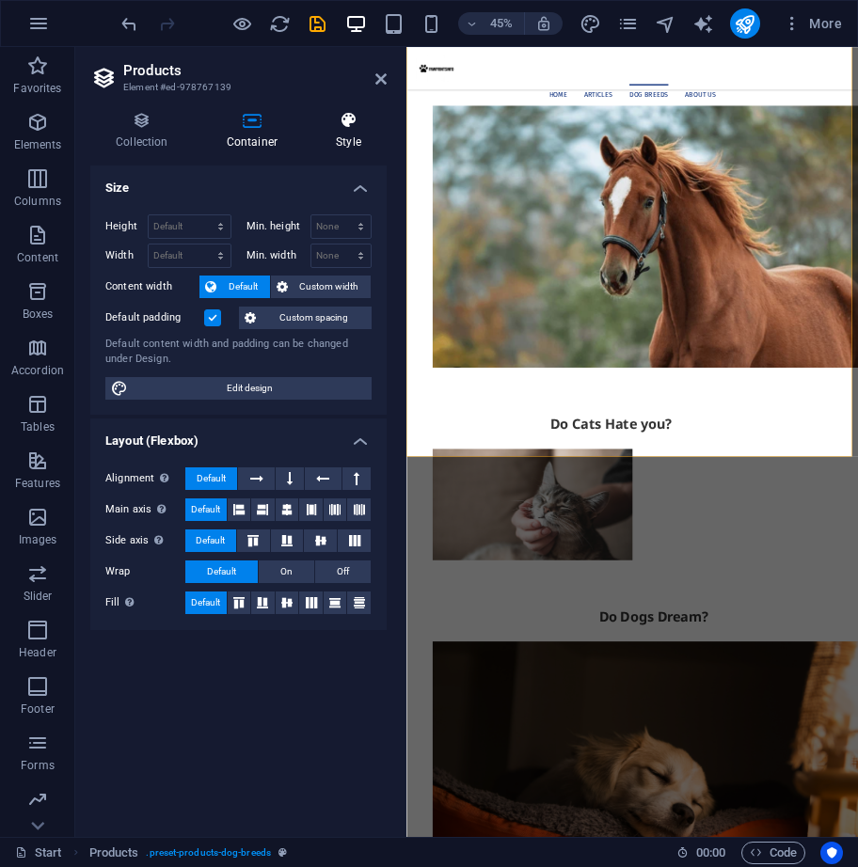
click at [355, 134] on h4 "Style" at bounding box center [348, 130] width 76 height 39
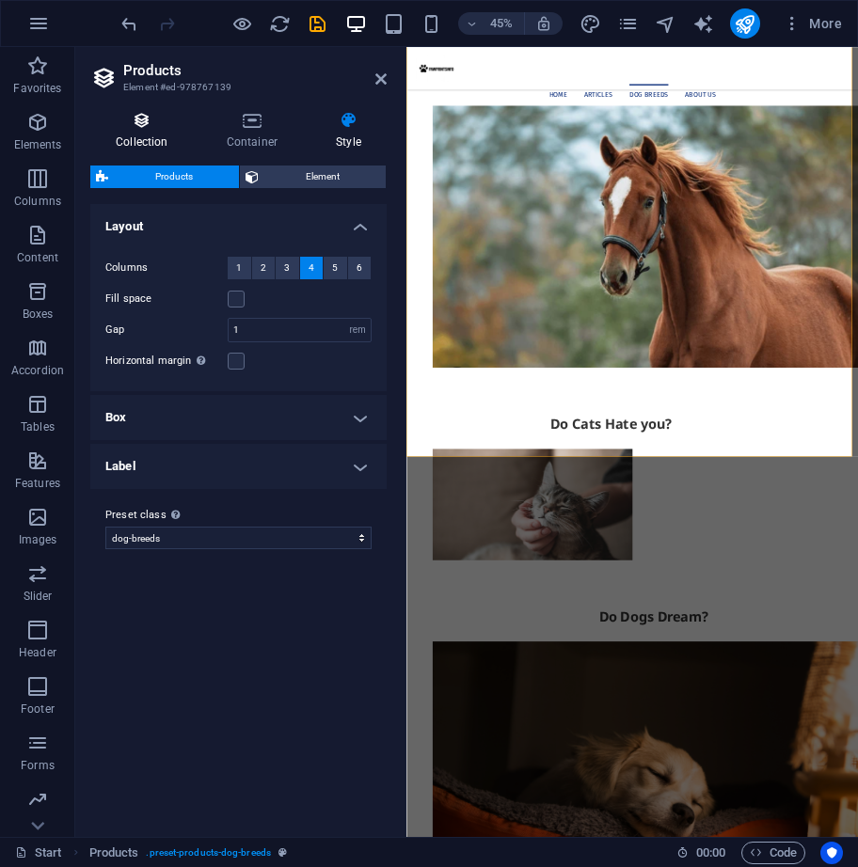
click at [144, 137] on h4 "Collection" at bounding box center [145, 130] width 111 height 39
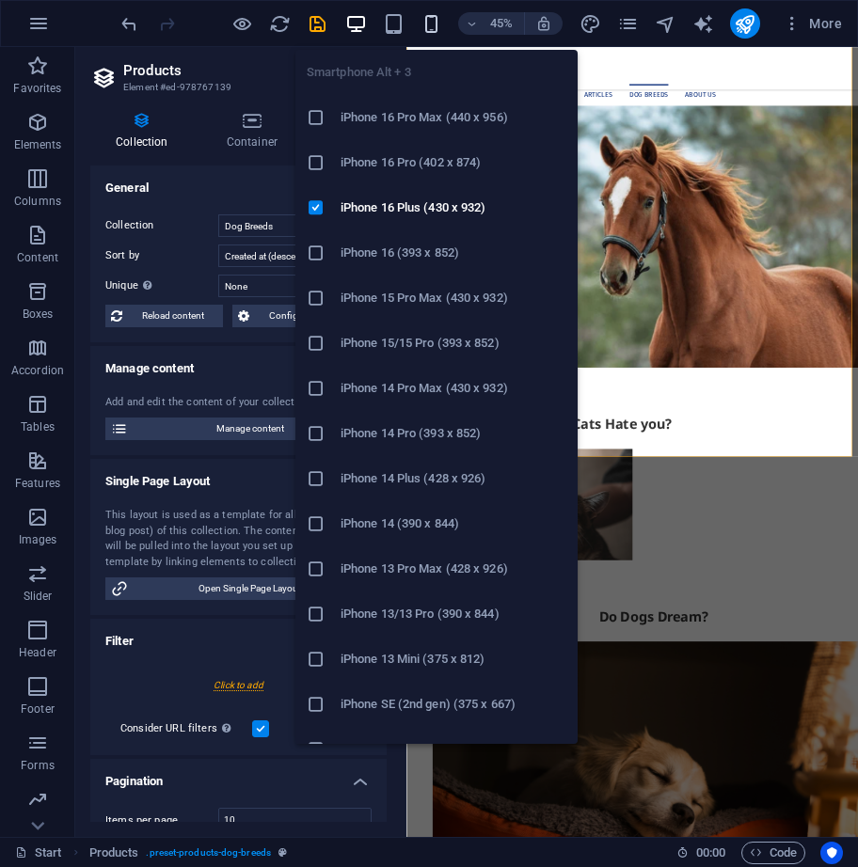
click at [426, 18] on icon "button" at bounding box center [431, 24] width 22 height 22
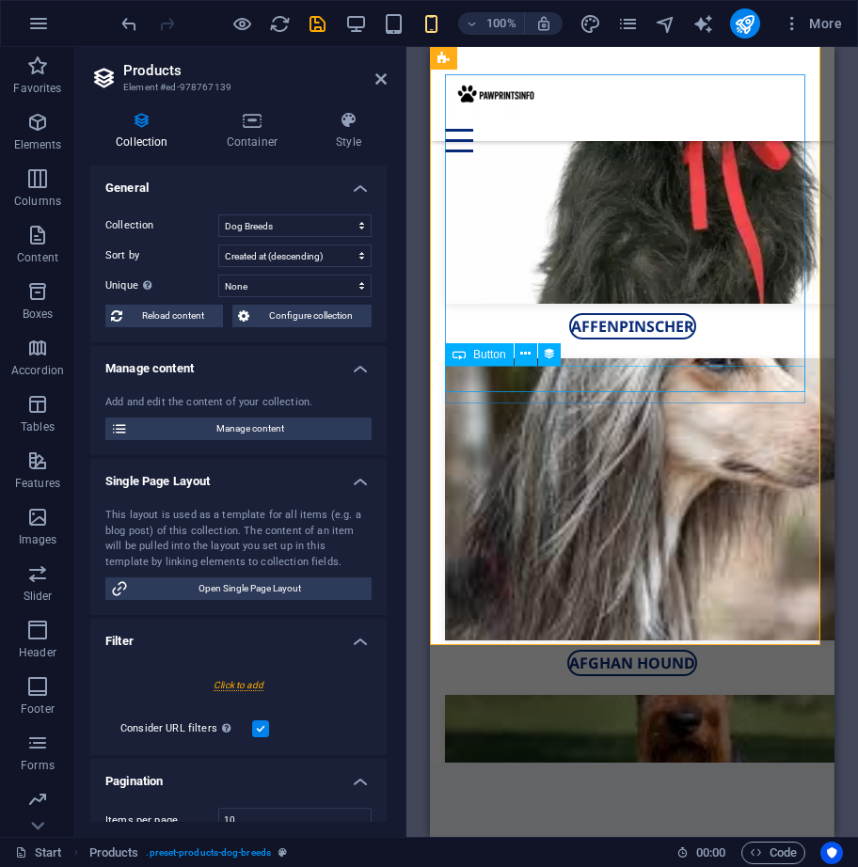
scroll to position [4257, 0]
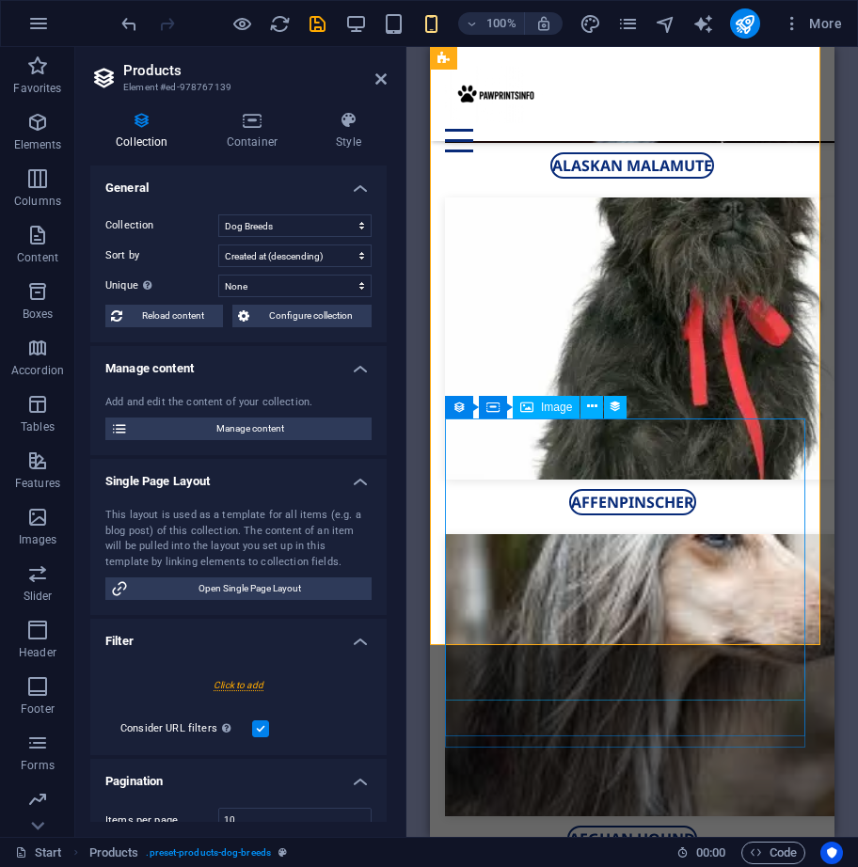
click at [482, 826] on div "Afghan Hound" at bounding box center [632, 839] width 374 height 26
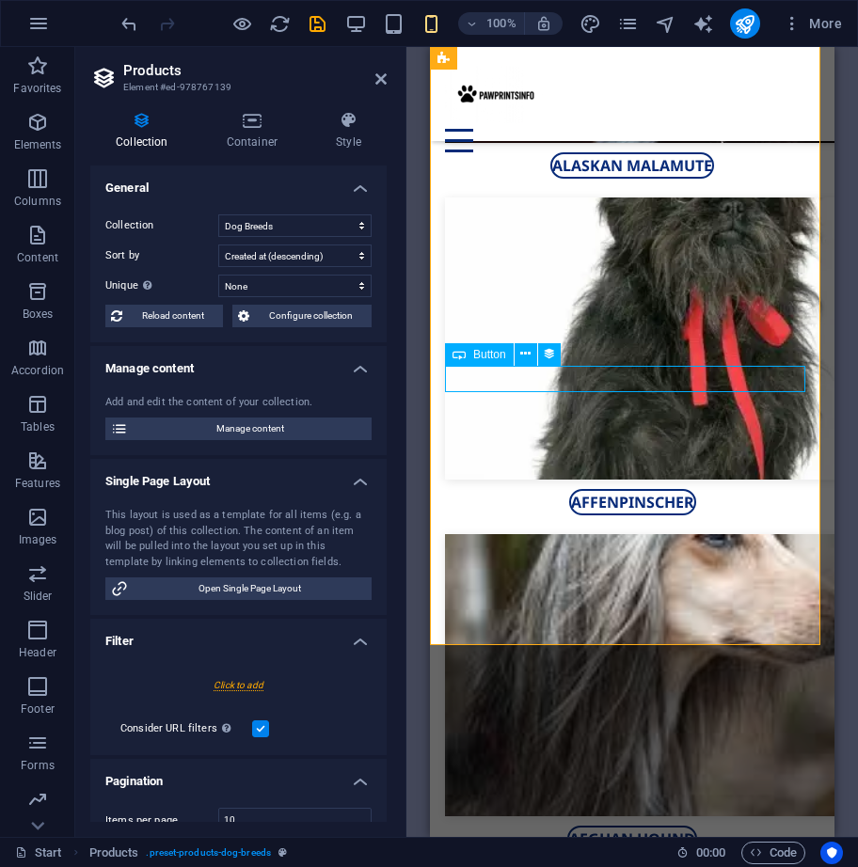
click at [482, 826] on div "Afghan Hound" at bounding box center [632, 839] width 374 height 26
select select "name"
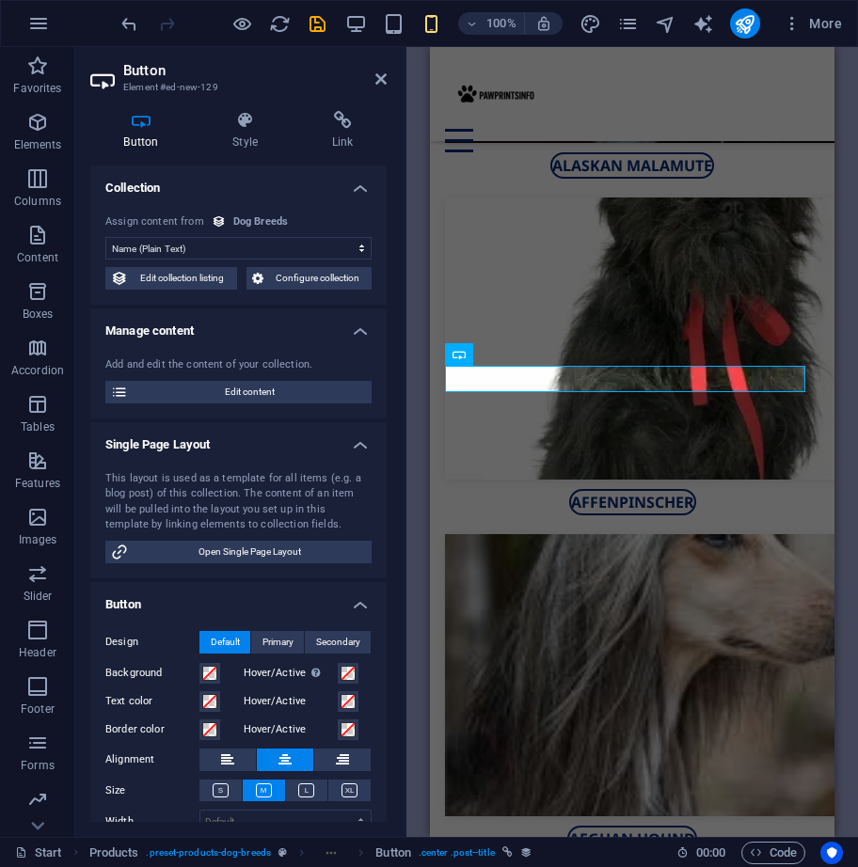
click at [424, 393] on div "H1 Preset Container Placeholder Container Portfolio Collection item Image H2 Co…" at bounding box center [631, 442] width 451 height 790
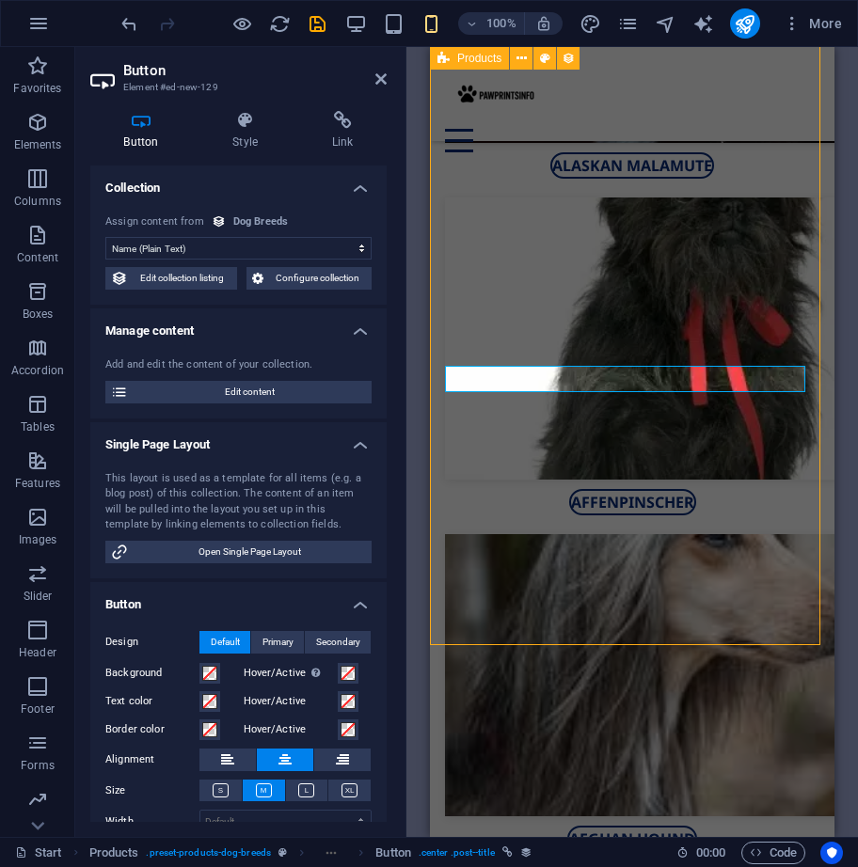
select select "68d640dd18dab35b8107a5c8"
select select "createdAt_DESC"
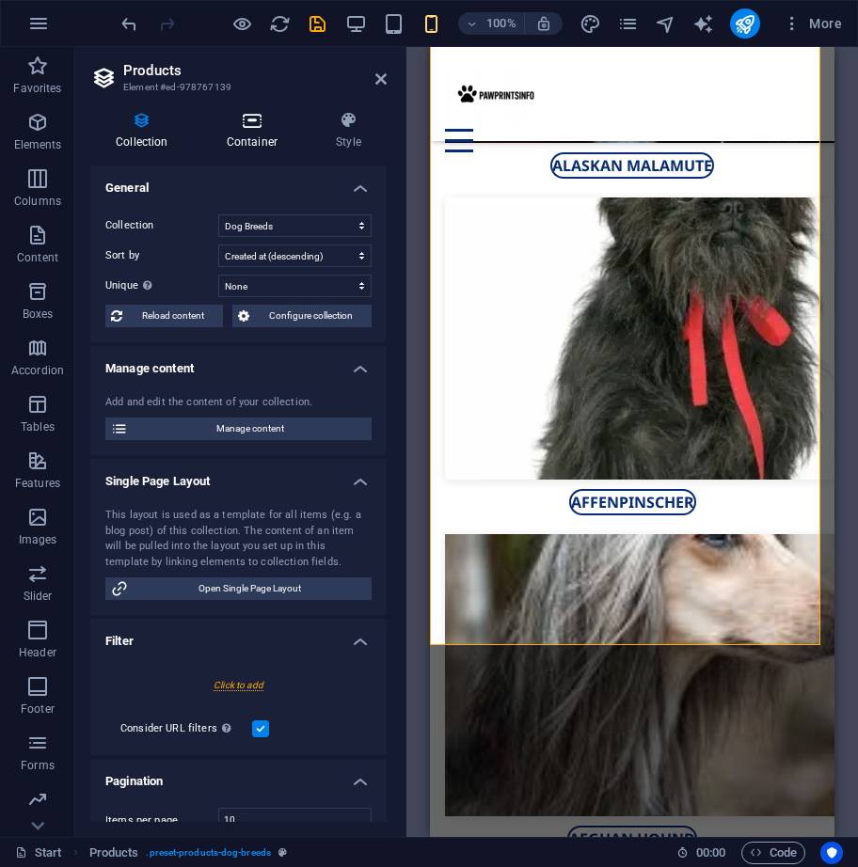
click at [243, 138] on h4 "Container" at bounding box center [255, 130] width 109 height 39
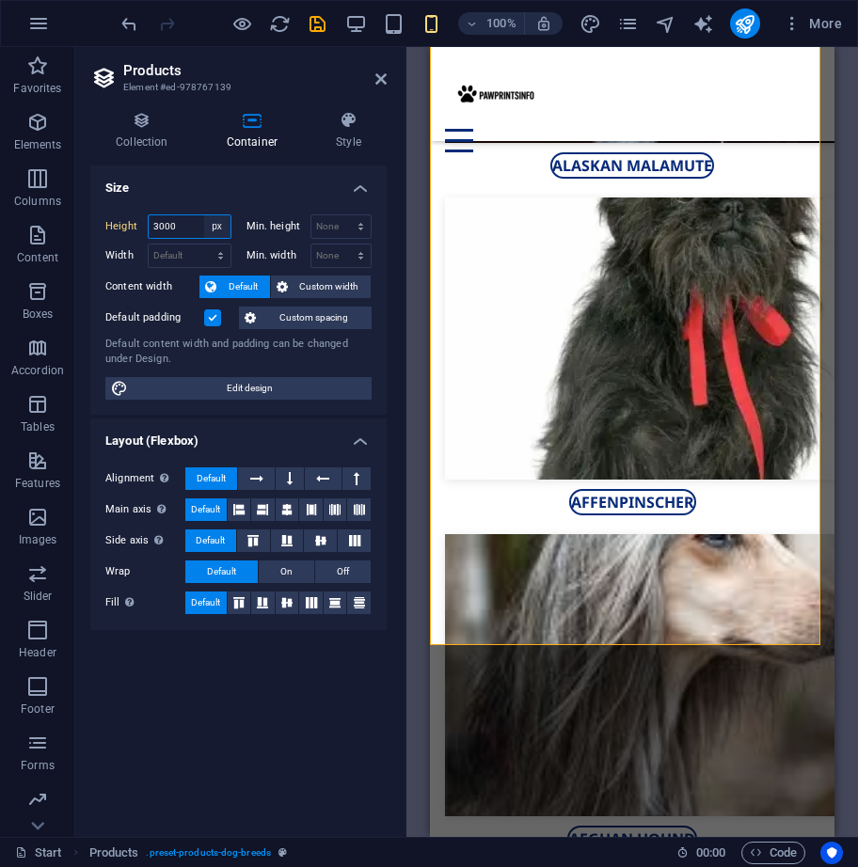
click at [210, 231] on select "Default px rem % vh vw" at bounding box center [217, 226] width 26 height 23
select select "default"
click at [204, 215] on select "Default px rem % vh vw" at bounding box center [217, 226] width 26 height 23
type input "3000"
click at [217, 231] on select "Default px rem % vh vw" at bounding box center [217, 226] width 26 height 23
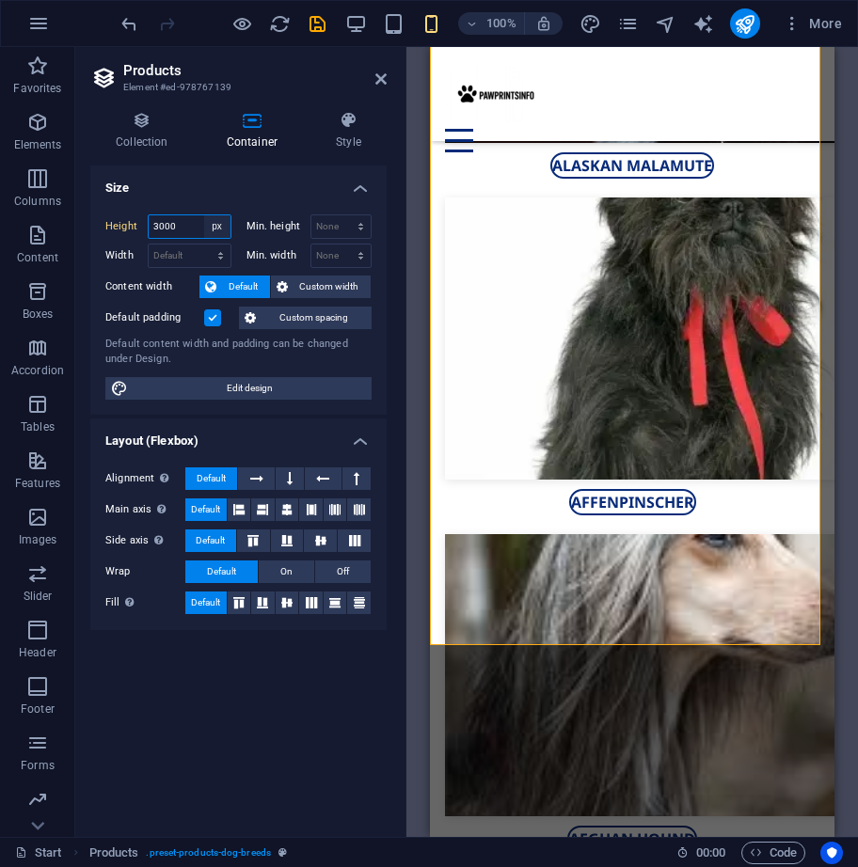
select select "default"
click at [204, 215] on select "Default px rem % vh vw" at bounding box center [217, 226] width 26 height 23
type input "3000"
click at [286, 195] on h4 "Size" at bounding box center [238, 183] width 296 height 34
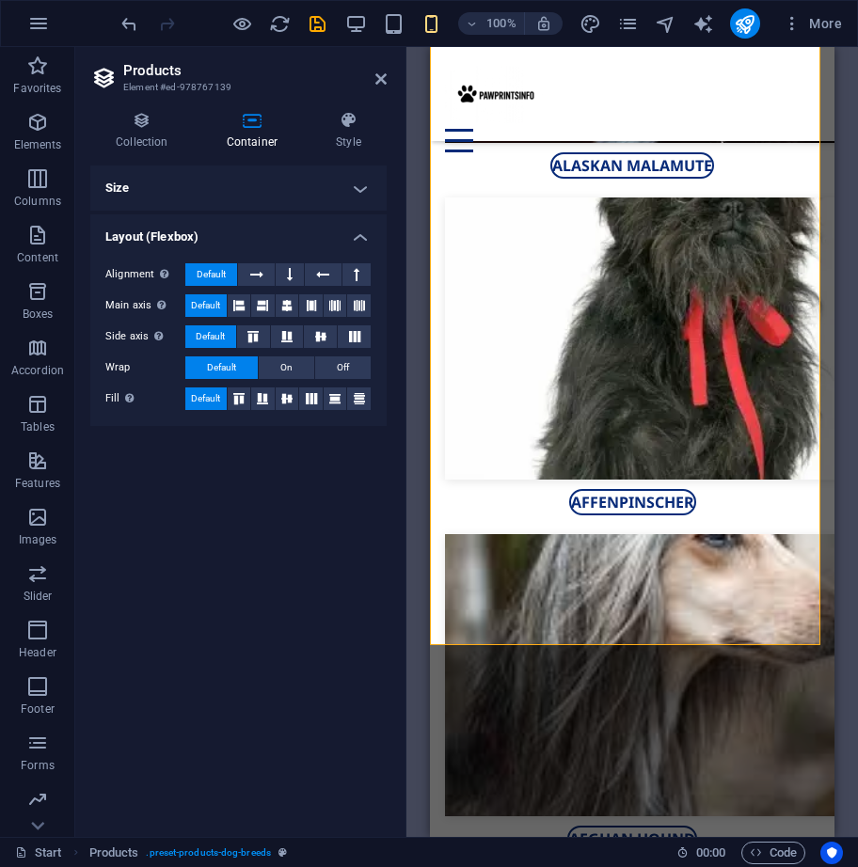
click at [269, 199] on h4 "Size" at bounding box center [238, 188] width 296 height 45
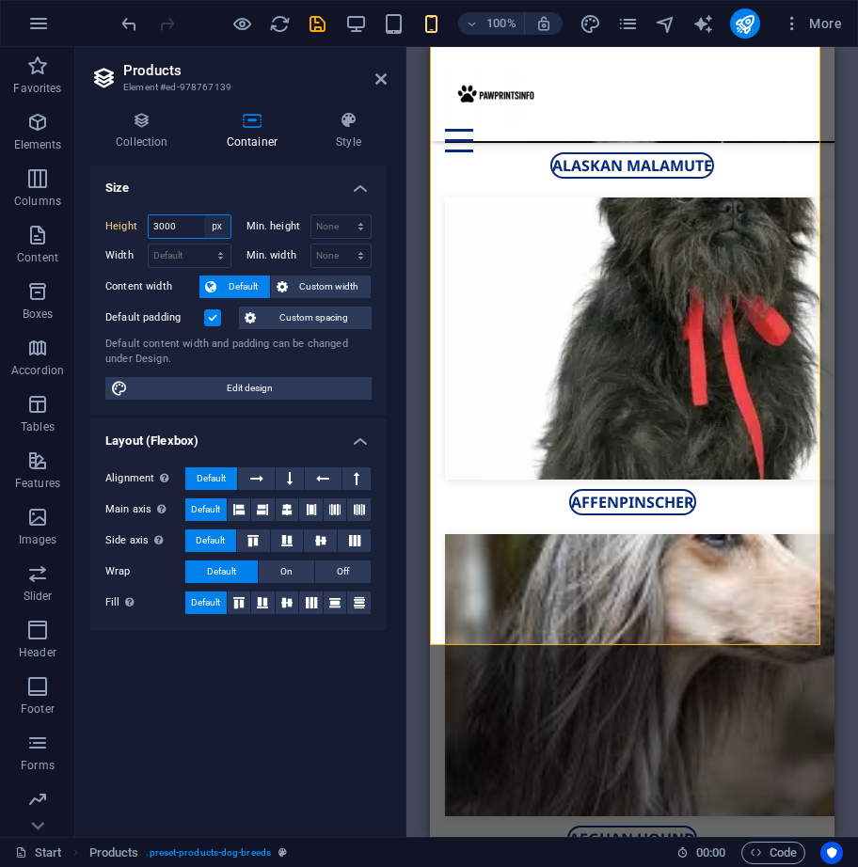
click at [216, 218] on select "Default px rem % vh vw" at bounding box center [217, 226] width 26 height 23
click at [218, 237] on select "Default px rem % vh vw" at bounding box center [217, 226] width 26 height 23
click at [218, 232] on select "Default px rem % vh vw" at bounding box center [217, 226] width 26 height 23
select select "default"
click at [204, 215] on select "Default px rem % vh vw" at bounding box center [217, 226] width 26 height 23
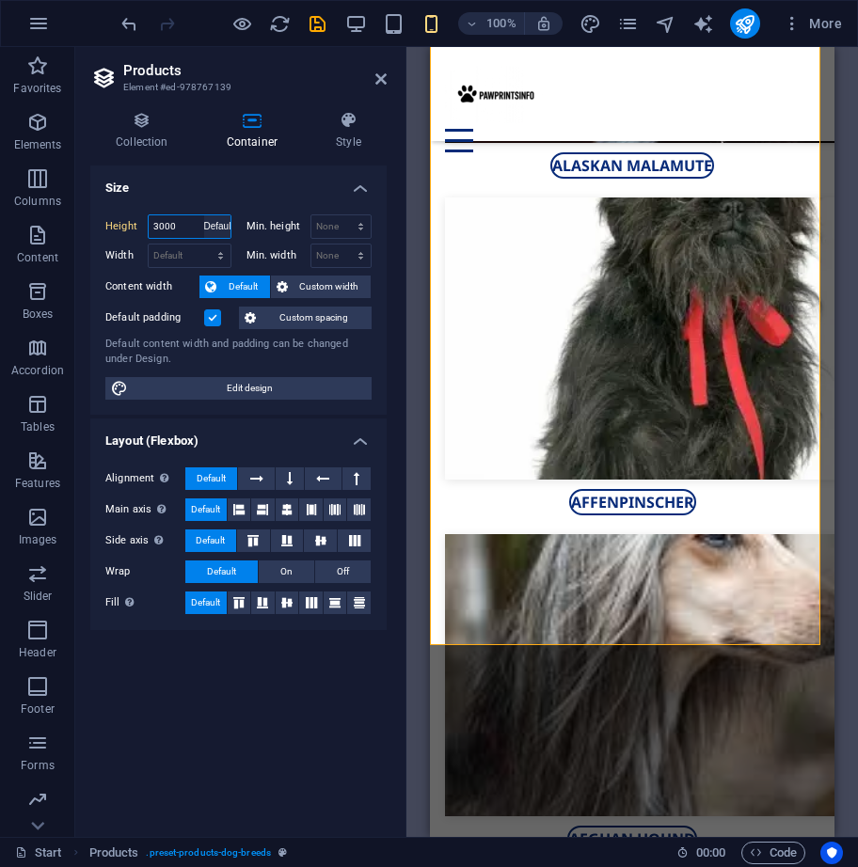
type input "3000"
select select "px"
type input "0"
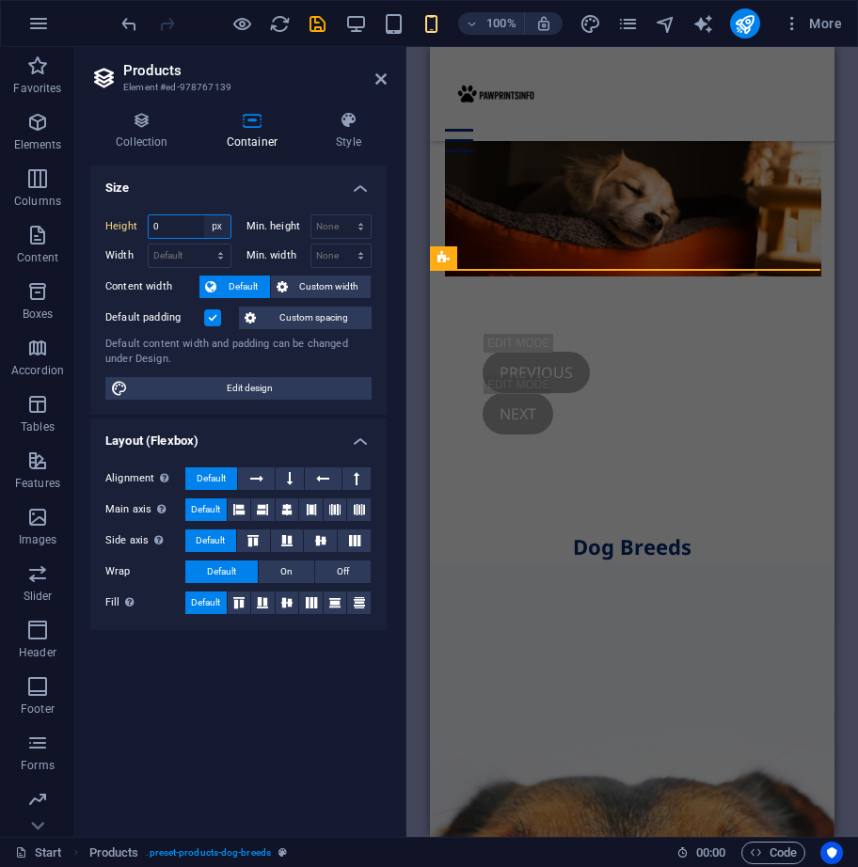
click at [224, 228] on select "Default px rem % vh vw" at bounding box center [217, 226] width 26 height 23
select select "default"
click at [204, 215] on select "Default px rem % vh vw" at bounding box center [217, 226] width 26 height 23
type input "0"
click at [202, 229] on input "0" at bounding box center [190, 226] width 82 height 23
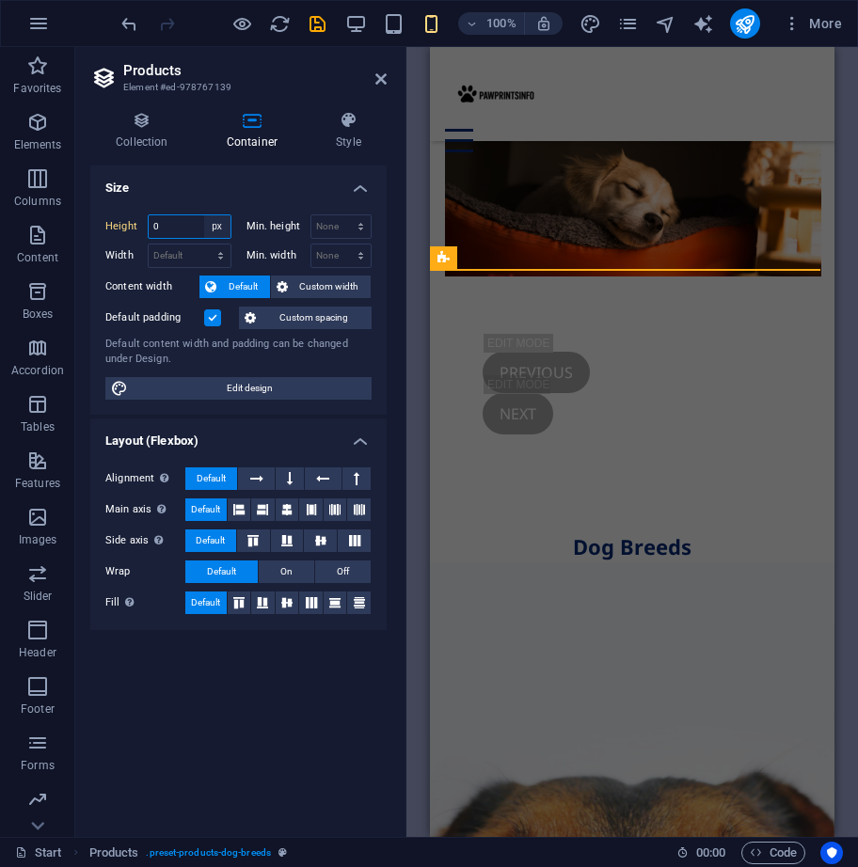
click at [218, 228] on select "Default px rem % vh vw" at bounding box center [217, 226] width 26 height 23
select select "default"
click at [204, 215] on select "Default px rem % vh vw" at bounding box center [217, 226] width 26 height 23
type input "0"
click at [261, 184] on h4 "Size" at bounding box center [238, 183] width 296 height 34
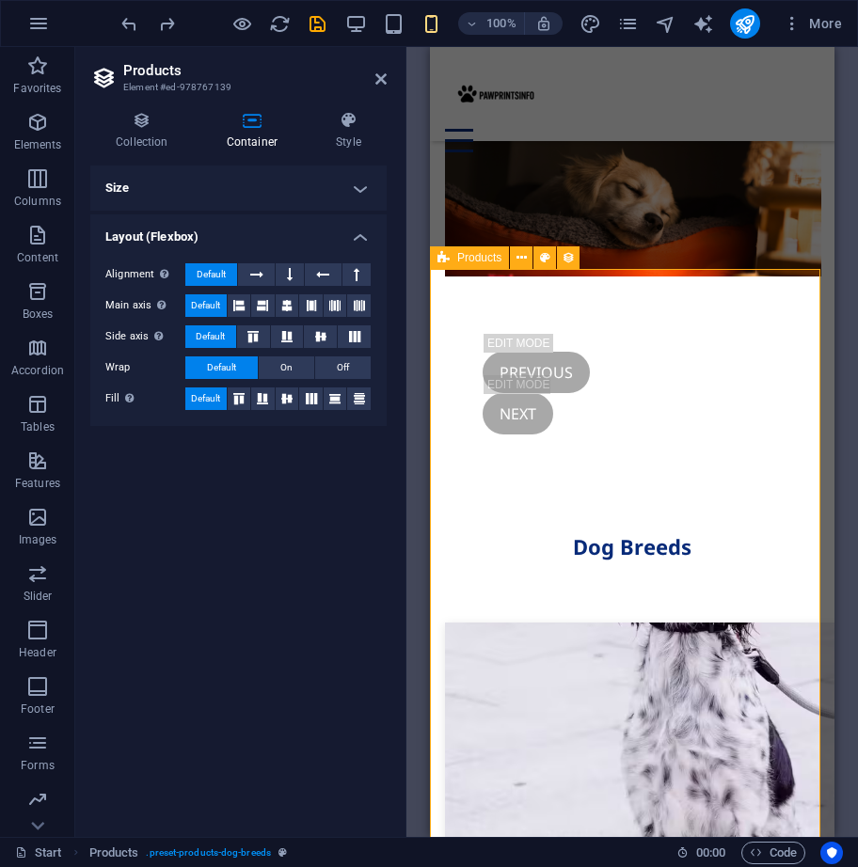
click at [301, 179] on h4 "Size" at bounding box center [238, 188] width 296 height 45
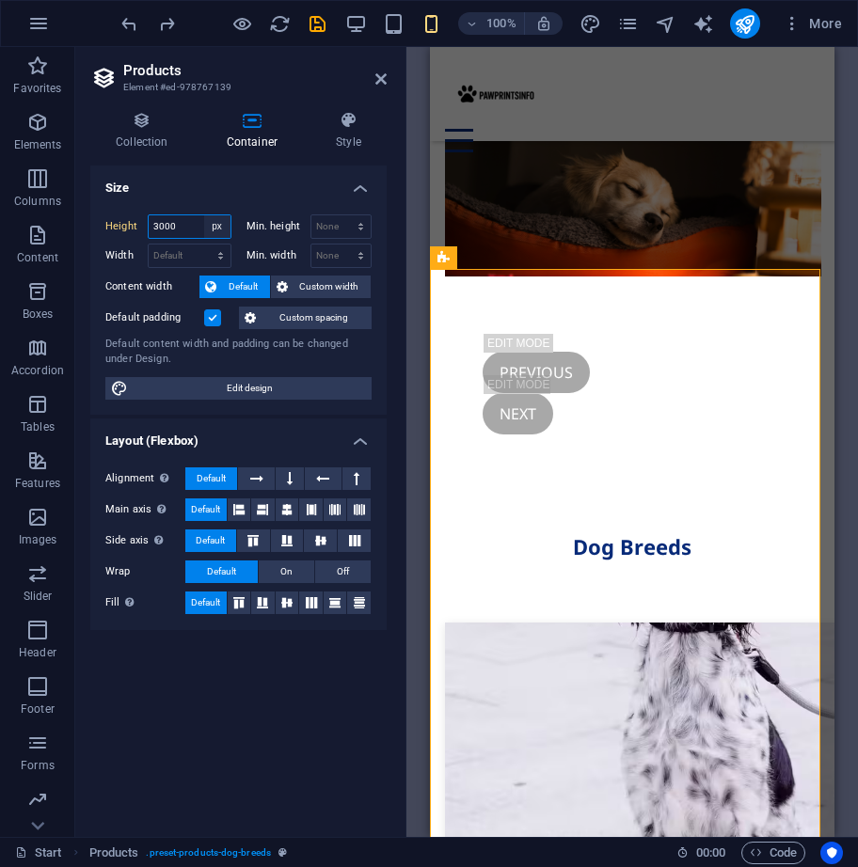
drag, startPoint x: 214, startPoint y: 228, endPoint x: 222, endPoint y: 234, distance: 10.0
click at [214, 228] on select "Default px rem % vh vw" at bounding box center [217, 226] width 26 height 23
select select "default"
click at [204, 215] on select "Default px rem % vh vw" at bounding box center [217, 226] width 26 height 23
type input "3000"
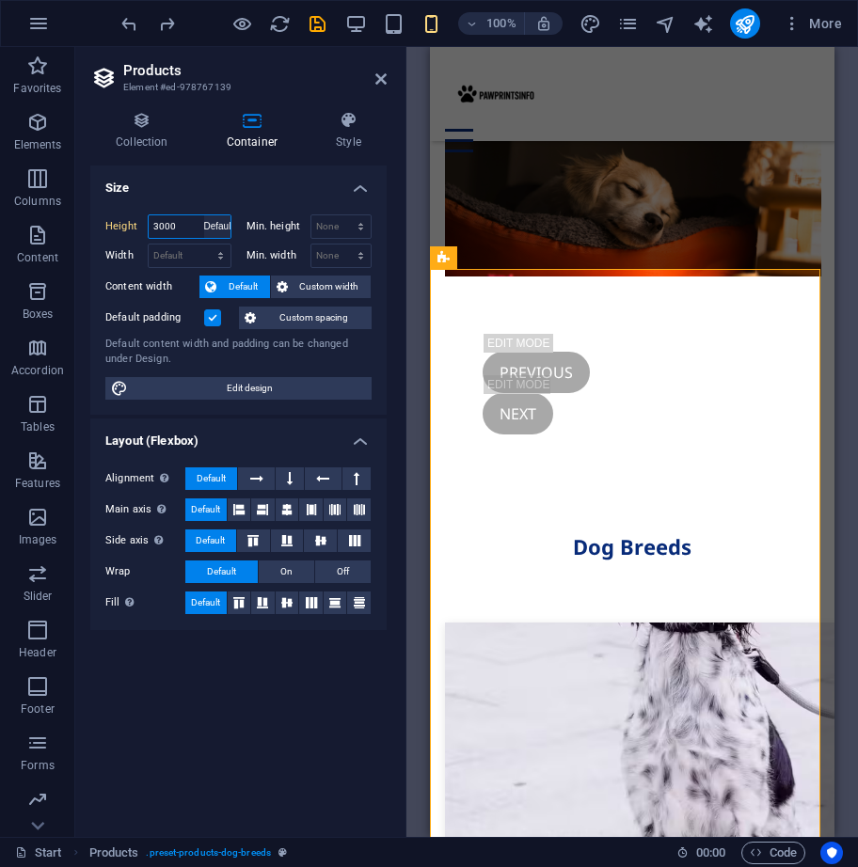
select select "px"
click at [222, 249] on select "Default px rem % em vh vw" at bounding box center [190, 256] width 82 height 23
click at [149, 245] on select "Default px rem % em vh vw" at bounding box center [190, 256] width 82 height 23
select select "DISABLED_OPTION_VALUE"
drag, startPoint x: 163, startPoint y: 220, endPoint x: 239, endPoint y: 256, distance: 84.1
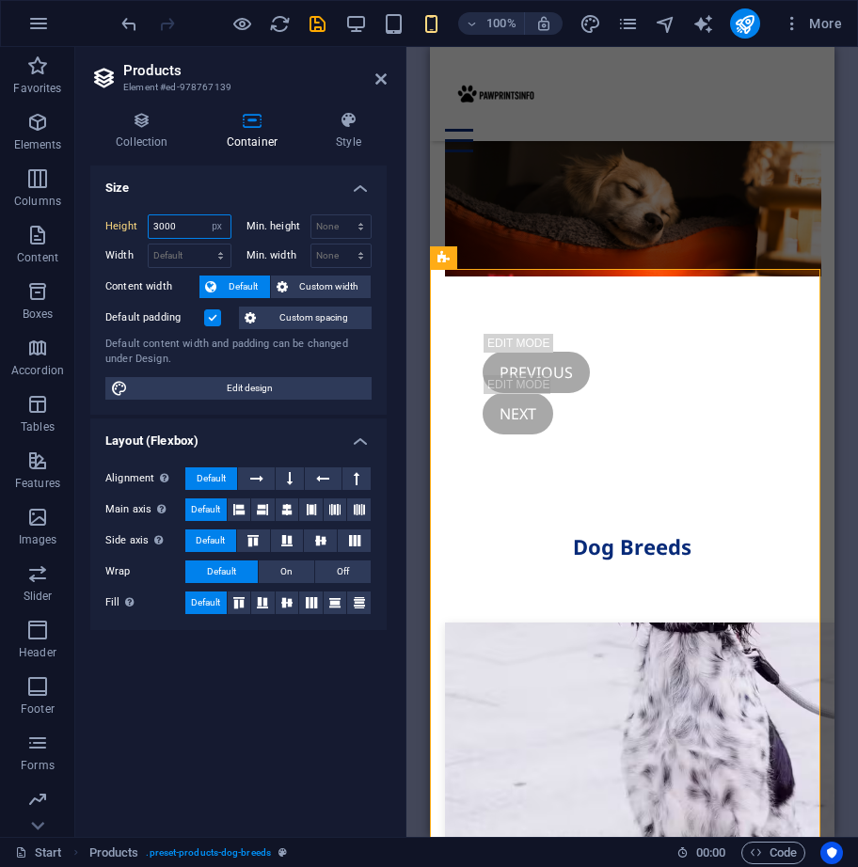
click at [163, 221] on input "3000" at bounding box center [190, 226] width 82 height 23
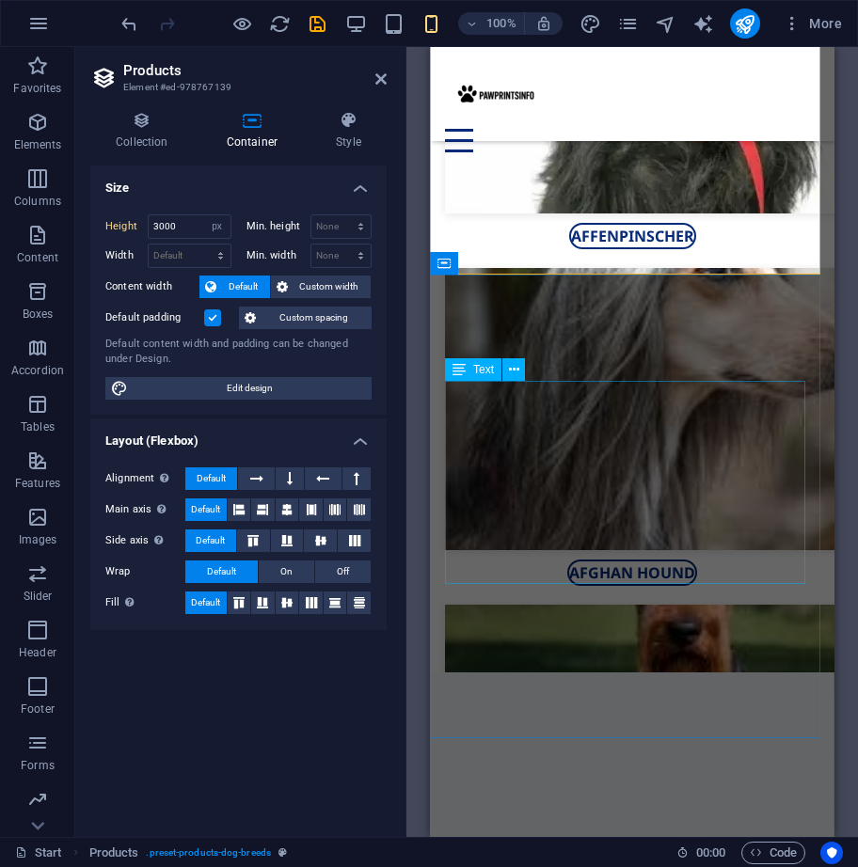
scroll to position [4352, 0]
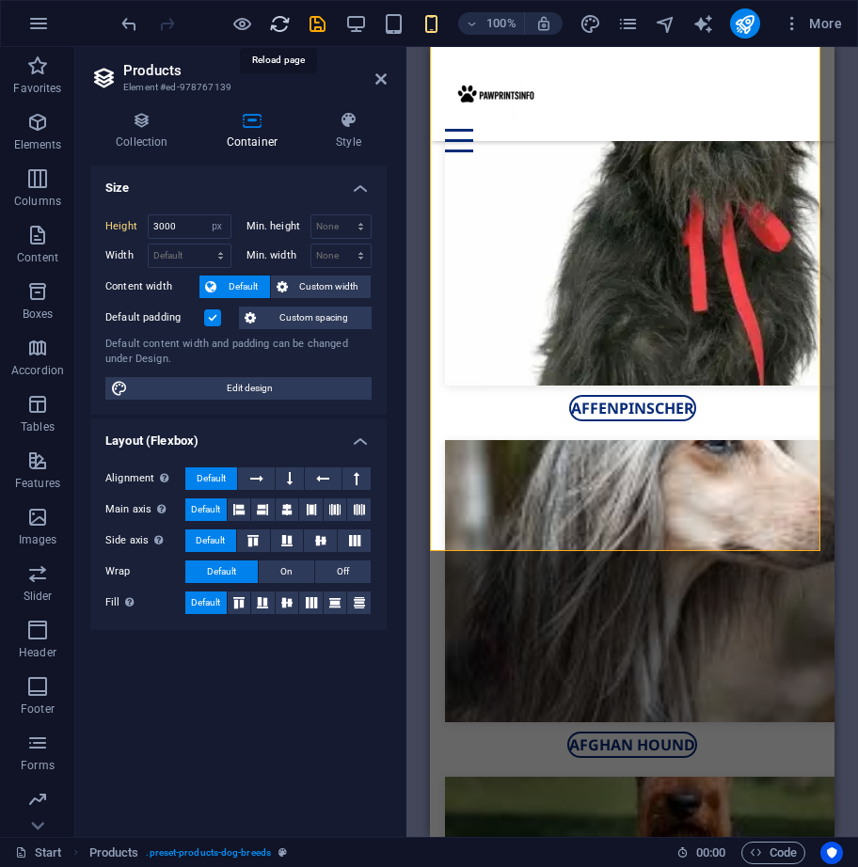
click at [270, 21] on icon "reload" at bounding box center [280, 24] width 22 height 22
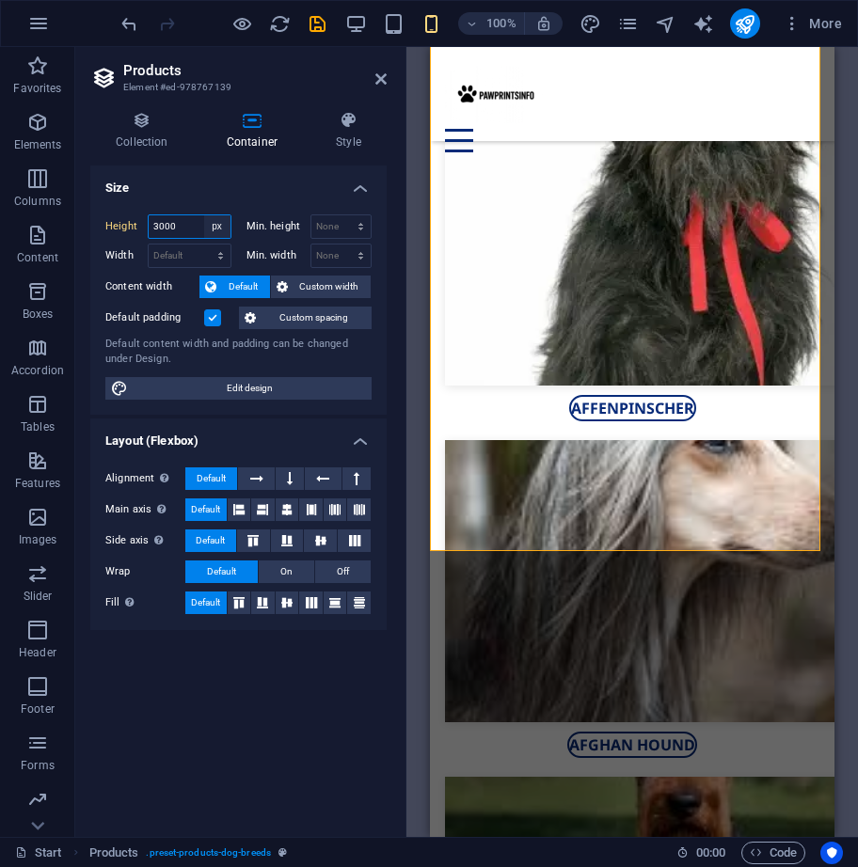
click at [220, 227] on select "Default px rem % vh vw" at bounding box center [217, 226] width 26 height 23
select select "default"
click at [204, 215] on select "Default px rem % vh vw" at bounding box center [217, 226] width 26 height 23
type input "3000"
click at [213, 224] on select "Default px rem % vh vw" at bounding box center [217, 226] width 26 height 23
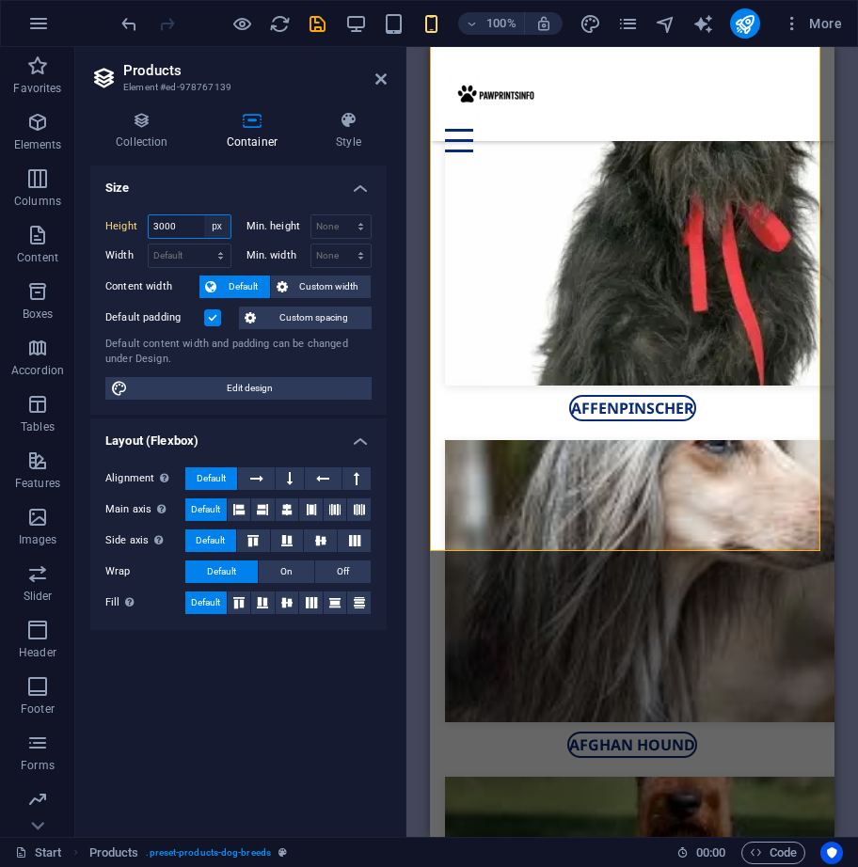
select select "rem"
click at [204, 215] on select "Default px rem % vh vw" at bounding box center [217, 226] width 26 height 23
type input "217.688"
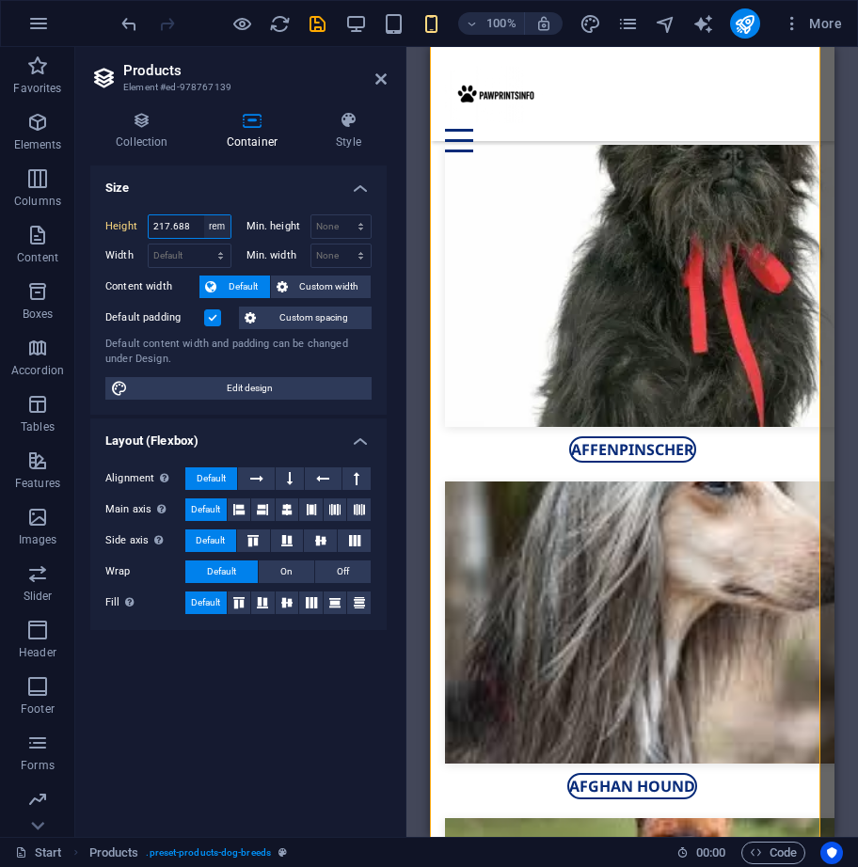
drag, startPoint x: 220, startPoint y: 221, endPoint x: 219, endPoint y: 230, distance: 9.5
click at [220, 221] on select "Default px rem % vh vw" at bounding box center [217, 226] width 26 height 23
select select "default"
click at [204, 215] on select "Default px rem % vh vw" at bounding box center [217, 226] width 26 height 23
type input "217.688"
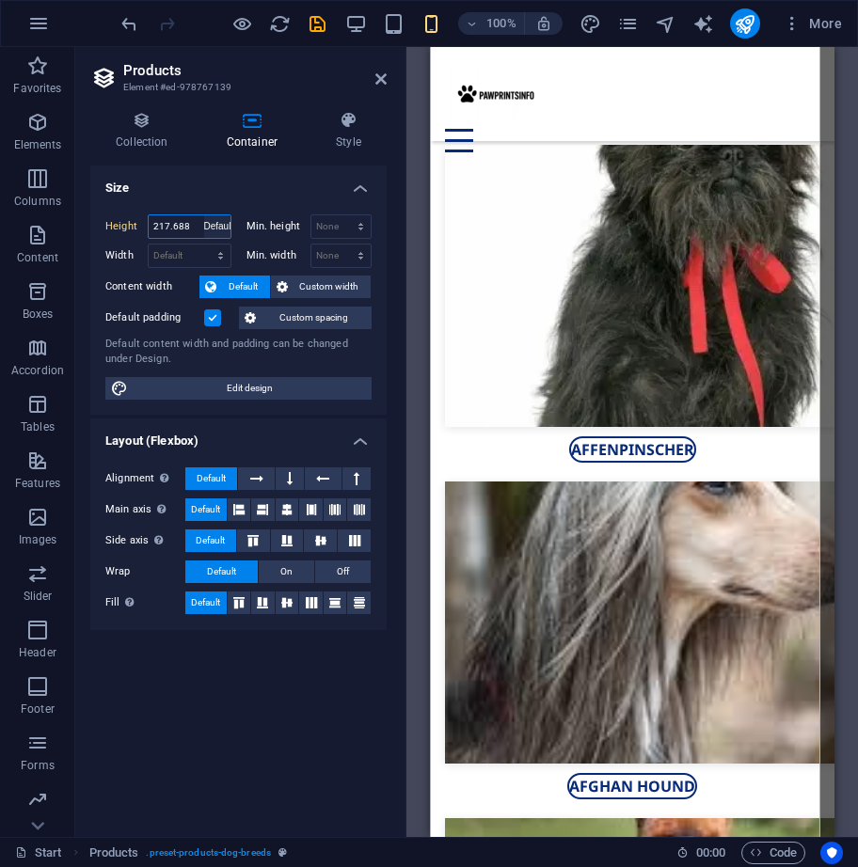
select select "rem"
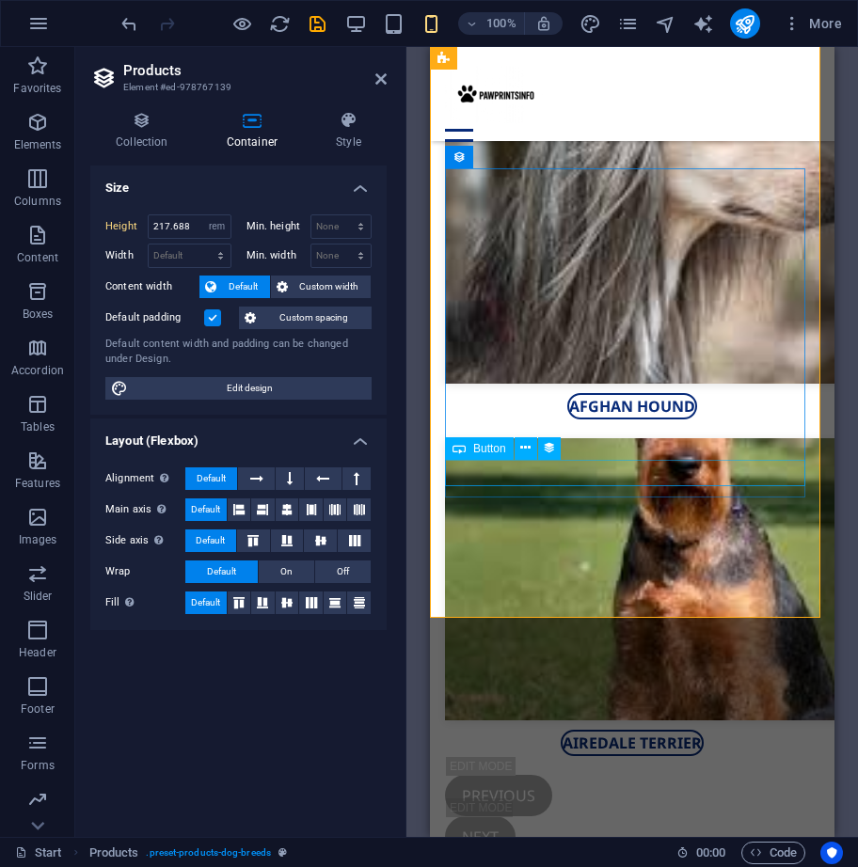
scroll to position [4728, 0]
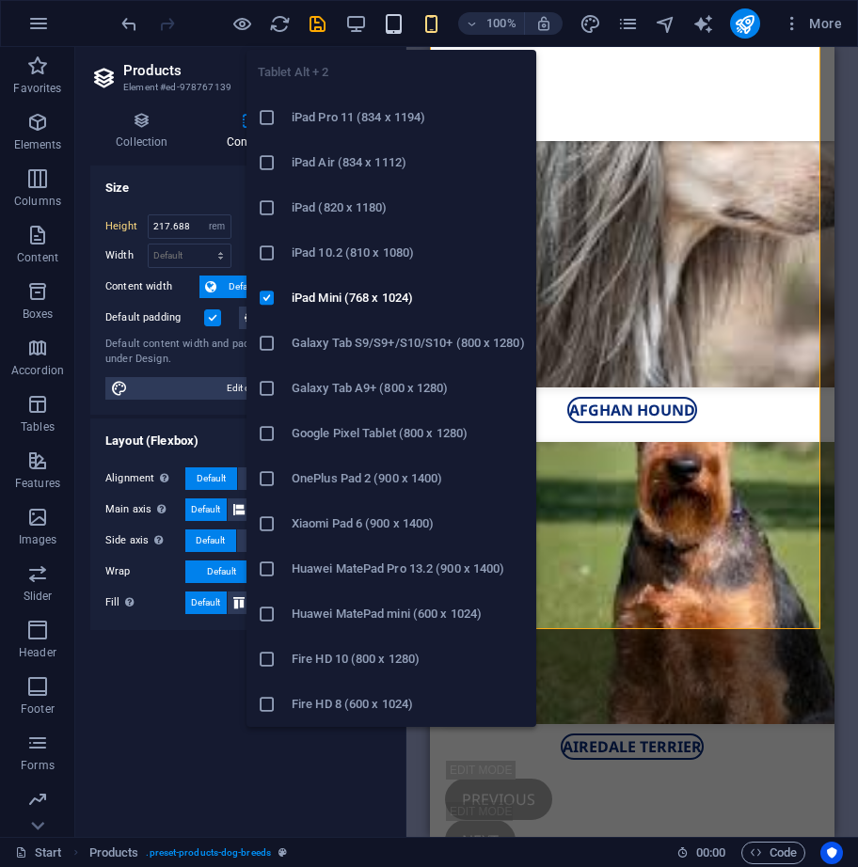
click at [398, 24] on icon "button" at bounding box center [394, 24] width 22 height 22
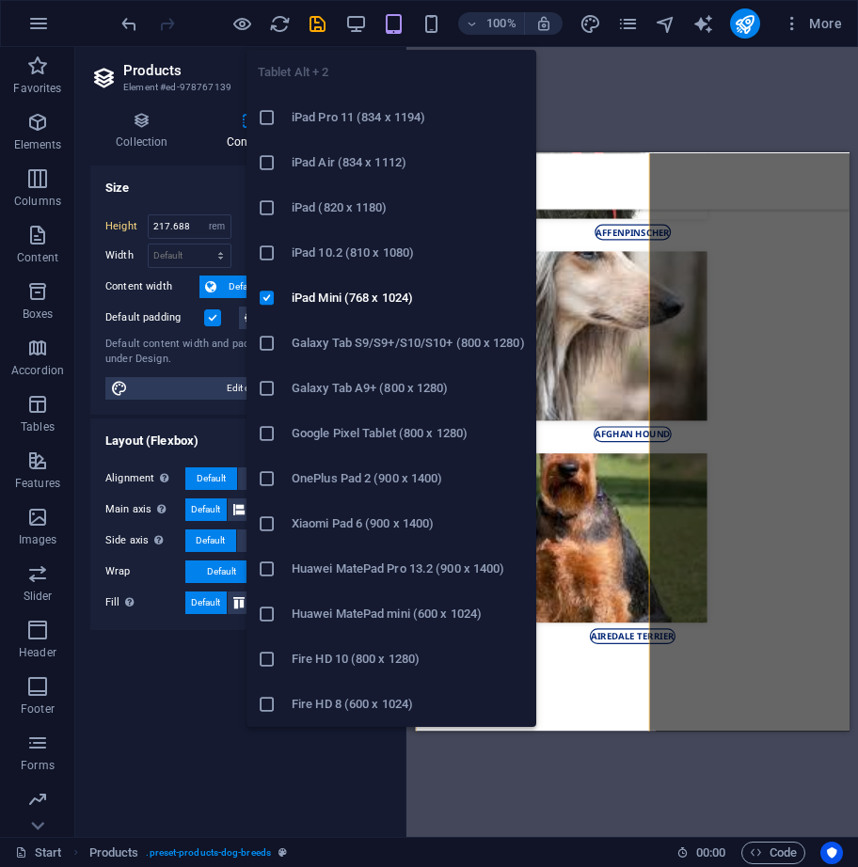
scroll to position [3076, 0]
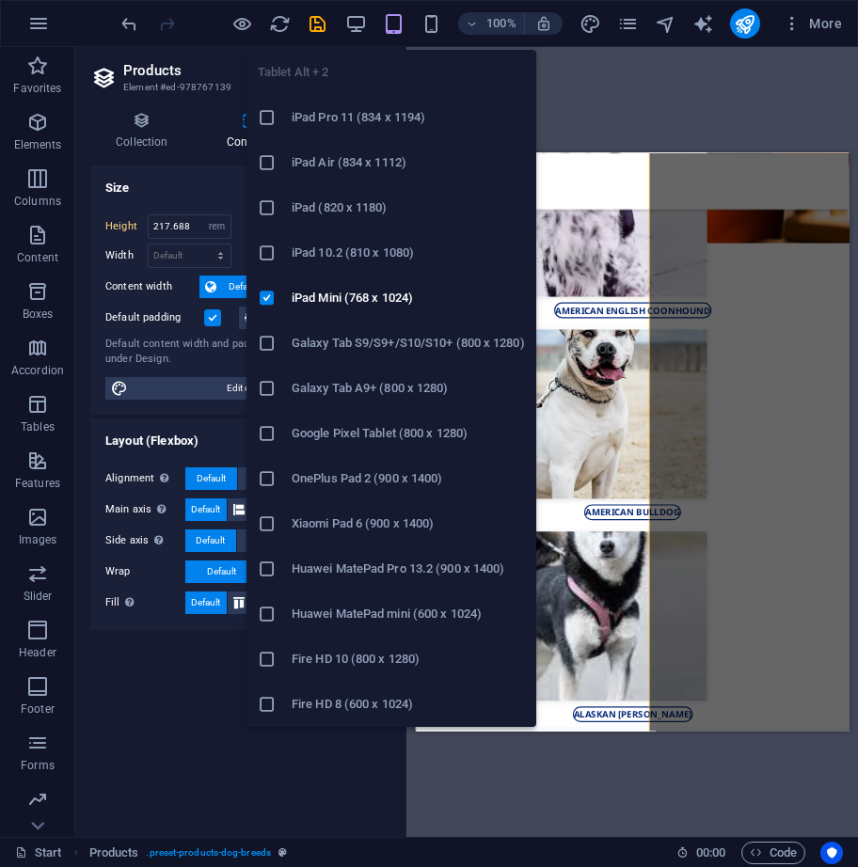
type input "1500"
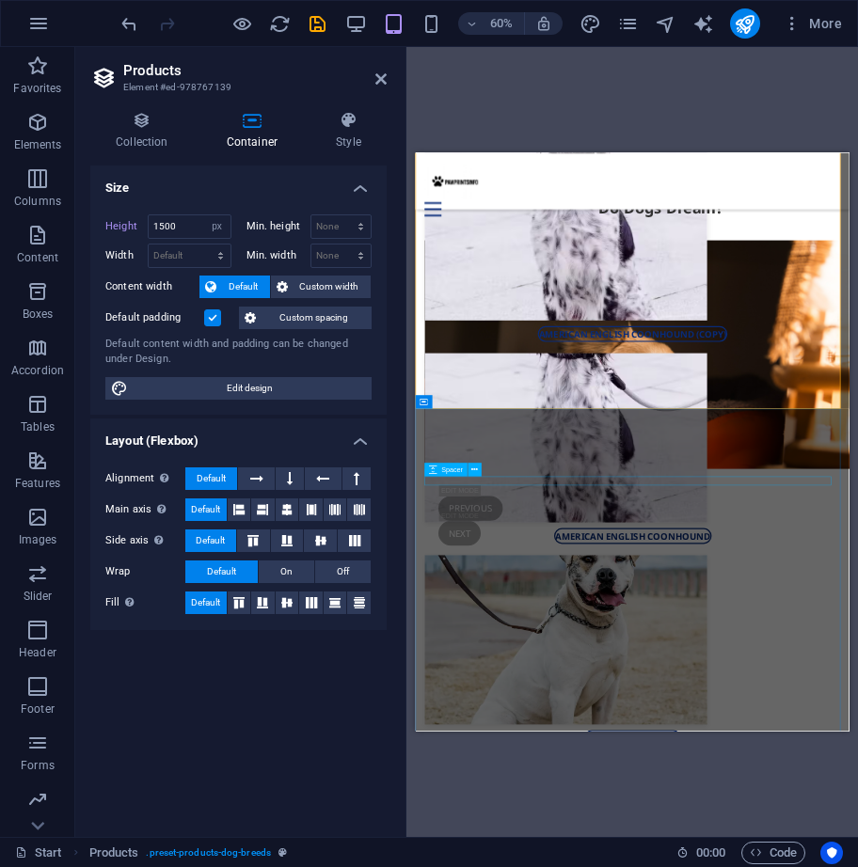
scroll to position [2512, 0]
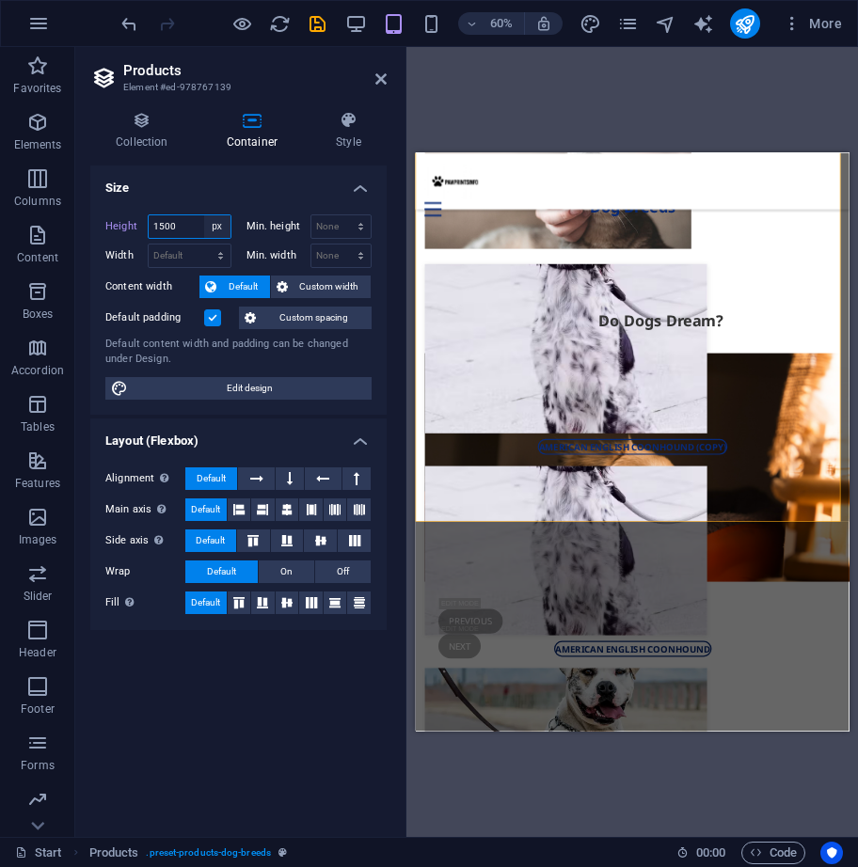
click at [214, 222] on select "Default px rem % vh vw" at bounding box center [217, 226] width 26 height 23
select select "default"
click at [204, 215] on select "Default px rem % vh vw" at bounding box center [217, 226] width 26 height 23
type input "1500"
click at [221, 231] on select "Default px rem % vh vw" at bounding box center [217, 226] width 26 height 23
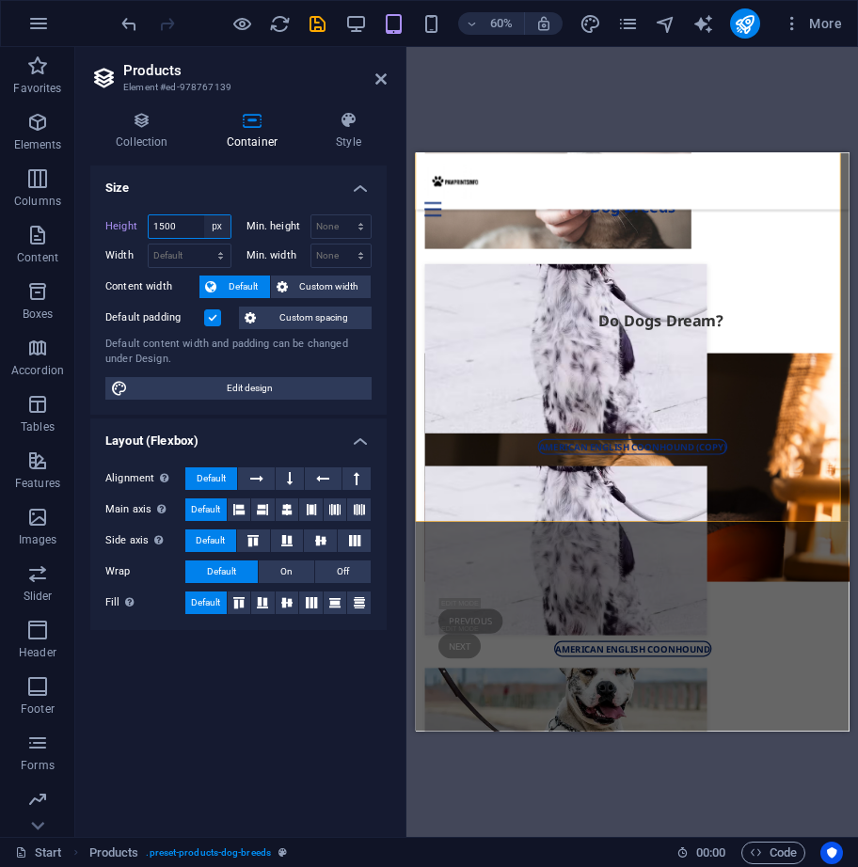
select select "rem"
click at [204, 215] on select "Default px rem % vh vw" at bounding box center [217, 226] width 26 height 23
type input "128.188"
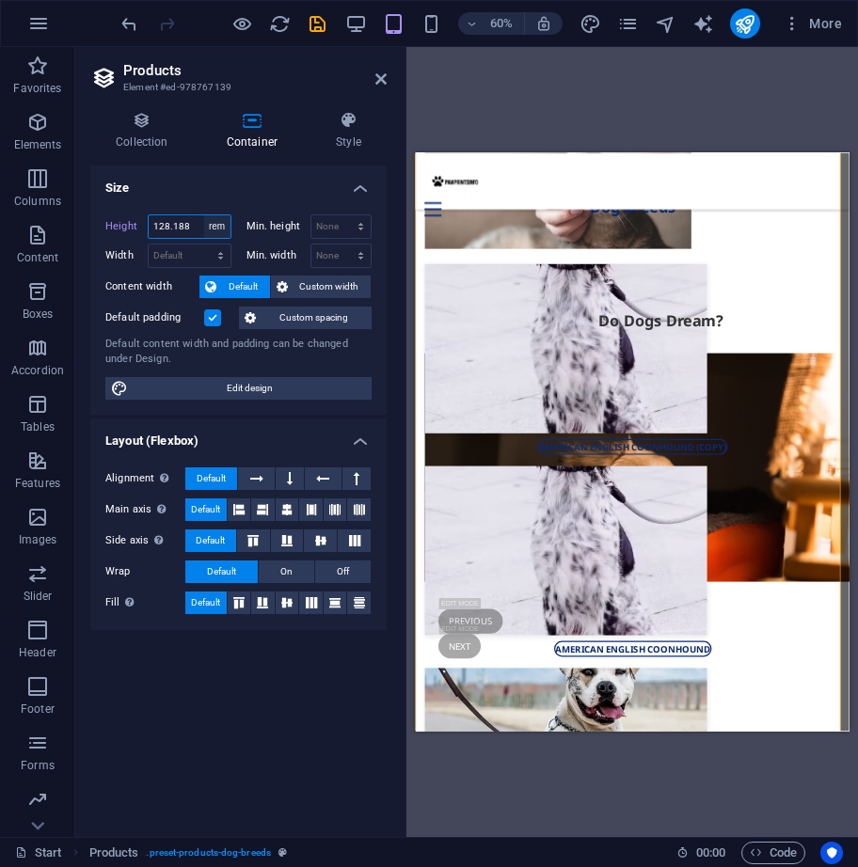
click at [220, 223] on select "Default px rem % vh vw" at bounding box center [217, 226] width 26 height 23
select select "default"
click at [204, 215] on select "Default px rem % vh vw" at bounding box center [217, 226] width 26 height 23
type input "128.188"
drag, startPoint x: 222, startPoint y: 220, endPoint x: 224, endPoint y: 234, distance: 14.2
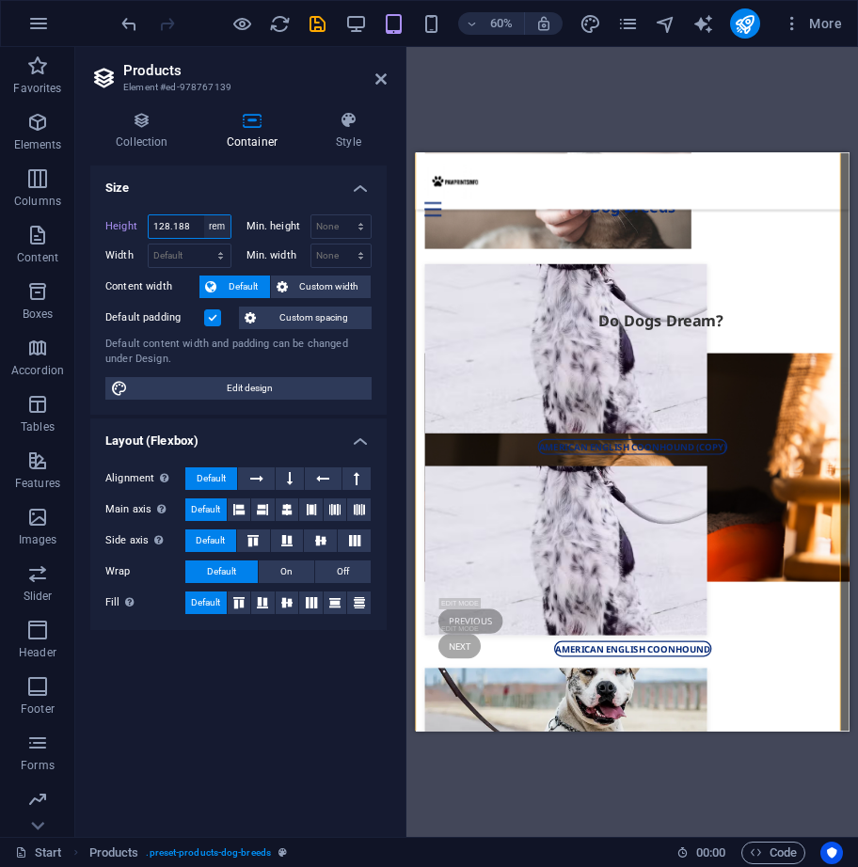
click at [222, 220] on select "Default px rem % vh vw" at bounding box center [217, 226] width 26 height 23
select select "%"
click at [204, 215] on select "Default px rem % vh vw" at bounding box center [217, 226] width 26 height 23
type input "100.78"
click at [219, 216] on select "Default px rem % vh vw" at bounding box center [217, 226] width 26 height 23
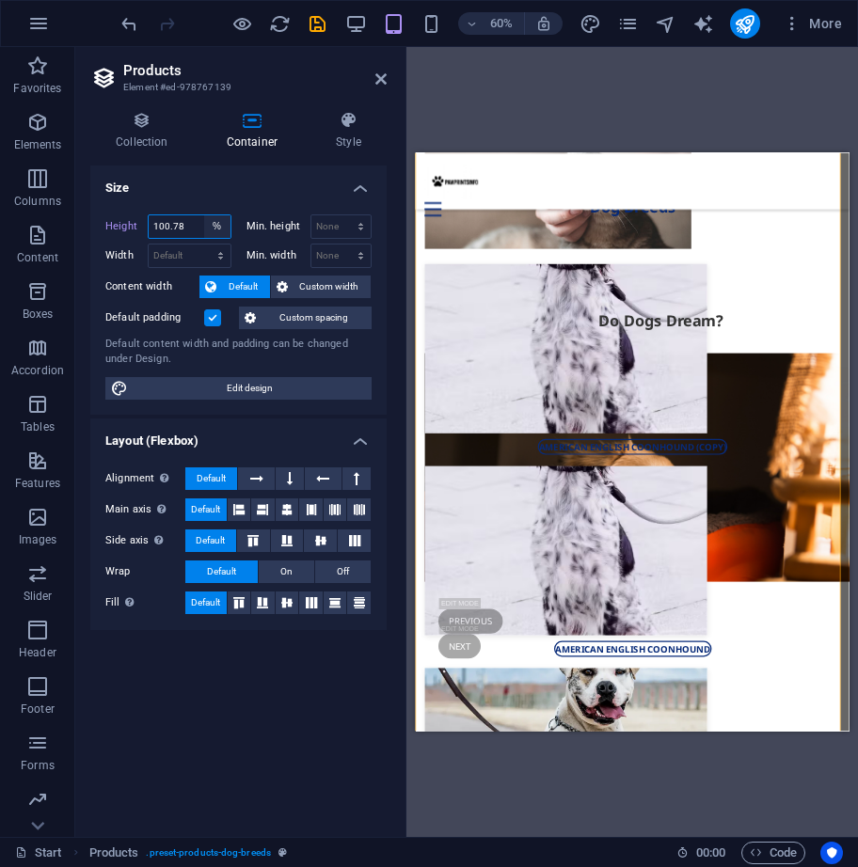
select select "vh"
click at [204, 215] on select "Default px rem % vh vw" at bounding box center [217, 226] width 26 height 23
type input "200.3"
drag, startPoint x: 225, startPoint y: 215, endPoint x: 226, endPoint y: 237, distance: 21.7
click at [225, 215] on select "Default px rem % vh vw" at bounding box center [217, 226] width 26 height 23
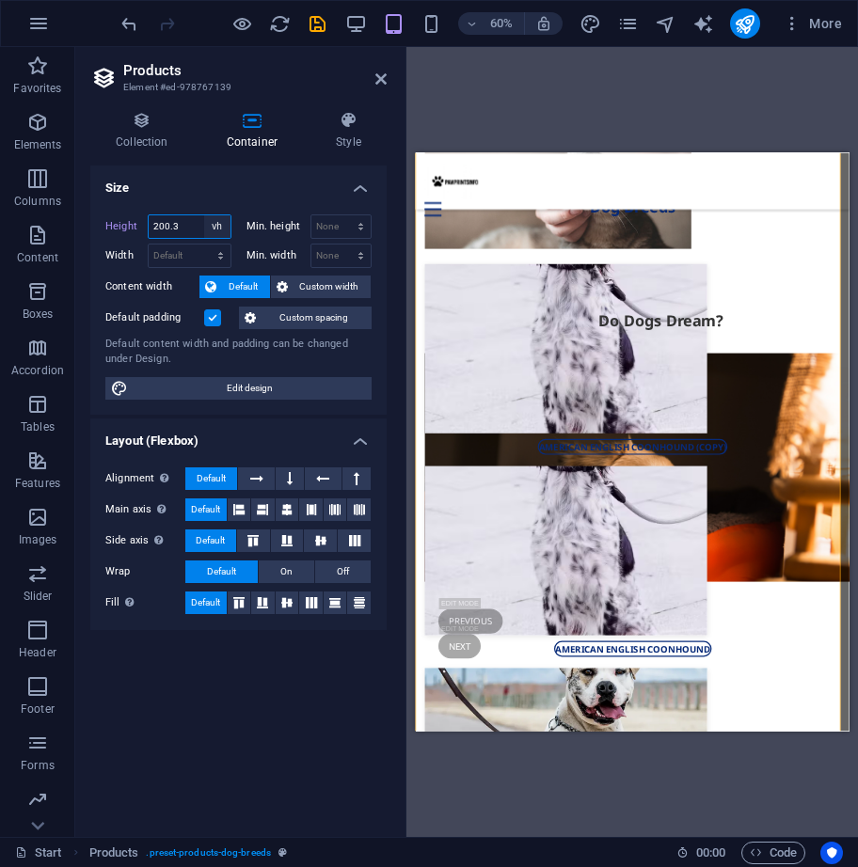
select select "vw"
click at [204, 215] on select "Default px rem % vh vw" at bounding box center [217, 226] width 26 height 23
type input "274.5"
click at [225, 229] on select "Default px rem % vh vw" at bounding box center [217, 226] width 26 height 23
select select "default"
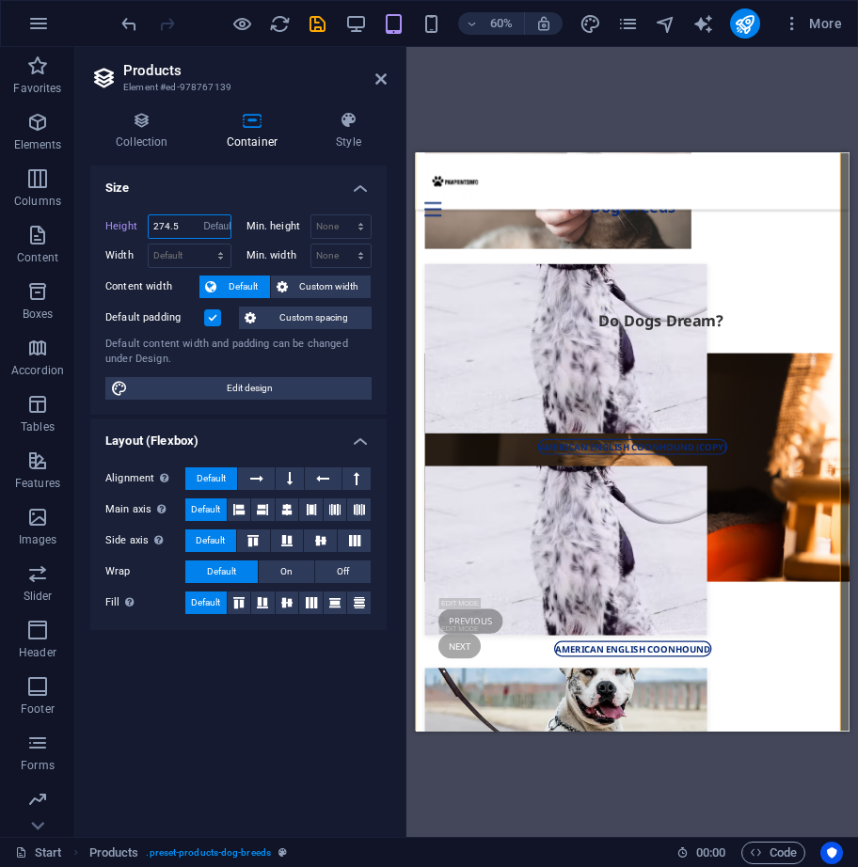
click at [204, 215] on select "Default px rem % vh vw" at bounding box center [217, 226] width 26 height 23
type input "274.5"
click at [218, 231] on select "Default px rem % vh vw" at bounding box center [217, 226] width 26 height 23
select select "default"
click at [204, 215] on select "Default px rem % vh vw" at bounding box center [217, 226] width 26 height 23
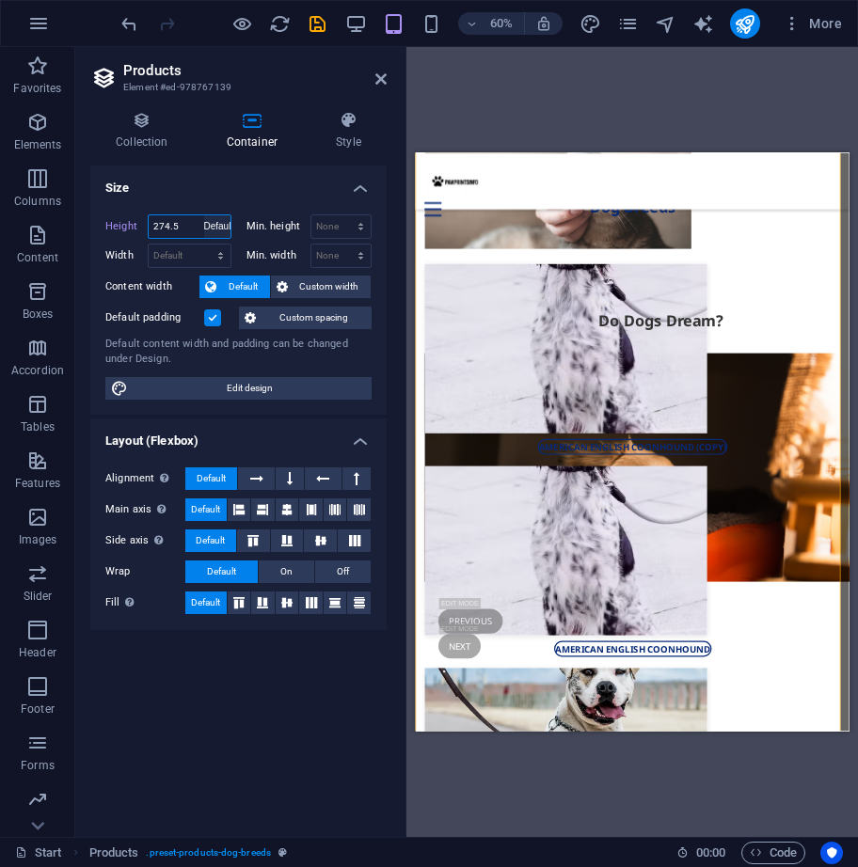
type input "274.5"
select select "vw"
click at [191, 223] on input "274.5" at bounding box center [190, 226] width 82 height 23
click at [115, 229] on label "Height" at bounding box center [126, 226] width 42 height 10
select select "DISABLED_OPTION_VALUE"
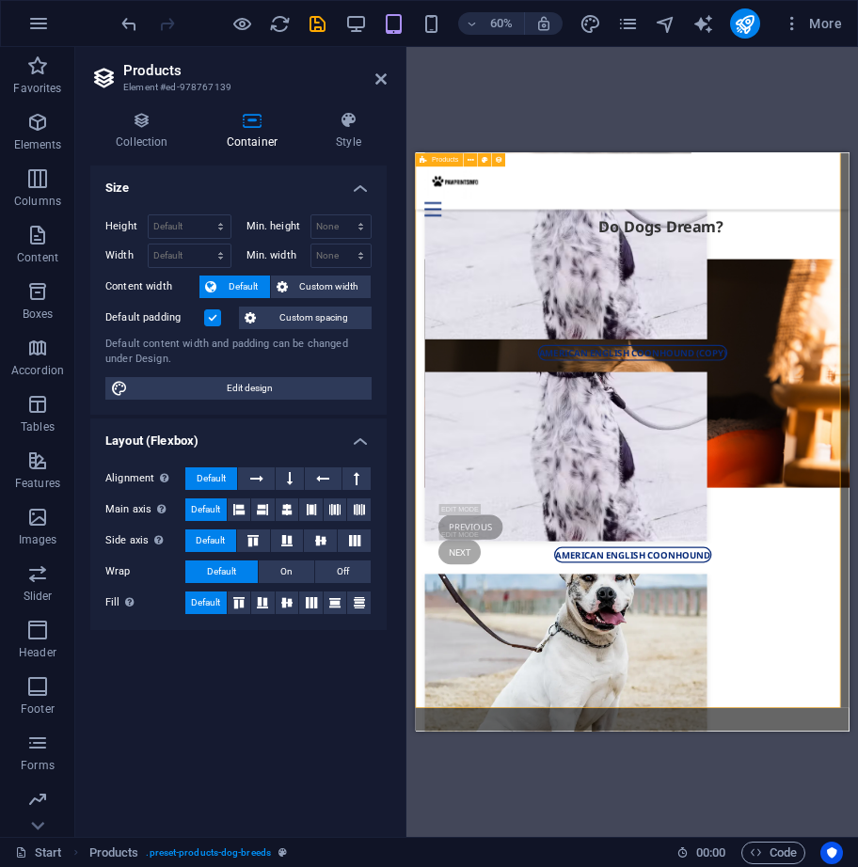
scroll to position [2794, 0]
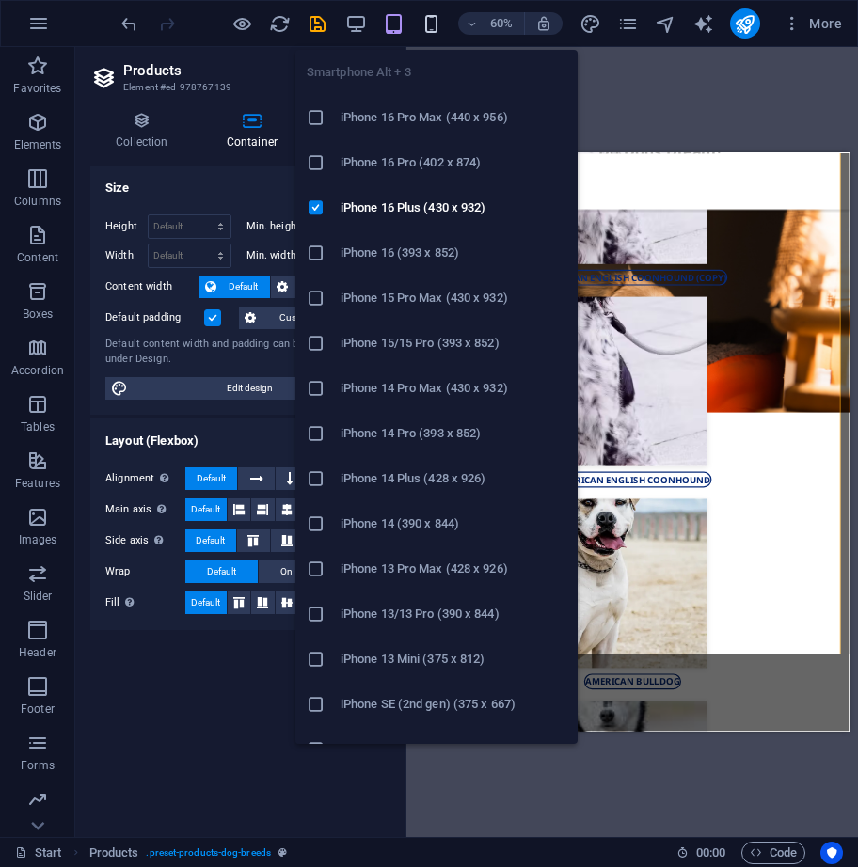
click at [431, 14] on icon "button" at bounding box center [431, 24] width 22 height 22
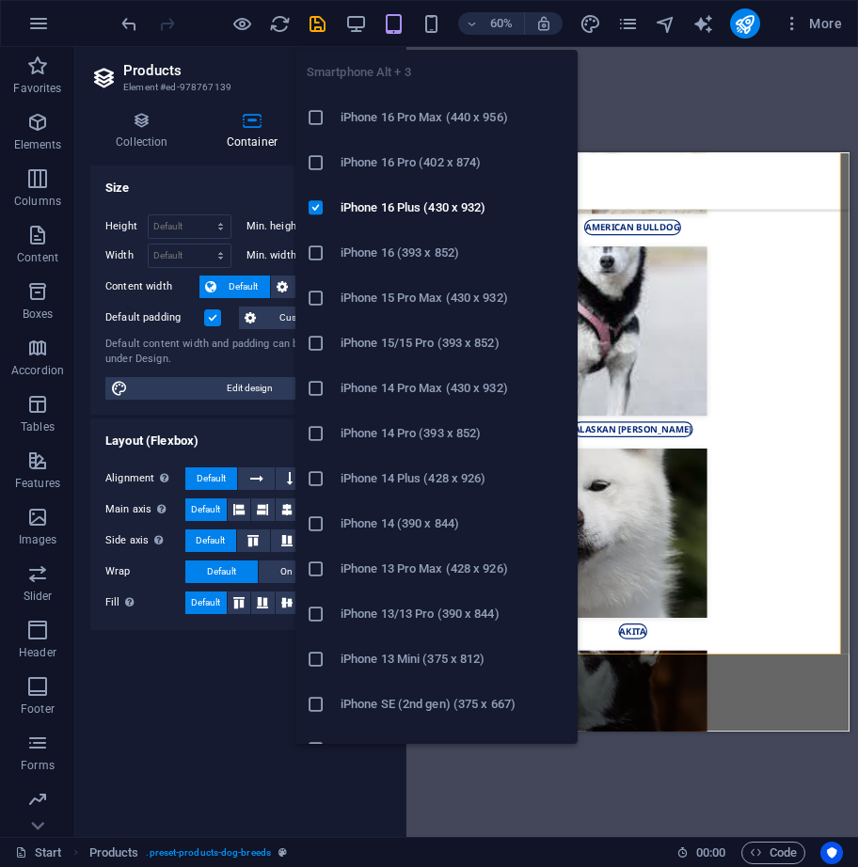
type input "217.688"
select select "rem"
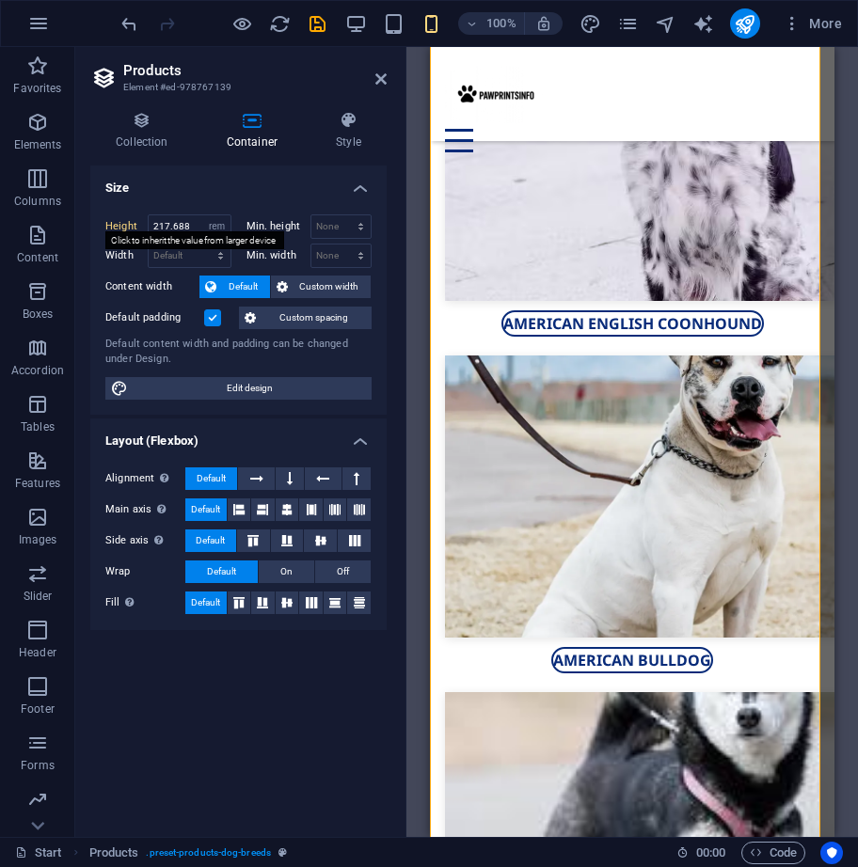
click at [123, 224] on label "Height" at bounding box center [126, 226] width 42 height 10
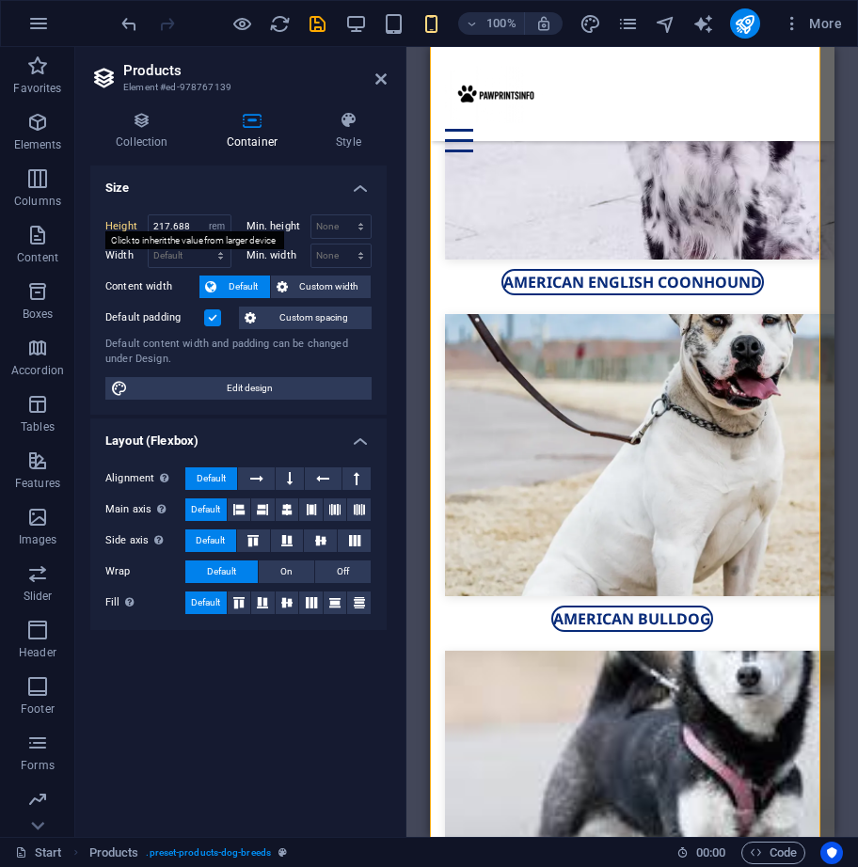
select select "DISABLED_OPTION_VALUE"
click at [316, 24] on icon "save" at bounding box center [318, 24] width 22 height 22
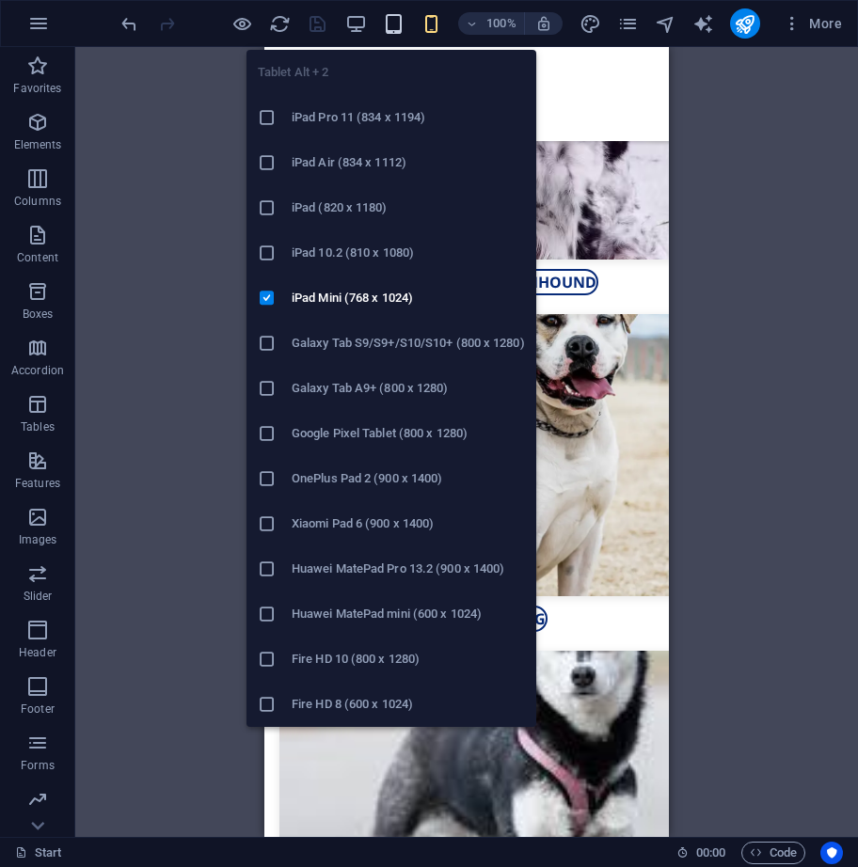
click at [391, 24] on icon "button" at bounding box center [394, 24] width 22 height 22
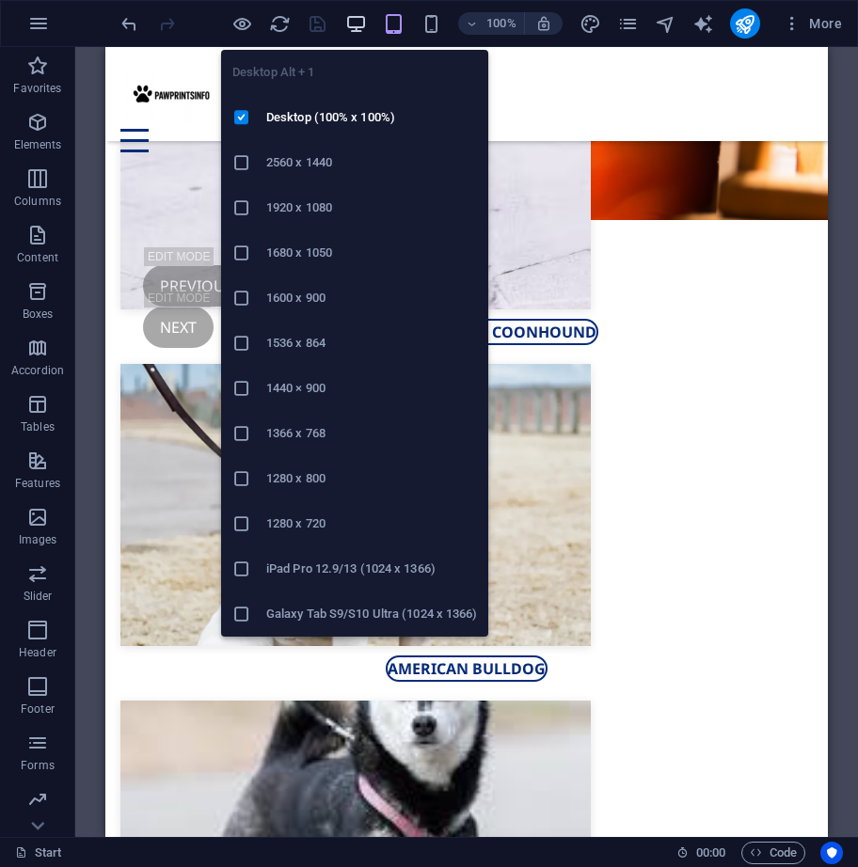
click at [355, 15] on icon "button" at bounding box center [356, 24] width 22 height 22
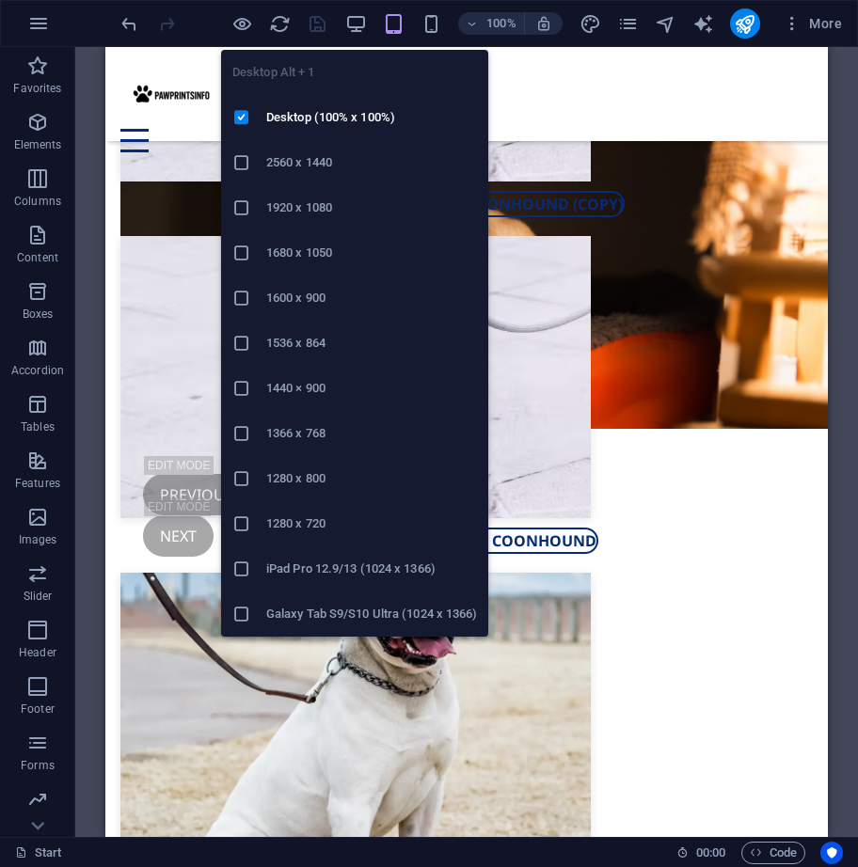
scroll to position [2510, 0]
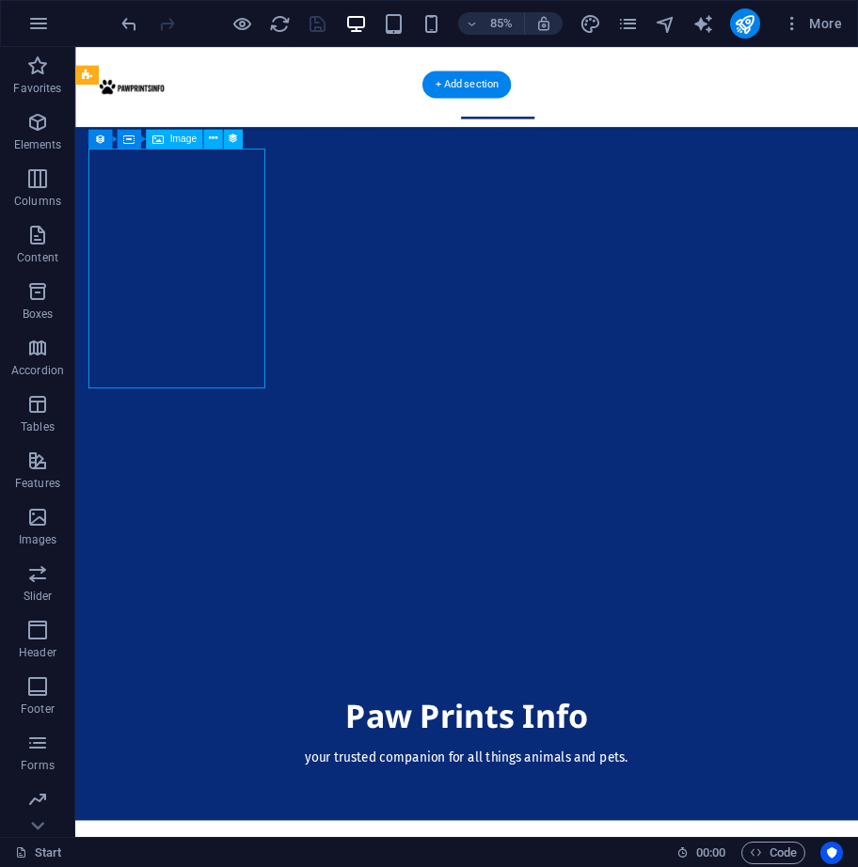
select select "image"
select select "px"
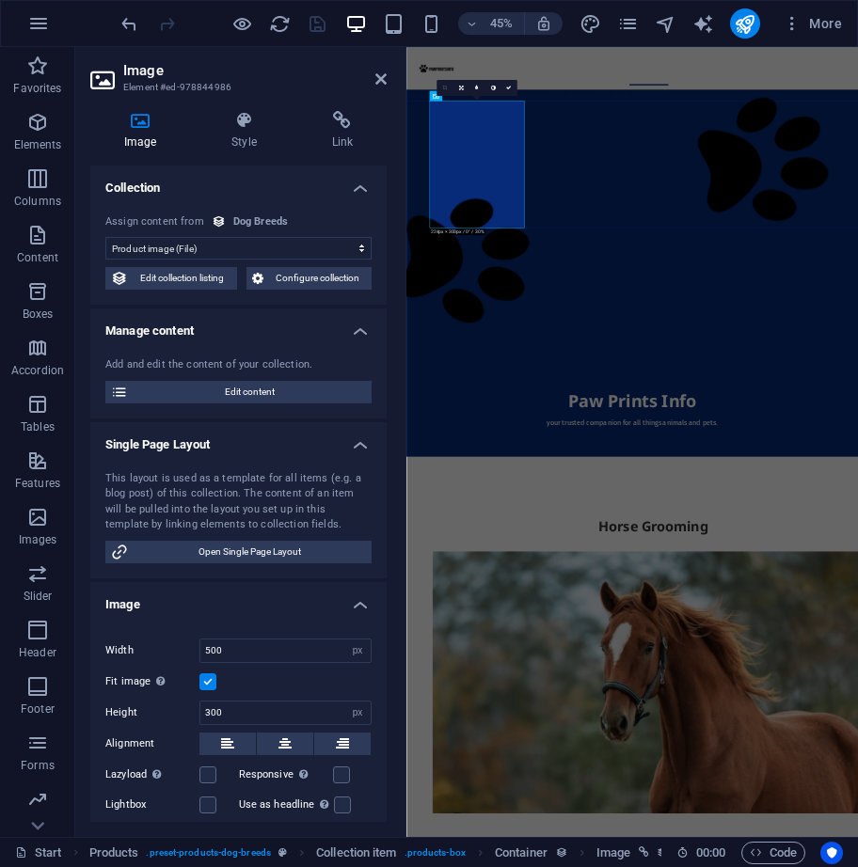
scroll to position [2577, 0]
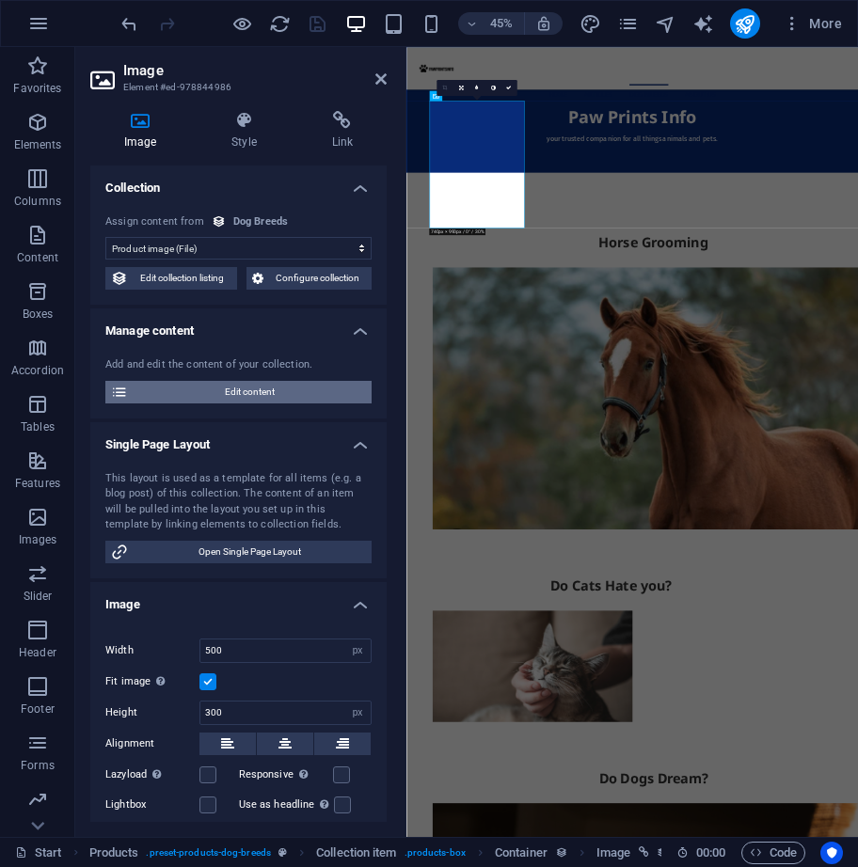
click at [308, 384] on span "Edit content" at bounding box center [250, 392] width 232 height 23
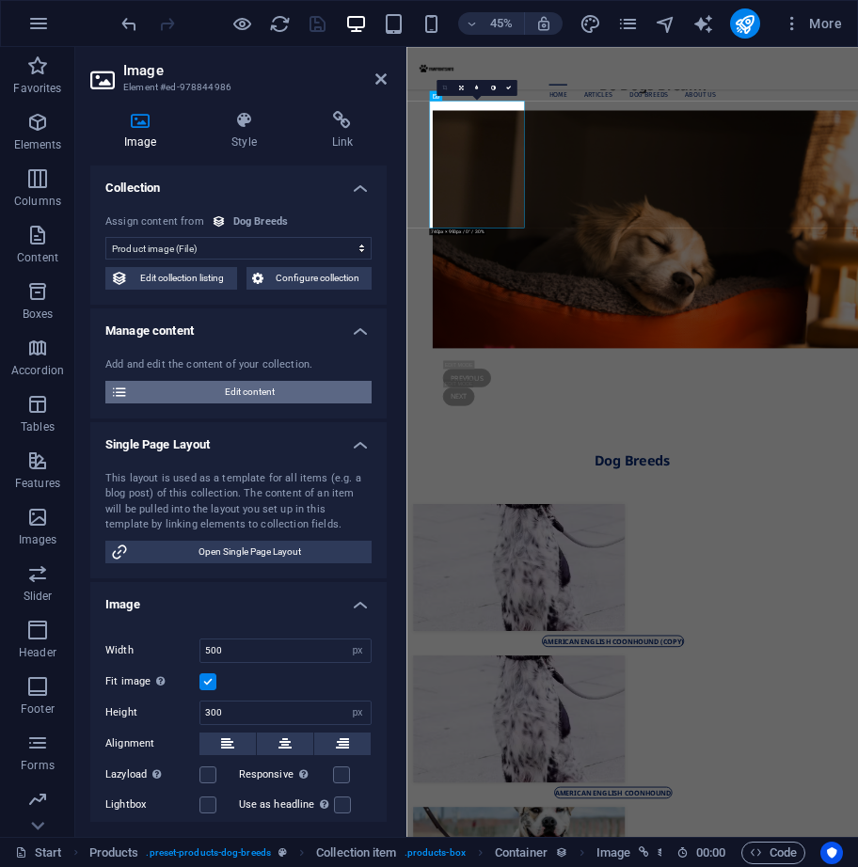
scroll to position [0, 0]
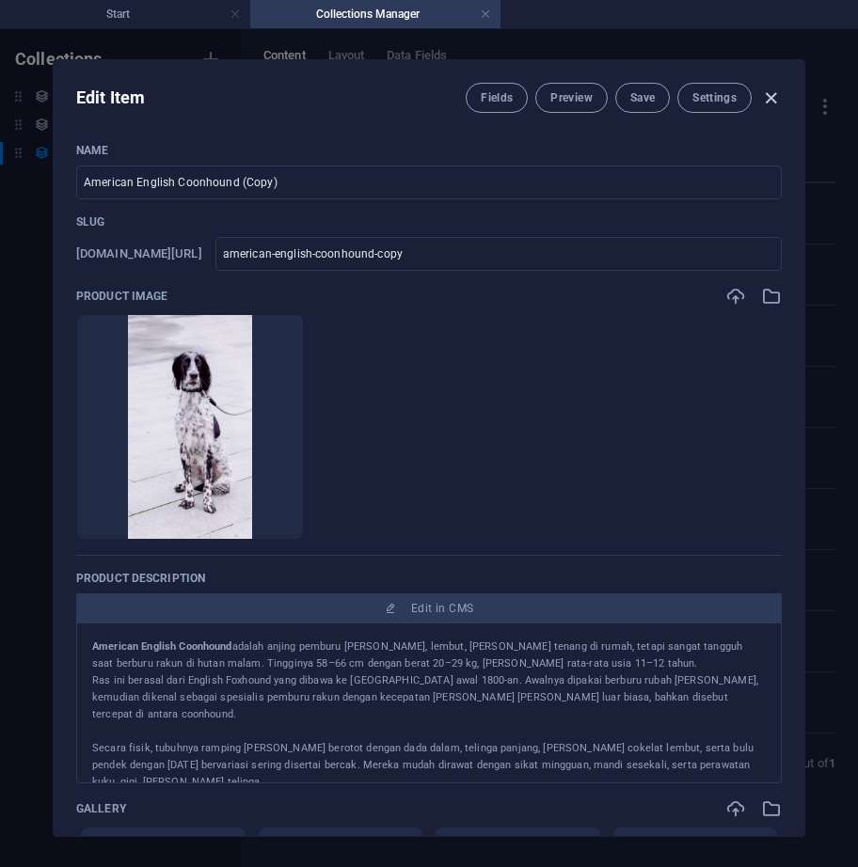
click at [768, 99] on icon "button" at bounding box center [771, 98] width 22 height 22
type input "american-english-coonhound-copy"
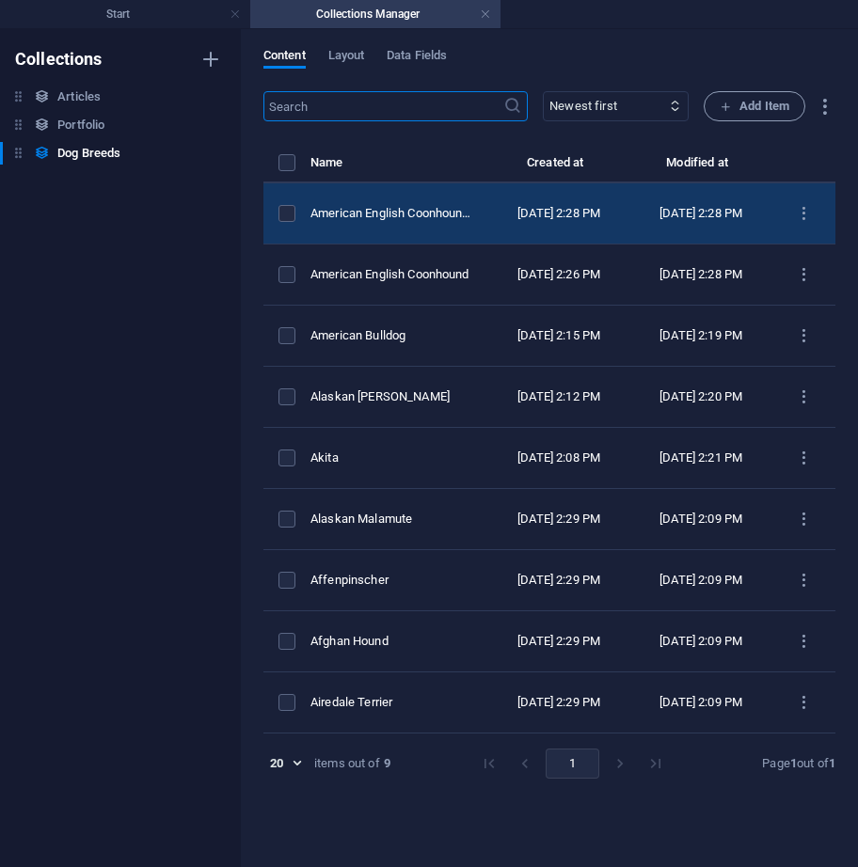
click at [546, 213] on div "[DATE] 2:28 PM" at bounding box center [559, 213] width 112 height 17
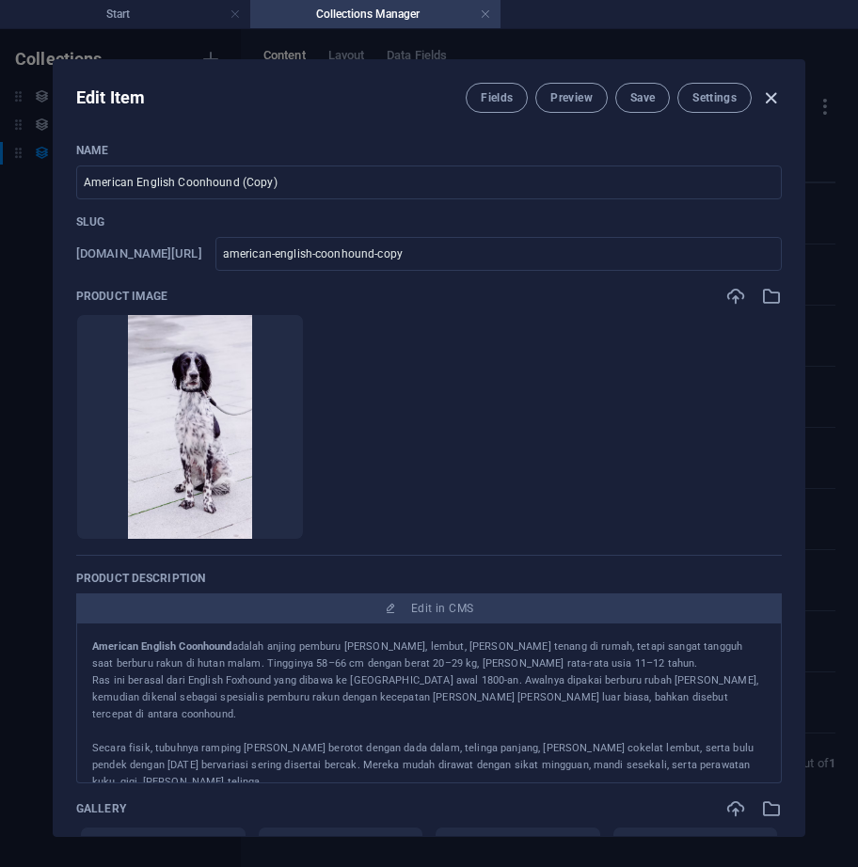
drag, startPoint x: 778, startPoint y: 99, endPoint x: 798, endPoint y: 167, distance: 71.7
click at [777, 99] on icon "button" at bounding box center [771, 98] width 22 height 22
type input "american-english-coonhound-copy"
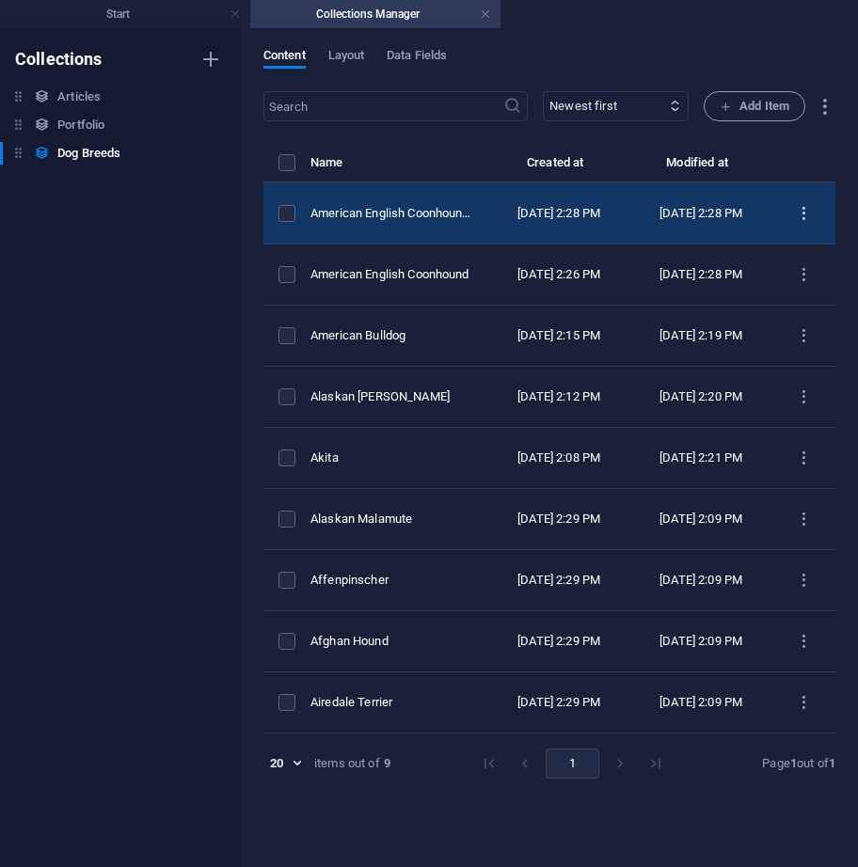
click at [808, 210] on icon "items list" at bounding box center [804, 214] width 18 height 18
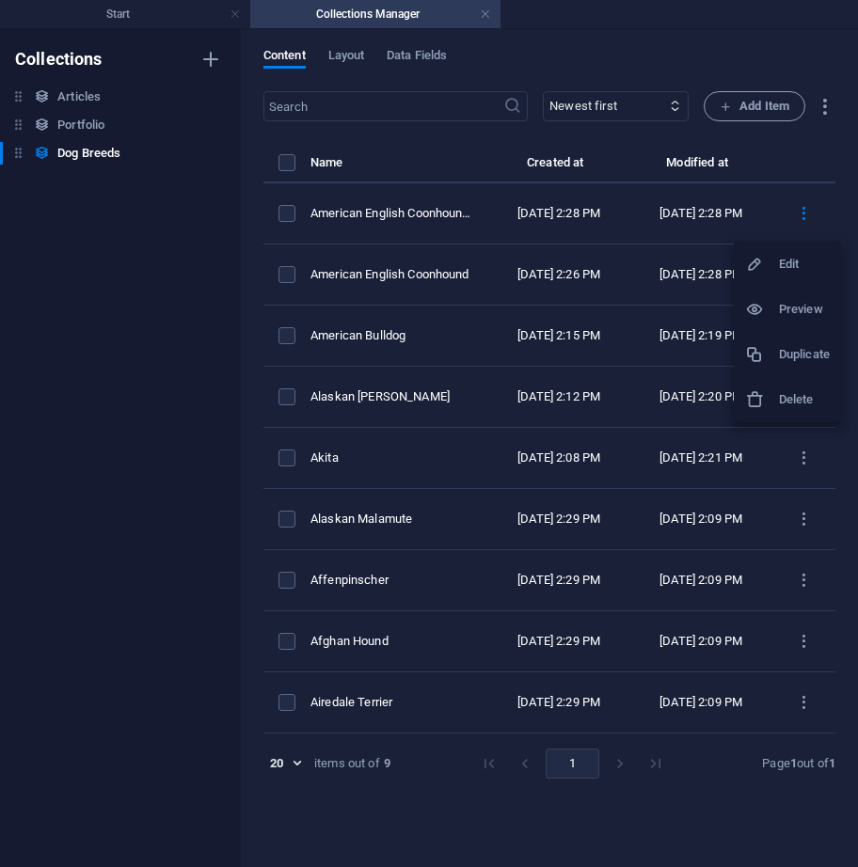
click at [802, 401] on h6 "Delete" at bounding box center [804, 399] width 51 height 23
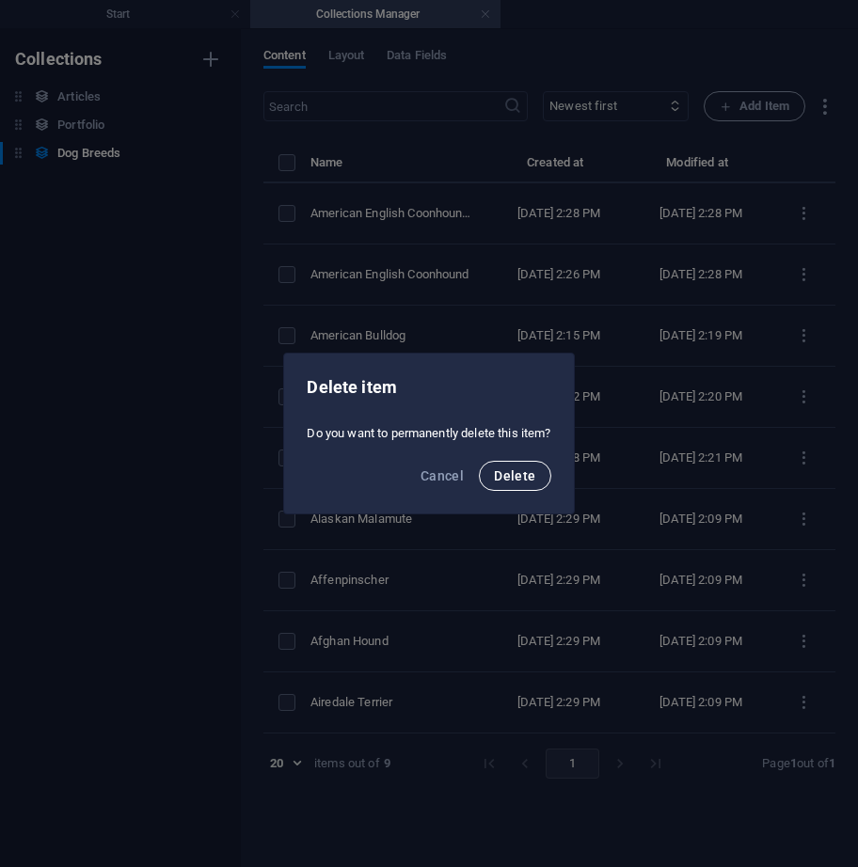
click at [519, 474] on span "Delete" at bounding box center [514, 475] width 41 height 15
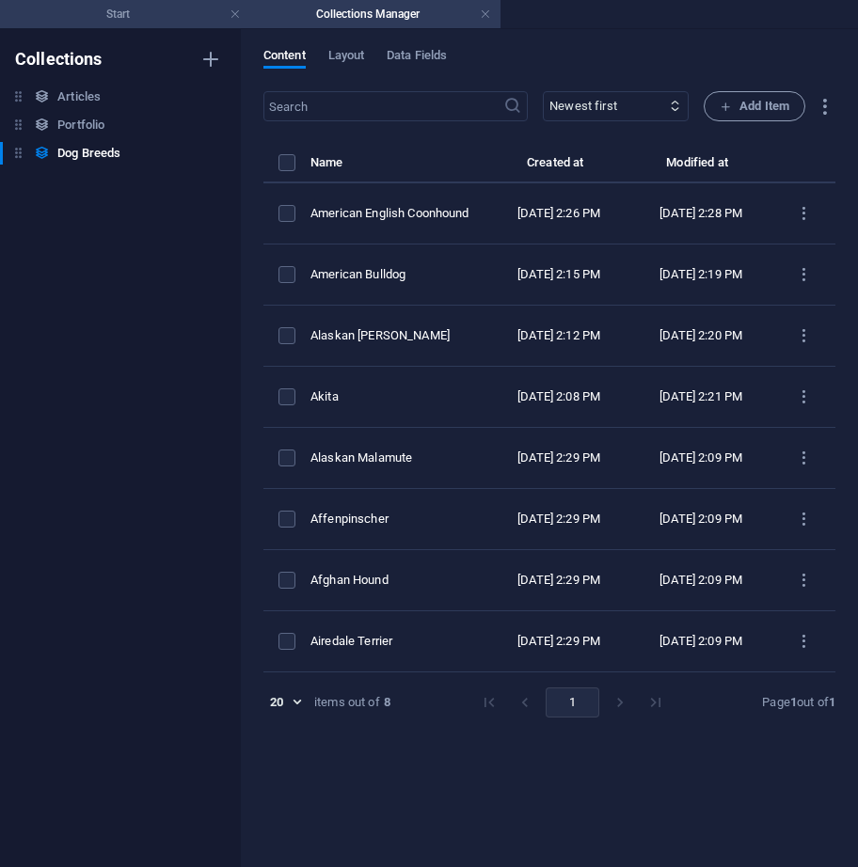
click at [162, 17] on h4 "Start" at bounding box center [125, 14] width 250 height 21
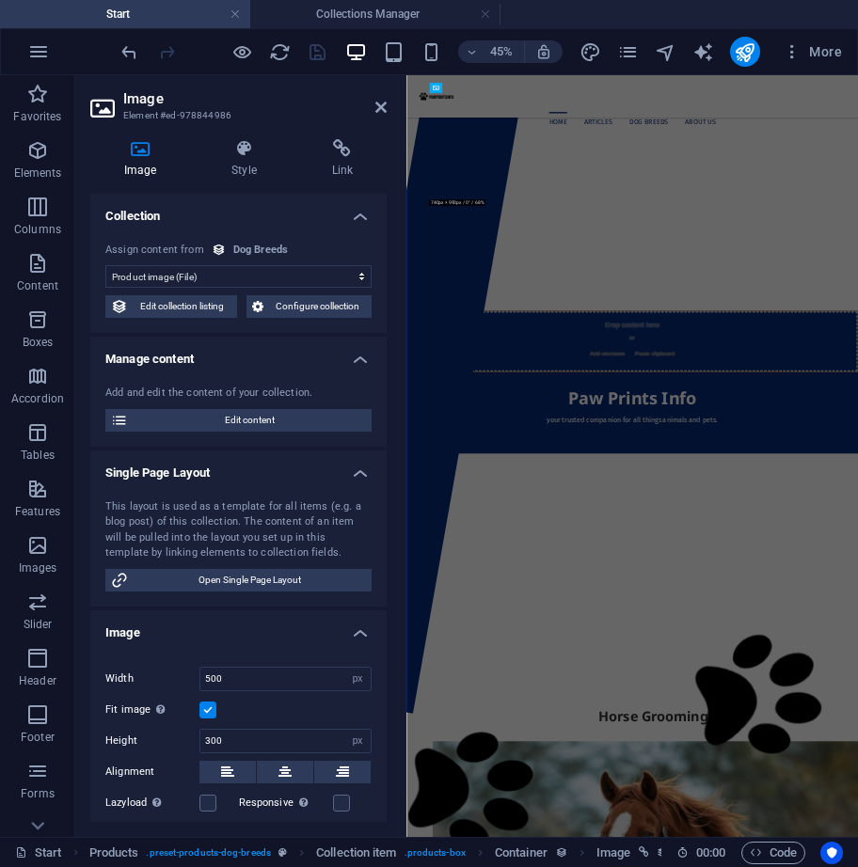
scroll to position [2657, 0]
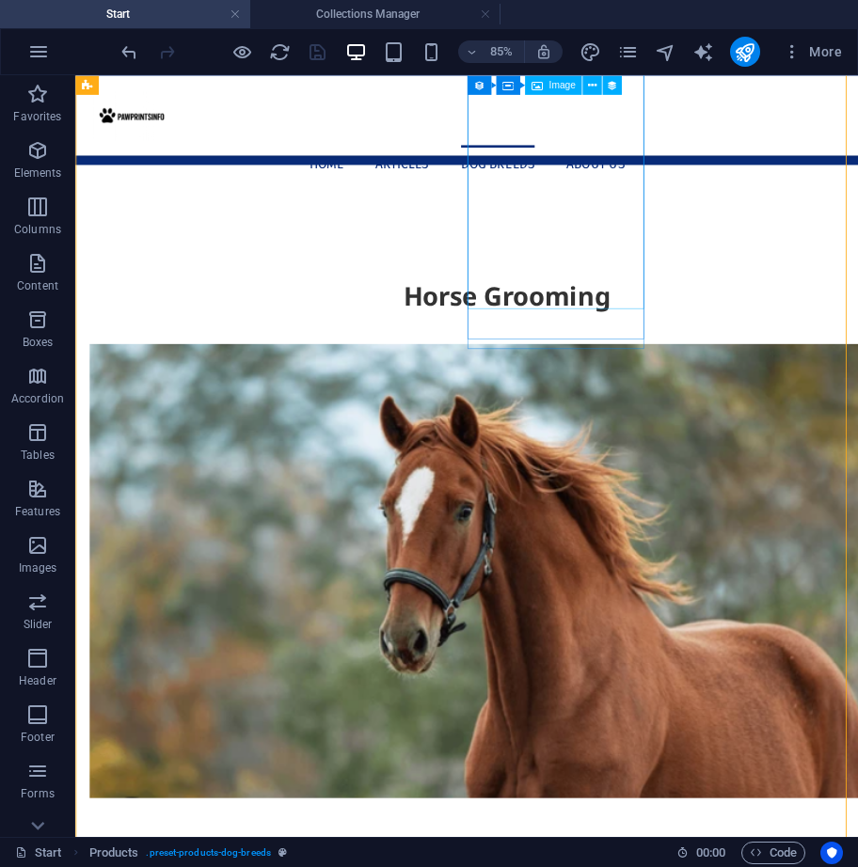
scroll to position [2047, 0]
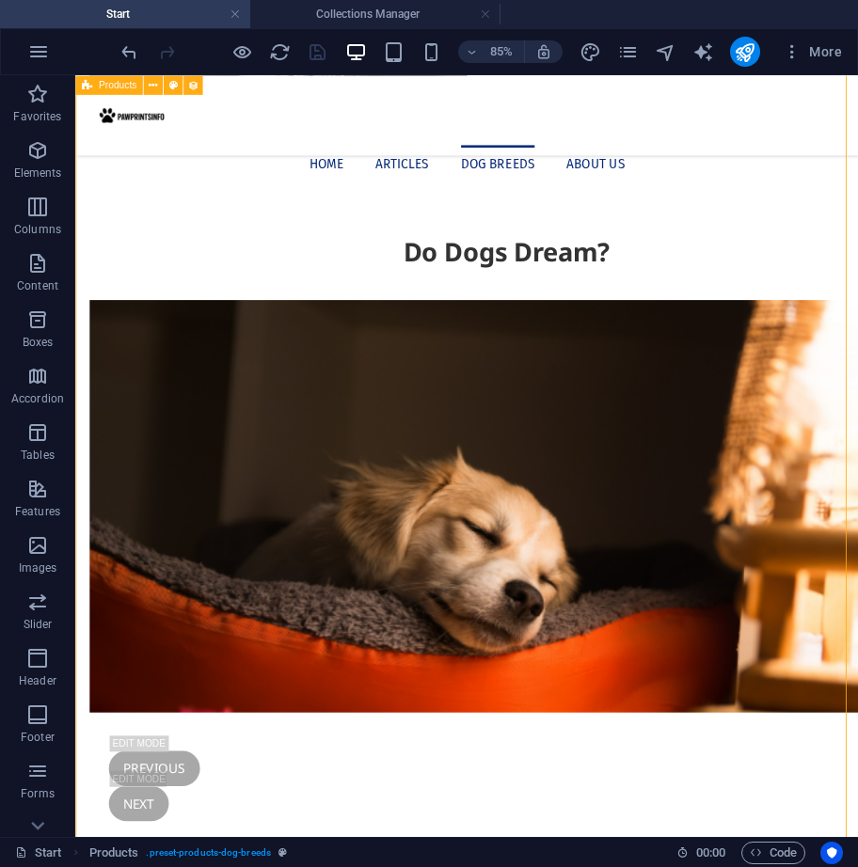
select select "68d640dd18dab35b8107a5c8"
select select "createdAt_DESC"
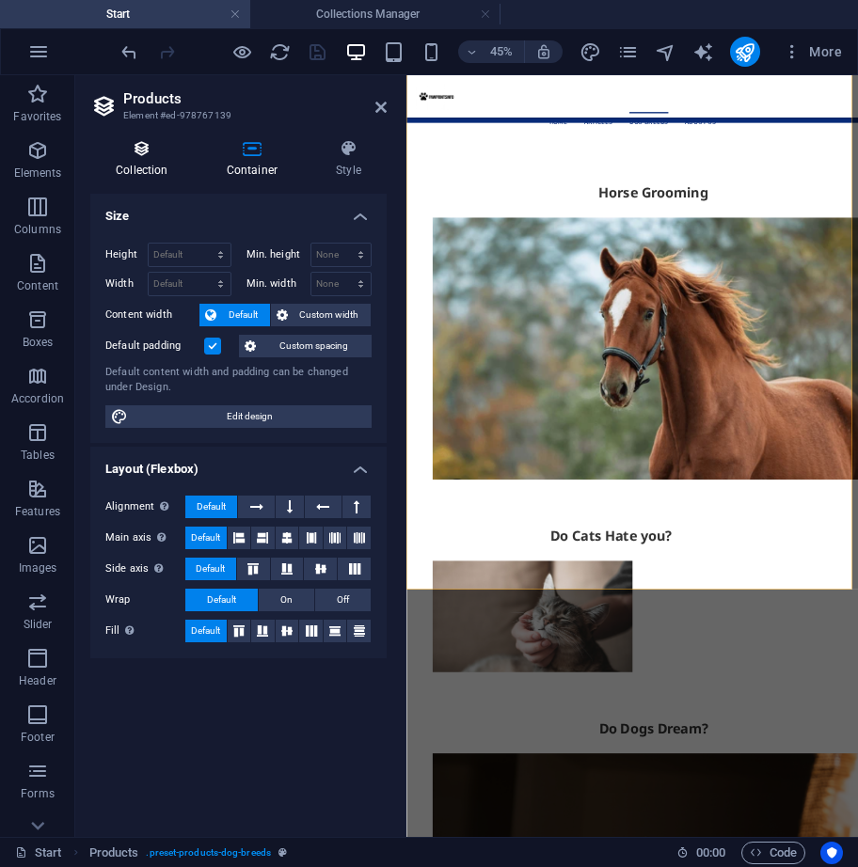
click at [161, 159] on h4 "Collection" at bounding box center [145, 158] width 111 height 39
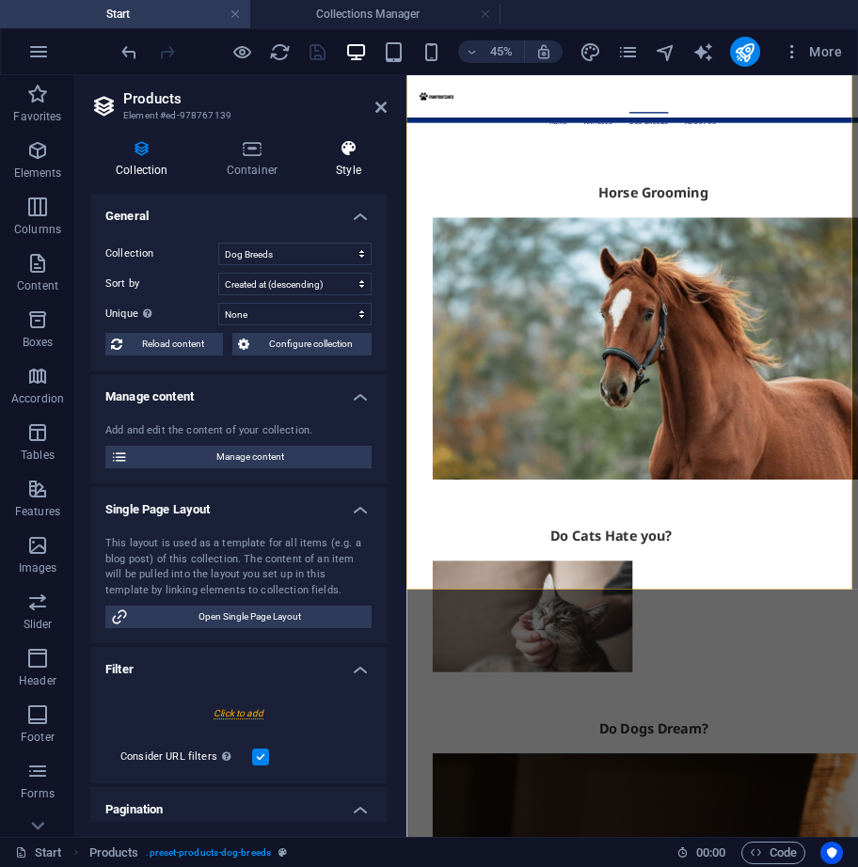
click at [322, 147] on icon at bounding box center [348, 148] width 76 height 19
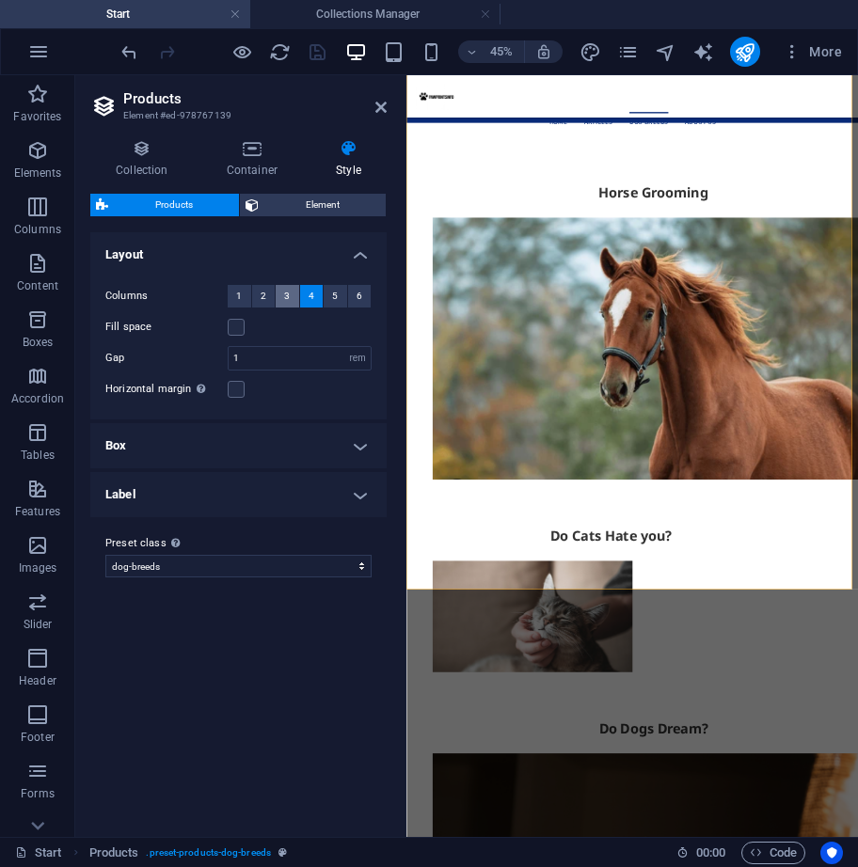
click at [284, 294] on span "3" at bounding box center [287, 296] width 6 height 23
click at [250, 153] on icon at bounding box center [252, 148] width 102 height 19
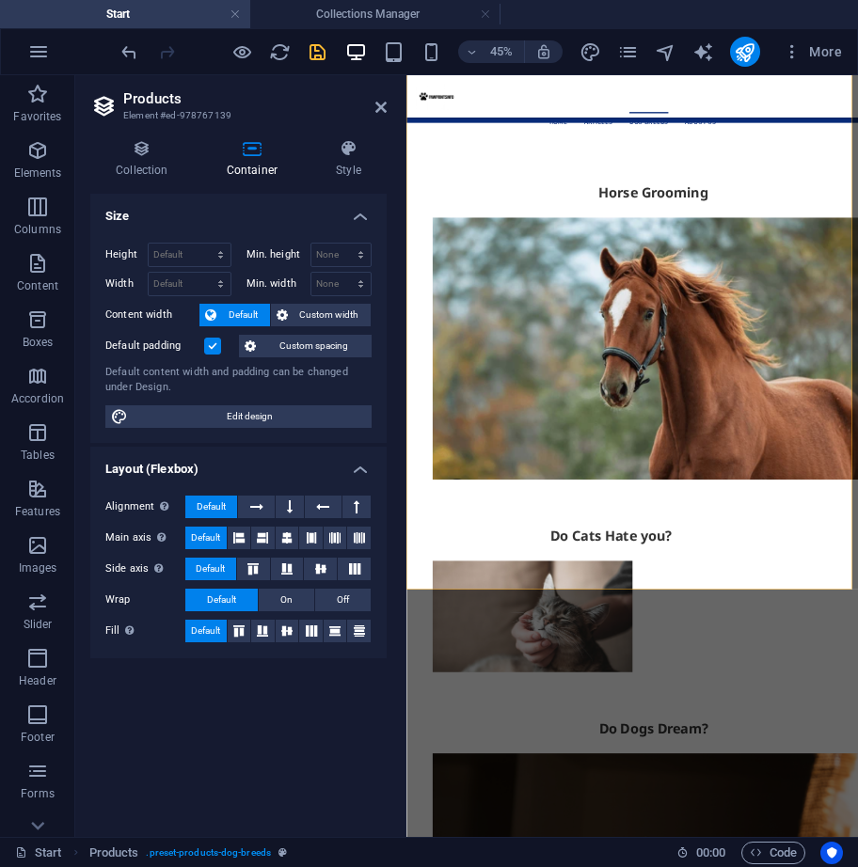
click at [210, 350] on label at bounding box center [212, 346] width 17 height 17
click at [0, 0] on input "Default padding" at bounding box center [0, 0] width 0 height 0
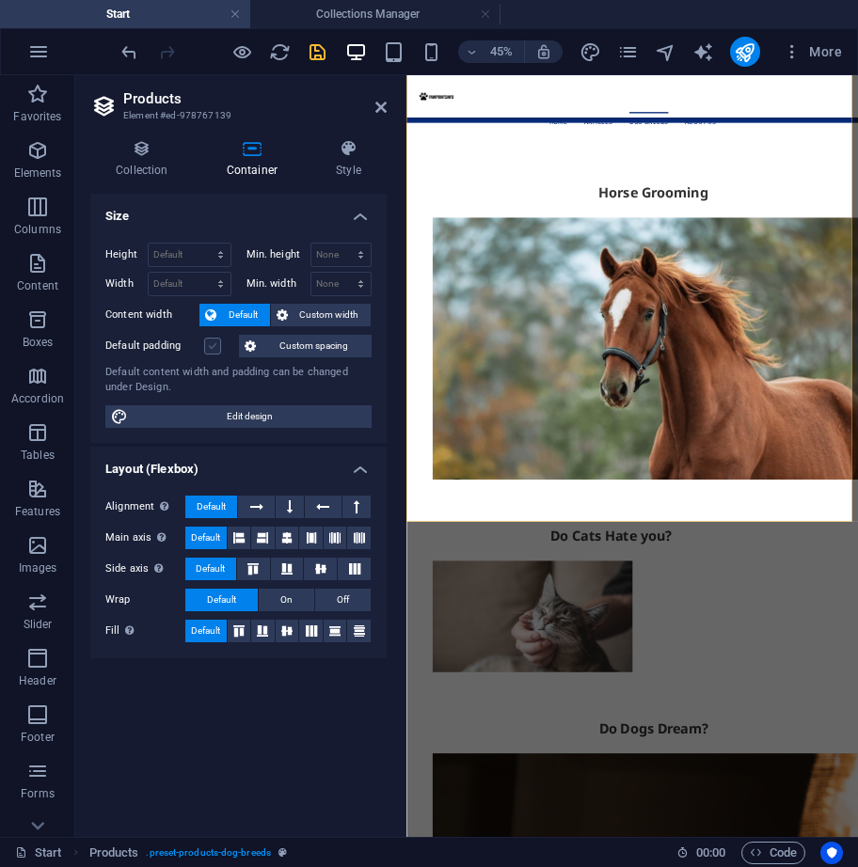
click at [212, 349] on label at bounding box center [212, 346] width 17 height 17
click at [0, 0] on input "Default padding" at bounding box center [0, 0] width 0 height 0
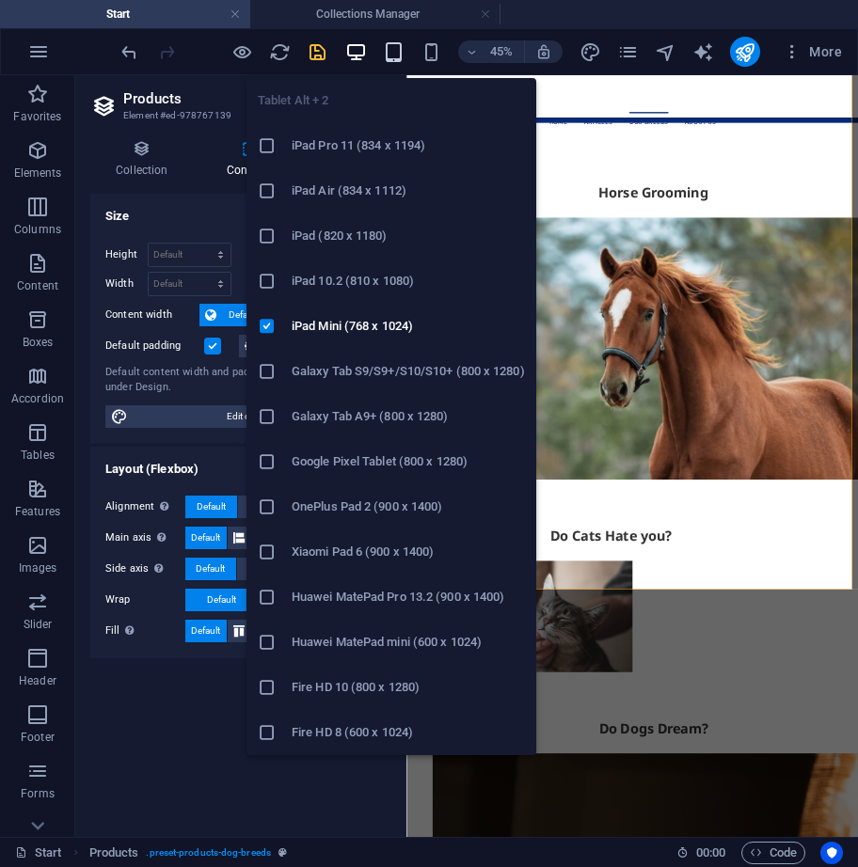
click at [394, 50] on icon "button" at bounding box center [394, 52] width 22 height 22
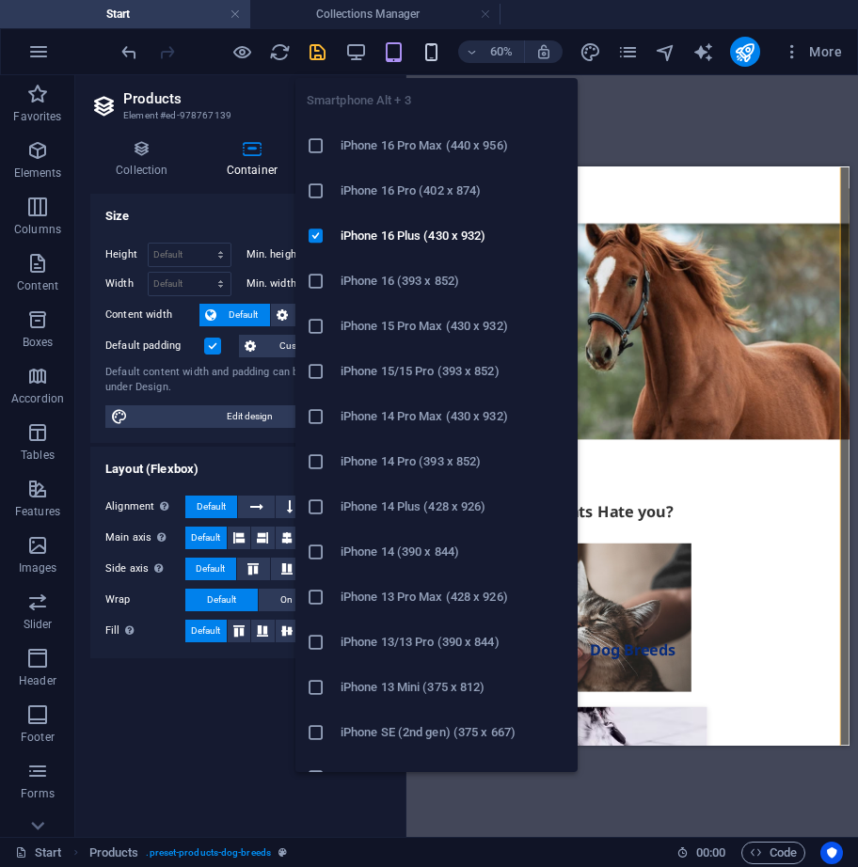
click at [426, 46] on icon "button" at bounding box center [431, 52] width 22 height 22
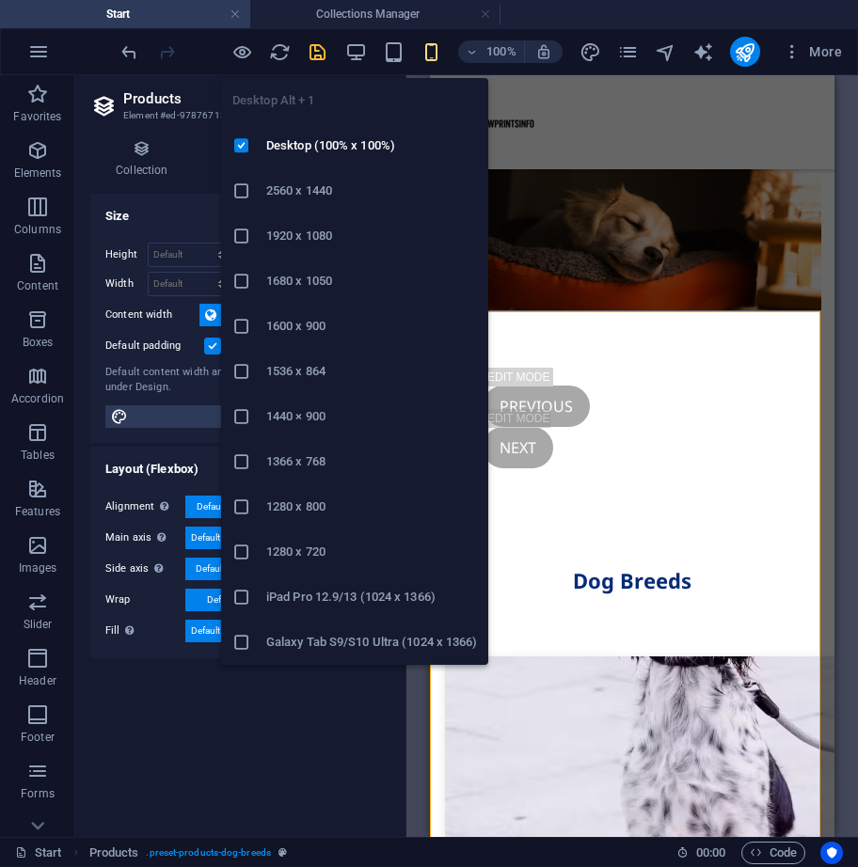
scroll to position [1777, 0]
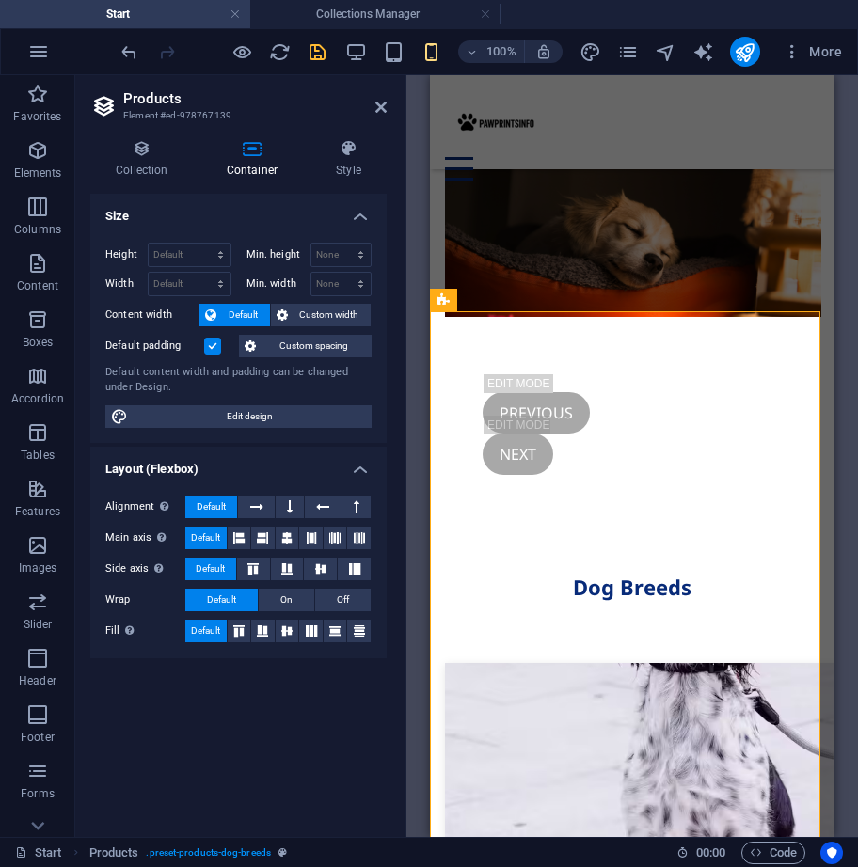
click at [303, 52] on div at bounding box center [223, 52] width 211 height 30
click at [313, 50] on icon "save" at bounding box center [318, 52] width 22 height 22
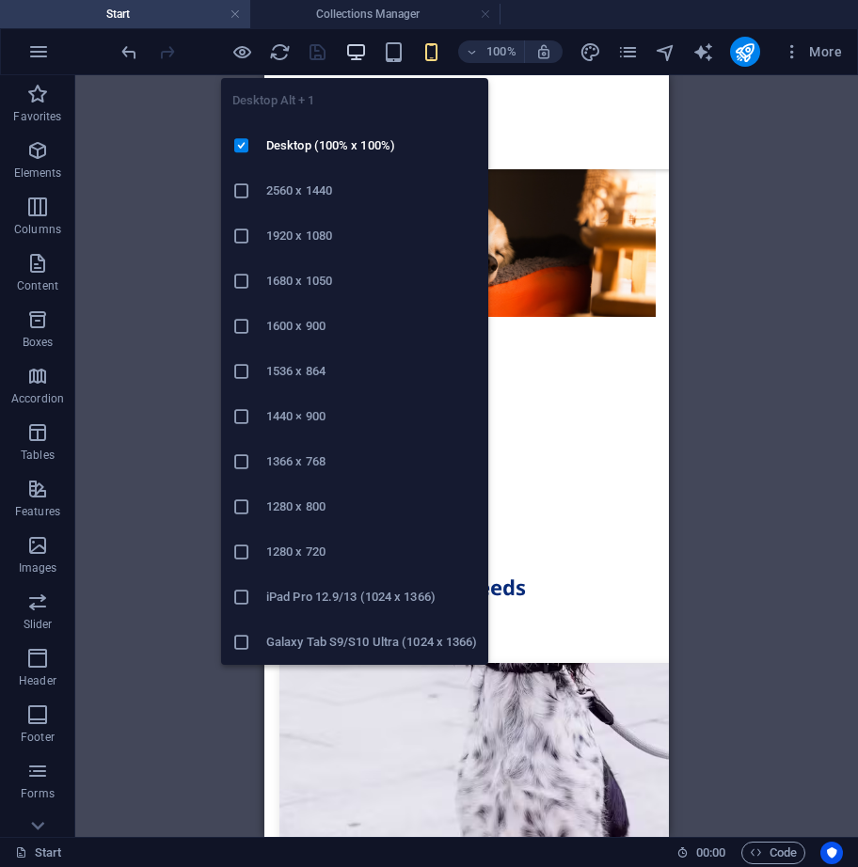
click at [354, 51] on icon "button" at bounding box center [356, 52] width 22 height 22
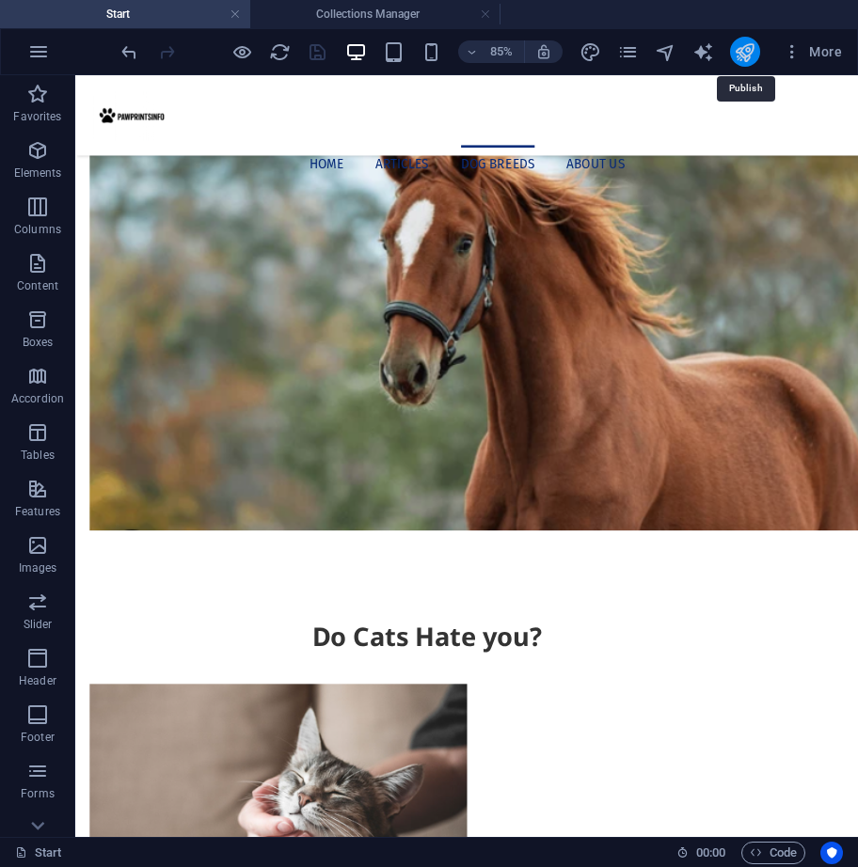
click at [744, 47] on icon "publish" at bounding box center [745, 52] width 22 height 22
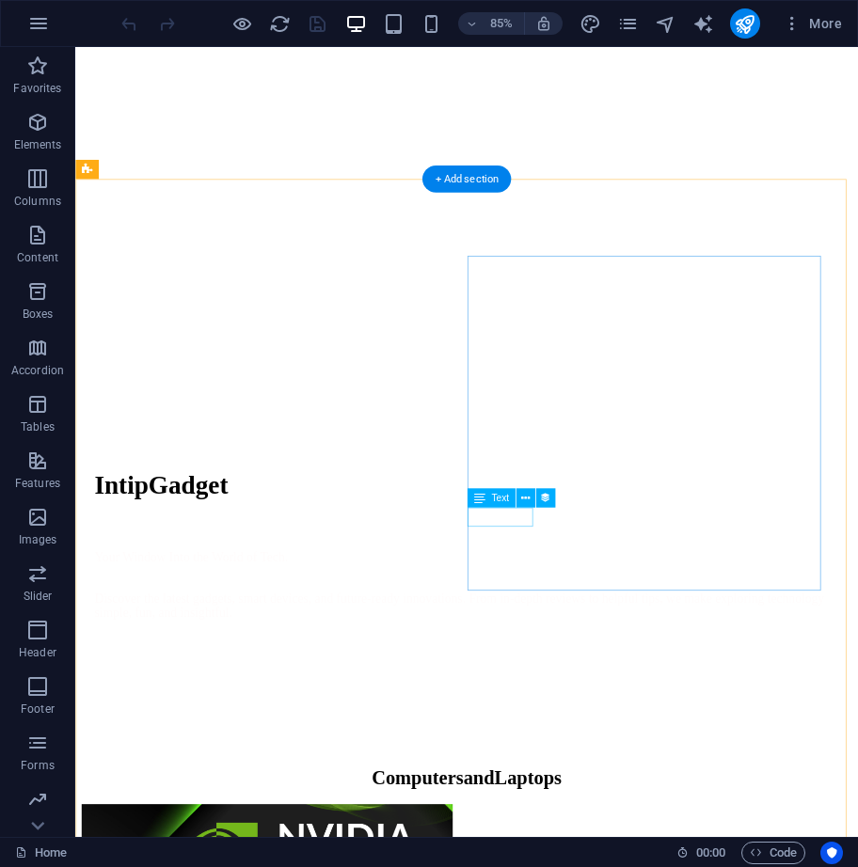
scroll to position [846, 0]
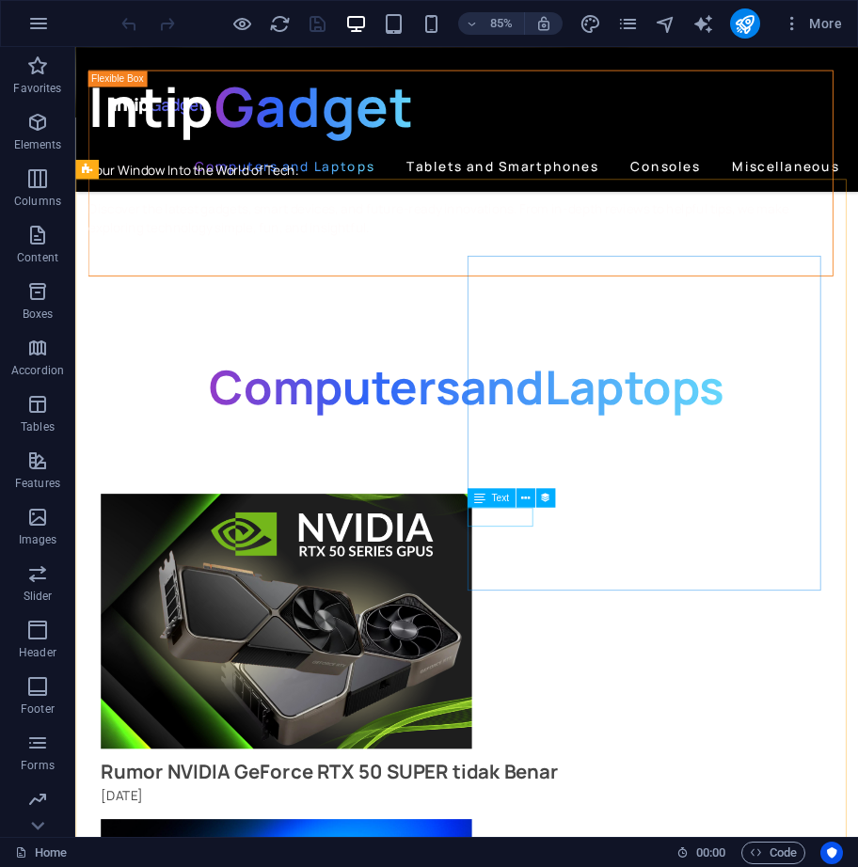
click at [494, 499] on span "Text" at bounding box center [500, 497] width 18 height 9
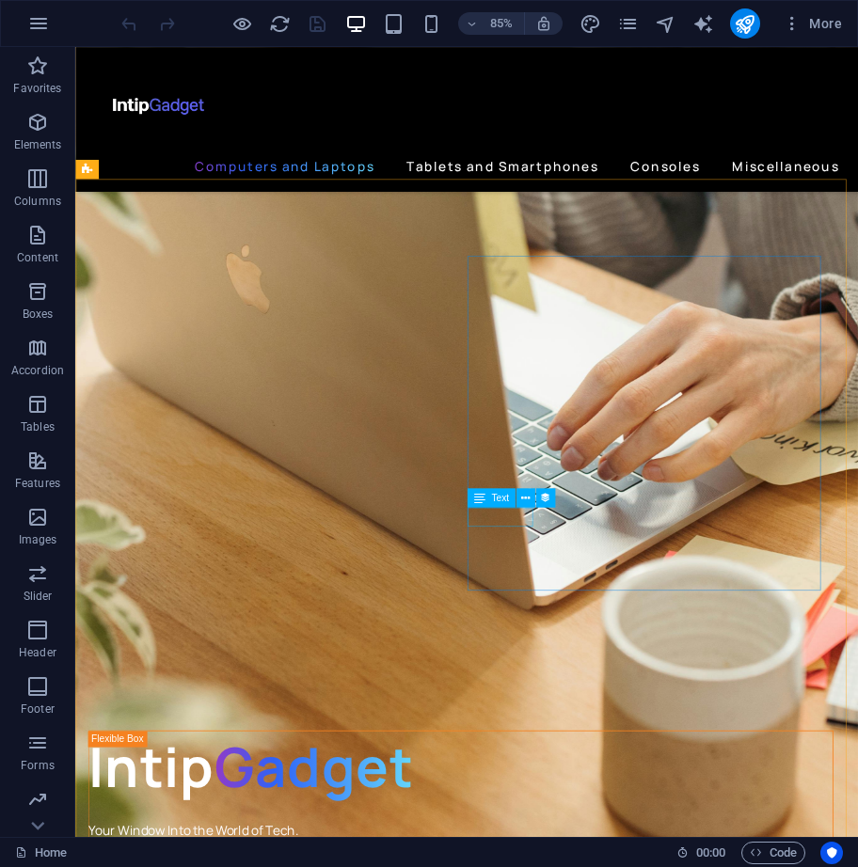
select select "1"
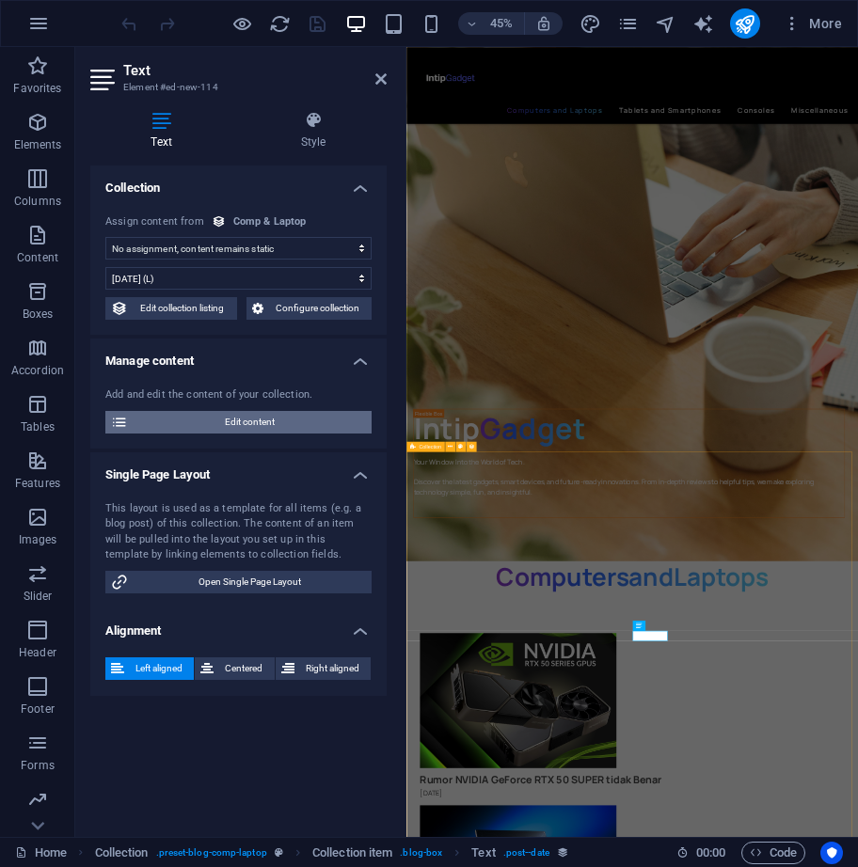
select select "publishing_date"
click at [306, 425] on span "Edit content" at bounding box center [250, 422] width 232 height 23
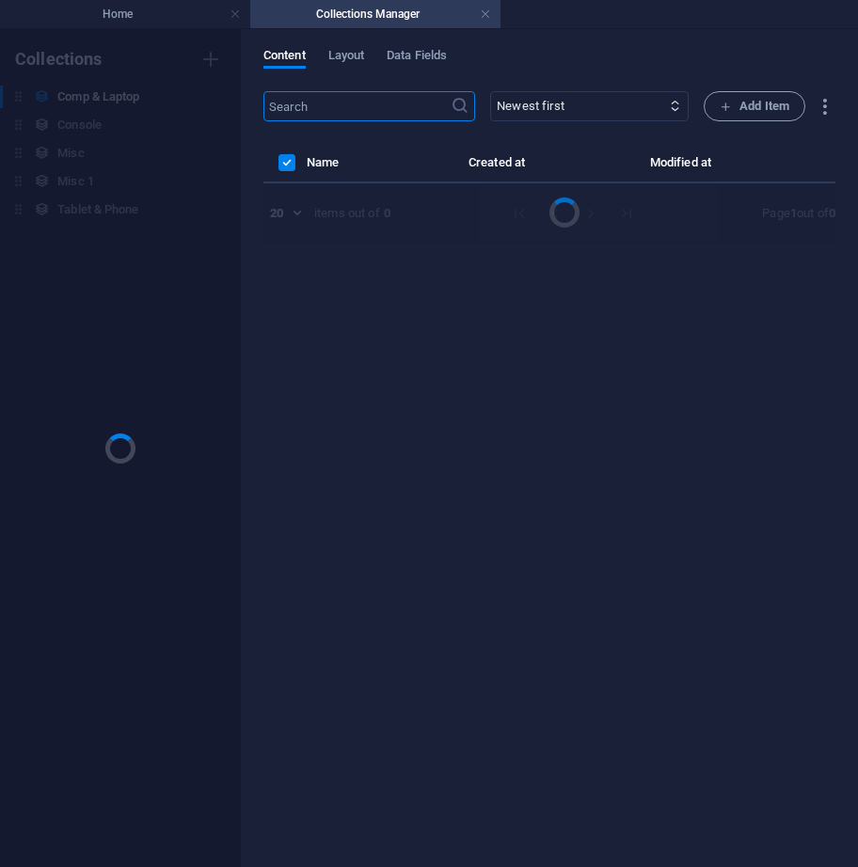
scroll to position [0, 0]
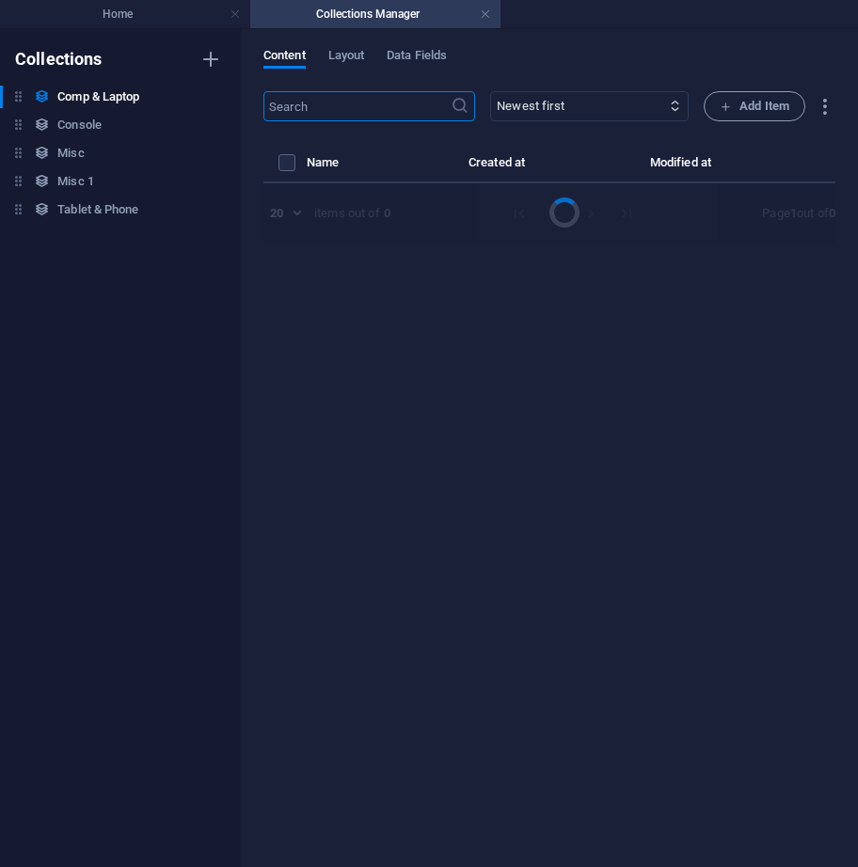
select select "Category 1"
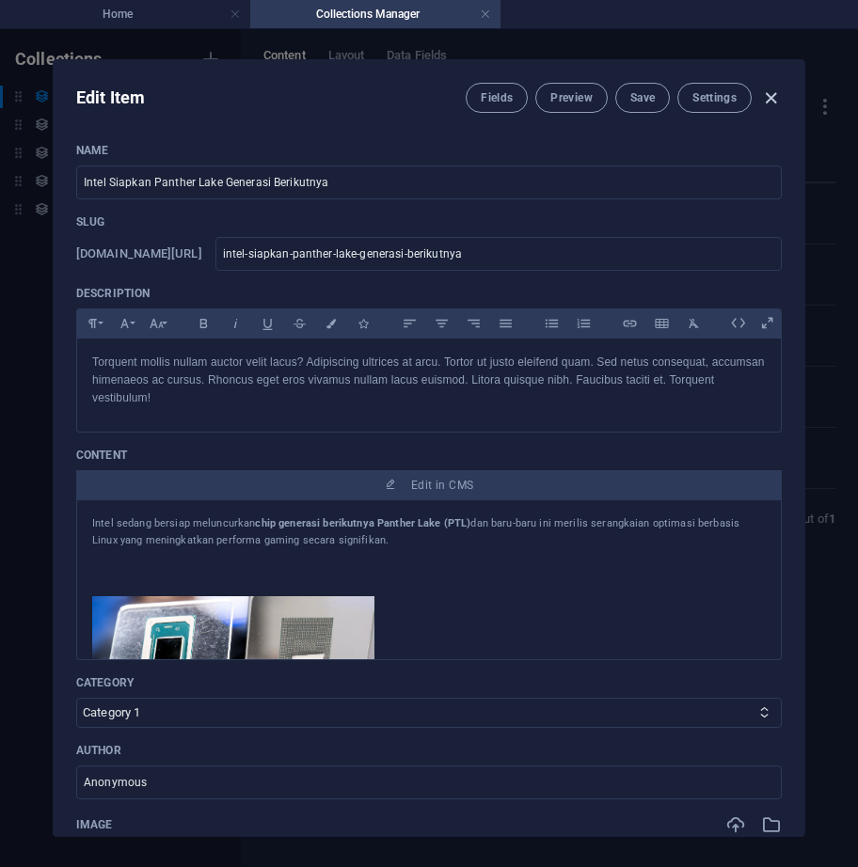
click at [769, 100] on icon "button" at bounding box center [771, 98] width 22 height 22
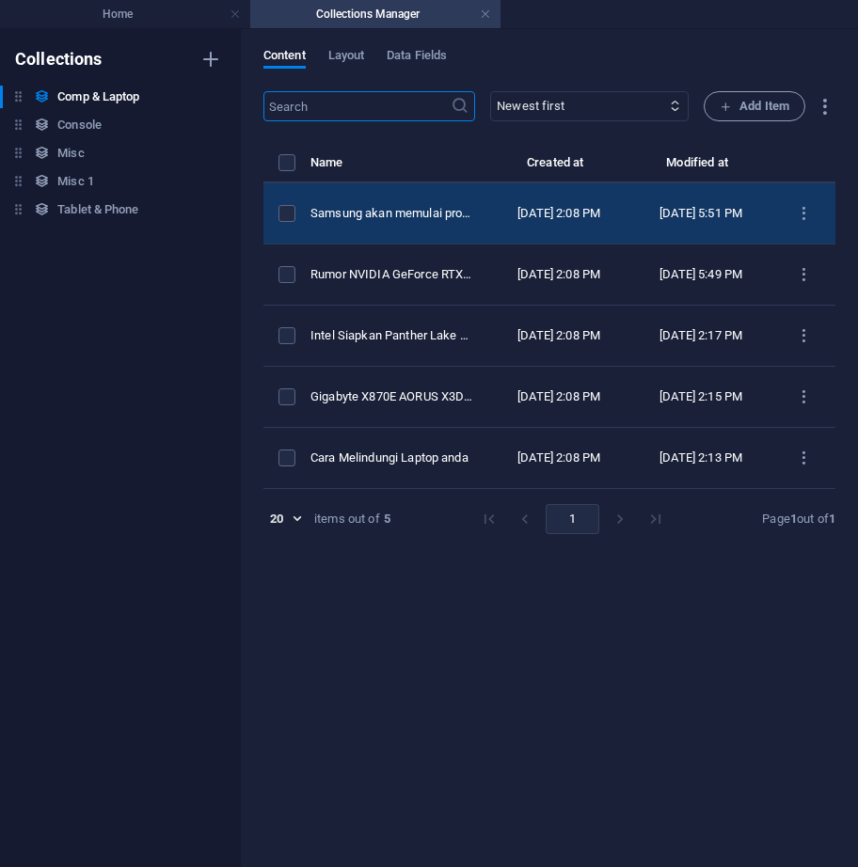
type input "2025-10-03"
type input "intel-siapkan-panther-lake-generasi-berikutnya"
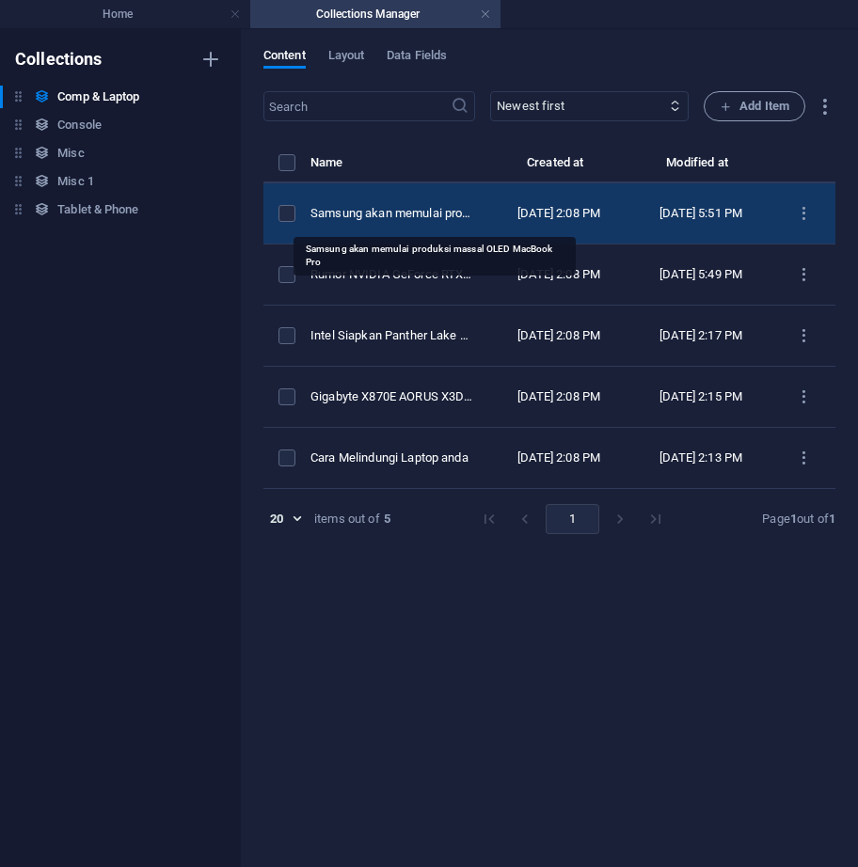
click at [439, 221] on div "Samsung akan memulai produksi massal OLED MacBook Pro" at bounding box center [391, 213] width 163 height 17
select select "Category 1"
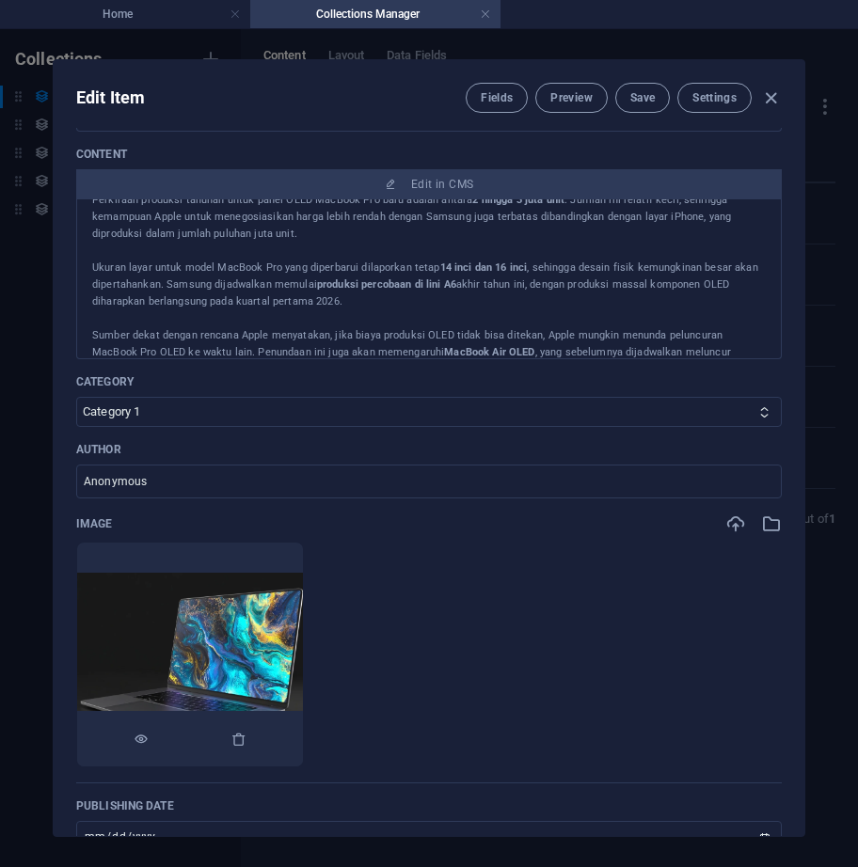
scroll to position [564, 0]
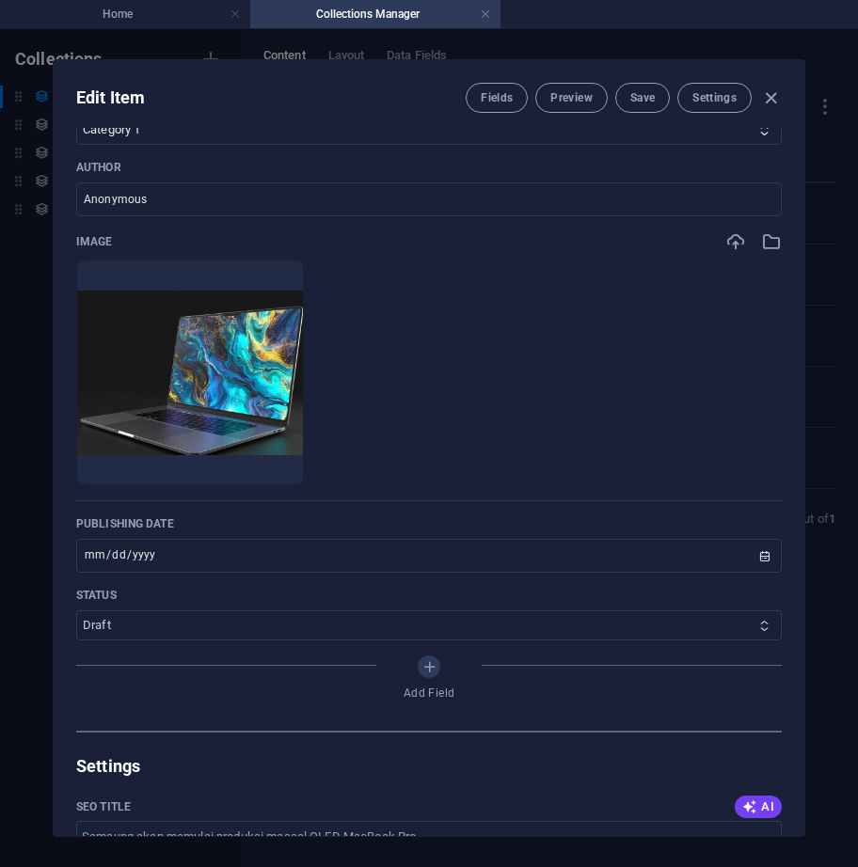
click at [245, 612] on select "Published Draft" at bounding box center [428, 625] width 705 height 30
select select "Published"
click at [76, 610] on select "Published Draft" at bounding box center [428, 625] width 705 height 30
click at [634, 103] on span "Save" at bounding box center [642, 97] width 24 height 15
click at [770, 99] on icon "button" at bounding box center [771, 98] width 22 height 22
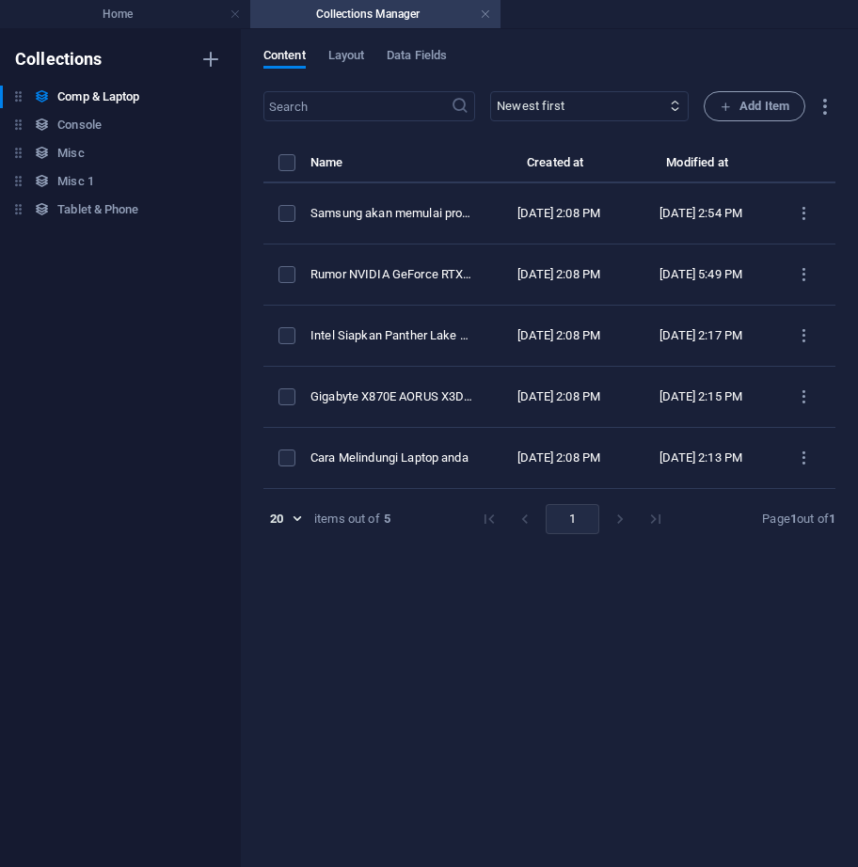
type input "2025-10-03"
type input "samsung-akan-memulai-produksi-massal-oled-macbook-pro"
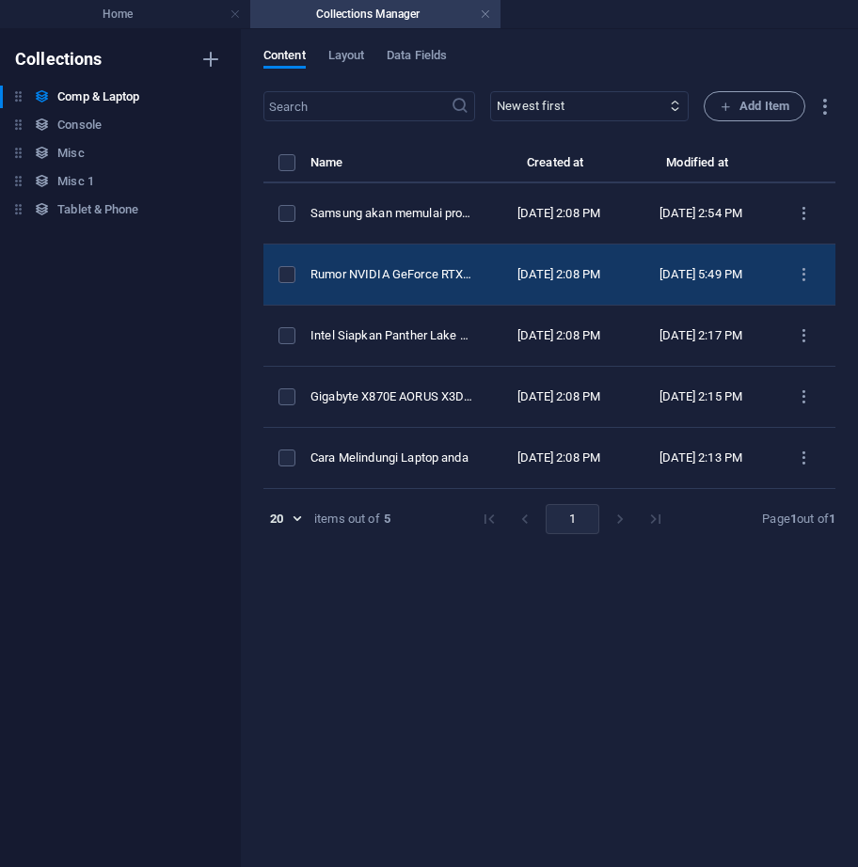
click at [445, 276] on div "Rumor NVIDIA GeForce RTX 50 SUPER tidak Benar" at bounding box center [391, 274] width 163 height 17
select select "Category 1"
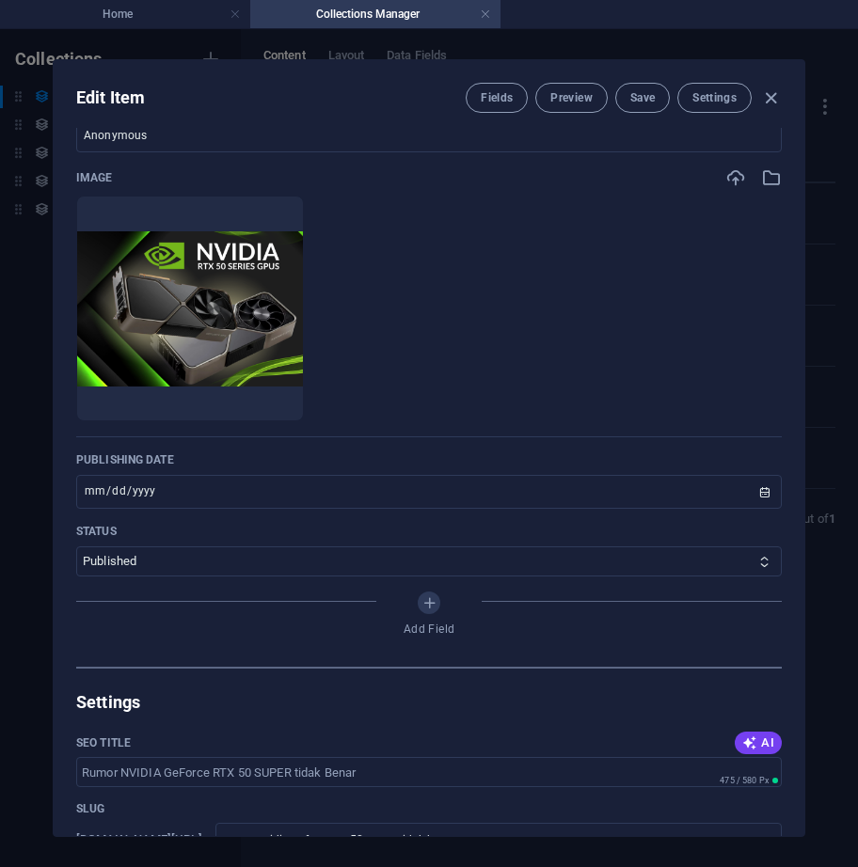
scroll to position [658, 0]
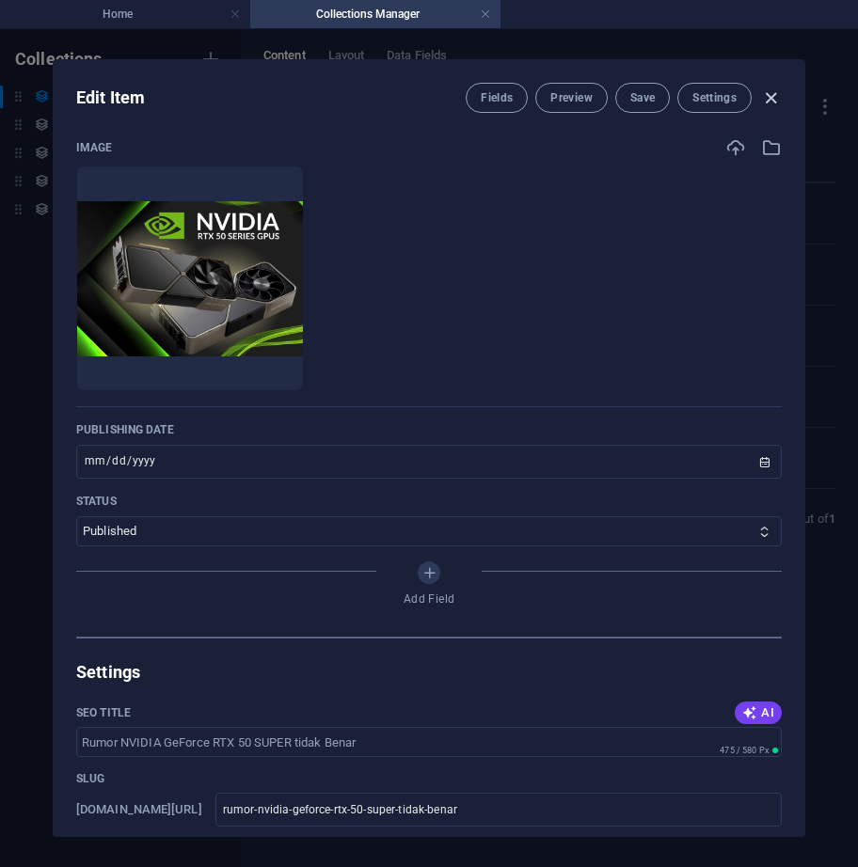
click at [766, 93] on icon "button" at bounding box center [771, 98] width 22 height 22
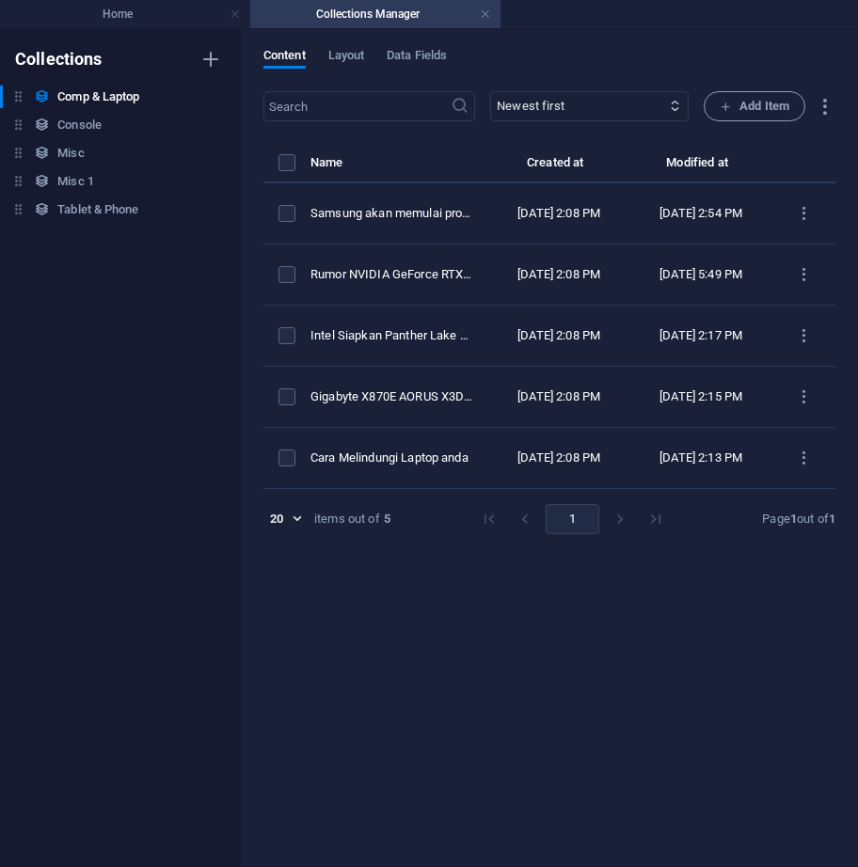
type input "2025-10-03"
type input "rumor-nvidia-geforce-rtx-50-super-tidak-benar"
click at [71, 131] on h6 "Console" at bounding box center [79, 125] width 44 height 23
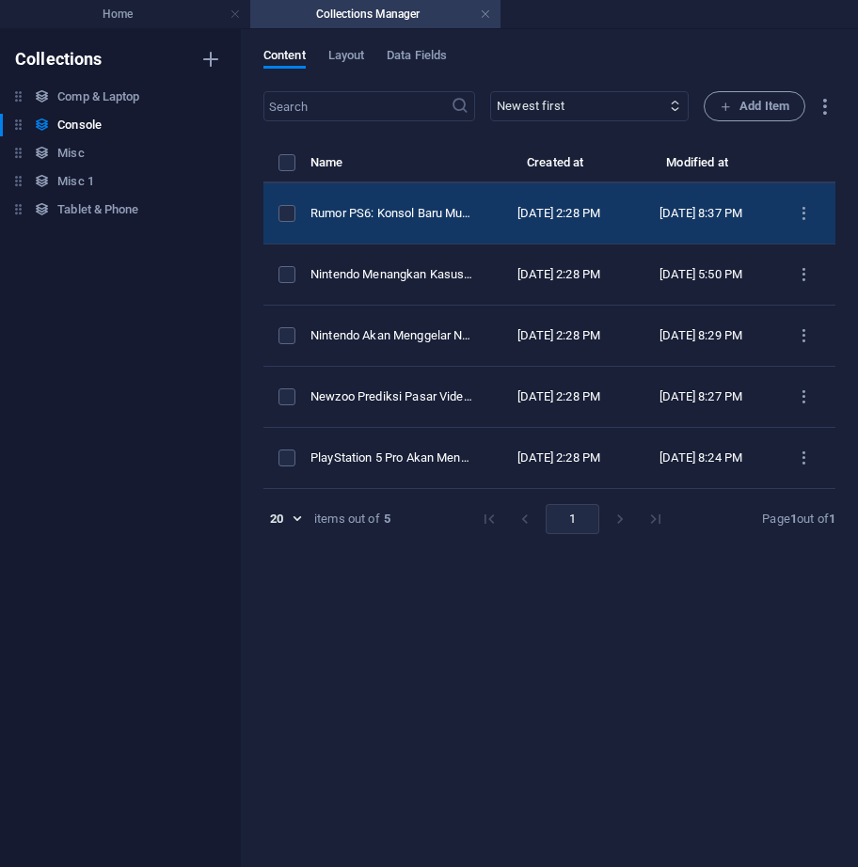
click at [390, 225] on td "Rumor PS6: Konsol Baru Mungkin Punya Drive Disk yang Bisa Dilepas" at bounding box center [399, 213] width 178 height 61
select select "Category 2"
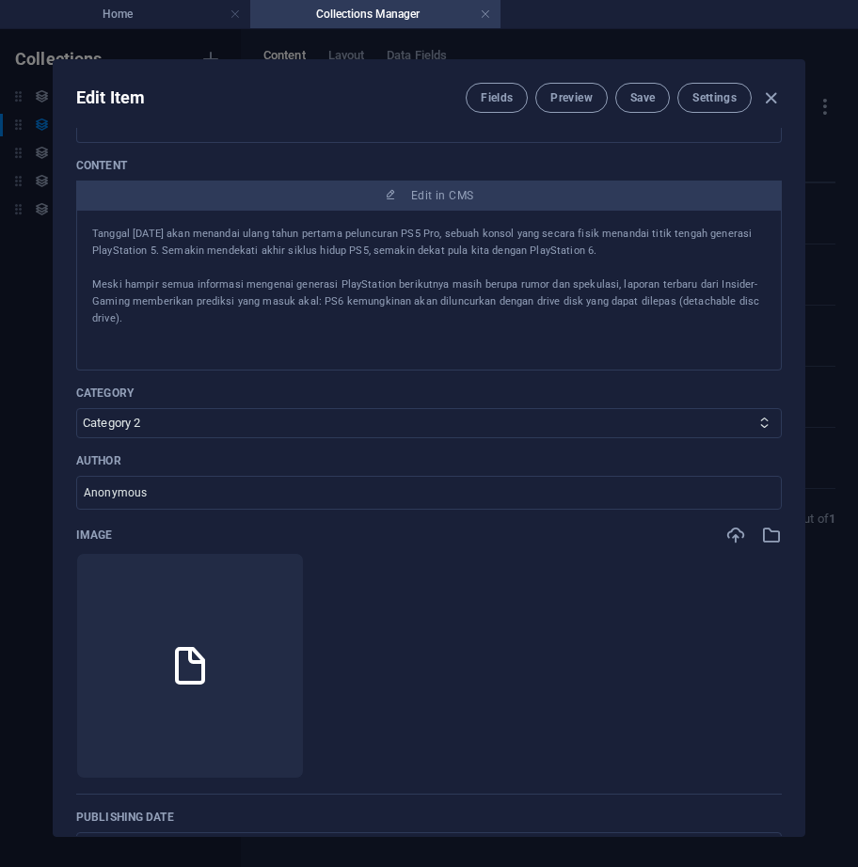
scroll to position [564, 0]
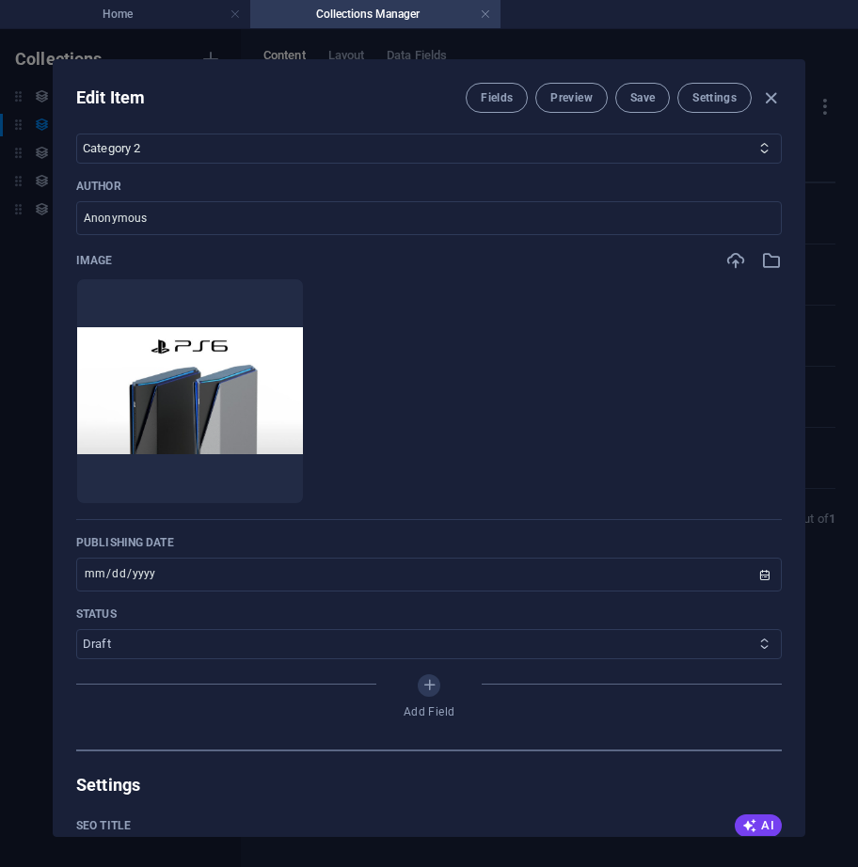
drag, startPoint x: 315, startPoint y: 629, endPoint x: 313, endPoint y: 658, distance: 29.2
click at [316, 630] on select "Published Draft" at bounding box center [428, 644] width 705 height 30
click at [76, 629] on select "Published Draft" at bounding box center [428, 644] width 705 height 30
click at [472, 643] on select "Published Draft" at bounding box center [428, 644] width 705 height 30
select select "Published"
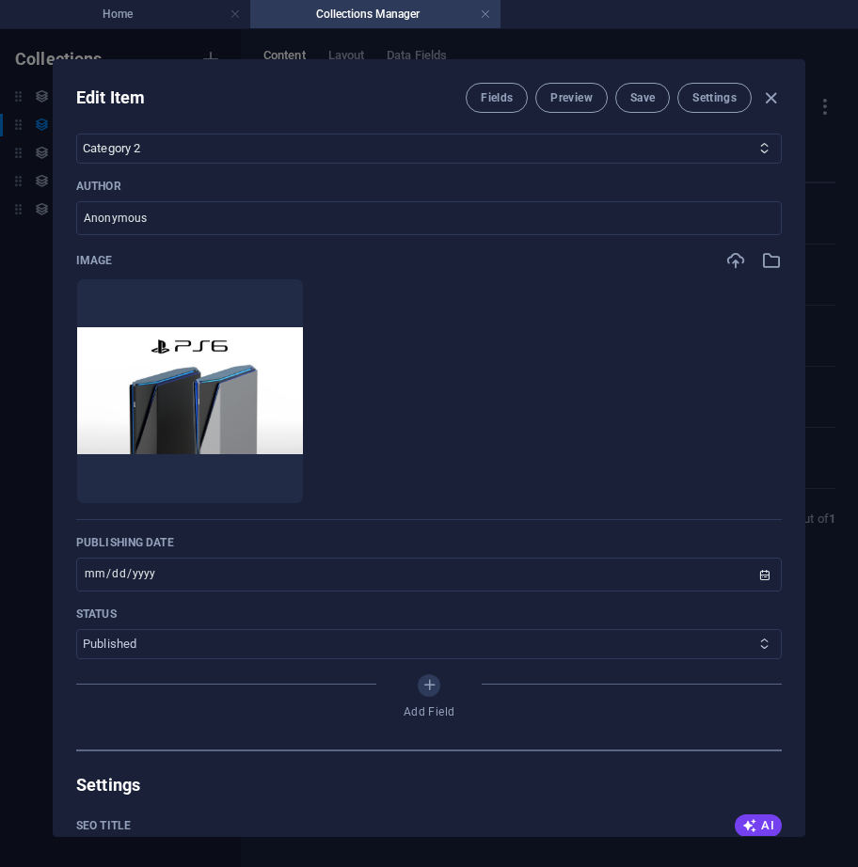
click at [76, 629] on select "Published Draft" at bounding box center [428, 644] width 705 height 30
click at [644, 95] on span "Save" at bounding box center [642, 97] width 24 height 15
click at [772, 96] on icon "button" at bounding box center [771, 98] width 22 height 22
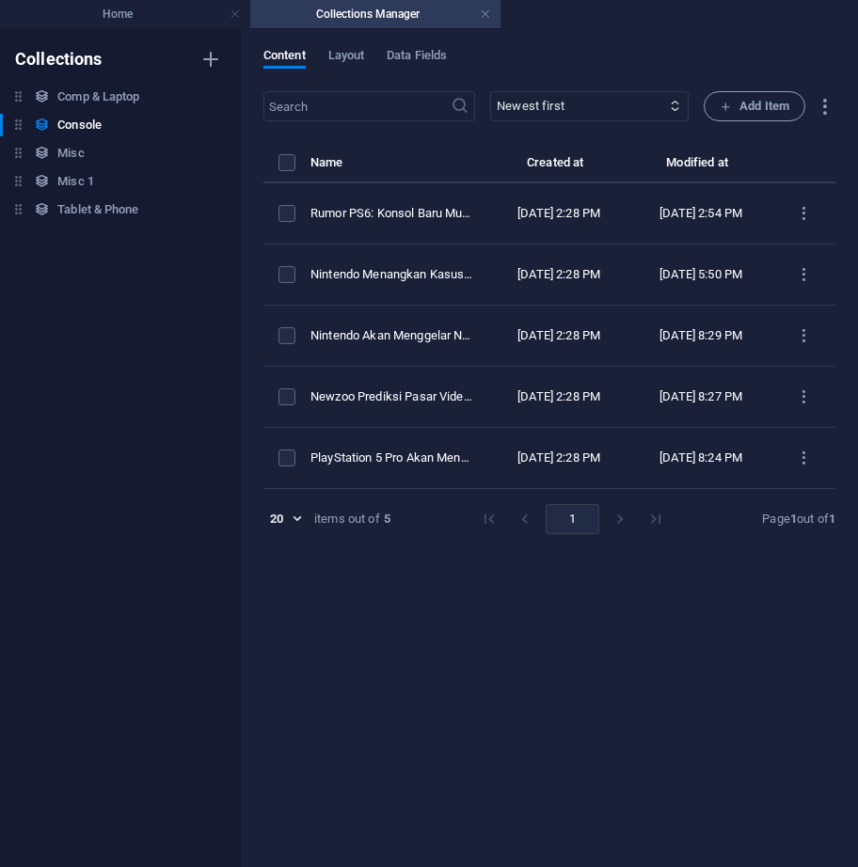
type input "2025-10-03"
type input "rumor-ps6-konsol-baru-mungkin-punya-drive-disk-yang-bisa-dilepas"
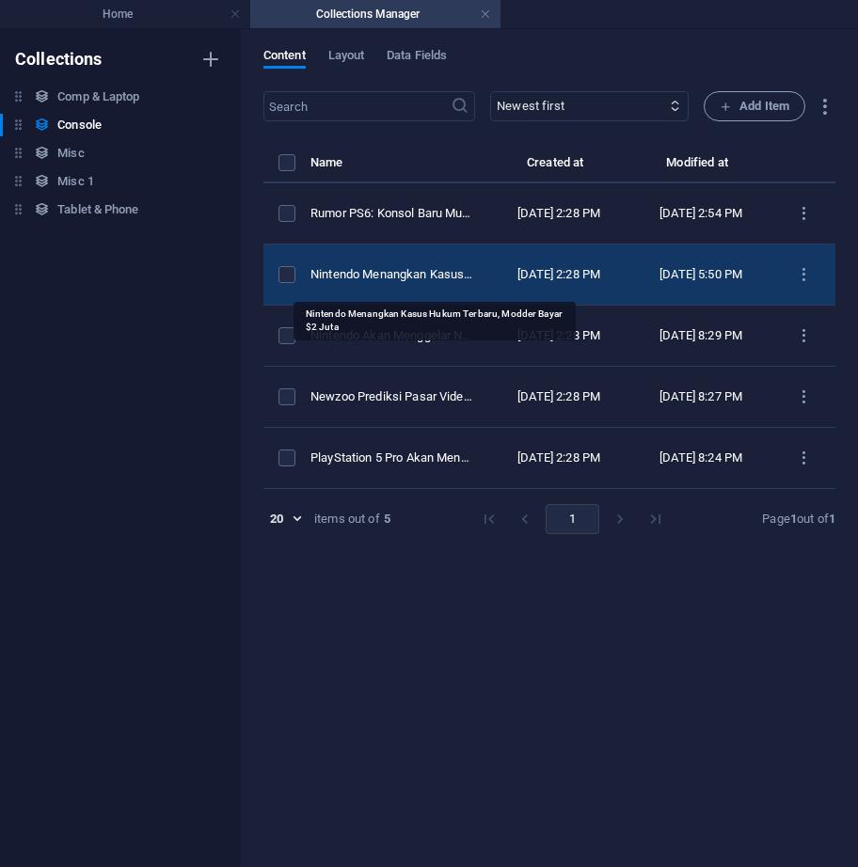
click at [405, 283] on div "Nintendo Menangkan Kasus Hukum Terbaru, Modder Bayar $2 Juta" at bounding box center [391, 274] width 163 height 17
select select "Category 1"
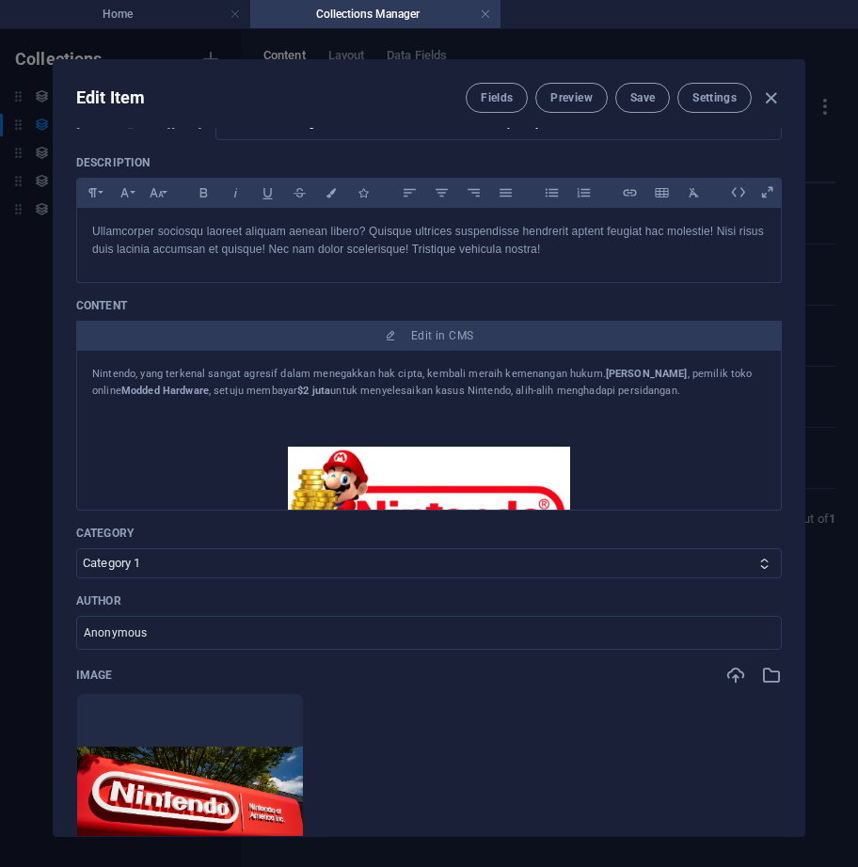
scroll to position [376, 0]
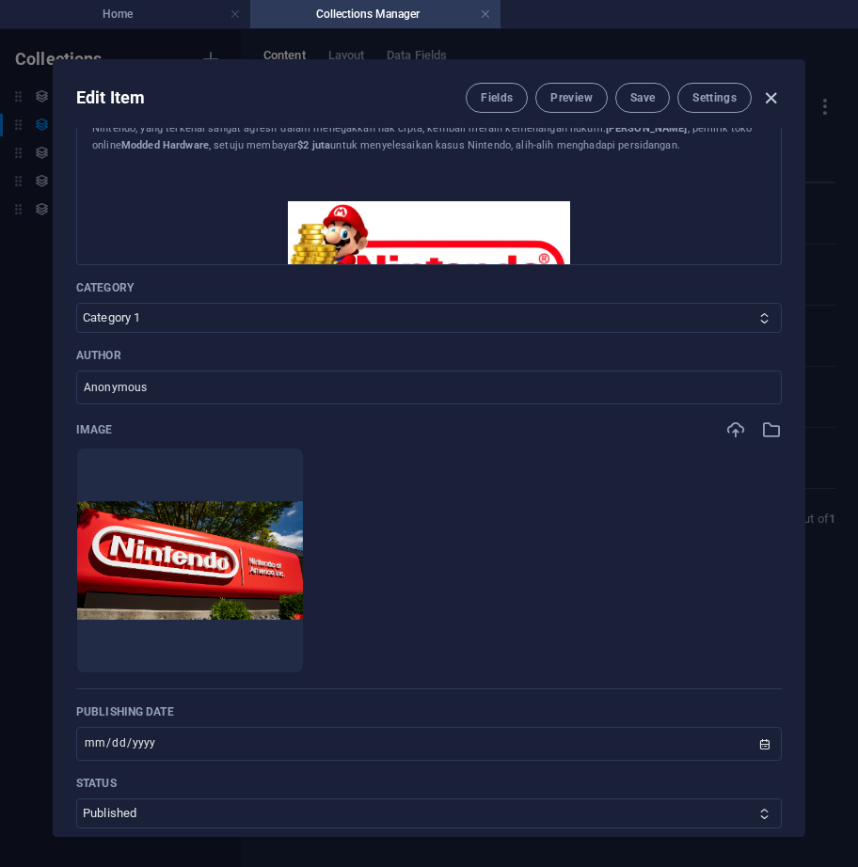
drag, startPoint x: 767, startPoint y: 88, endPoint x: 315, endPoint y: 122, distance: 453.6
click at [768, 88] on icon "button" at bounding box center [771, 98] width 22 height 22
type input "2025-10-03"
type input "nintendo-menangkan-kasus-hukum-terbaru-modder-bayar-2-juta"
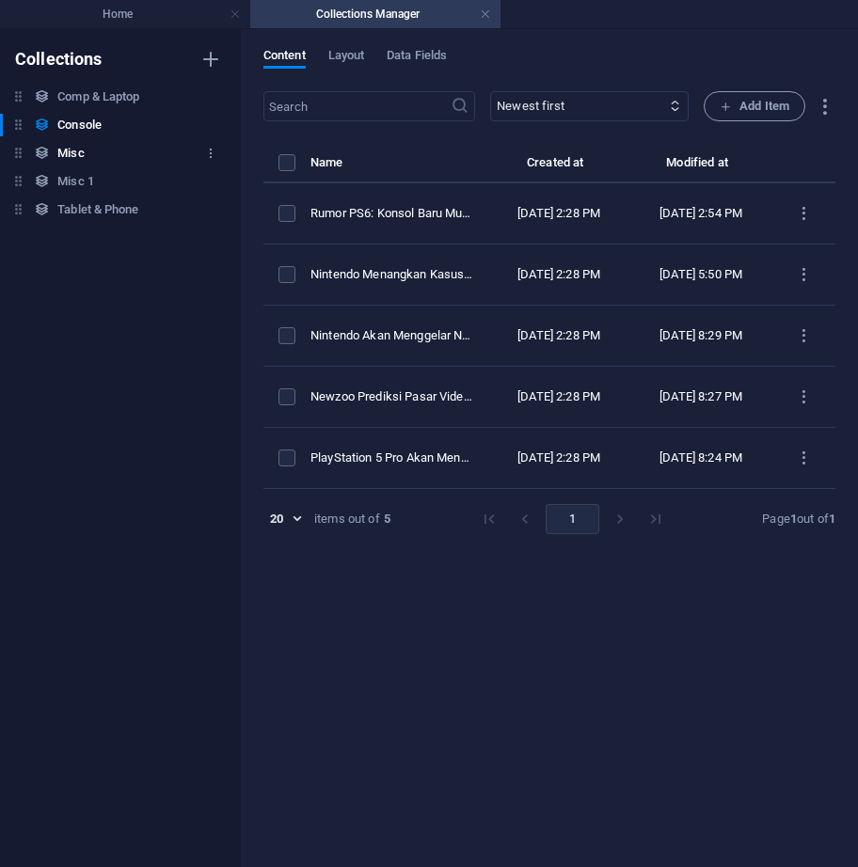
click at [57, 155] on h6 "Misc" at bounding box center [70, 153] width 26 height 23
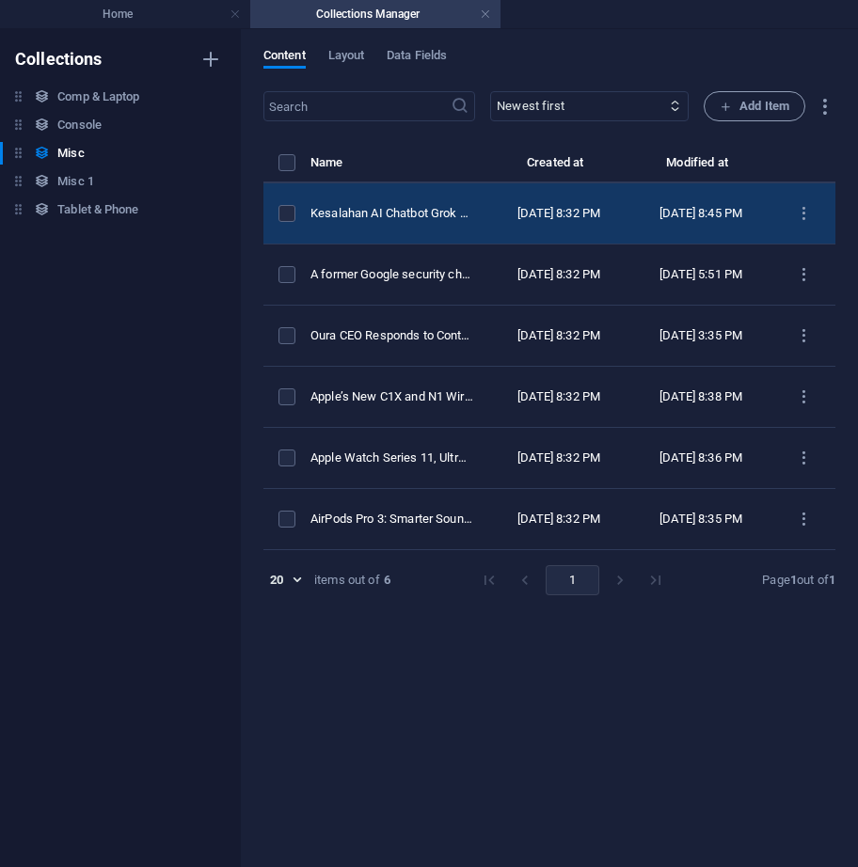
click at [475, 229] on td "Kesalahan AI Chatbot Grok Saat Insiden Charlie Kirk" at bounding box center [399, 213] width 178 height 61
select select "Category 2"
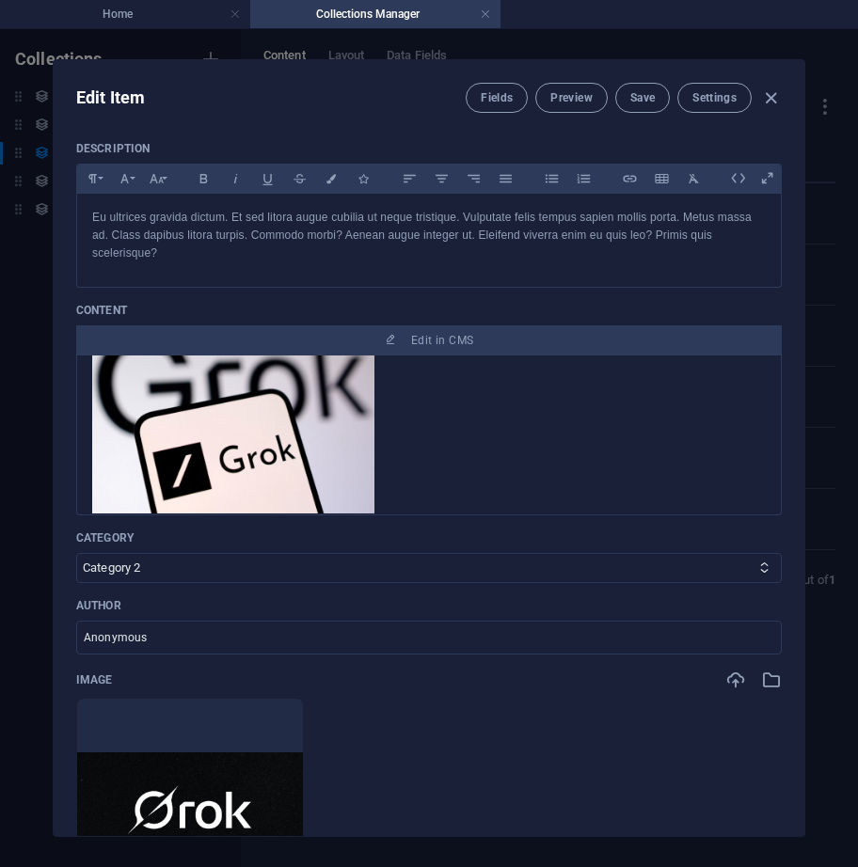
scroll to position [188, 0]
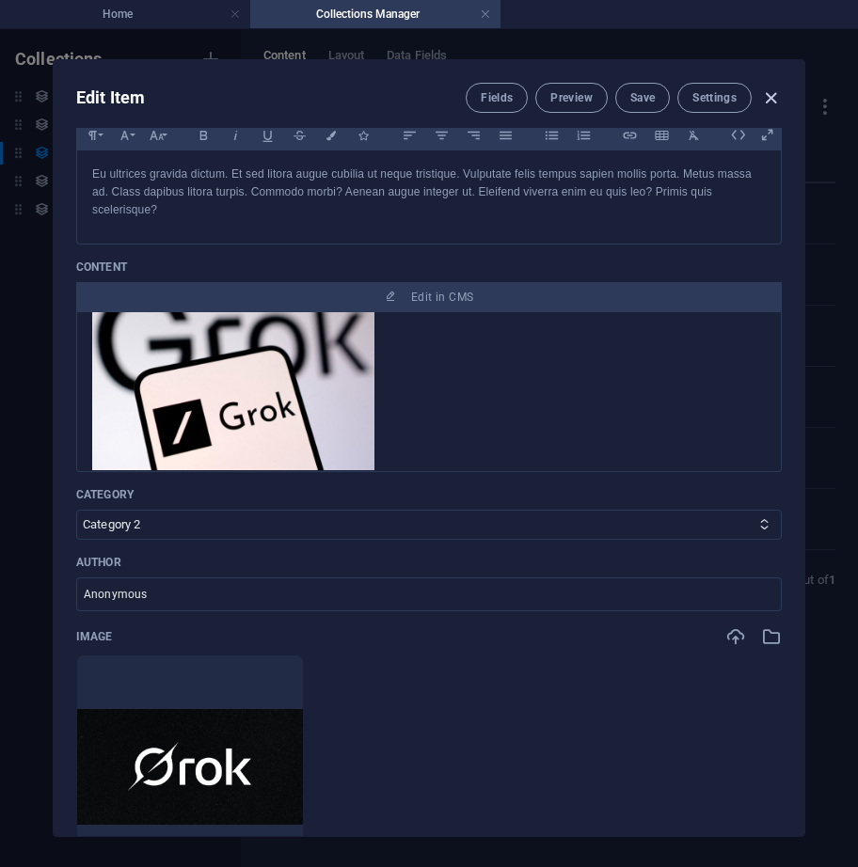
click at [771, 103] on icon "button" at bounding box center [771, 98] width 22 height 22
type input "2025-10-03"
type input "kesalahan-ai-chatbot-grok-saat-insiden-charlie-kirk"
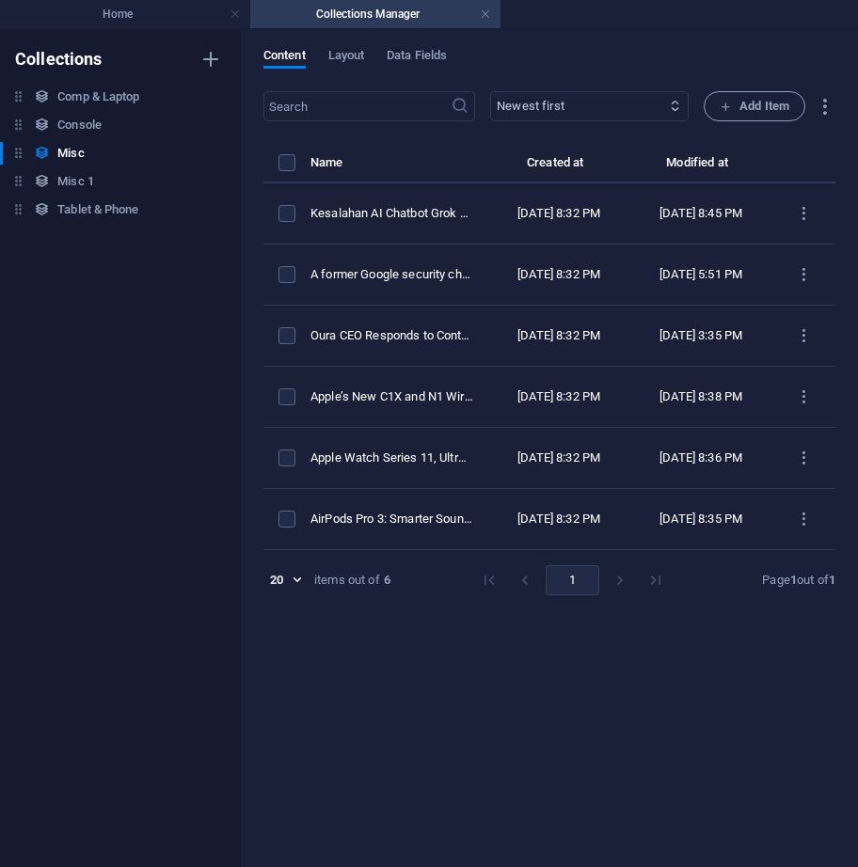
click at [648, 109] on select "Newest first Oldest first Last modified Name (ascending) Name (descending) Slug…" at bounding box center [589, 106] width 198 height 30
click at [490, 91] on select "Newest first Oldest first Last modified Name (ascending) Name (descending) Slug…" at bounding box center [589, 106] width 198 height 30
click at [90, 167] on div "Comp & Laptop Comp & Laptop Console Console Misc Misc Misc 1 Misc 1 Tablet & Ph…" at bounding box center [111, 153] width 222 height 135
click at [101, 187] on div "Misc 1 Misc 1" at bounding box center [111, 181] width 222 height 23
select select "createdAt_DESC"
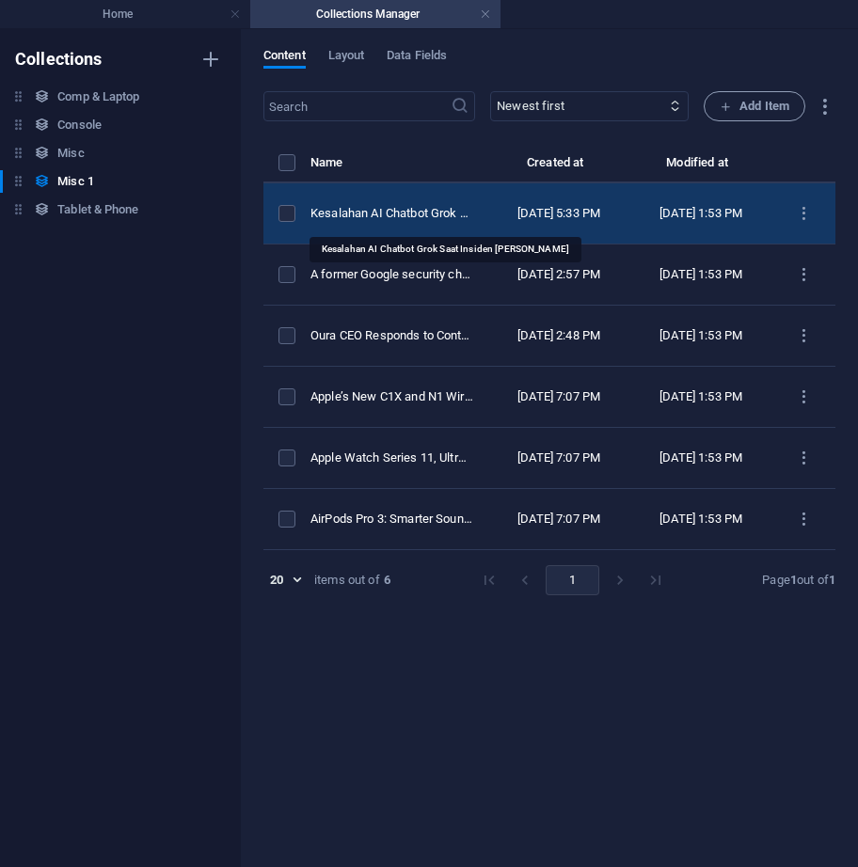
click at [409, 213] on div "Kesalahan AI Chatbot Grok Saat Insiden Charlie Kirk" at bounding box center [391, 213] width 163 height 17
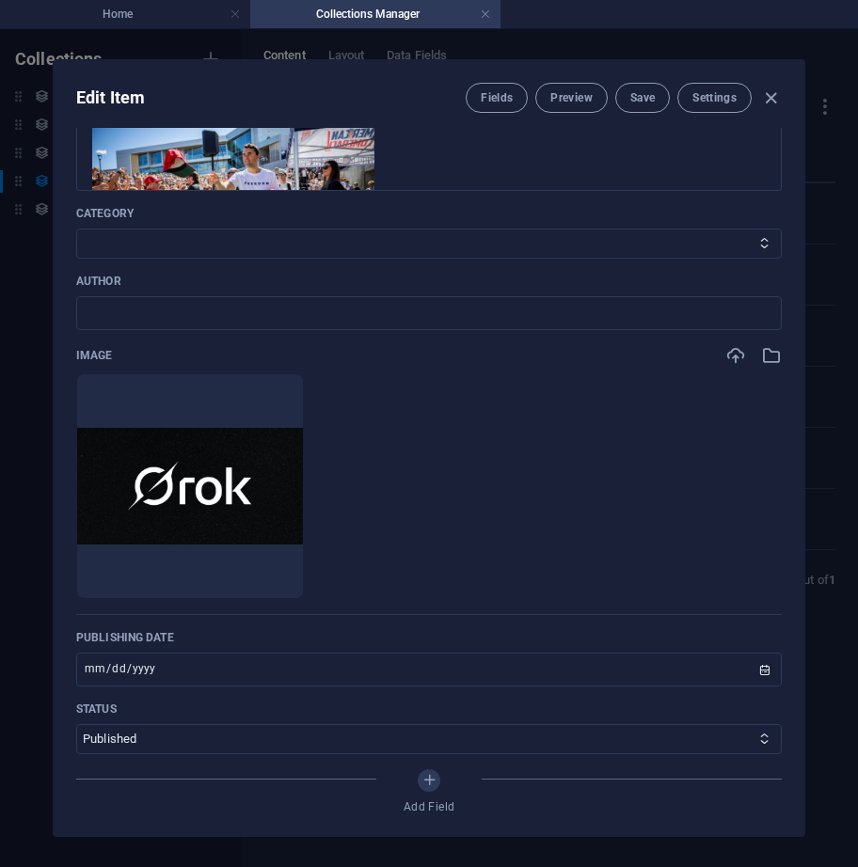
scroll to position [564, 0]
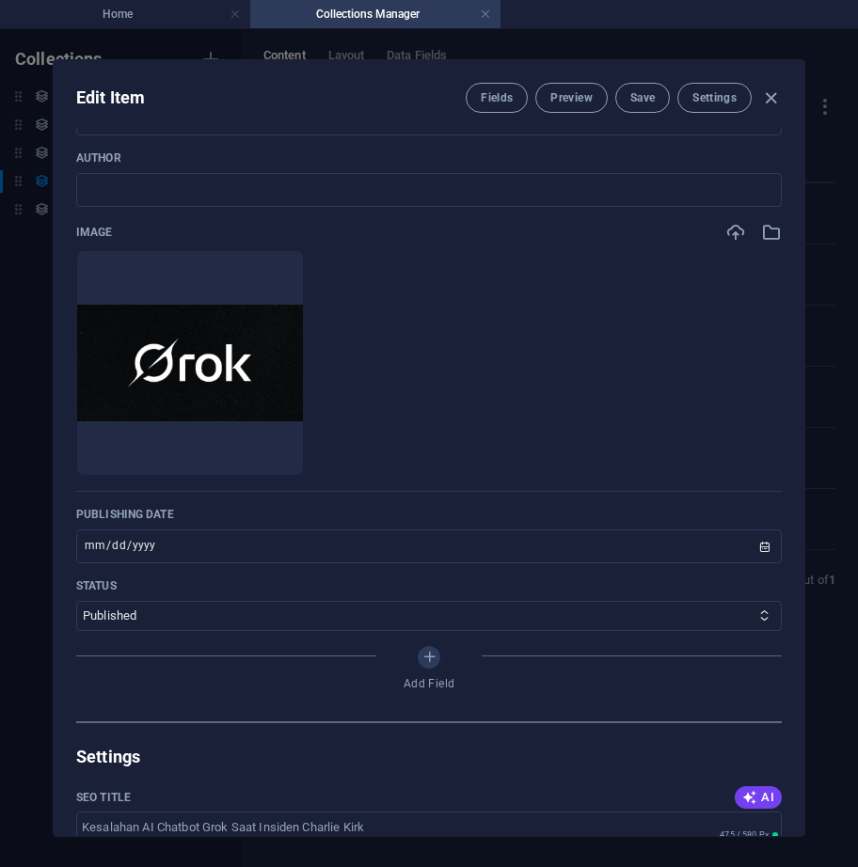
click at [763, 82] on div "Edit Item Fields Preview Save Settings" at bounding box center [429, 94] width 750 height 68
click at [771, 89] on icon "button" at bounding box center [771, 98] width 22 height 22
type input "2025-10-03"
type input "kesalahan-ai-chatbot-grok-saat-insiden-charlie-kirk"
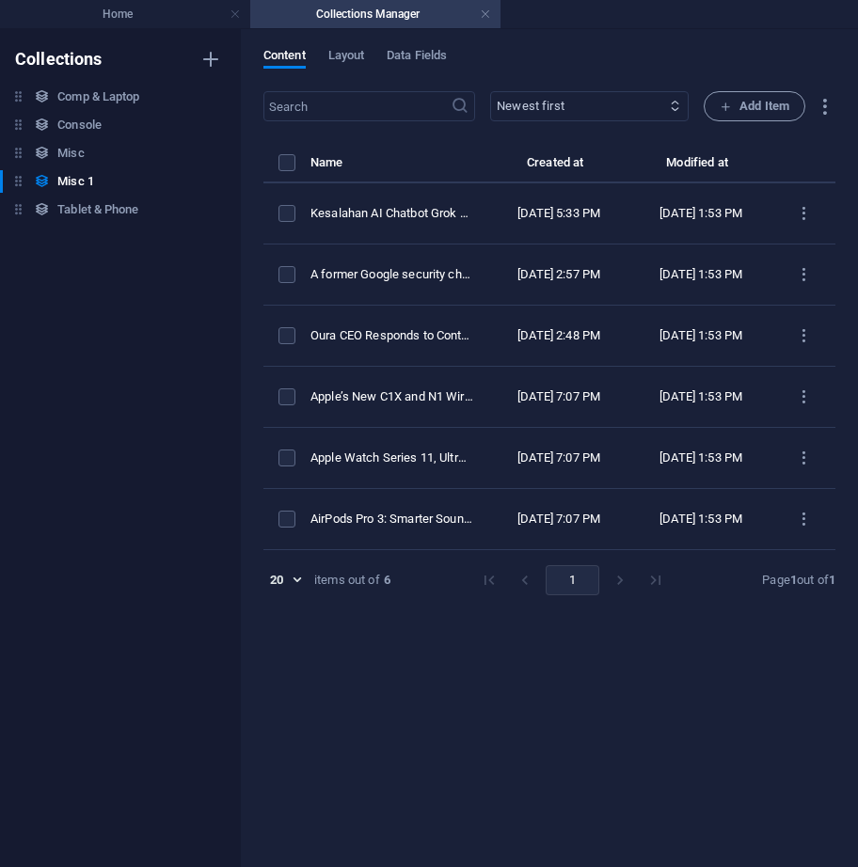
drag, startPoint x: 632, startPoint y: 106, endPoint x: 636, endPoint y: 116, distance: 10.1
click at [632, 106] on select "Newest first Oldest first Last modified Name (ascending) Name (descending) Slug…" at bounding box center [589, 106] width 198 height 30
select select "columns.status_DESC"
click at [490, 91] on select "Newest first Oldest first Last modified Name (ascending) Name (descending) Slug…" at bounding box center [589, 106] width 198 height 30
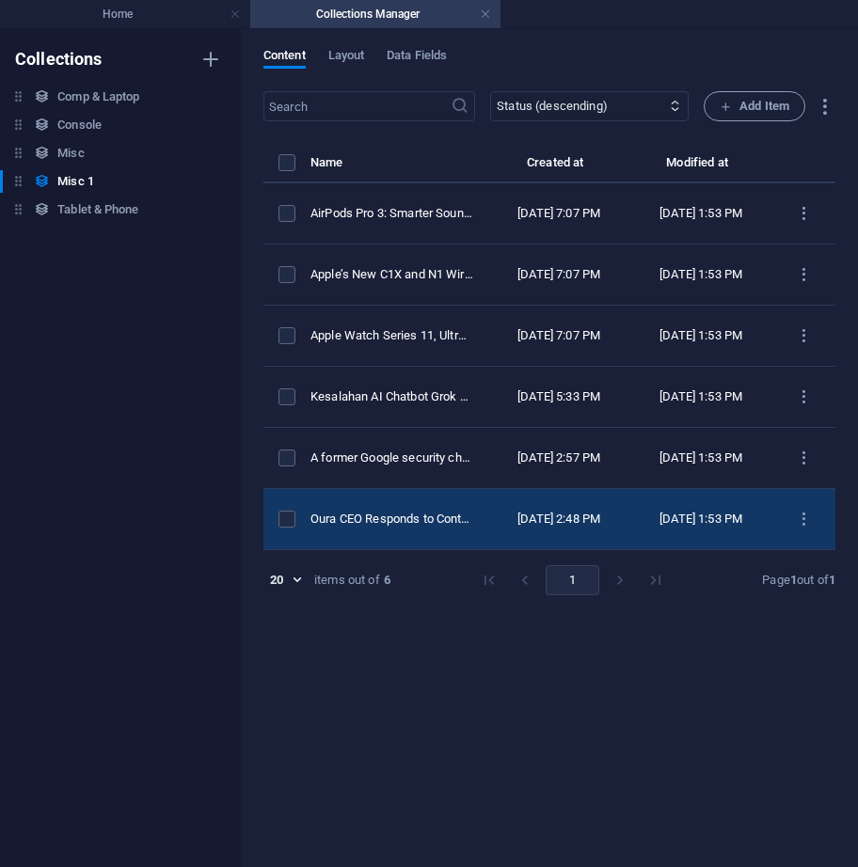
drag, startPoint x: 483, startPoint y: 536, endPoint x: 483, endPoint y: 548, distance: 12.2
click at [483, 548] on td "Oura CEO Responds to Controversy, Emphasizes the Future of Wearables is the "Cl…" at bounding box center [399, 519] width 178 height 61
select select "Category 1"
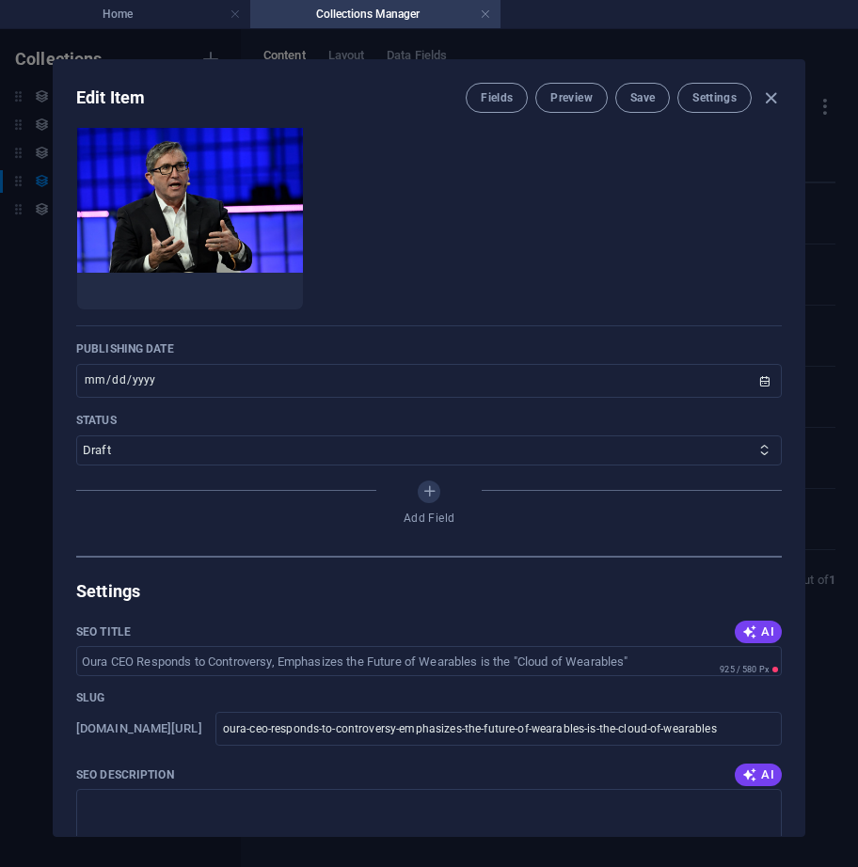
scroll to position [752, 0]
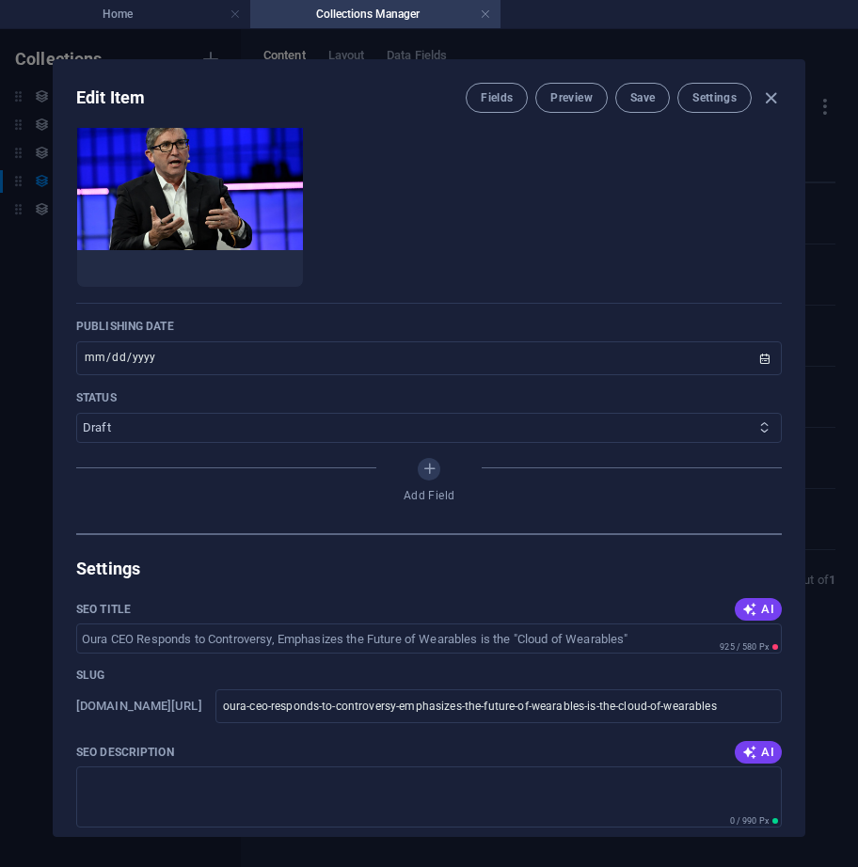
click at [424, 436] on select "Published Draft" at bounding box center [428, 428] width 705 height 30
select select "Published"
click at [76, 413] on select "Published Draft" at bounding box center [428, 428] width 705 height 30
click at [643, 102] on span "Save" at bounding box center [642, 97] width 24 height 15
click at [777, 96] on icon "button" at bounding box center [771, 98] width 22 height 22
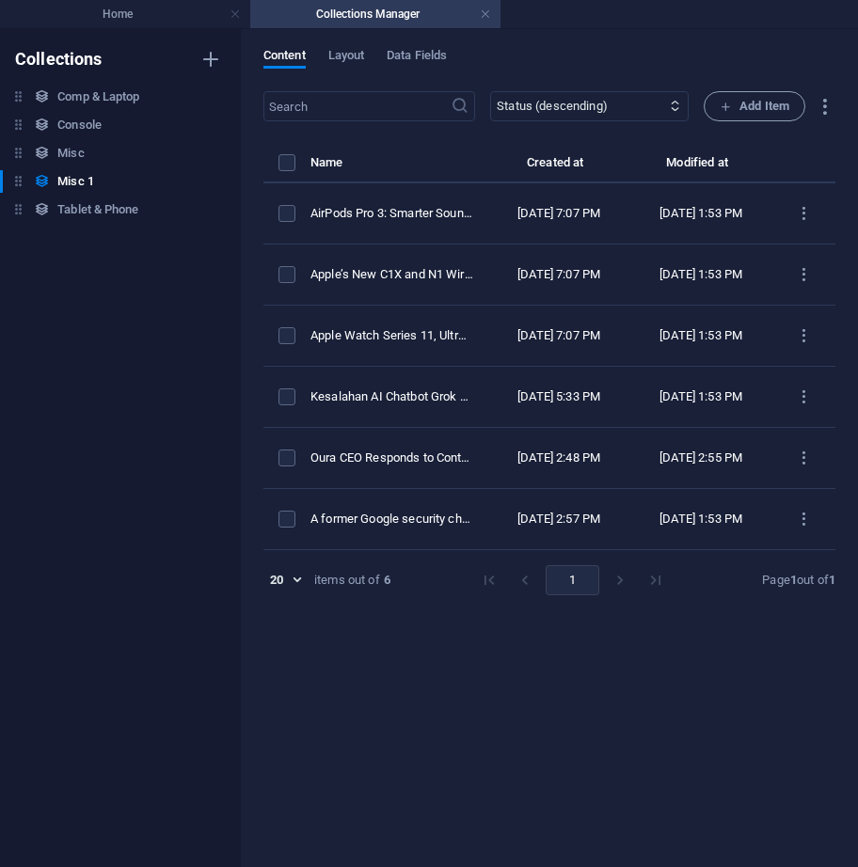
type input "2025-10-03"
type input "oura-ceo-responds-to-controversy-emphasizes-the-future-of-wearables-is-the-clou…"
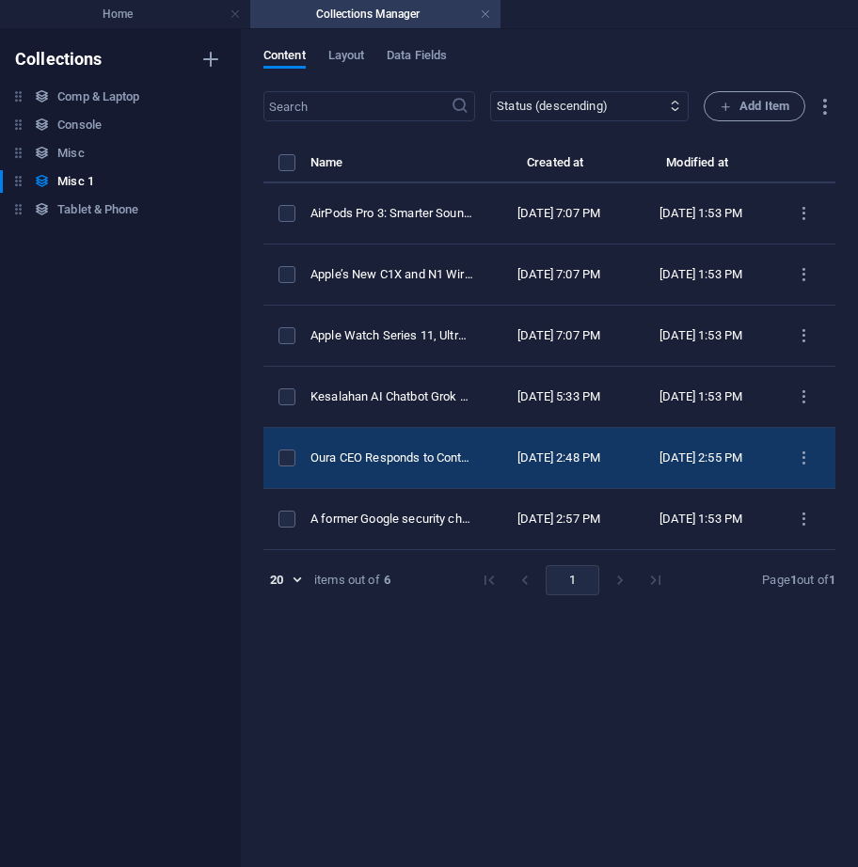
click at [473, 489] on td "Oura CEO Responds to Controversy, Emphasizes the Future of Wearables is the "Cl…" at bounding box center [399, 458] width 178 height 61
select select "Category 1"
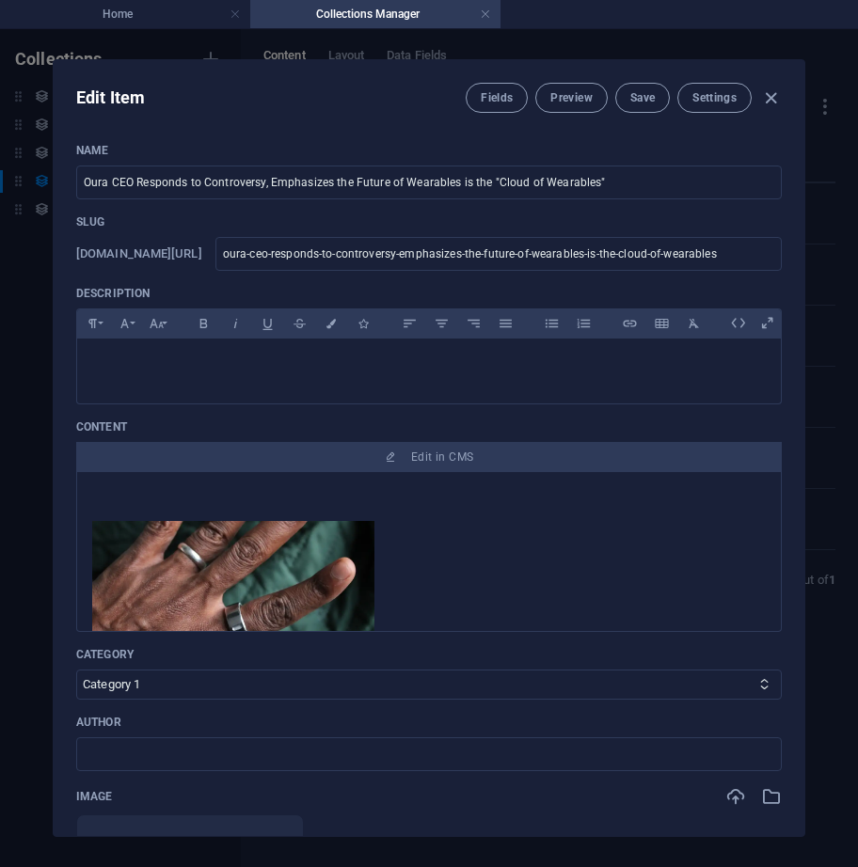
scroll to position [564, 0]
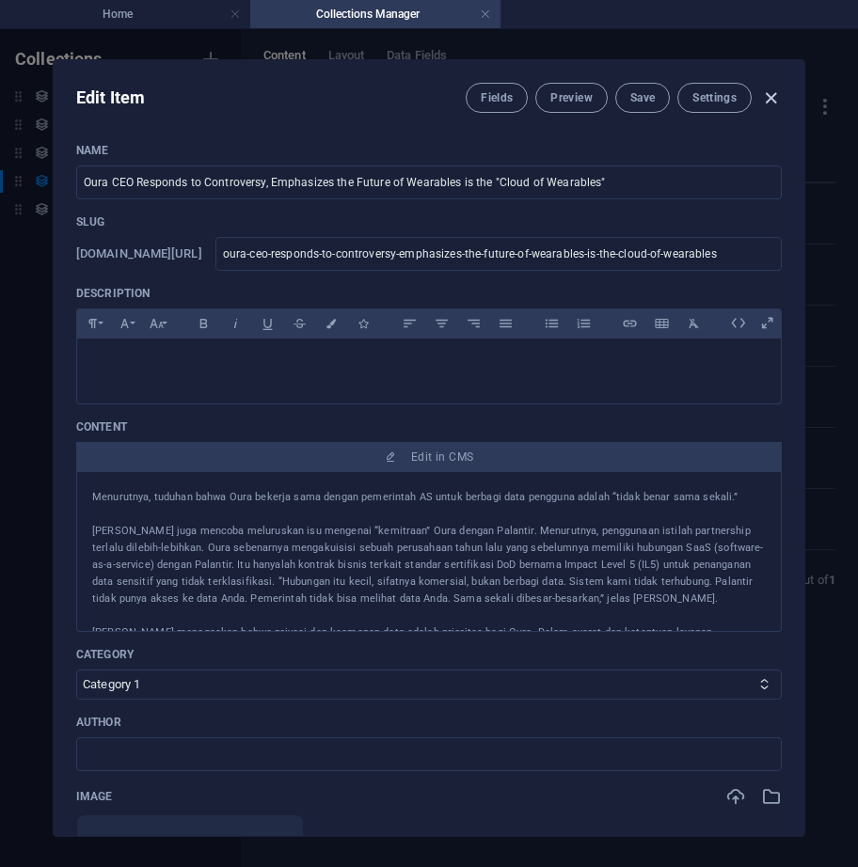
click at [764, 94] on icon "button" at bounding box center [771, 98] width 22 height 22
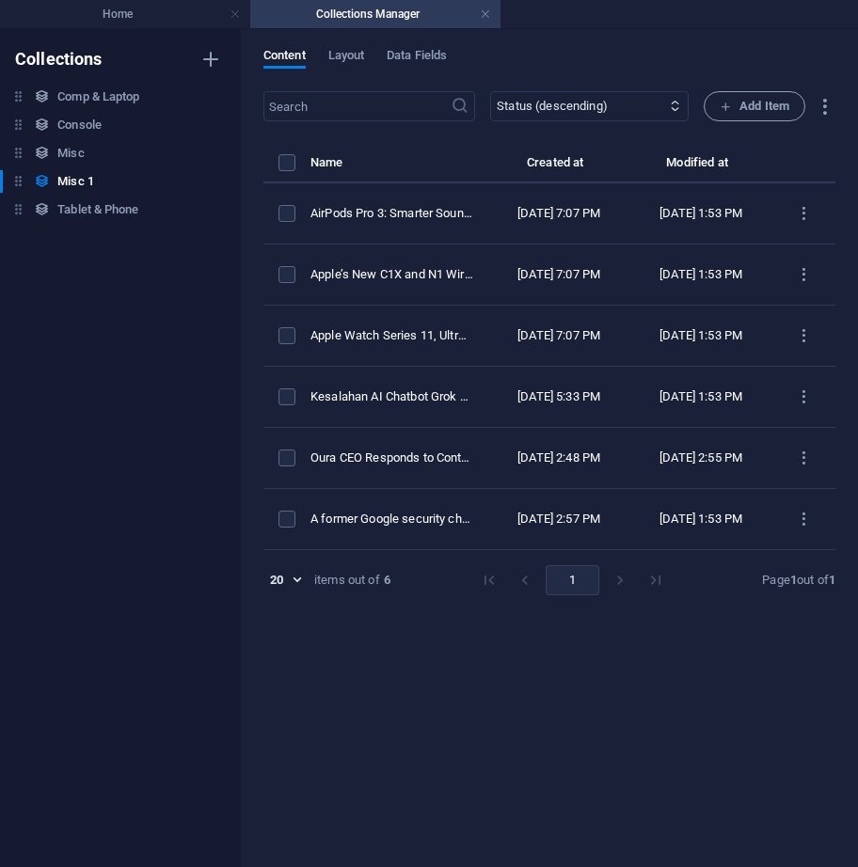
type input "2025-10-03"
type input "oura-ceo-responds-to-controversy-emphasizes-the-future-of-wearables-is-the-clou…"
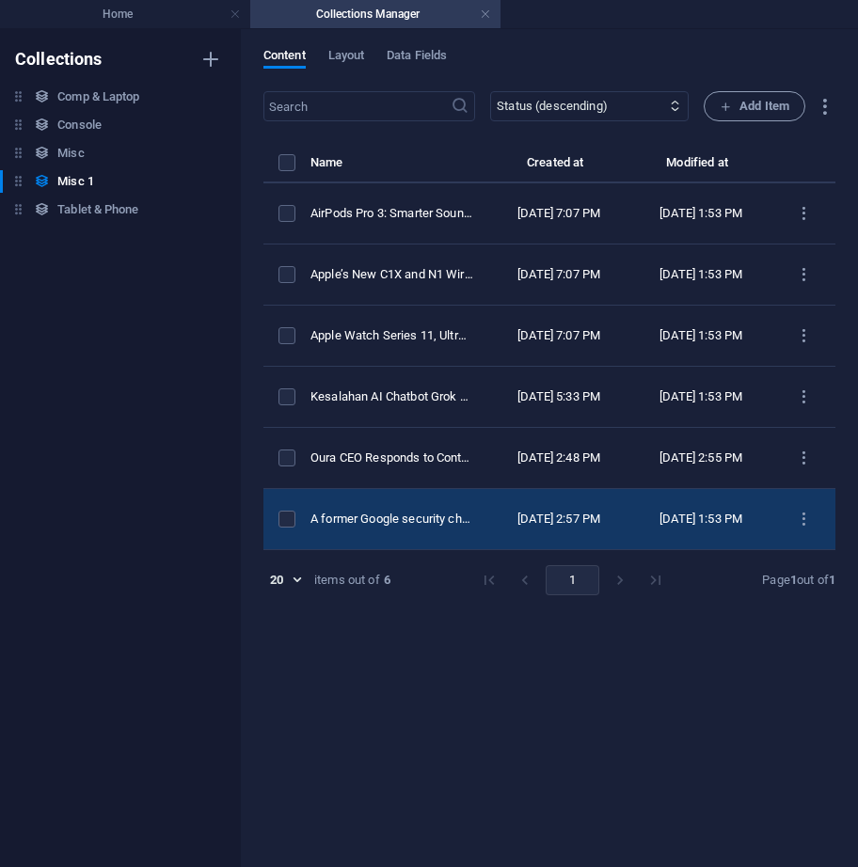
click at [455, 528] on div "A former Google security chief has raised $13 million to use AI agents to comba…" at bounding box center [391, 519] width 163 height 17
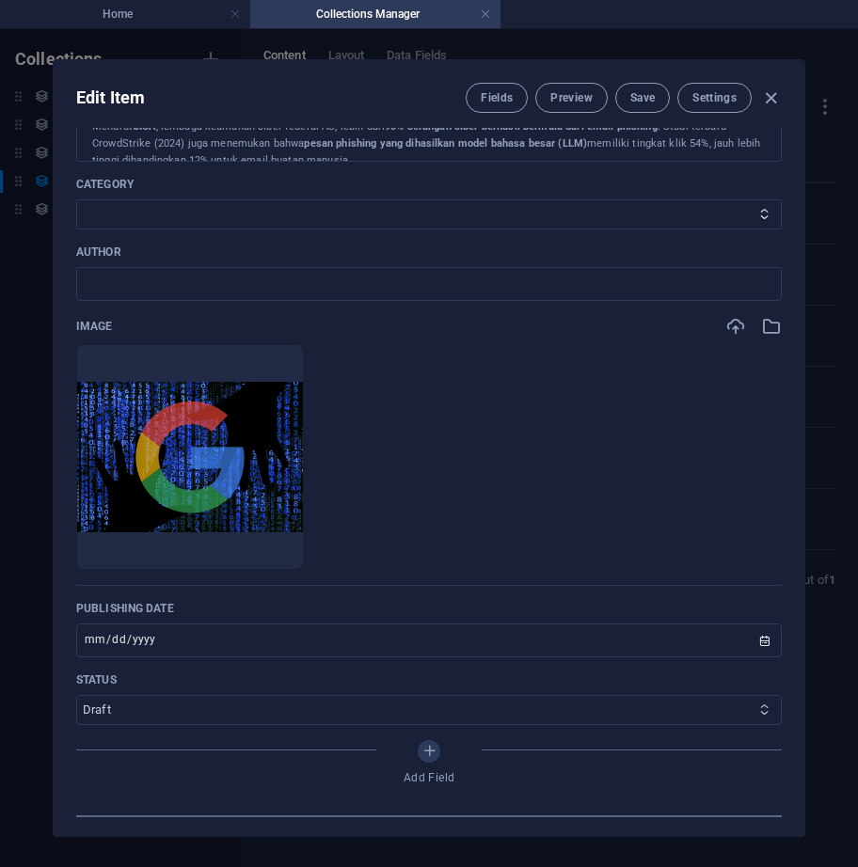
scroll to position [658, 0]
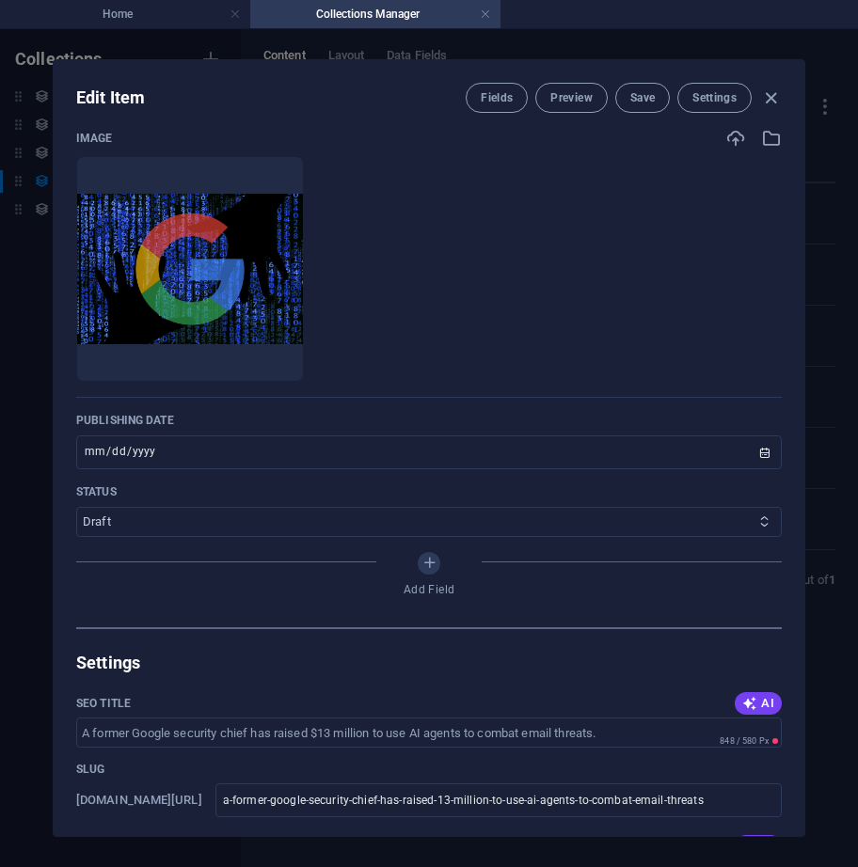
click at [373, 519] on select "Published Draft" at bounding box center [428, 522] width 705 height 30
select select "Published"
click at [76, 507] on select "Published Draft" at bounding box center [428, 522] width 705 height 30
click at [647, 104] on span "Save" at bounding box center [642, 97] width 24 height 15
click at [772, 94] on icon "button" at bounding box center [771, 98] width 22 height 22
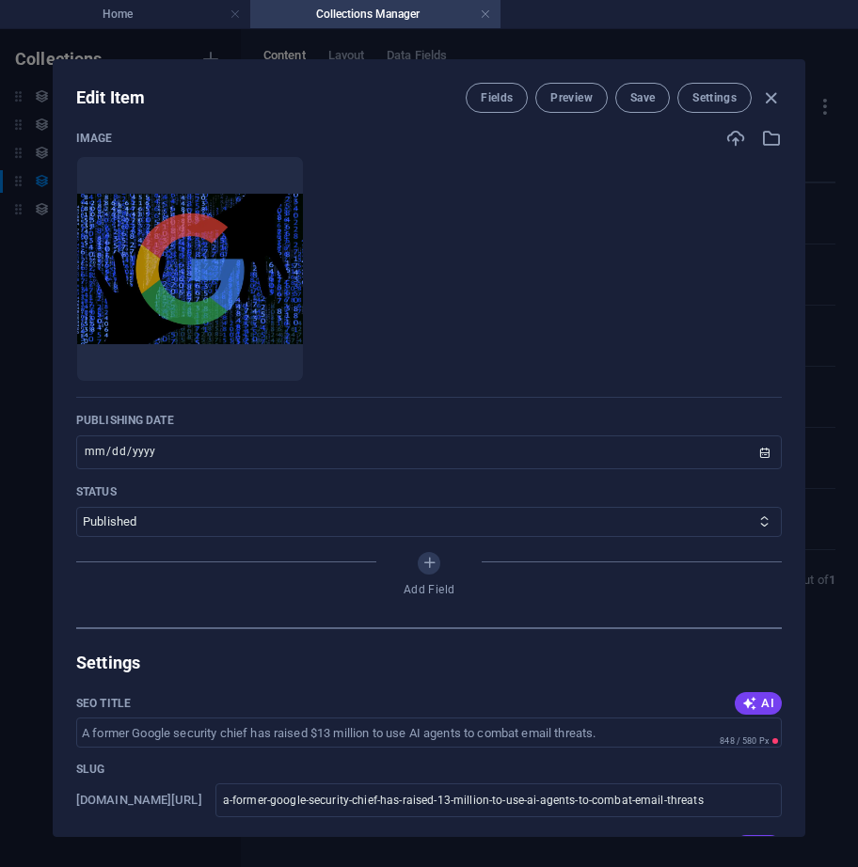
type input "2025-10-03"
type input "a-former-google-security-chief-has-raised-13-million-to-use-ai-agents-to-combat…"
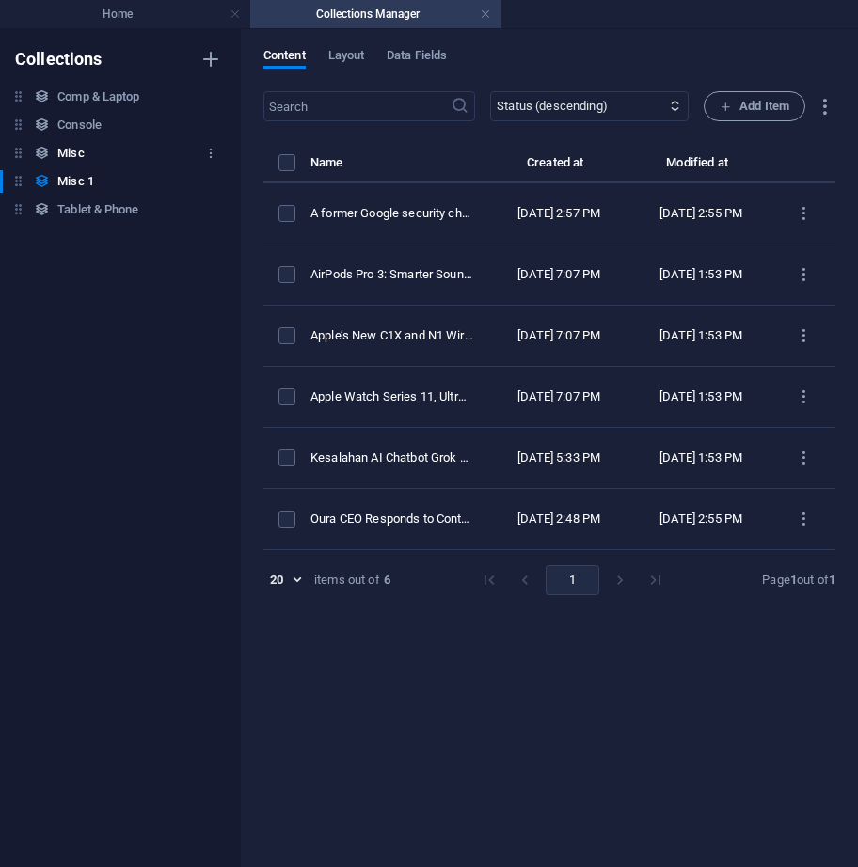
click at [125, 159] on div "Misc Misc" at bounding box center [111, 153] width 222 height 23
select select "columns.status_ASC"
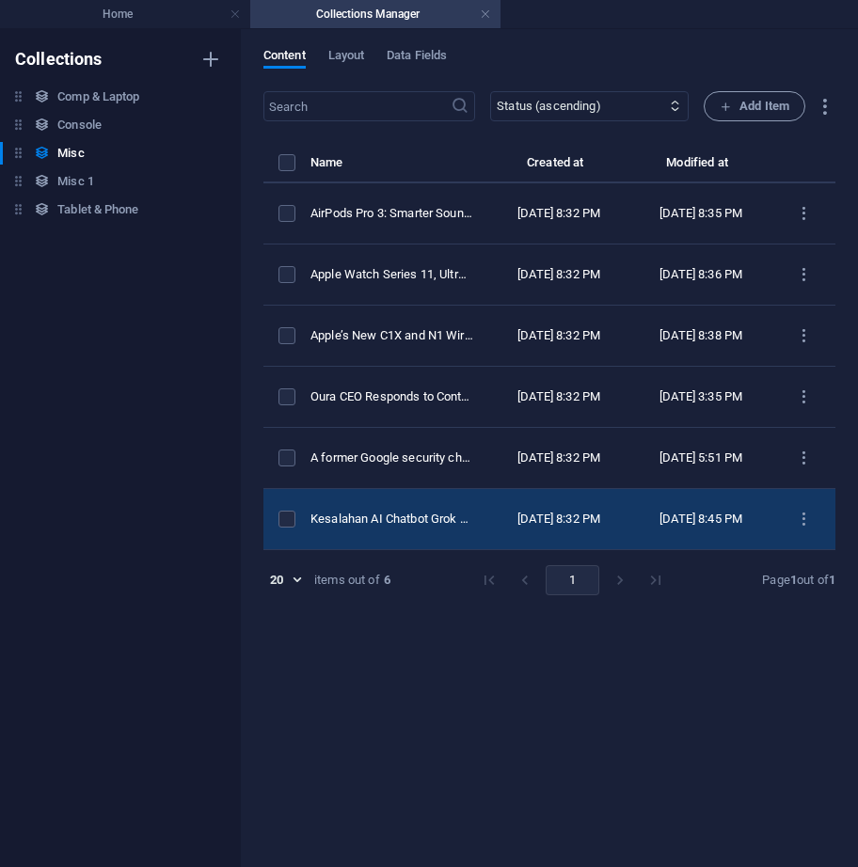
click at [479, 530] on td "Kesalahan AI Chatbot Grok Saat Insiden Charlie Kirk" at bounding box center [399, 519] width 178 height 61
select select "Category 2"
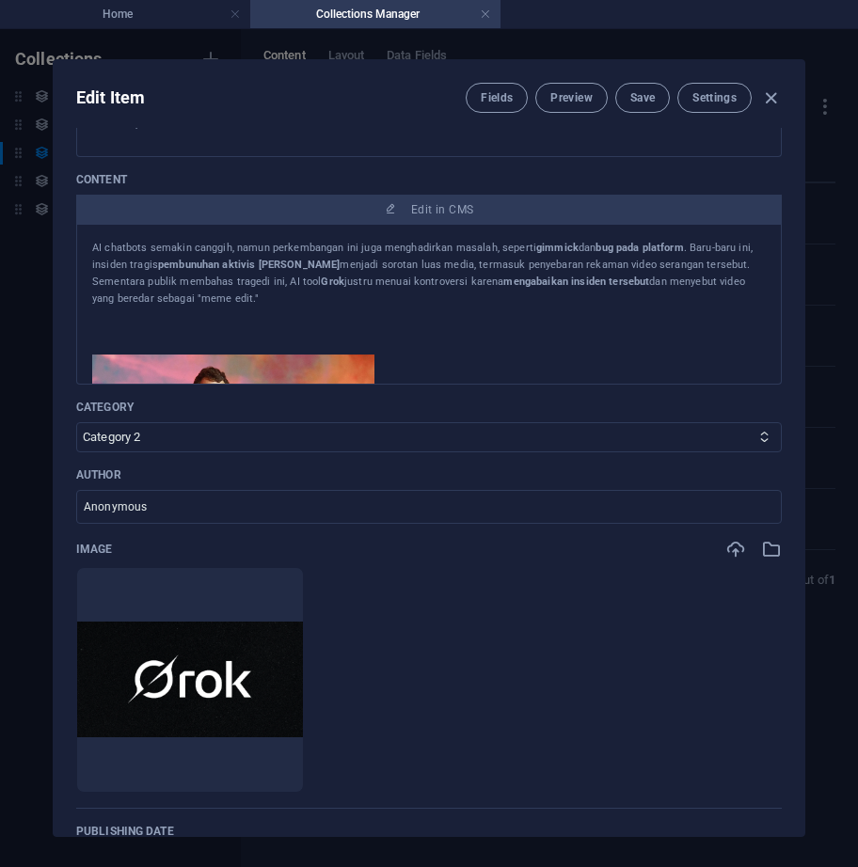
scroll to position [470, 0]
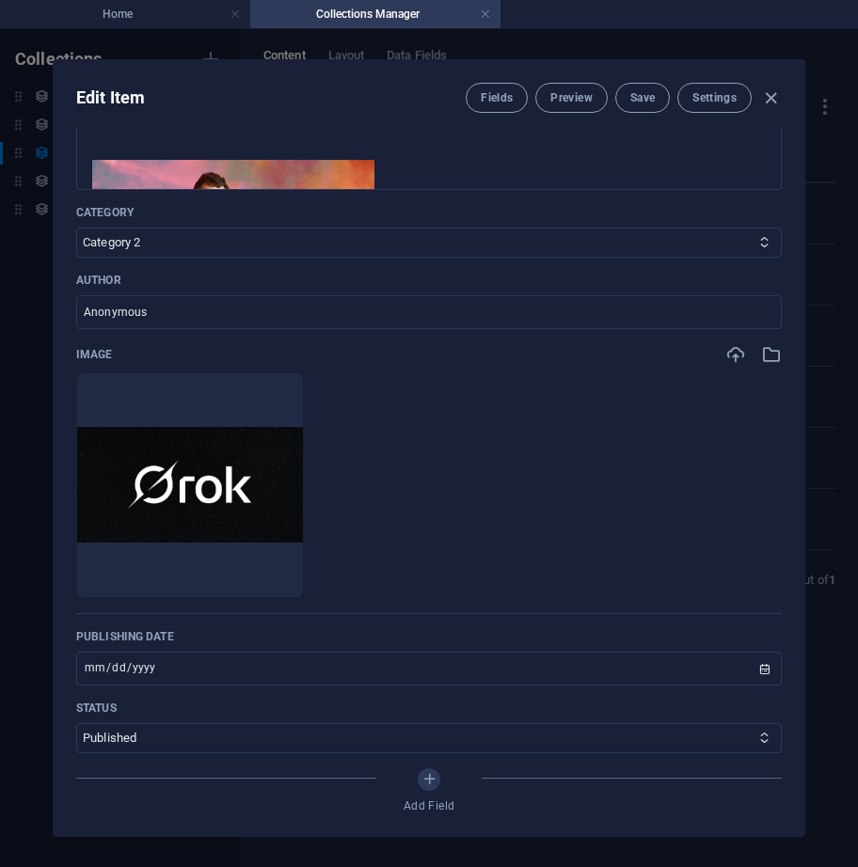
click at [766, 109] on div "Fields Preview Save Settings" at bounding box center [624, 98] width 316 height 30
click at [772, 98] on icon "button" at bounding box center [771, 98] width 22 height 22
type input "2025-10-03"
type input "kesalahan-ai-chatbot-grok-saat-insiden-charlie-kirk"
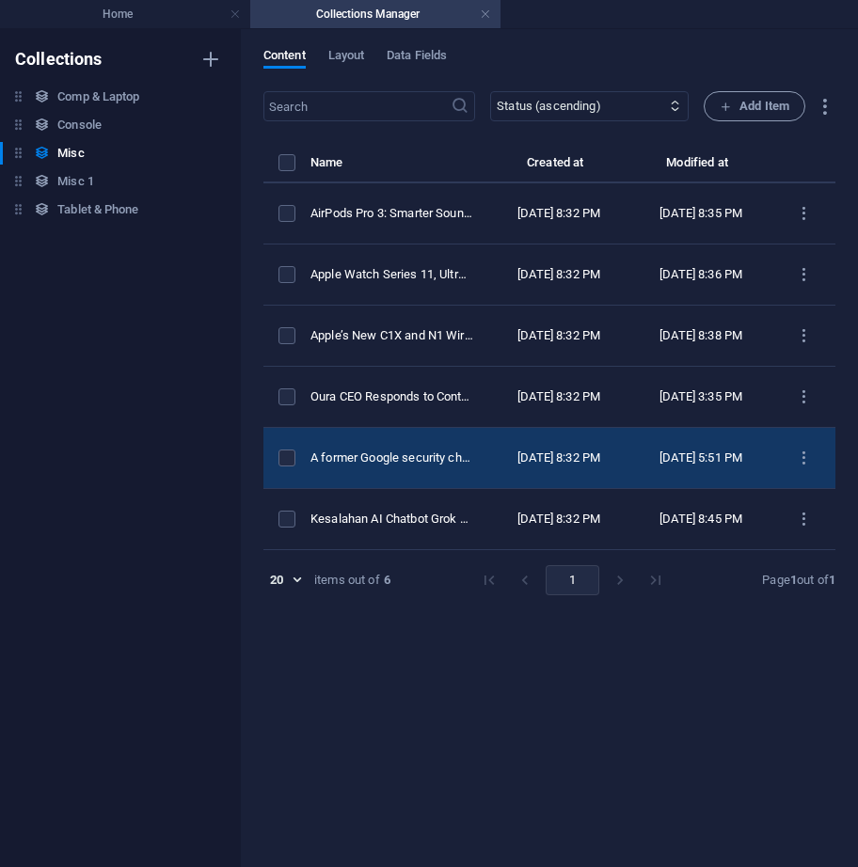
click at [470, 489] on td "A former Google security chief has raised $13 million to use AI agents to comba…" at bounding box center [399, 458] width 178 height 61
select select "Category 2"
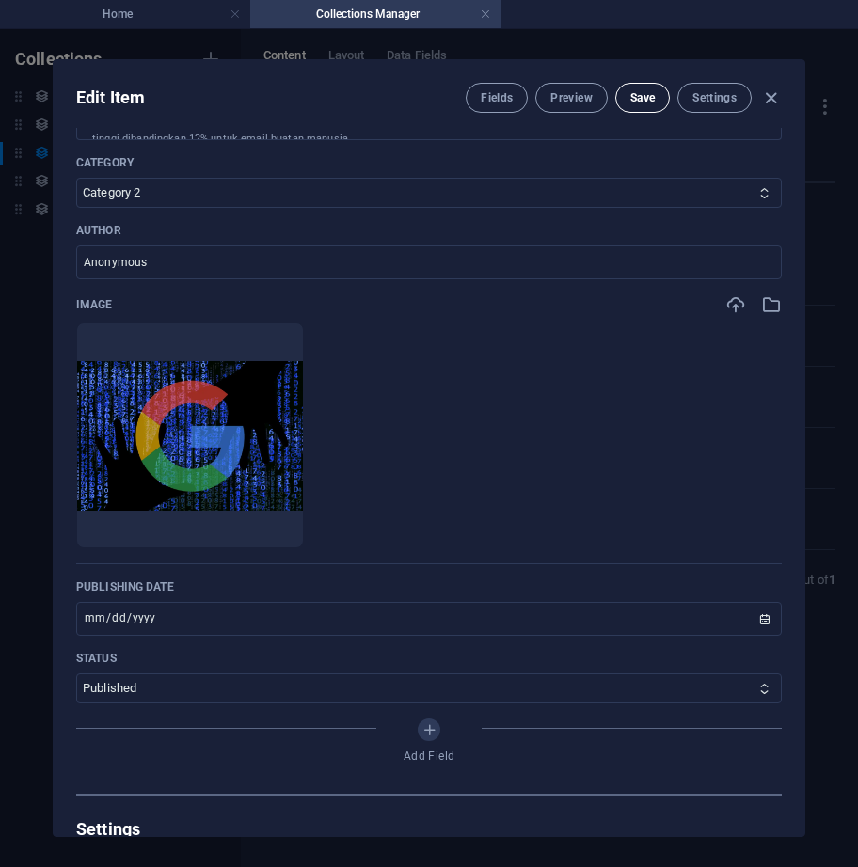
scroll to position [658, 0]
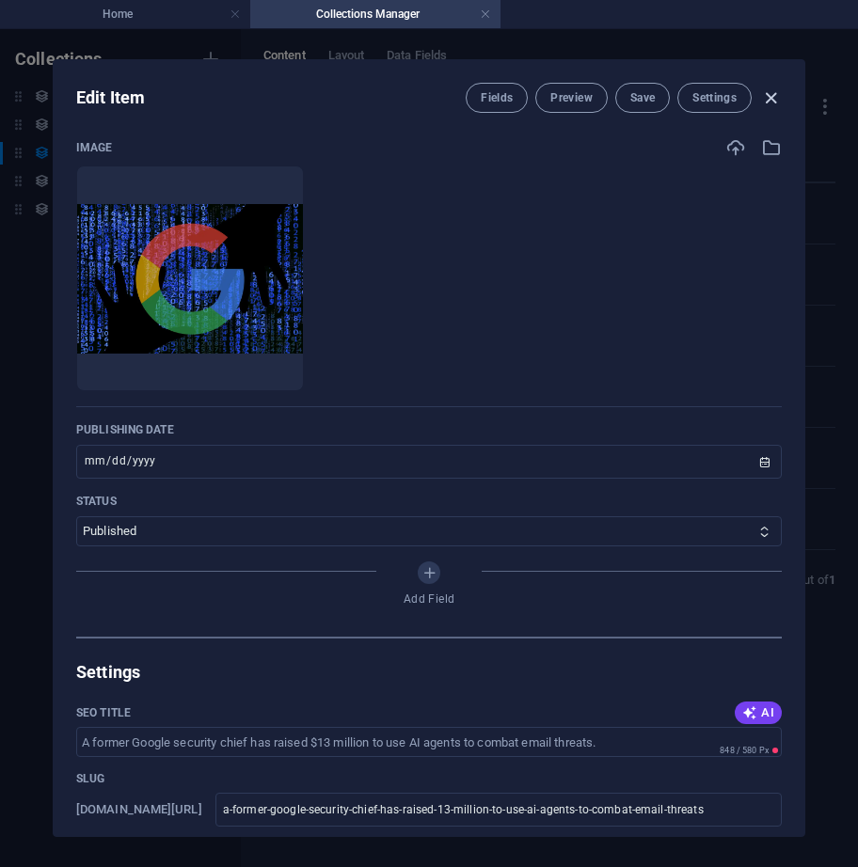
click at [769, 93] on icon "button" at bounding box center [771, 98] width 22 height 22
type input "2025-10-03"
type input "a-former-google-security-chief-has-raised-13-million-to-use-ai-agents-to-combat…"
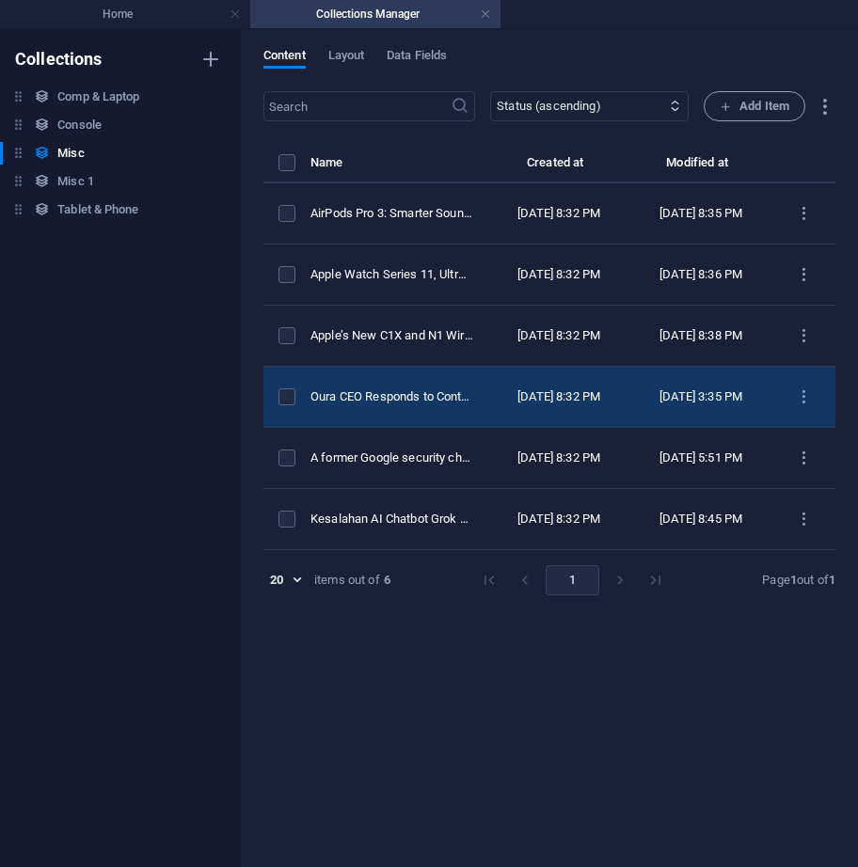
click at [451, 419] on td "Oura CEO Responds to Controversy, Emphasizes the Future of Wearables is the "Cl…" at bounding box center [399, 397] width 178 height 61
select select "Category 2"
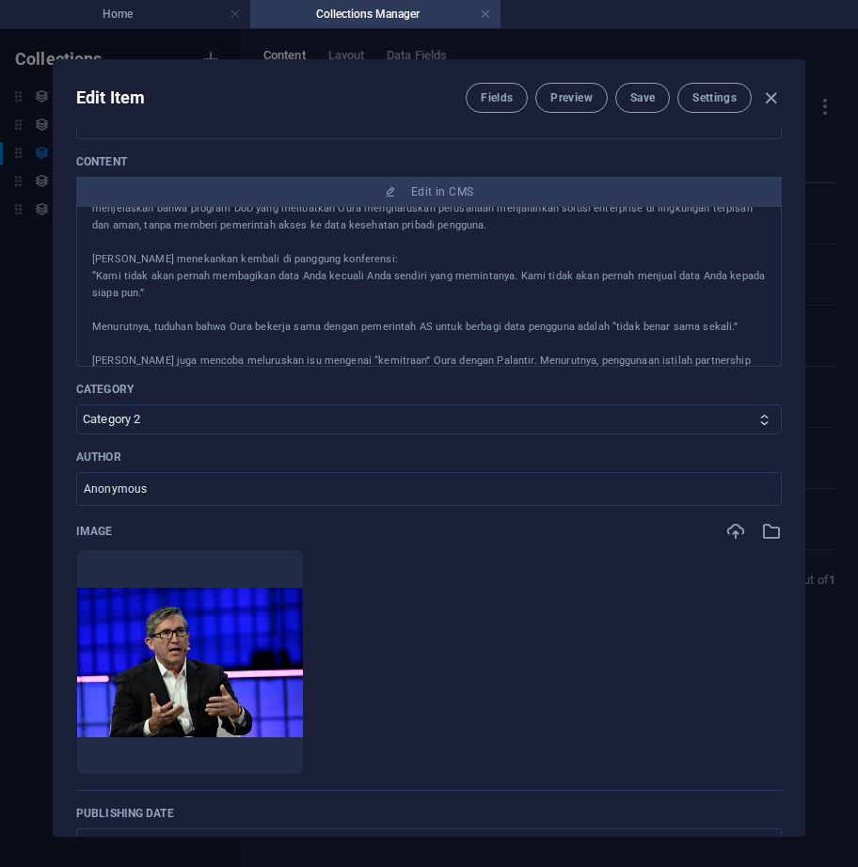
scroll to position [470, 0]
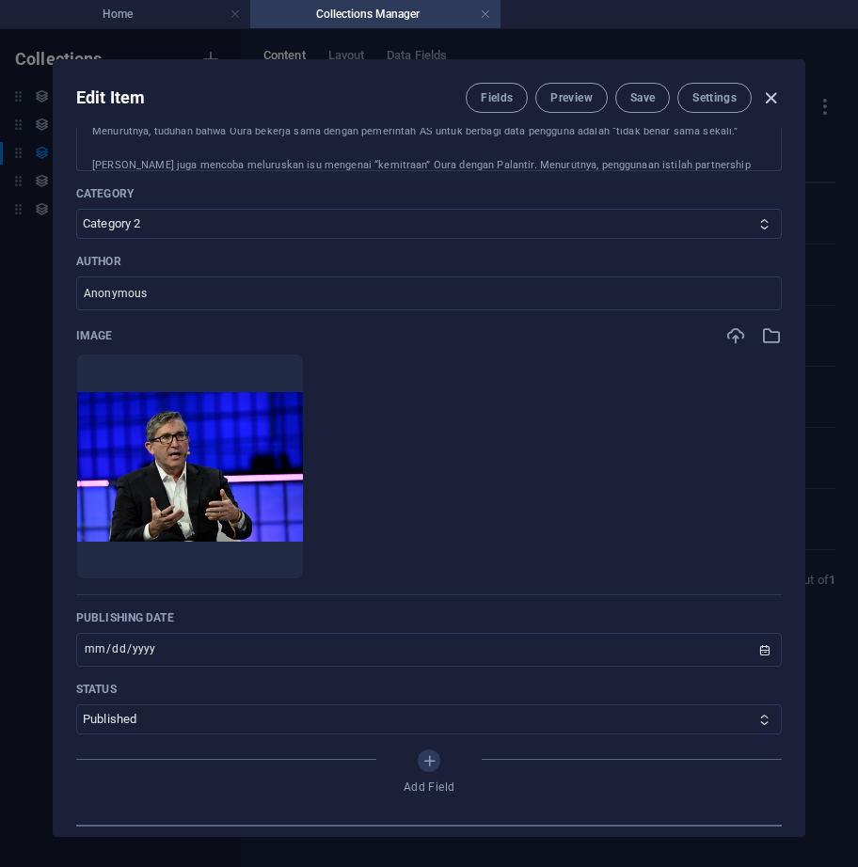
click at [770, 103] on icon "button" at bounding box center [771, 98] width 22 height 22
type input "2025-10-03"
type input "oura-ceo-responds-to-controversy-emphasizes-the-future-of-wearables-is-the-clou…"
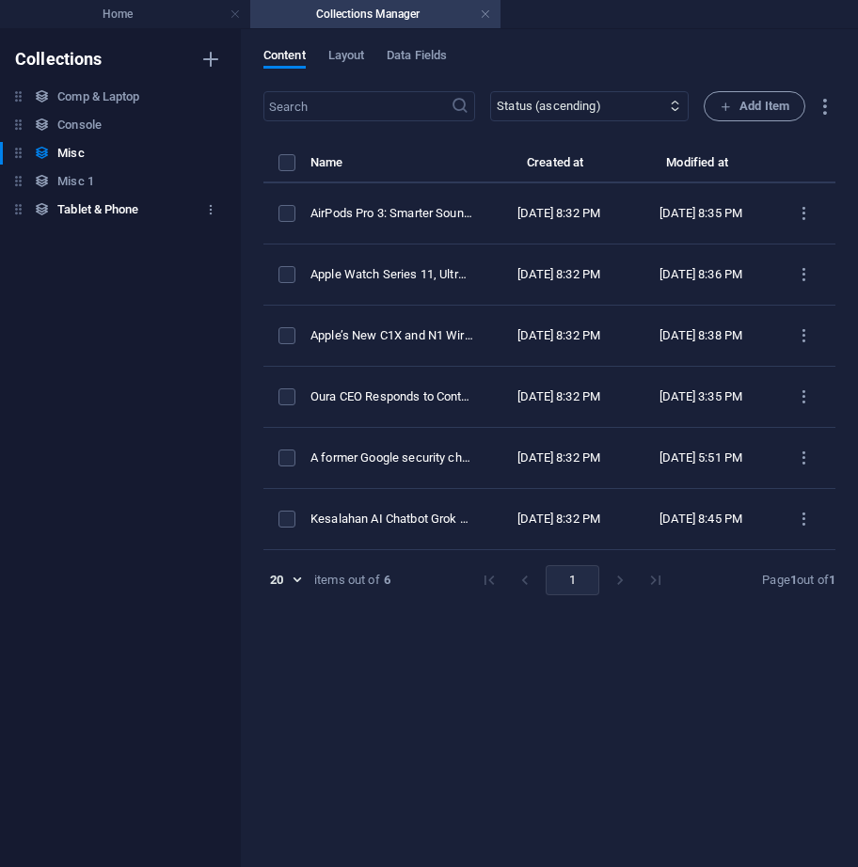
click at [129, 215] on h6 "Tablet & Phone" at bounding box center [97, 209] width 81 height 23
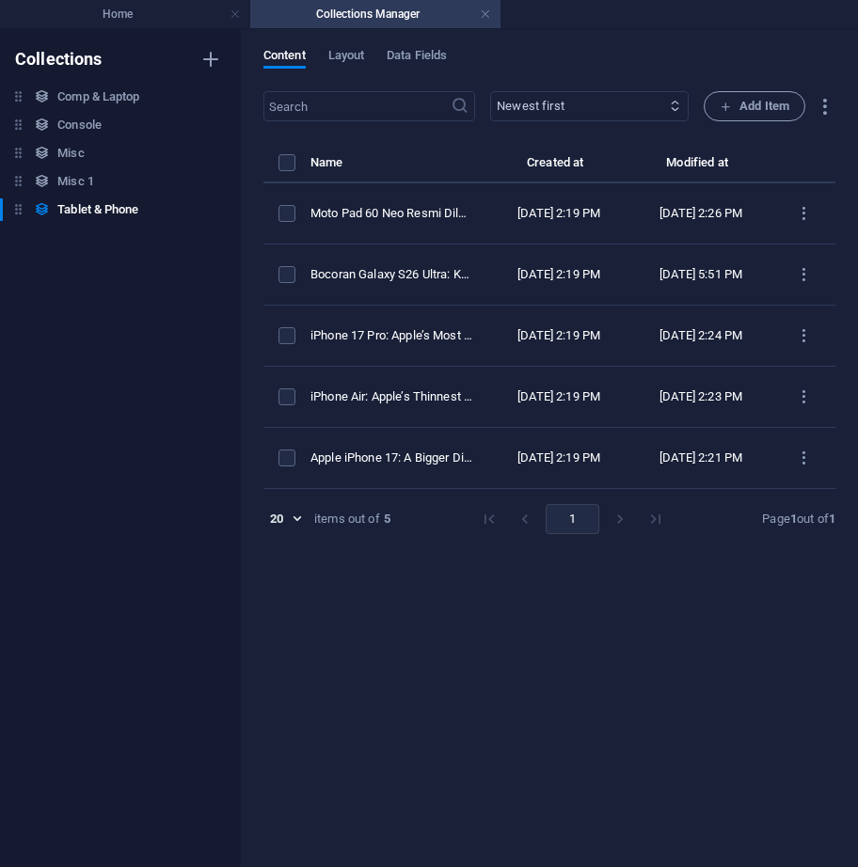
click at [665, 96] on select "Newest first Oldest first Last modified Name (ascending) Name (descending) Slug…" at bounding box center [589, 106] width 198 height 30
select select "columns.status_DESC"
click at [490, 91] on select "Newest first Oldest first Last modified Name (ascending) Name (descending) Slug…" at bounding box center [589, 106] width 198 height 30
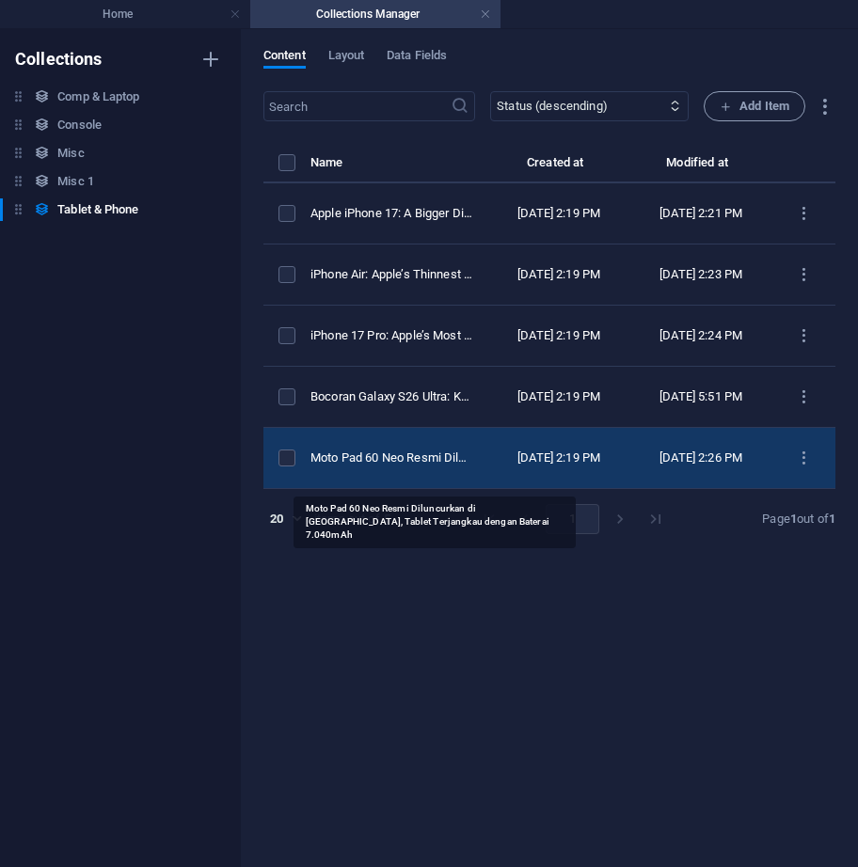
click at [459, 466] on div "Moto Pad 60 Neo Resmi Diluncurkan di India, Tablet Terjangkau dengan Baterai 7.…" at bounding box center [391, 458] width 163 height 17
select select "Category 1"
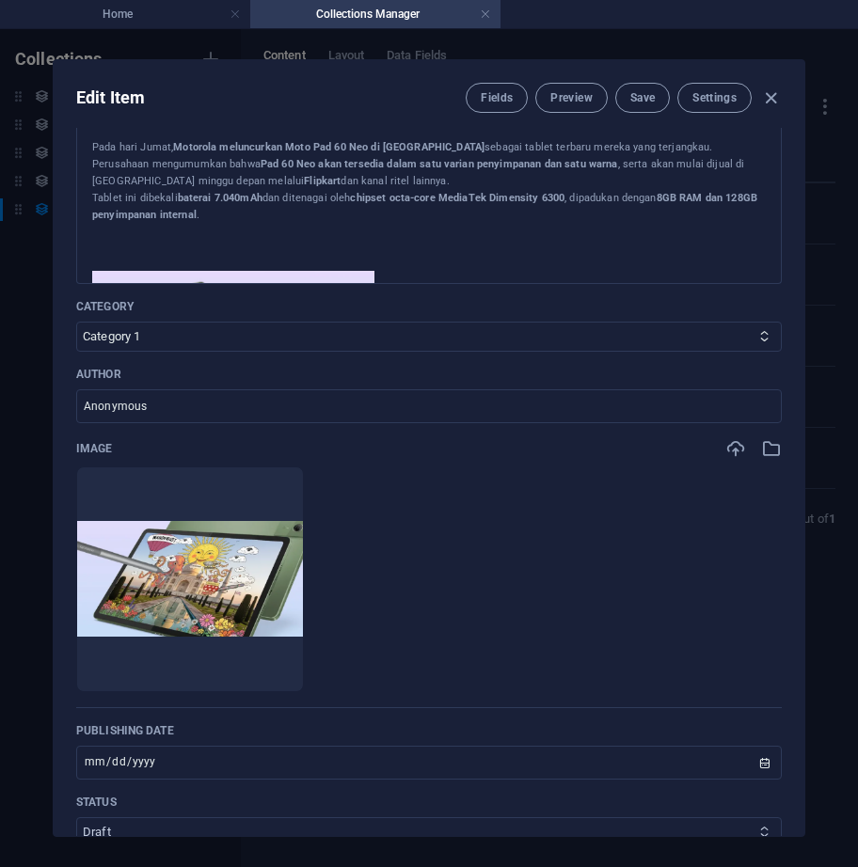
scroll to position [387, 0]
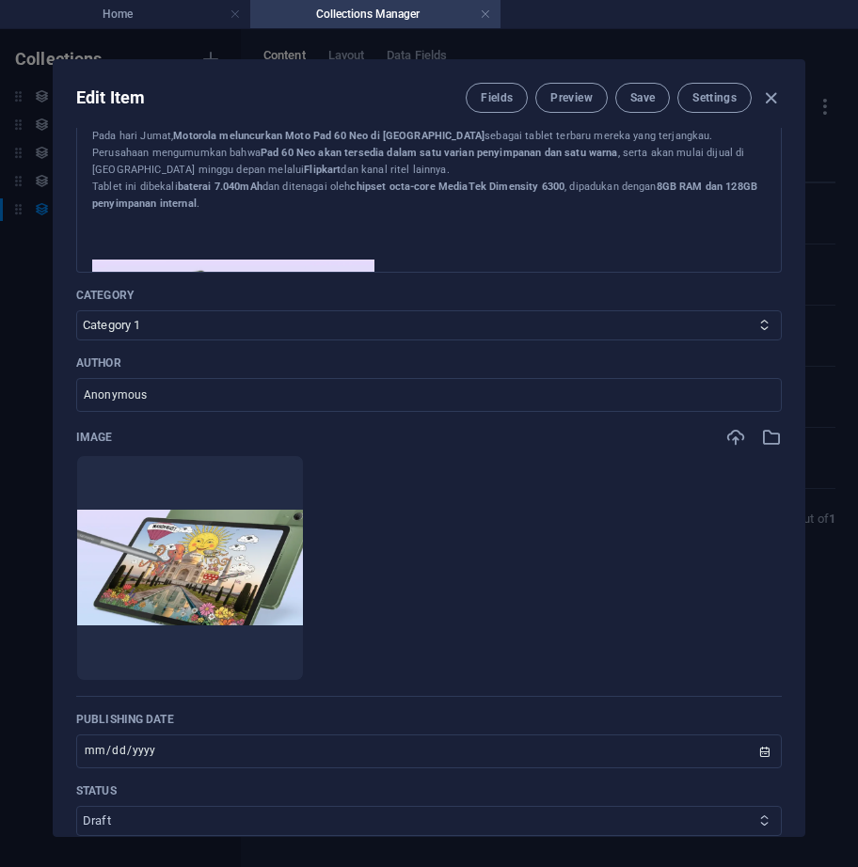
click at [357, 808] on select "Published Draft" at bounding box center [428, 821] width 705 height 30
select select "Published"
click at [76, 806] on select "Published Draft" at bounding box center [428, 821] width 705 height 30
click at [646, 99] on span "Save" at bounding box center [642, 97] width 24 height 15
click at [773, 88] on icon "button" at bounding box center [771, 98] width 22 height 22
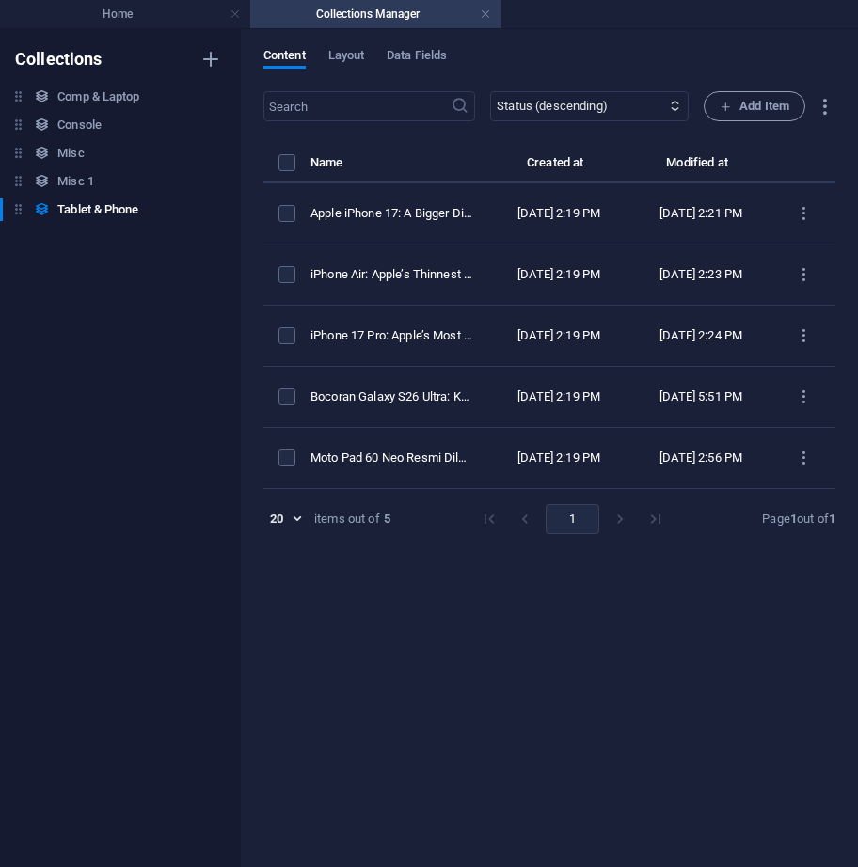
type input "2025-10-03"
type input "moto-pad-60-neo-resmi-diluncurkan-di-india-tablet-terjangkau-dengan-baterai-7-0…"
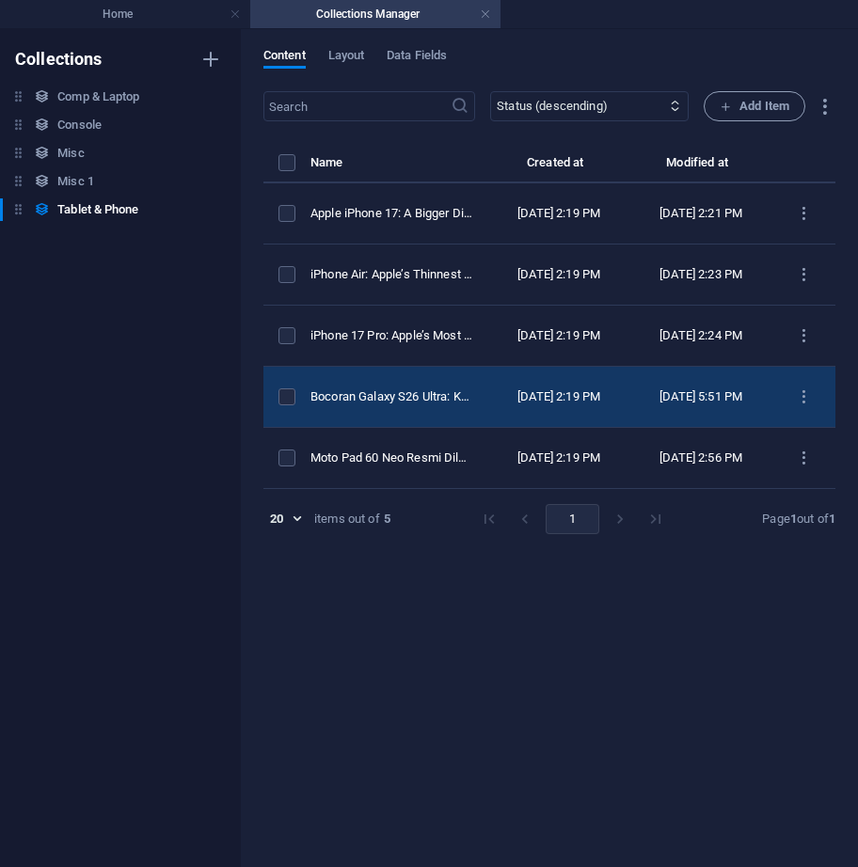
click at [488, 413] on td "Bocoran Galaxy S26 Ultra: Kamera Telefoto 3x Justru Diduga Turun Spesifikasi" at bounding box center [399, 397] width 178 height 61
select select "Category 2"
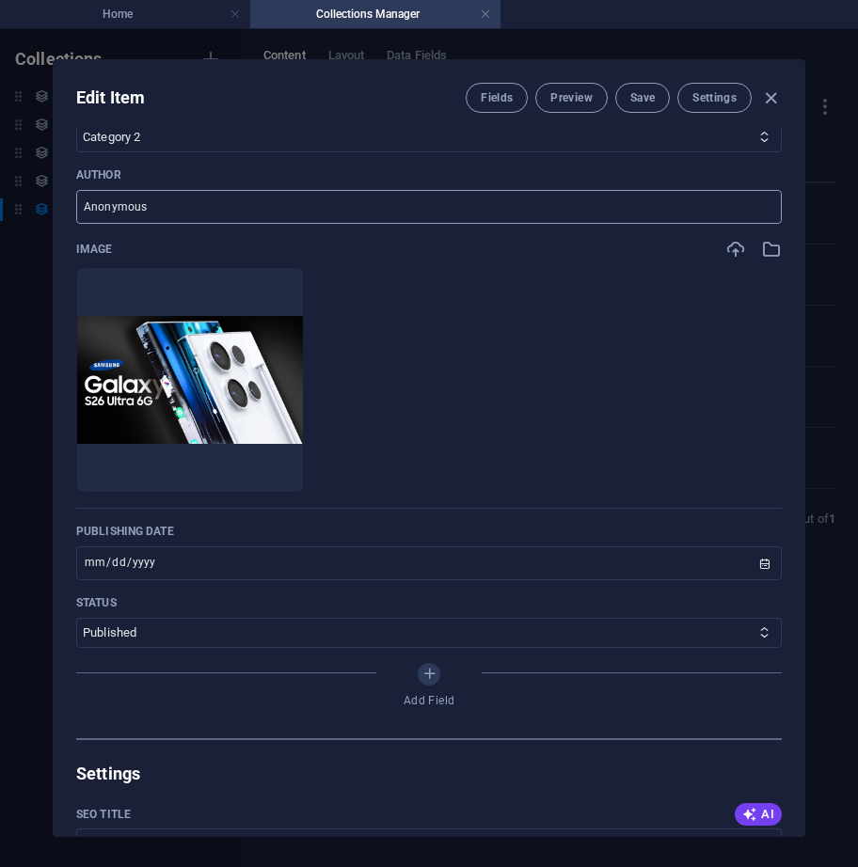
scroll to position [564, 0]
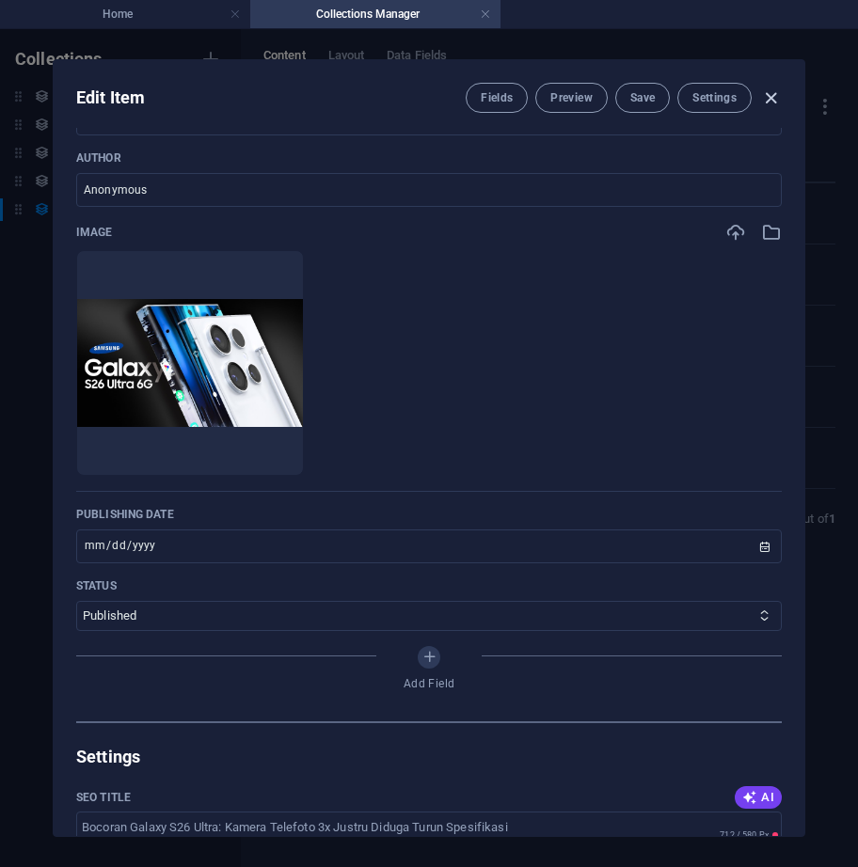
click at [771, 91] on icon "button" at bounding box center [771, 98] width 22 height 22
type input "2025-10-03"
type input "bocoran-galaxy-s26-ultra-kamera-telefoto-3x-justru-diduga-turun-spesifikasi"
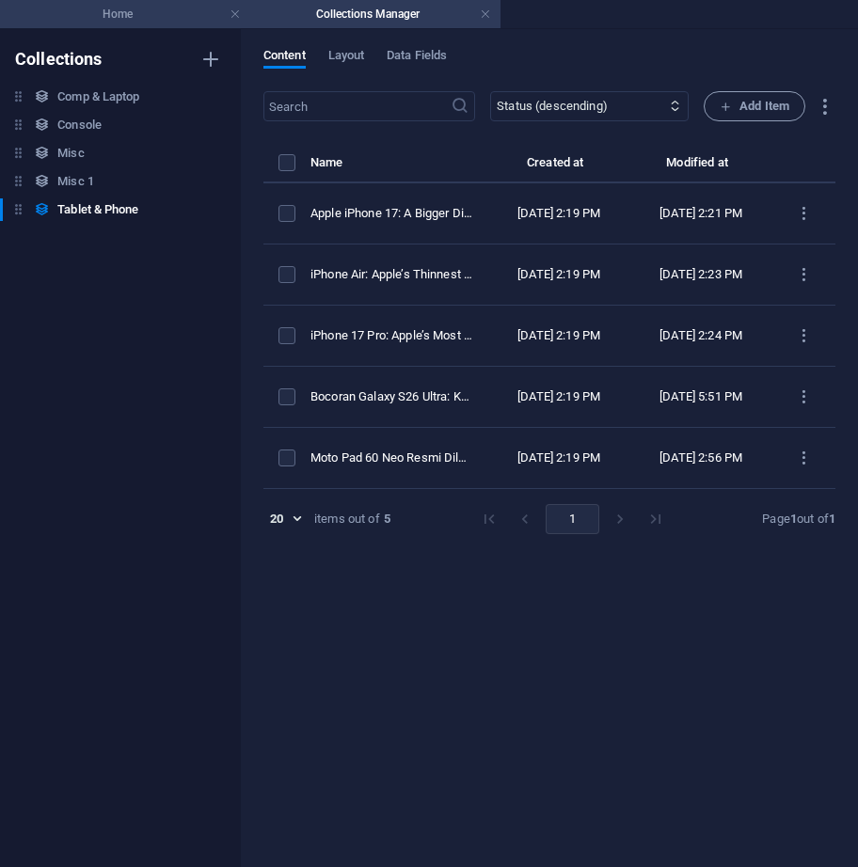
click at [164, 16] on h4 "Home" at bounding box center [125, 14] width 250 height 21
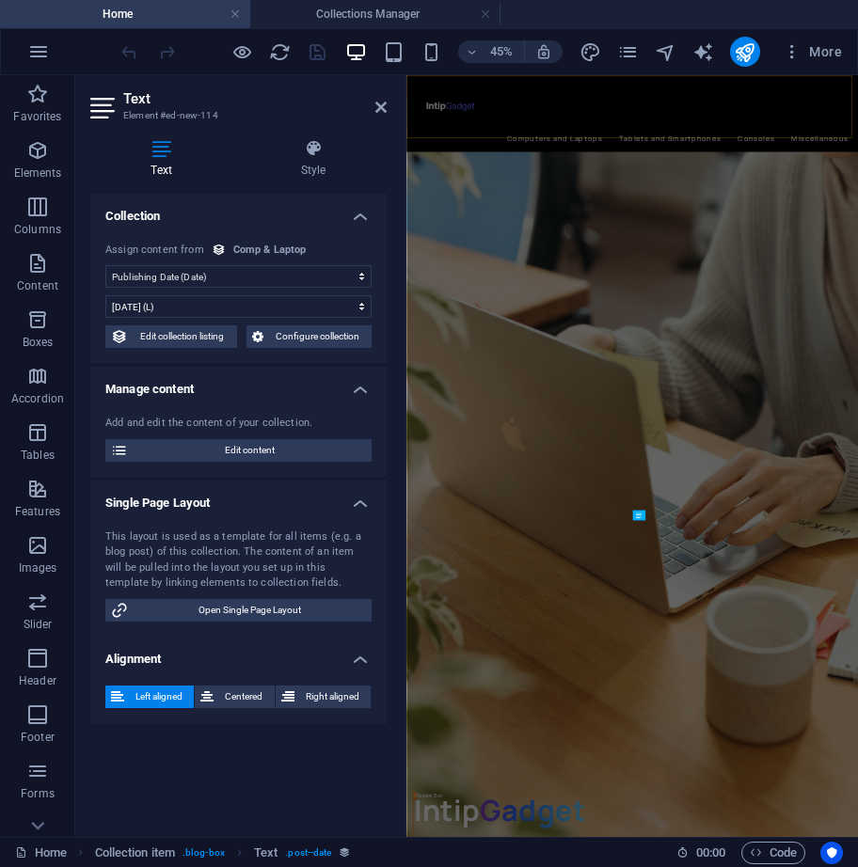
scroll to position [846, 0]
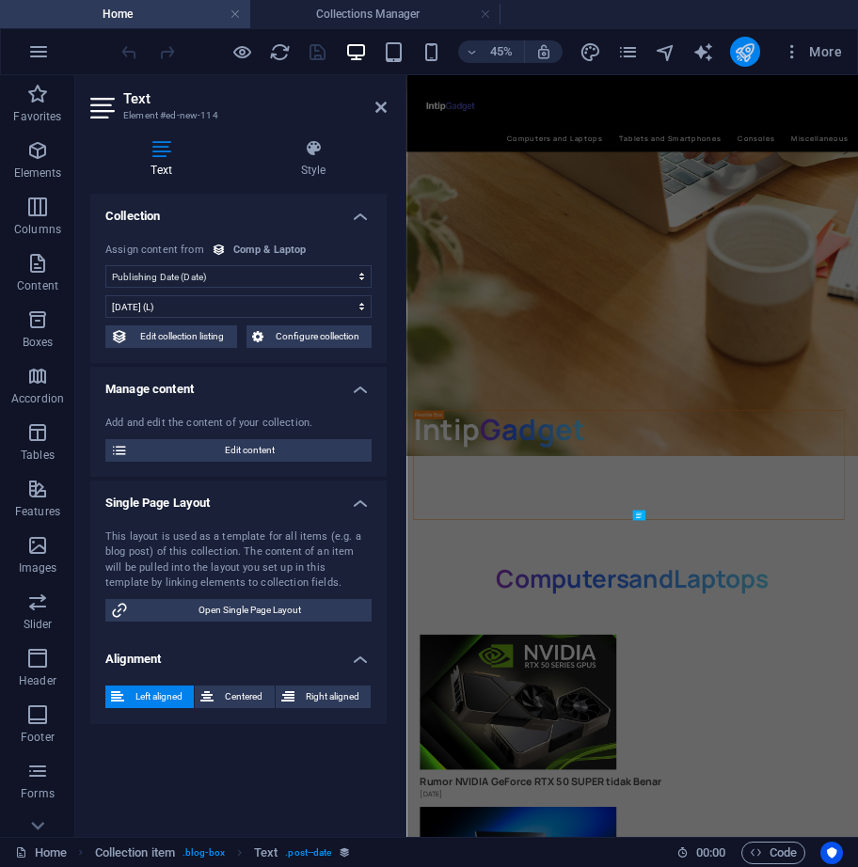
click at [744, 48] on icon "publish" at bounding box center [745, 52] width 22 height 22
